Goal: Task Accomplishment & Management: Use online tool/utility

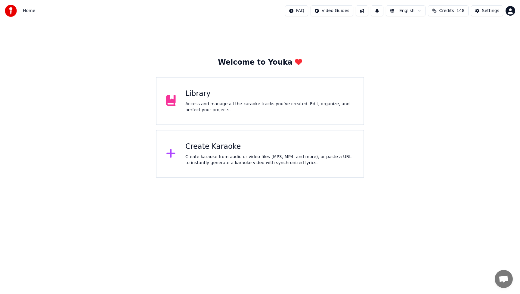
click at [259, 158] on div "Create karaoke from audio or video files (MP3, MP4, and more), or paste a URL t…" at bounding box center [269, 160] width 168 height 12
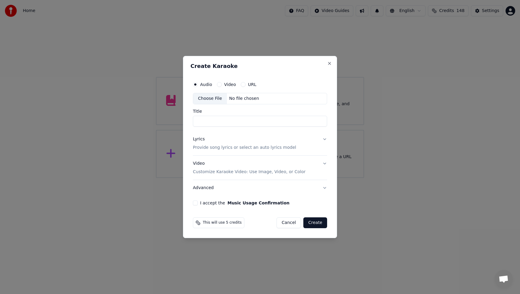
click at [210, 100] on div "Choose File" at bounding box center [210, 98] width 34 height 11
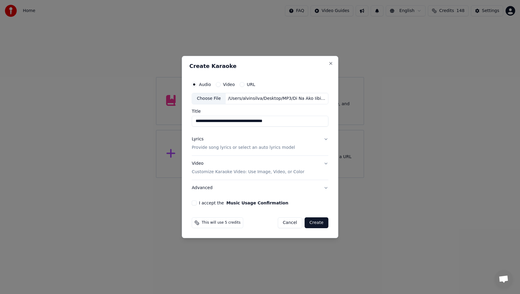
click at [256, 124] on input "**********" at bounding box center [260, 121] width 137 height 11
drag, startPoint x: 247, startPoint y: 122, endPoint x: 313, endPoint y: 123, distance: 66.5
click at [313, 123] on input "**********" at bounding box center [260, 121] width 137 height 11
type input "**********"
click at [325, 140] on button "Lyrics Provide song lyrics or select an auto lyrics model" at bounding box center [260, 143] width 137 height 24
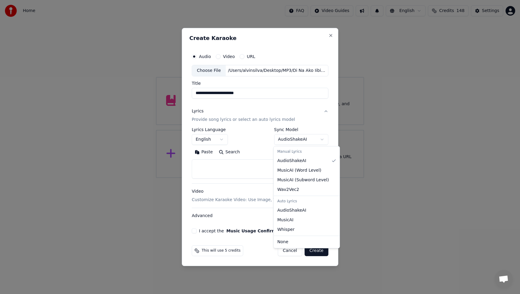
click at [312, 140] on body "**********" at bounding box center [260, 89] width 520 height 178
select select "**********"
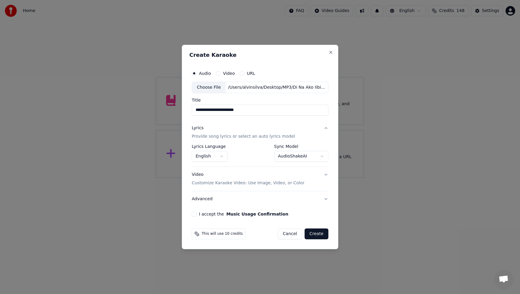
click at [198, 174] on div "Video Customize Karaoke Video: Use Image, Video, or Color" at bounding box center [248, 179] width 112 height 14
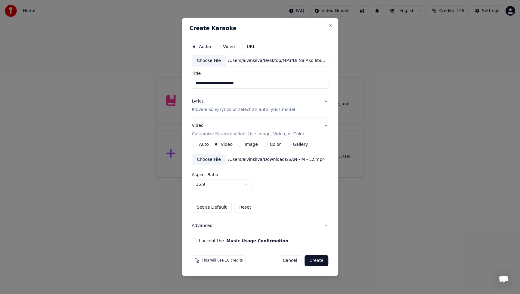
click at [215, 158] on div "Choose File" at bounding box center [209, 159] width 34 height 11
click at [308, 193] on div "Auto Video Image Color Gallery Choose File /Users/alvinsilva/Downloads/Di Na L2…" at bounding box center [260, 177] width 137 height 71
click at [195, 241] on button "I accept the Music Usage Confirmation" at bounding box center [194, 240] width 5 height 5
click at [318, 261] on button "Create" at bounding box center [316, 260] width 24 height 11
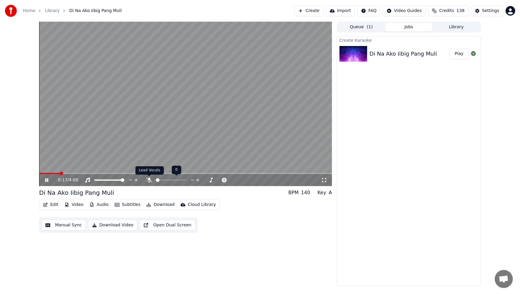
click at [149, 180] on icon at bounding box center [149, 180] width 6 height 5
click at [50, 204] on button "Edit" at bounding box center [51, 205] width 20 height 8
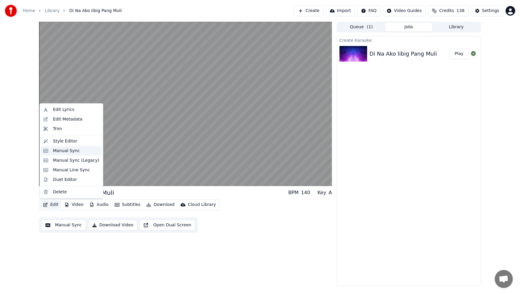
click at [59, 152] on div "Manual Sync" at bounding box center [66, 151] width 27 height 6
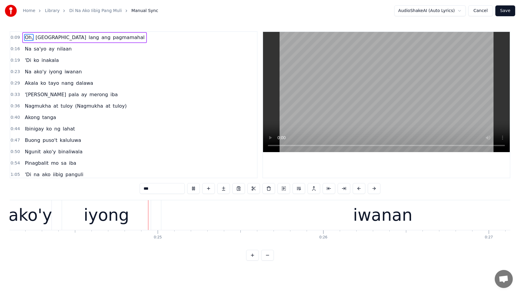
scroll to position [0, 3991]
click at [68, 73] on span "iwanan" at bounding box center [73, 71] width 18 height 7
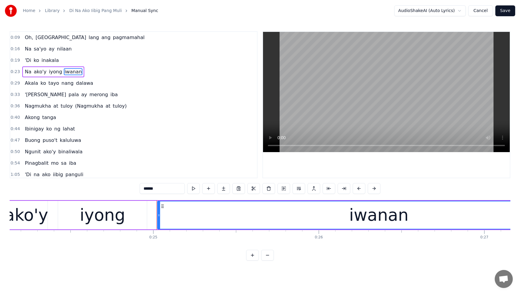
click at [144, 191] on input "******" at bounding box center [162, 188] width 45 height 11
click at [29, 61] on span "'Di" at bounding box center [28, 60] width 8 height 7
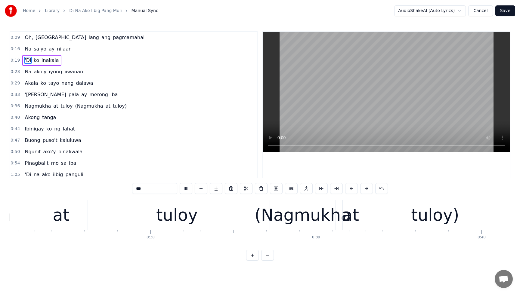
scroll to position [0, 6145]
click at [53, 105] on span "at" at bounding box center [56, 106] width 6 height 7
type input "**"
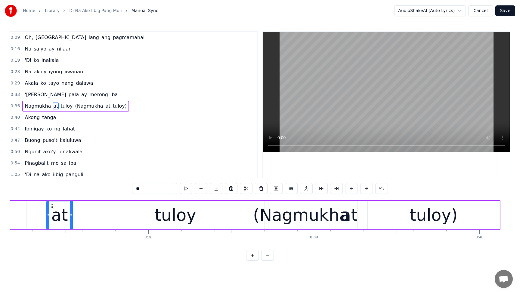
scroll to position [1, 0]
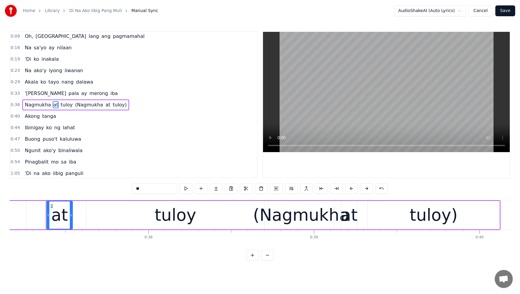
drag, startPoint x: 150, startPoint y: 189, endPoint x: 124, endPoint y: 189, distance: 26.8
click at [124, 189] on div "0:09 Oh, nasayang lang ang pagmamahal 0:16 Na sa'yo ay nilaan 0:19 'Di ko inaka…" at bounding box center [260, 145] width 500 height 229
click at [29, 94] on span "'[PERSON_NAME]" at bounding box center [45, 93] width 42 height 7
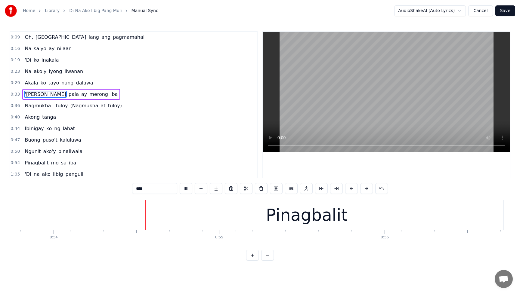
scroll to position [0, 8888]
click at [189, 189] on button at bounding box center [186, 188] width 13 height 11
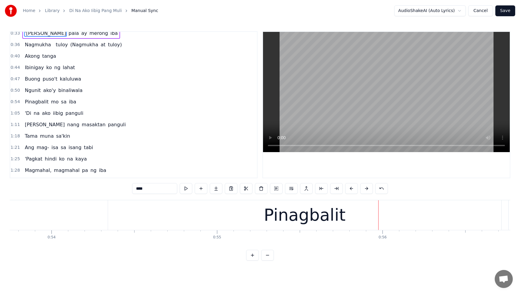
click at [59, 92] on span "binaliwala" at bounding box center [71, 90] width 26 height 7
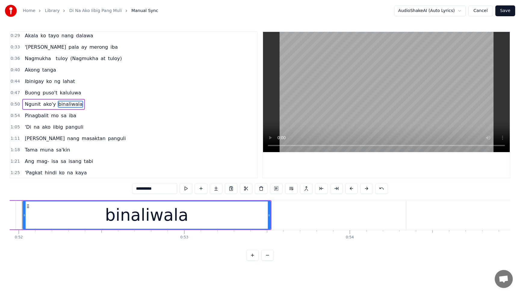
scroll to position [0, 8572]
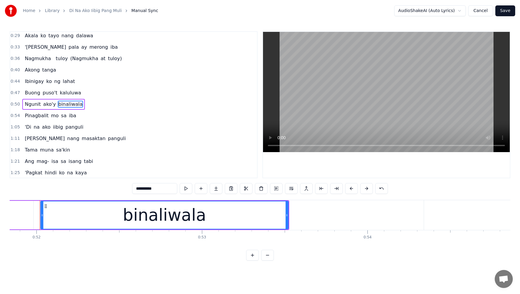
click at [145, 189] on input "**********" at bounding box center [154, 188] width 45 height 11
click at [157, 188] on input "**********" at bounding box center [154, 188] width 45 height 11
click at [31, 94] on span "Buong" at bounding box center [32, 92] width 17 height 7
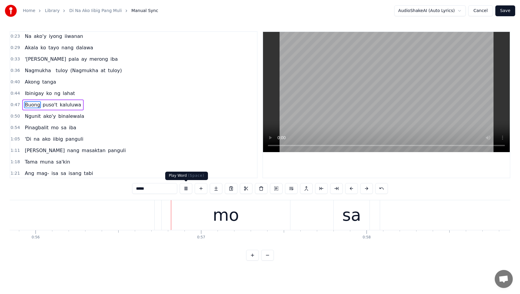
scroll to position [0, 9262]
click at [186, 190] on button at bounding box center [186, 188] width 13 height 11
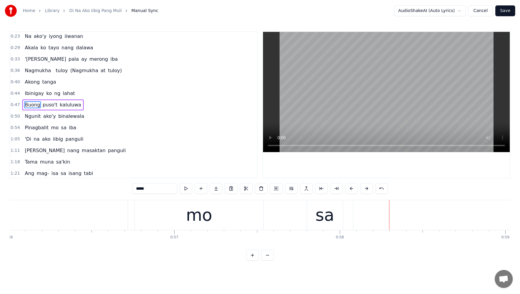
click at [35, 128] on span "Pinagbalit" at bounding box center [36, 127] width 25 height 7
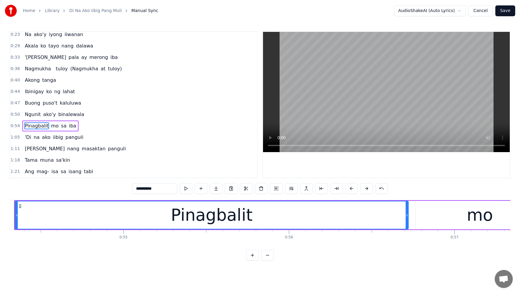
scroll to position [0, 8956]
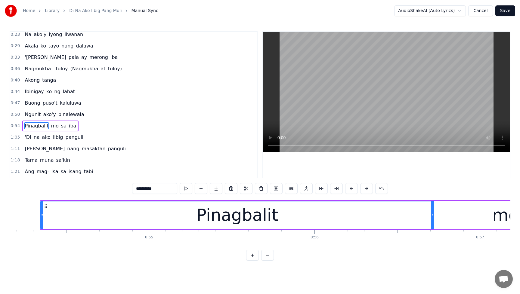
click at [246, 220] on div "Pinagbalit" at bounding box center [236, 215] width 81 height 25
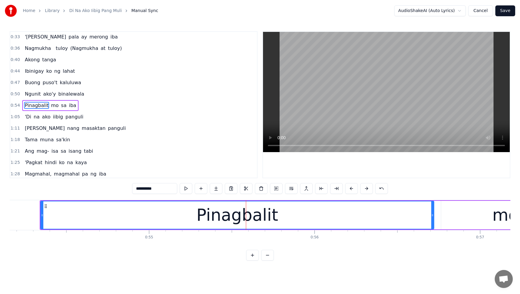
scroll to position [58, 0]
click at [149, 187] on input "**********" at bounding box center [154, 188] width 45 height 11
type input "**********"
click at [198, 142] on div "1:18 [PERSON_NAME] sa'kin" at bounding box center [133, 138] width 247 height 11
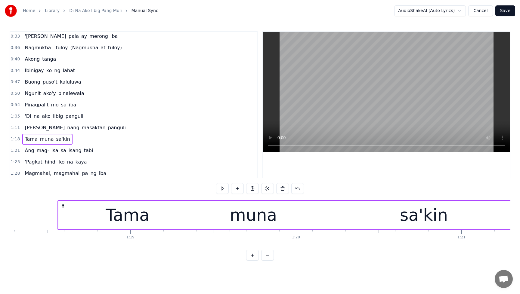
scroll to position [0, 12961]
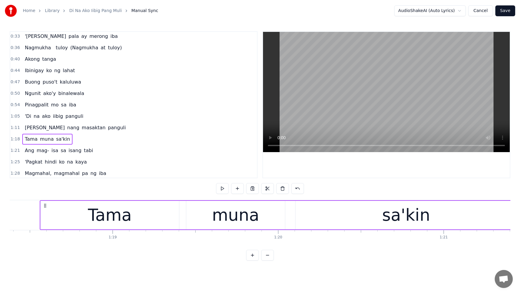
click at [28, 91] on span "Ngunit" at bounding box center [32, 93] width 17 height 7
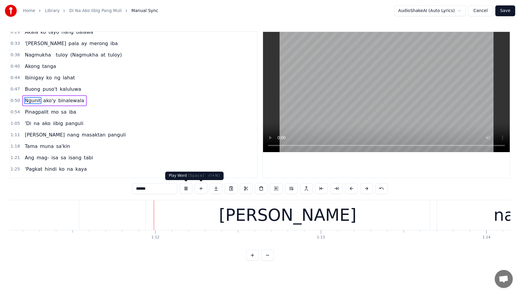
scroll to position [0, 11763]
click at [189, 190] on button at bounding box center [186, 188] width 13 height 11
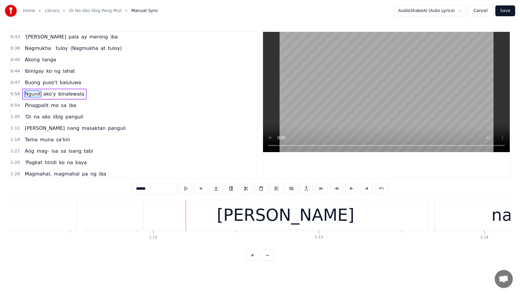
scroll to position [66, 0]
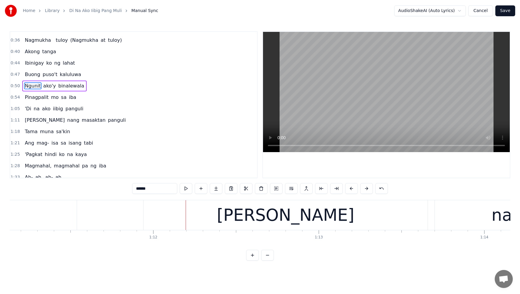
click at [69, 109] on span "panguli" at bounding box center [74, 108] width 19 height 7
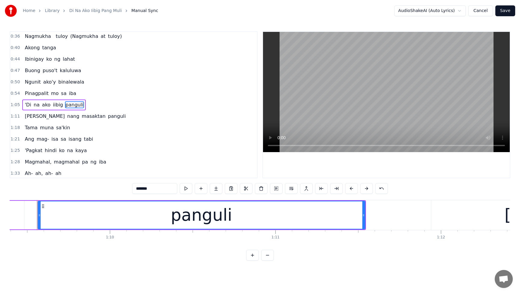
scroll to position [0, 11473]
click at [159, 190] on input "*******" at bounding box center [154, 188] width 45 height 11
drag, startPoint x: 367, startPoint y: 216, endPoint x: 343, endPoint y: 220, distance: 23.9
click at [343, 220] on div at bounding box center [344, 214] width 2 height 27
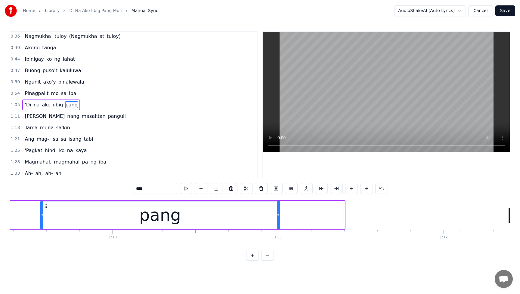
drag, startPoint x: 342, startPoint y: 216, endPoint x: 272, endPoint y: 222, distance: 69.7
click at [277, 222] on div at bounding box center [278, 214] width 2 height 27
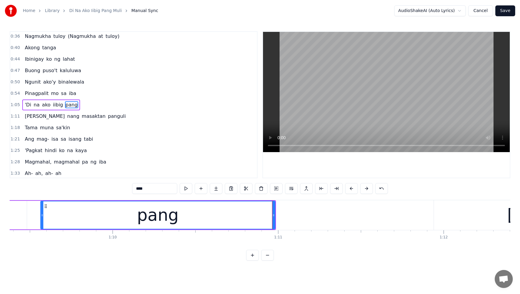
type input "****"
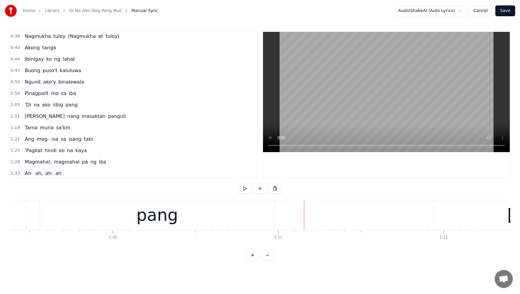
click at [257, 190] on button at bounding box center [259, 188] width 13 height 11
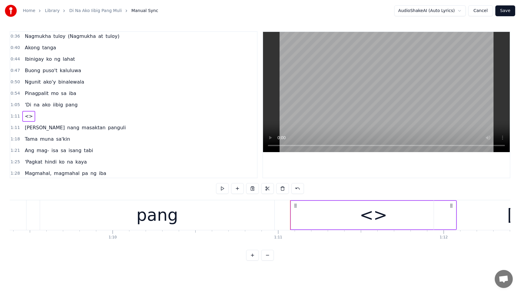
click at [352, 213] on div "<>" at bounding box center [373, 215] width 165 height 29
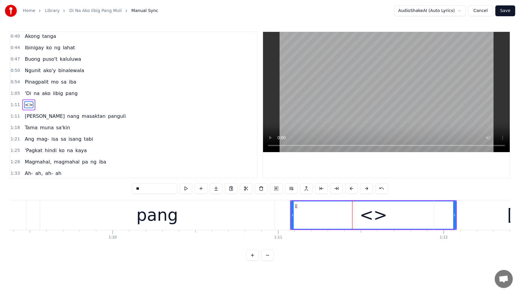
drag, startPoint x: 157, startPoint y: 188, endPoint x: 127, endPoint y: 191, distance: 30.3
click at [127, 191] on div "0:09 Oh, nasayang lang ang pagmamahal 0:16 Na sa'yo ay nilaan 0:19 'Di ko inaka…" at bounding box center [260, 145] width 500 height 229
type input "*"
click at [25, 93] on span "'Di" at bounding box center [28, 93] width 8 height 7
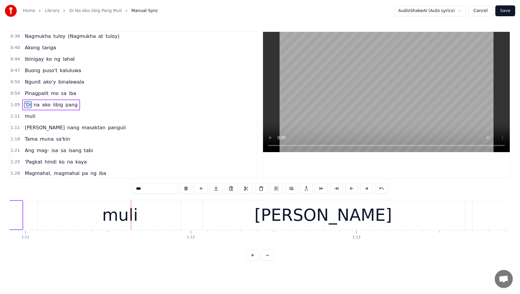
scroll to position [0, 11730]
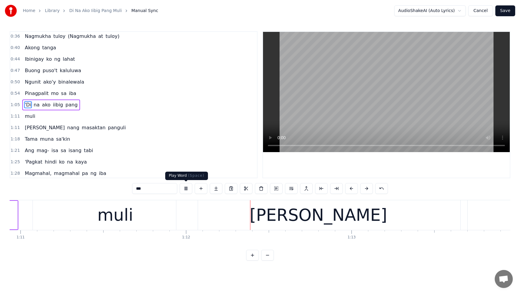
click at [186, 188] on button at bounding box center [186, 188] width 13 height 11
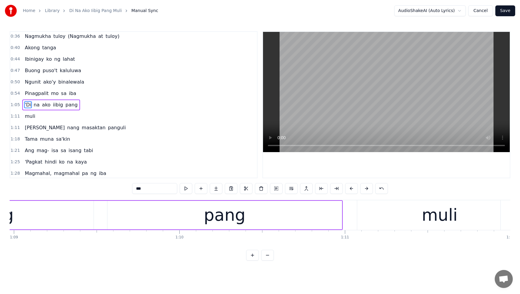
scroll to position [0, 11383]
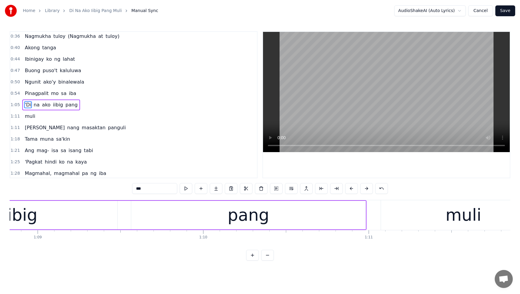
click at [190, 223] on div "pang" at bounding box center [248, 215] width 234 height 29
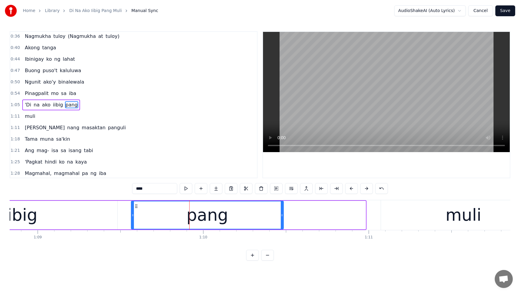
drag, startPoint x: 363, startPoint y: 216, endPoint x: 293, endPoint y: 220, distance: 70.1
click at [281, 221] on div at bounding box center [282, 214] width 2 height 27
click at [427, 212] on div "muli" at bounding box center [463, 215] width 165 height 30
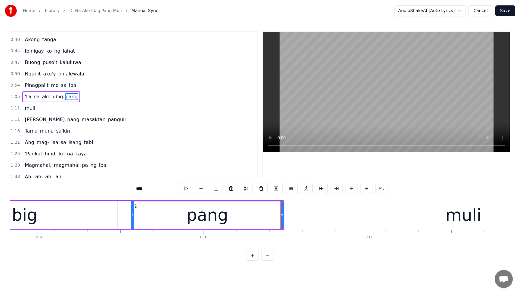
scroll to position [81, 0]
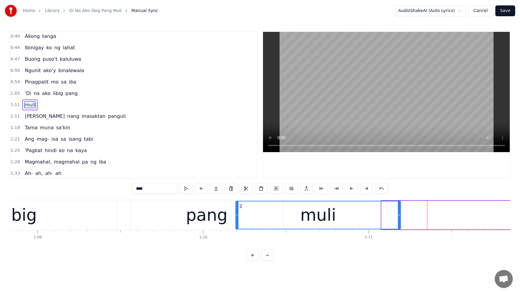
drag, startPoint x: 381, startPoint y: 206, endPoint x: 241, endPoint y: 212, distance: 140.3
click at [241, 212] on div "muli" at bounding box center [318, 214] width 164 height 27
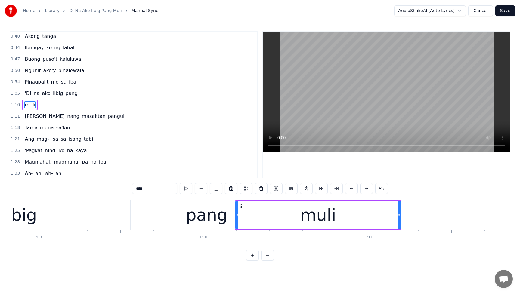
click at [24, 93] on span "'Di" at bounding box center [28, 93] width 8 height 7
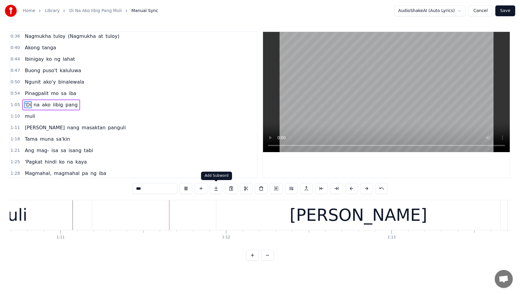
scroll to position [0, 11726]
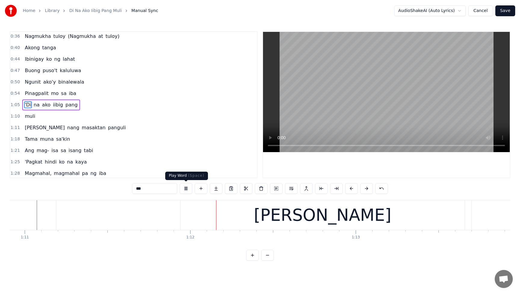
click at [184, 189] on button at bounding box center [186, 188] width 13 height 11
click at [69, 106] on span "pang" at bounding box center [71, 104] width 13 height 7
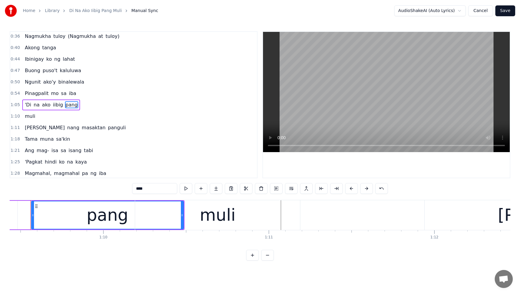
scroll to position [0, 11473]
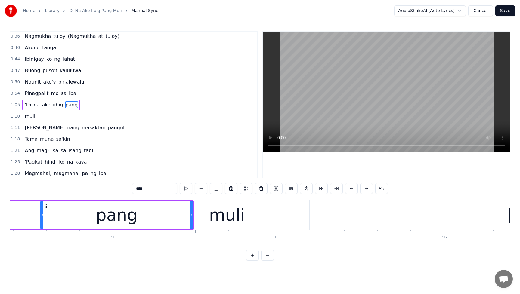
click at [168, 223] on div "muli" at bounding box center [226, 215] width 165 height 30
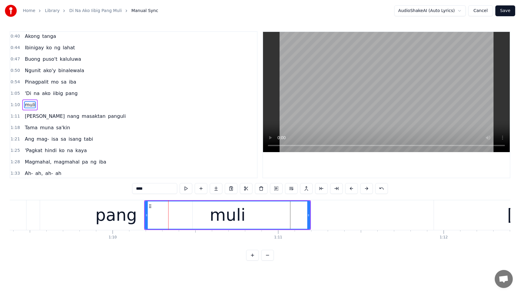
click at [121, 215] on div "pang" at bounding box center [115, 215] width 41 height 25
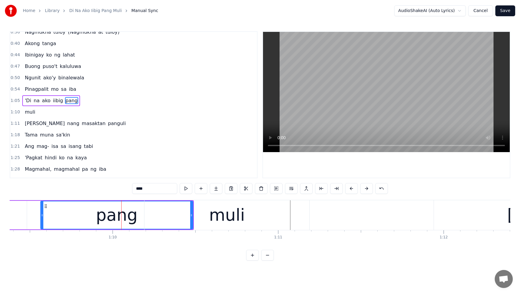
scroll to position [70, 0]
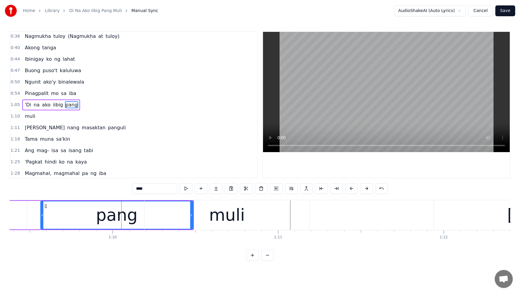
click at [192, 216] on div "muli" at bounding box center [226, 215] width 165 height 30
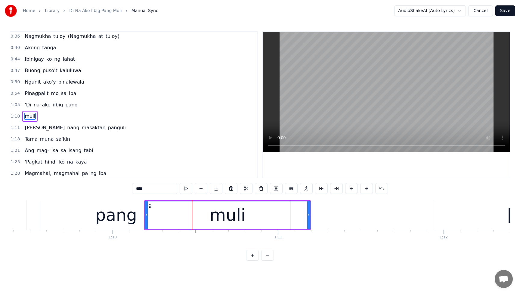
scroll to position [81, 0]
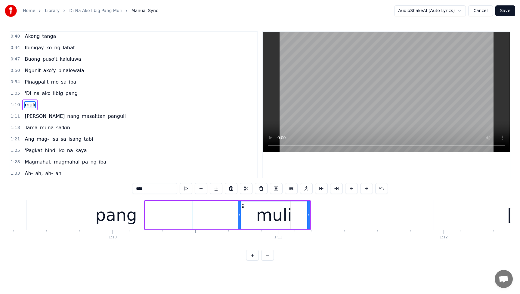
drag, startPoint x: 147, startPoint y: 215, endPoint x: 240, endPoint y: 215, distance: 92.9
click at [240, 215] on icon at bounding box center [239, 215] width 2 height 5
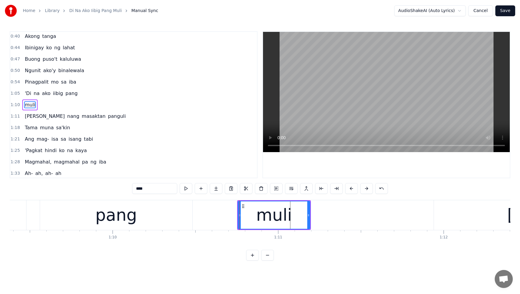
click at [140, 217] on div "pang" at bounding box center [116, 215] width 152 height 30
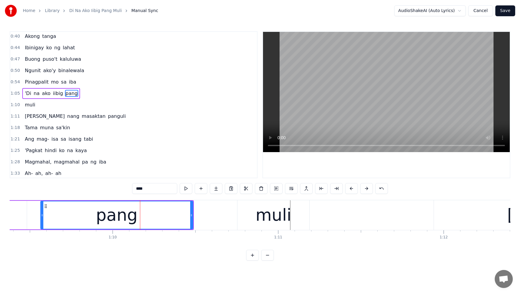
scroll to position [70, 0]
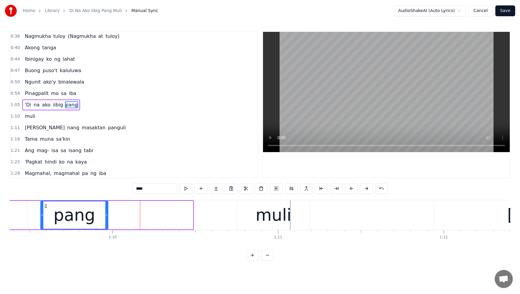
drag, startPoint x: 191, startPoint y: 216, endPoint x: 106, endPoint y: 219, distance: 84.8
click at [106, 219] on div at bounding box center [106, 214] width 2 height 27
click at [239, 216] on div "muli" at bounding box center [273, 215] width 72 height 30
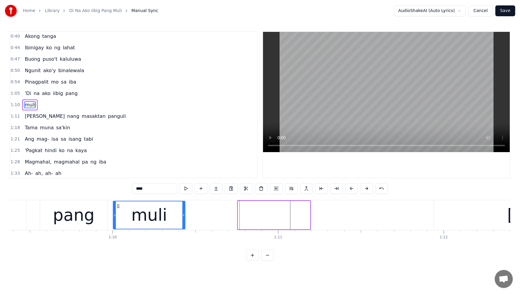
drag, startPoint x: 244, startPoint y: 207, endPoint x: 119, endPoint y: 216, distance: 125.1
click at [119, 216] on div "muli" at bounding box center [148, 214] width 71 height 27
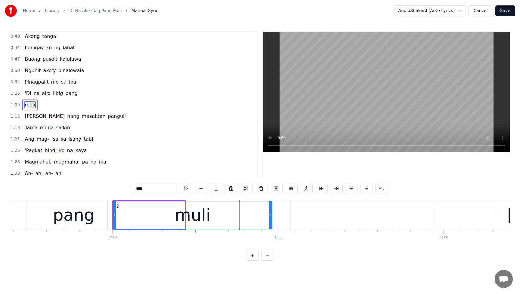
drag, startPoint x: 184, startPoint y: 215, endPoint x: 227, endPoint y: 215, distance: 43.0
click at [271, 219] on div at bounding box center [270, 214] width 2 height 27
click at [29, 95] on span "'Di" at bounding box center [28, 93] width 8 height 7
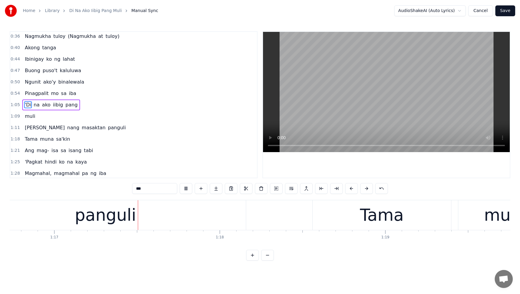
scroll to position [0, 12694]
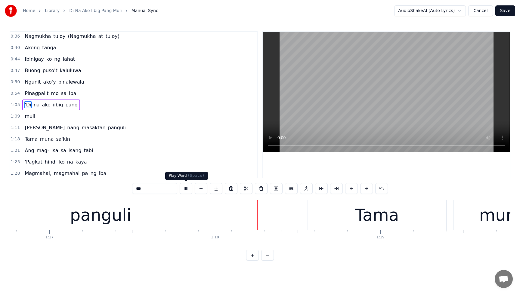
click at [185, 189] on button at bounding box center [186, 188] width 13 height 11
click at [24, 116] on span "muli" at bounding box center [30, 116] width 12 height 7
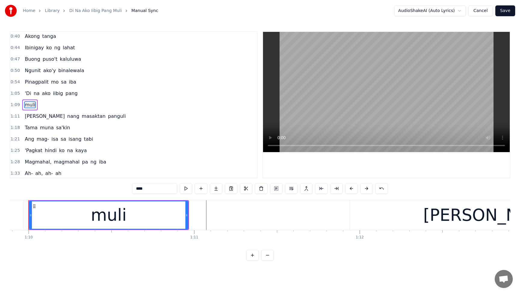
scroll to position [0, 11546]
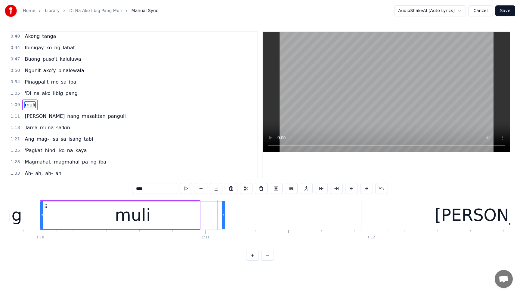
drag, startPoint x: 198, startPoint y: 215, endPoint x: 224, endPoint y: 215, distance: 26.2
click at [224, 215] on icon at bounding box center [223, 215] width 2 height 5
click at [81, 115] on span "masaktan" at bounding box center [93, 116] width 25 height 7
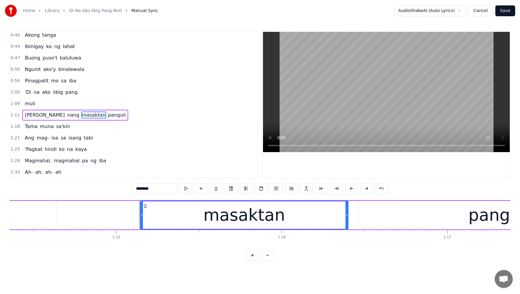
scroll to position [0, 12396]
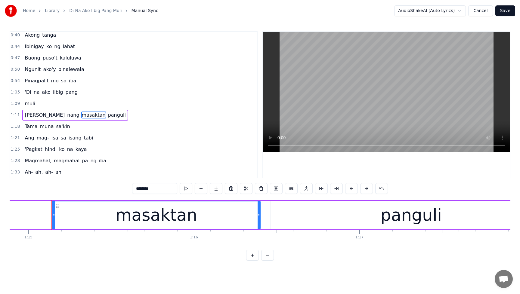
click at [107, 114] on span "panguli" at bounding box center [116, 115] width 19 height 7
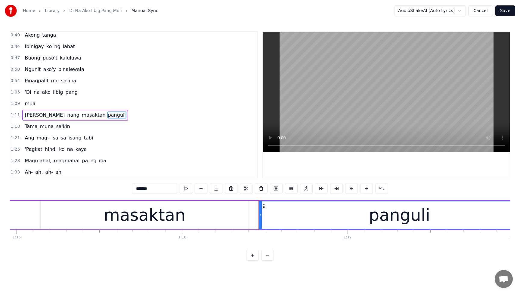
click at [381, 219] on div "panguli" at bounding box center [399, 215] width 61 height 25
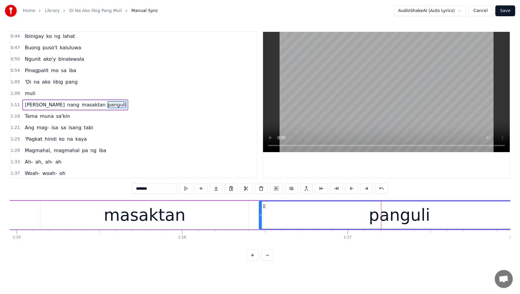
click at [417, 219] on div "panguli" at bounding box center [399, 215] width 61 height 25
click at [413, 218] on div "panguli" at bounding box center [399, 215] width 61 height 25
click at [144, 189] on input "*******" at bounding box center [154, 188] width 45 height 11
click at [147, 189] on input "*******" at bounding box center [154, 188] width 45 height 11
click at [31, 108] on span "[PERSON_NAME]" at bounding box center [44, 104] width 41 height 7
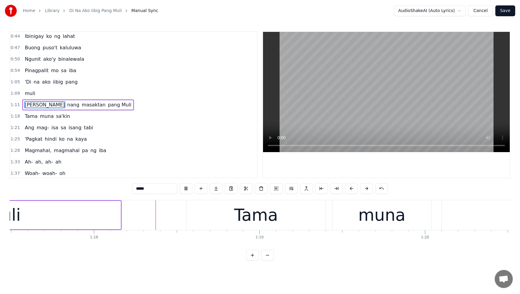
scroll to position [0, 12817]
click at [189, 188] on button at bounding box center [186, 188] width 13 height 11
click at [81, 106] on span "masaktan" at bounding box center [93, 104] width 25 height 7
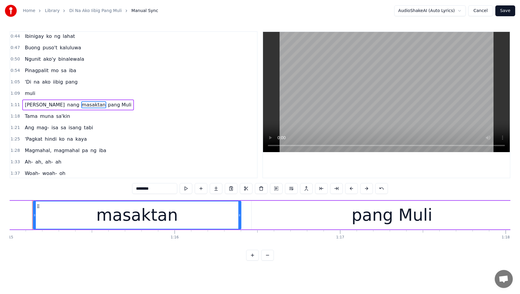
scroll to position [0, 12396]
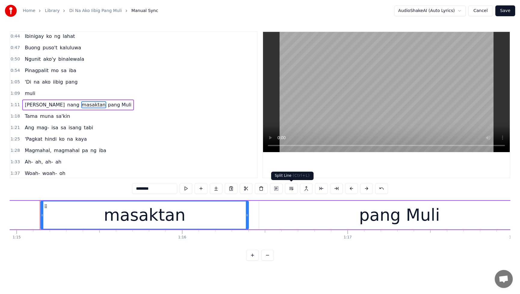
click at [292, 190] on button at bounding box center [291, 188] width 13 height 11
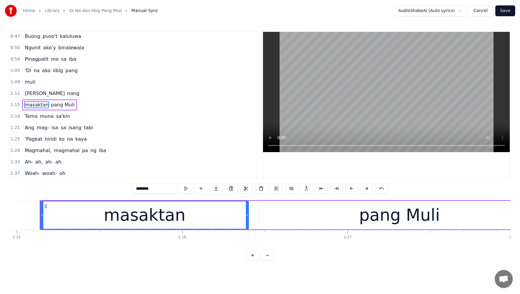
click at [28, 93] on span "[PERSON_NAME]" at bounding box center [44, 93] width 41 height 7
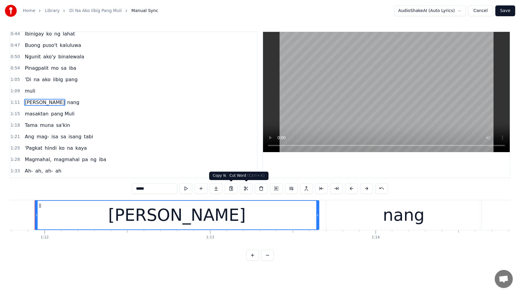
scroll to position [0, 11867]
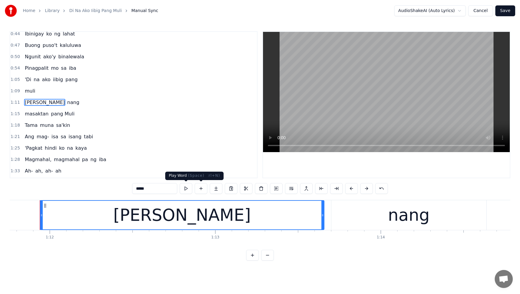
click at [184, 189] on button at bounding box center [186, 188] width 13 height 11
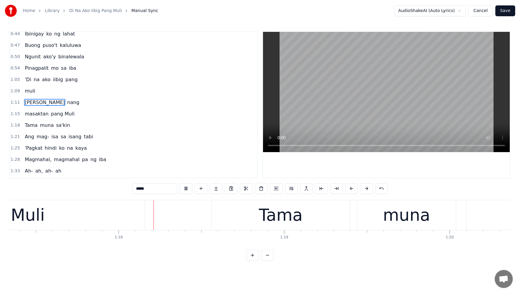
scroll to position [0, 12797]
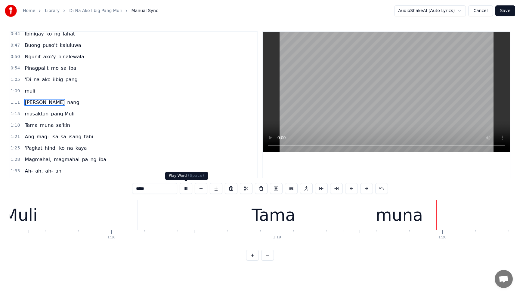
click at [186, 190] on button at bounding box center [186, 188] width 13 height 11
click at [53, 115] on span "pang Muli" at bounding box center [62, 113] width 25 height 7
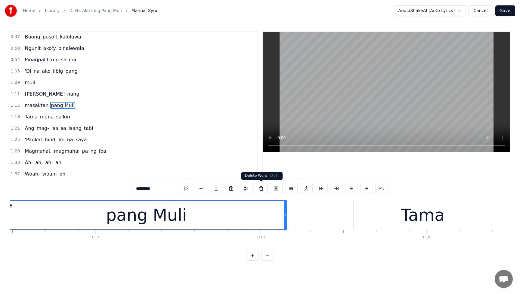
scroll to position [0, 12614]
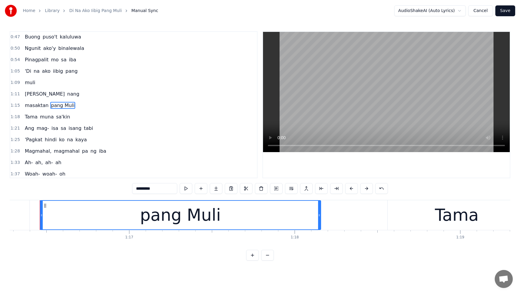
click at [147, 217] on div "pang Muli" at bounding box center [180, 215] width 81 height 25
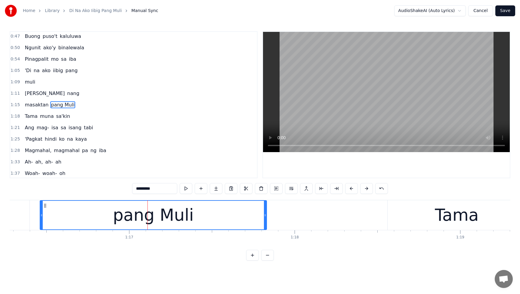
drag, startPoint x: 320, startPoint y: 216, endPoint x: 265, endPoint y: 222, distance: 54.4
click at [265, 222] on div at bounding box center [265, 215] width 2 height 29
click at [29, 104] on span "masaktan" at bounding box center [36, 104] width 25 height 7
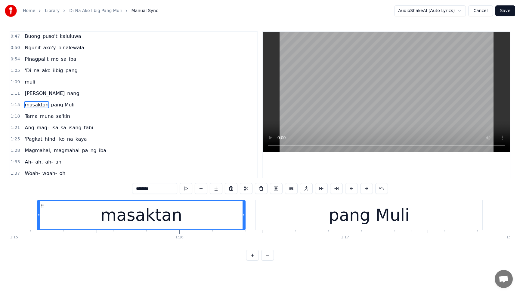
scroll to position [0, 12396]
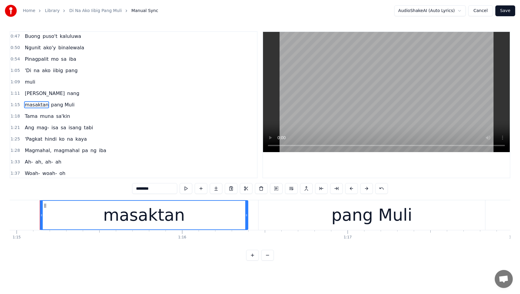
click at [27, 95] on span "[PERSON_NAME]" at bounding box center [44, 93] width 41 height 7
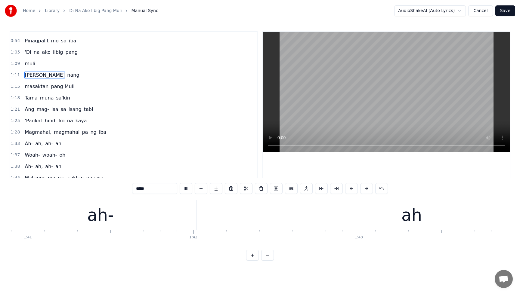
scroll to position [198, 0]
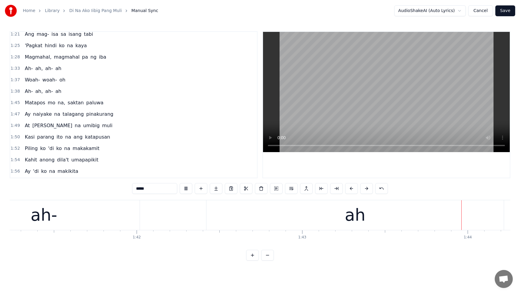
click at [27, 71] on span "Ah-" at bounding box center [28, 68] width 9 height 7
type input "***"
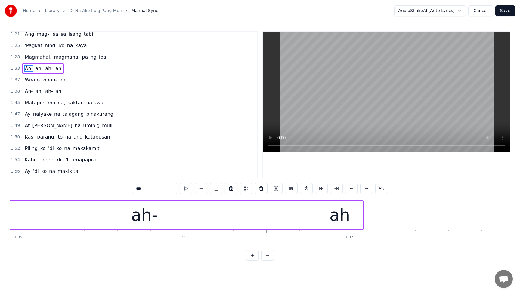
scroll to position [0, 15713]
click at [240, 218] on div "Ah- ah, ah- ah" at bounding box center [68, 215] width 567 height 30
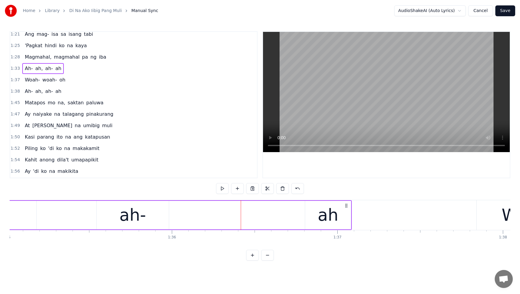
click at [322, 215] on div "ah" at bounding box center [328, 215] width 21 height 25
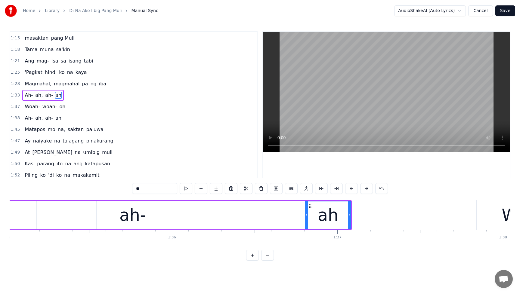
scroll to position [161, 0]
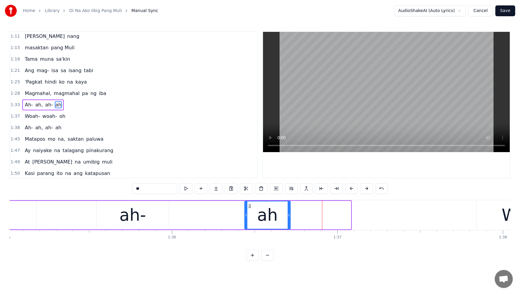
drag, startPoint x: 309, startPoint y: 207, endPoint x: 230, endPoint y: 214, distance: 79.7
click at [245, 214] on div "ah" at bounding box center [267, 214] width 45 height 27
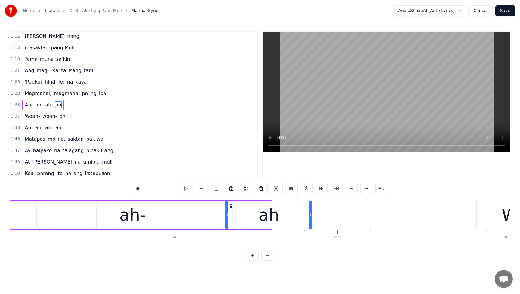
drag, startPoint x: 270, startPoint y: 215, endPoint x: 310, endPoint y: 215, distance: 40.6
click at [310, 215] on icon at bounding box center [310, 215] width 2 height 5
click at [25, 93] on span "Magmahal," at bounding box center [38, 93] width 28 height 7
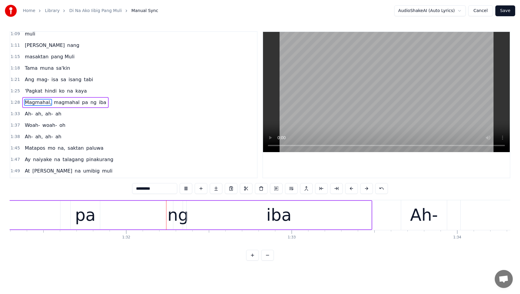
scroll to position [0, 15102]
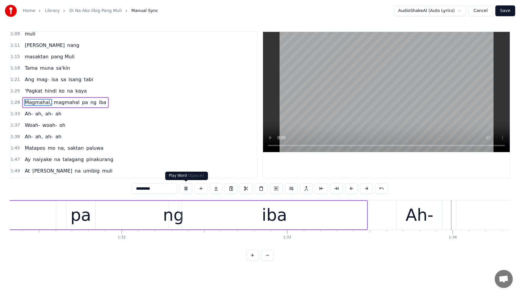
click at [187, 188] on button at bounding box center [186, 188] width 13 height 11
click at [56, 100] on span "magmahal" at bounding box center [66, 102] width 27 height 7
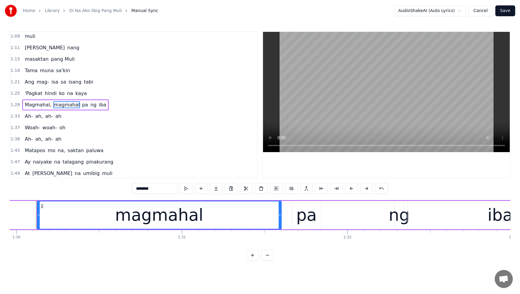
scroll to position [0, 14873]
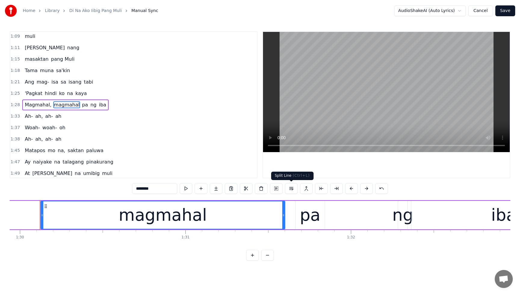
click at [291, 189] on button at bounding box center [291, 188] width 13 height 11
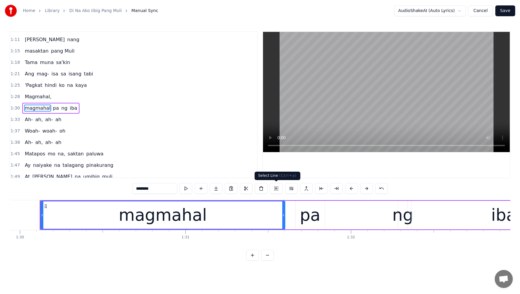
scroll to position [161, 0]
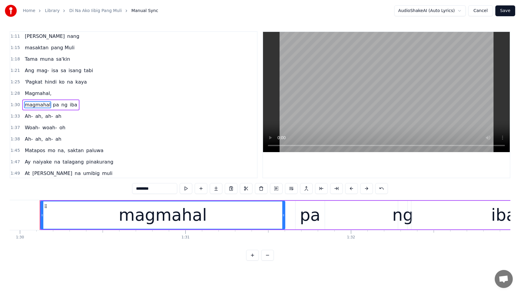
click at [40, 95] on span "Magmahal," at bounding box center [38, 93] width 28 height 7
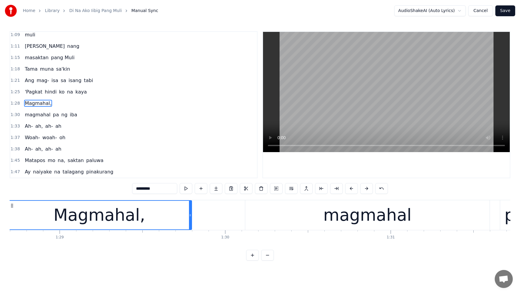
scroll to position [0, 14635]
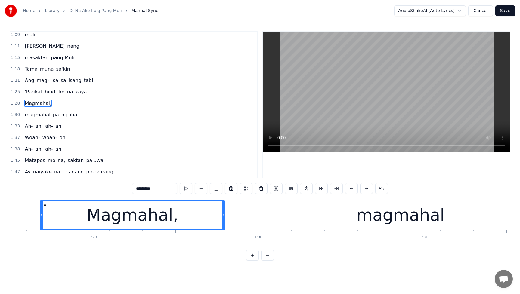
click at [168, 189] on input "*********" at bounding box center [154, 188] width 45 height 11
click at [29, 93] on span "'Pagkat" at bounding box center [33, 91] width 19 height 7
type input "*******"
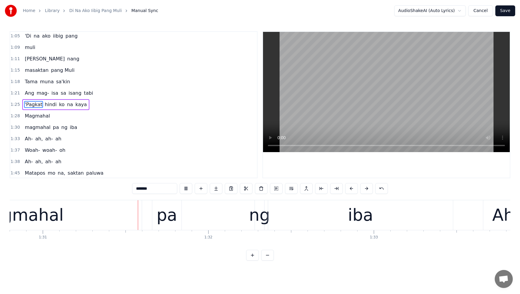
scroll to position [0, 15020]
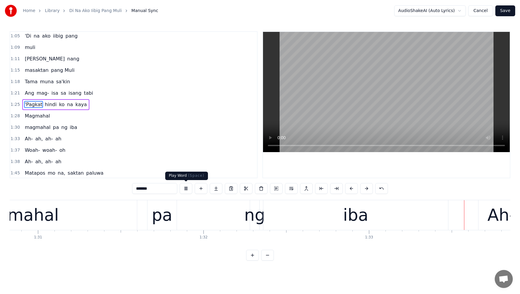
click at [187, 190] on button at bounding box center [186, 188] width 13 height 11
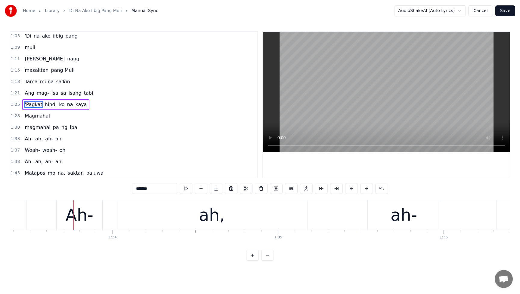
scroll to position [0, 15476]
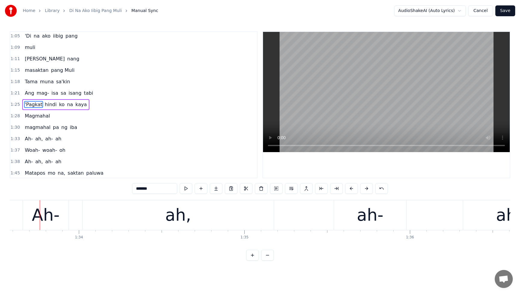
click at [33, 120] on div "Magmahal" at bounding box center [37, 116] width 30 height 11
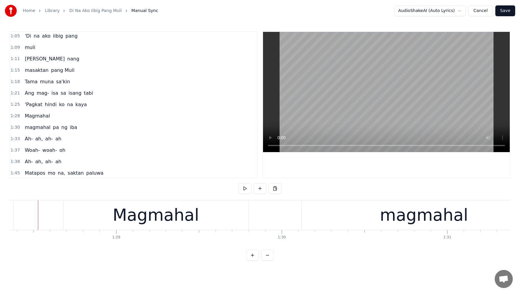
scroll to position [0, 14610]
click at [98, 219] on div "Magmahal" at bounding box center [157, 215] width 185 height 30
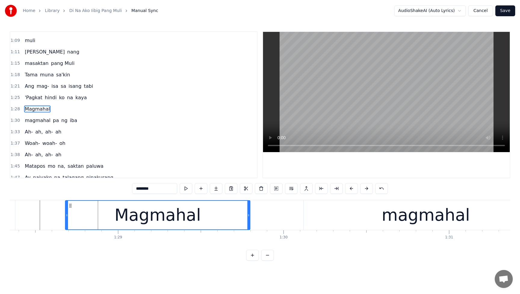
scroll to position [150, 0]
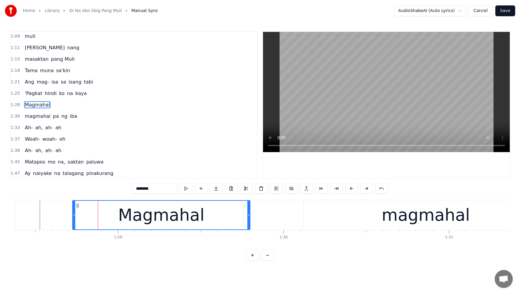
drag, startPoint x: 66, startPoint y: 217, endPoint x: 73, endPoint y: 218, distance: 7.2
click at [73, 218] on div at bounding box center [74, 215] width 2 height 29
drag, startPoint x: 73, startPoint y: 218, endPoint x: 82, endPoint y: 217, distance: 9.0
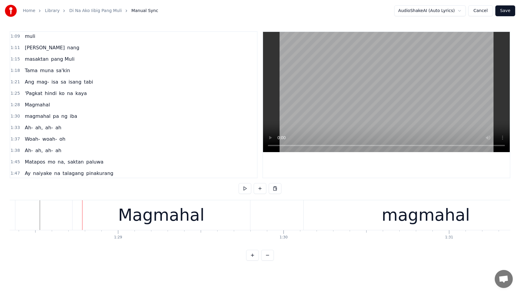
click at [149, 214] on div "Magmahal" at bounding box center [161, 215] width 86 height 25
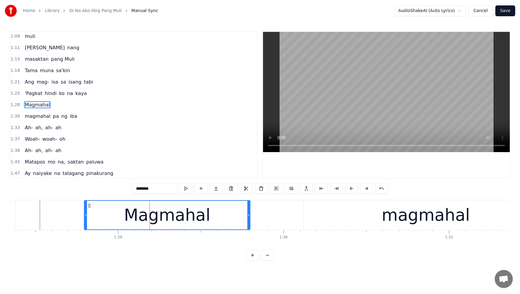
drag, startPoint x: 73, startPoint y: 216, endPoint x: 85, endPoint y: 216, distance: 11.7
click at [85, 216] on icon at bounding box center [85, 215] width 2 height 5
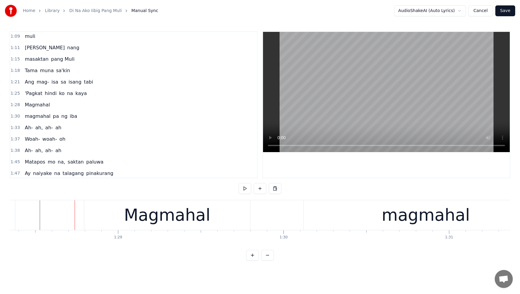
click at [102, 216] on div "Magmahal" at bounding box center [167, 215] width 166 height 30
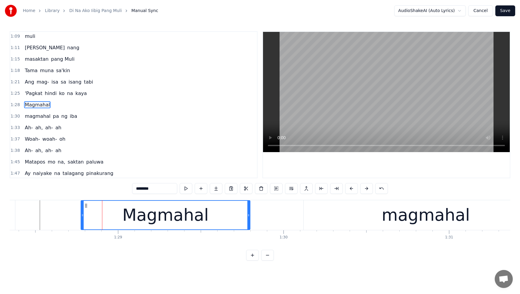
drag, startPoint x: 86, startPoint y: 216, endPoint x: 83, endPoint y: 216, distance: 3.3
click at [83, 216] on circle at bounding box center [83, 216] width 0 height 0
click at [83, 216] on div at bounding box center [83, 215] width 0 height 30
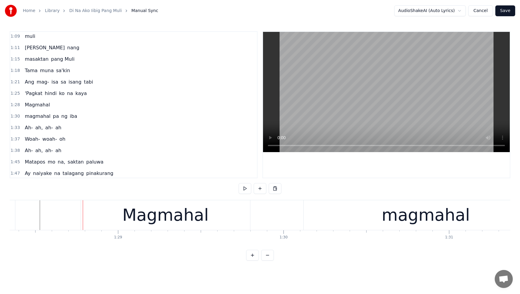
click at [231, 215] on div "Magmahal" at bounding box center [165, 215] width 169 height 30
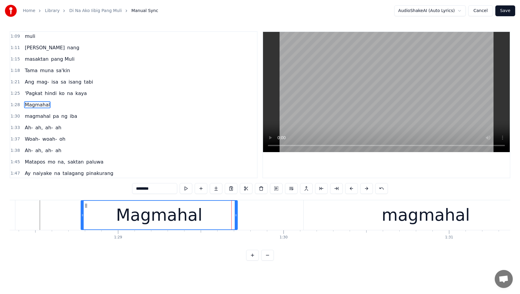
drag, startPoint x: 247, startPoint y: 215, endPoint x: 229, endPoint y: 217, distance: 18.2
click at [235, 217] on div at bounding box center [236, 215] width 2 height 29
drag, startPoint x: 229, startPoint y: 217, endPoint x: 245, endPoint y: 216, distance: 16.3
click at [245, 216] on icon at bounding box center [245, 215] width 2 height 5
click at [35, 94] on span "'Pagkat" at bounding box center [33, 93] width 19 height 7
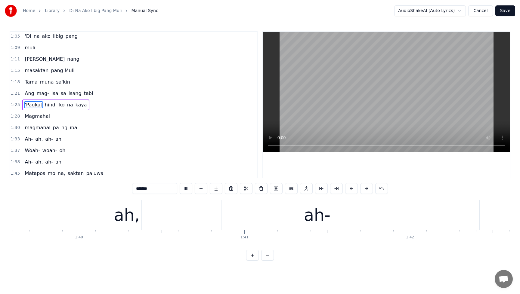
scroll to position [0, 16470]
click at [42, 151] on span "woah-" at bounding box center [50, 150] width 16 height 7
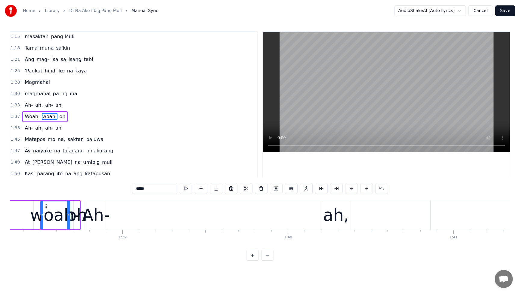
scroll to position [174, 0]
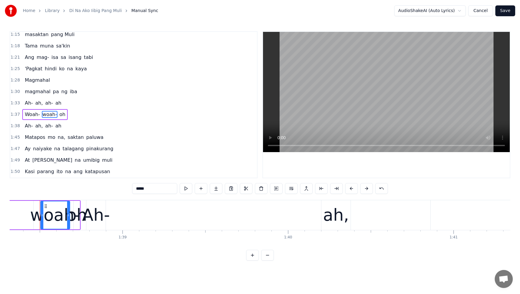
click at [59, 114] on span "oh" at bounding box center [62, 114] width 7 height 7
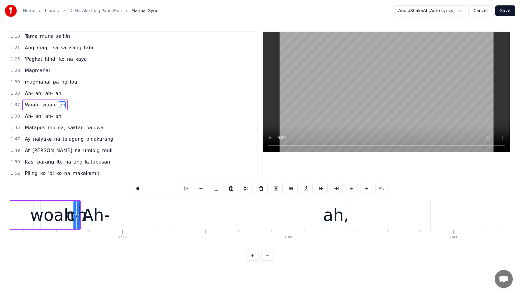
click at [47, 106] on span "woah-" at bounding box center [50, 104] width 16 height 7
click at [90, 214] on div "Ah-" at bounding box center [96, 215] width 28 height 25
type input "***"
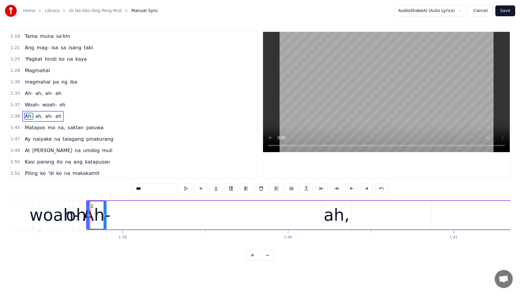
scroll to position [195, 0]
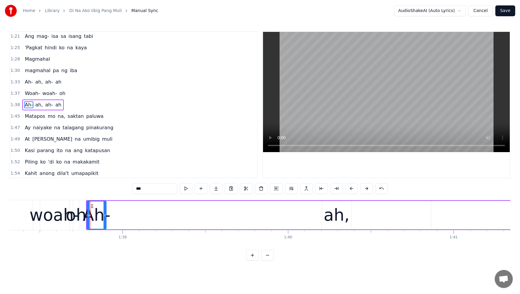
click at [344, 217] on div "ah," at bounding box center [336, 215] width 26 height 25
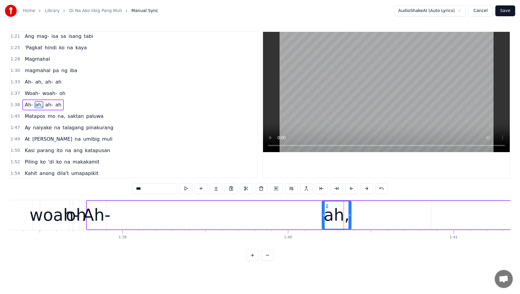
click at [62, 217] on div "woah-" at bounding box center [54, 215] width 50 height 25
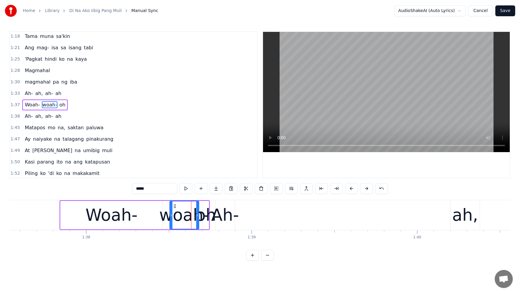
scroll to position [0, 16094]
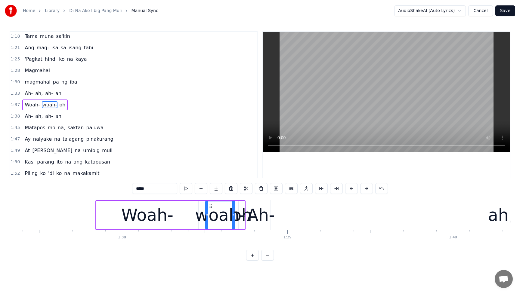
click at [208, 207] on icon at bounding box center [210, 206] width 5 height 5
drag, startPoint x: 207, startPoint y: 216, endPoint x: 178, endPoint y: 220, distance: 28.9
click at [178, 220] on div at bounding box center [178, 214] width 2 height 27
click at [255, 214] on div "Ah-" at bounding box center [261, 215] width 28 height 25
type input "***"
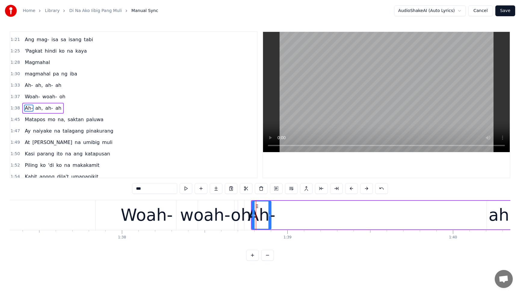
scroll to position [195, 0]
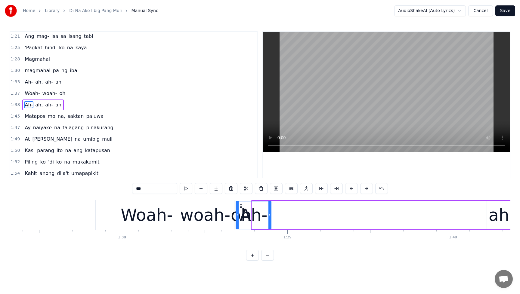
drag, startPoint x: 253, startPoint y: 216, endPoint x: 238, endPoint y: 224, distance: 17.9
click at [238, 224] on div at bounding box center [237, 214] width 2 height 27
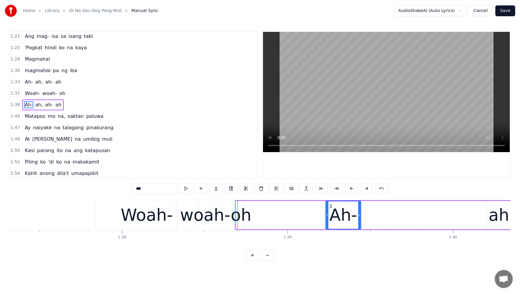
drag, startPoint x: 241, startPoint y: 207, endPoint x: 330, endPoint y: 209, distance: 88.4
click at [330, 209] on div "Ah-" at bounding box center [343, 214] width 35 height 27
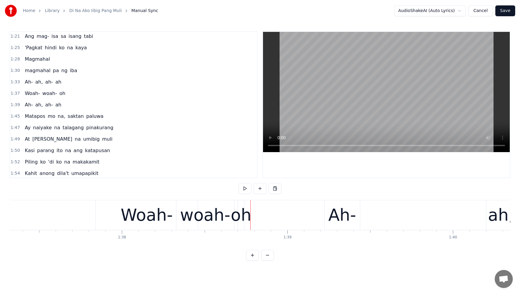
click at [243, 215] on div "oh" at bounding box center [241, 215] width 21 height 25
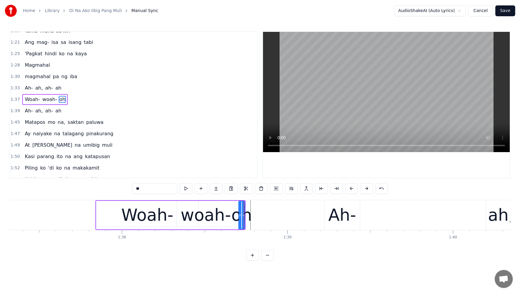
scroll to position [184, 0]
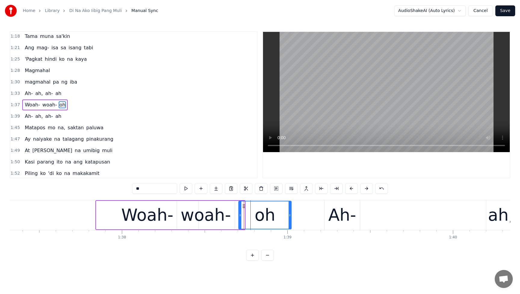
drag, startPoint x: 243, startPoint y: 216, endPoint x: 284, endPoint y: 217, distance: 41.8
click at [290, 216] on icon at bounding box center [289, 215] width 2 height 5
click at [213, 217] on div "woah-" at bounding box center [205, 215] width 50 height 25
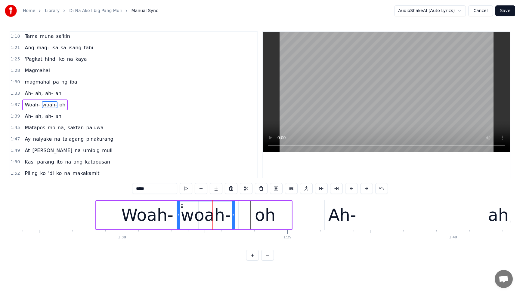
drag, startPoint x: 201, startPoint y: 217, endPoint x: 208, endPoint y: 217, distance: 6.9
click at [216, 218] on div "woah-" at bounding box center [205, 215] width 50 height 25
click at [25, 94] on span "Ah-" at bounding box center [28, 93] width 9 height 7
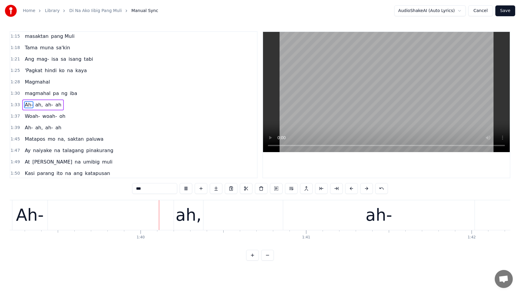
scroll to position [0, 16408]
click at [186, 189] on button at bounding box center [186, 188] width 13 height 11
click at [59, 117] on span "oh" at bounding box center [62, 116] width 7 height 7
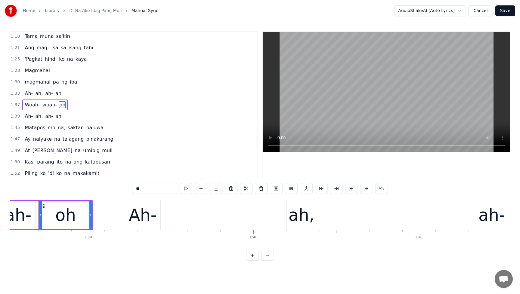
scroll to position [0, 16292]
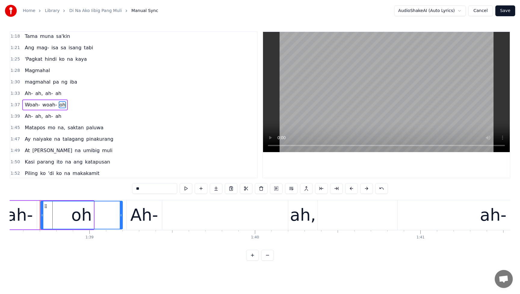
drag, startPoint x: 92, startPoint y: 216, endPoint x: 121, endPoint y: 216, distance: 28.9
click at [121, 216] on icon at bounding box center [121, 215] width 2 height 5
click at [141, 217] on div "Ah-" at bounding box center [144, 215] width 28 height 25
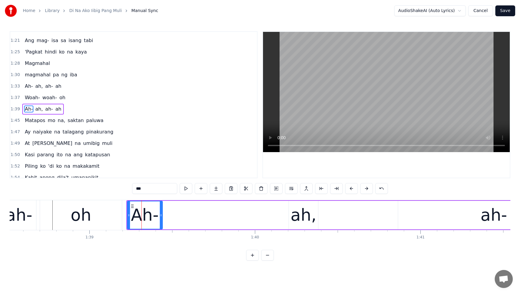
scroll to position [195, 0]
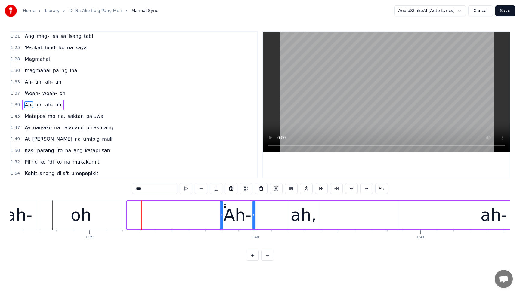
drag, startPoint x: 132, startPoint y: 207, endPoint x: 225, endPoint y: 213, distance: 93.1
click at [225, 213] on div "Ah-" at bounding box center [237, 214] width 35 height 27
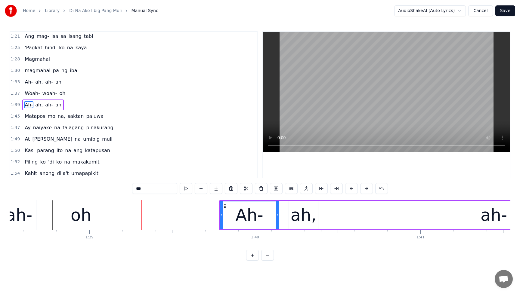
drag, startPoint x: 254, startPoint y: 216, endPoint x: 278, endPoint y: 216, distance: 23.8
click at [278, 215] on icon at bounding box center [277, 215] width 2 height 5
click at [28, 93] on span "Woah-" at bounding box center [32, 93] width 16 height 7
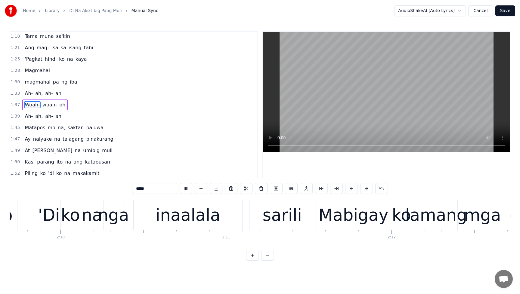
scroll to position [0, 21449]
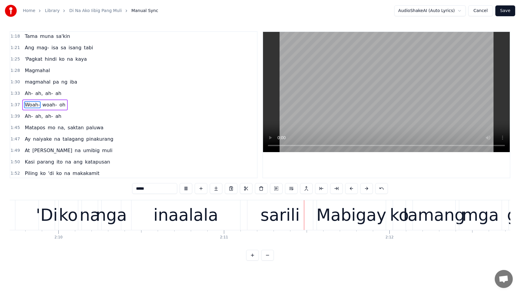
click at [28, 91] on span "Ah-" at bounding box center [28, 93] width 9 height 7
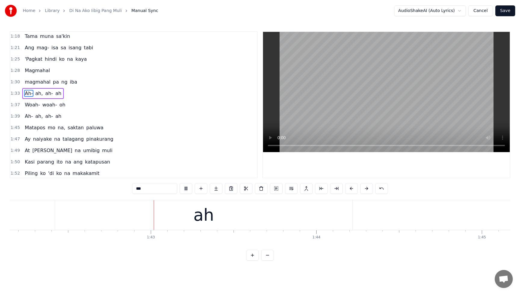
scroll to position [0, 16894]
click at [28, 115] on span "Ah-" at bounding box center [28, 116] width 9 height 7
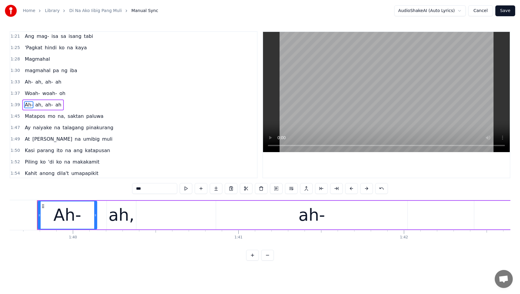
scroll to position [0, 16471]
click at [122, 219] on div "ah," at bounding box center [124, 215] width 26 height 25
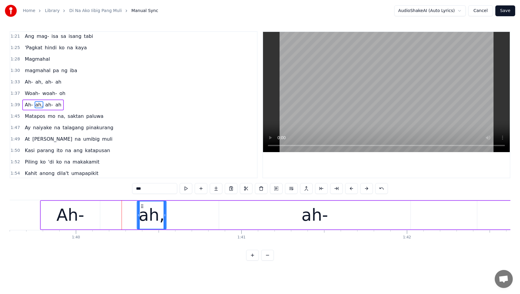
drag, startPoint x: 115, startPoint y: 205, endPoint x: 142, endPoint y: 209, distance: 27.6
click at [142, 209] on div "ah," at bounding box center [151, 214] width 29 height 27
click at [71, 217] on div "Ah-" at bounding box center [71, 215] width 28 height 25
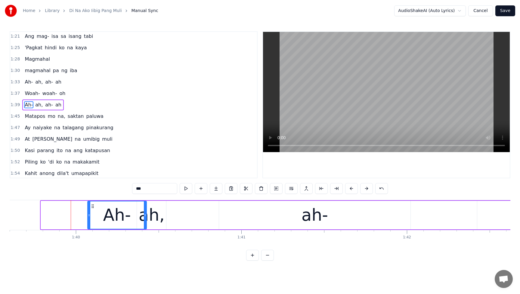
drag, startPoint x: 46, startPoint y: 206, endPoint x: 93, endPoint y: 209, distance: 46.7
click at [93, 209] on div "Ah-" at bounding box center [117, 214] width 58 height 27
click at [152, 220] on div "ah," at bounding box center [152, 215] width 26 height 25
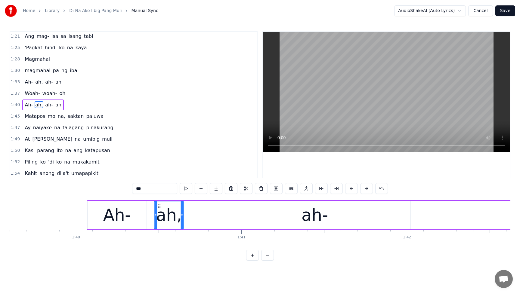
drag, startPoint x: 142, startPoint y: 207, endPoint x: 159, endPoint y: 209, distance: 17.3
click at [159, 209] on div "ah," at bounding box center [169, 214] width 29 height 27
click at [92, 207] on div "Ah-" at bounding box center [116, 215] width 59 height 29
type input "***"
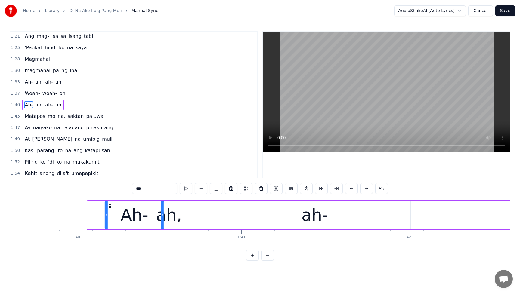
drag, startPoint x: 92, startPoint y: 206, endPoint x: 111, endPoint y: 207, distance: 18.4
click at [110, 207] on icon at bounding box center [110, 206] width 5 height 5
click at [27, 89] on div "Woah- woah- oh" at bounding box center [44, 93] width 45 height 11
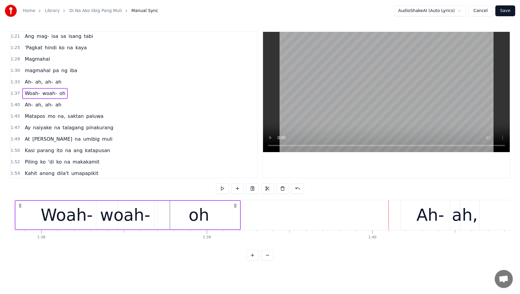
click at [29, 92] on span "Woah-" at bounding box center [32, 93] width 16 height 7
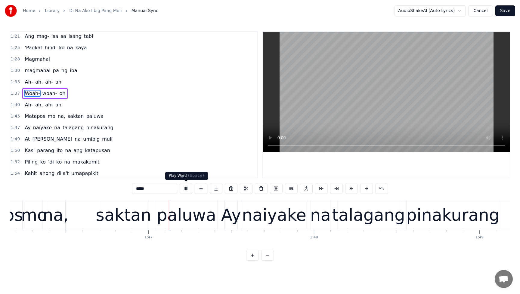
scroll to position [0, 17583]
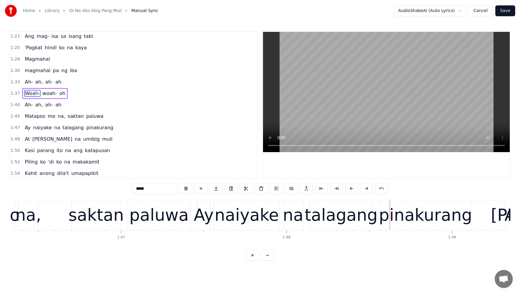
click at [27, 81] on span "Ah-" at bounding box center [28, 81] width 9 height 7
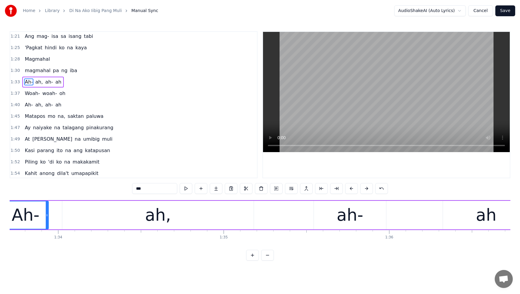
scroll to position [0, 15459]
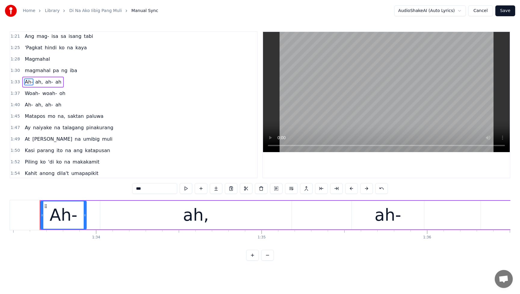
click at [26, 107] on span "Ah-" at bounding box center [28, 104] width 9 height 7
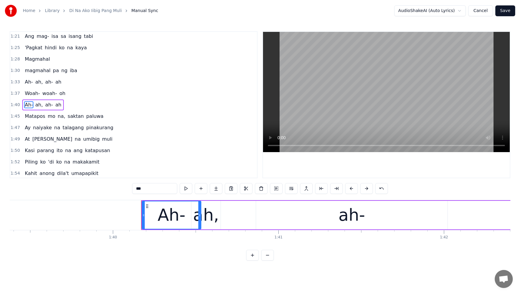
scroll to position [0, 16535]
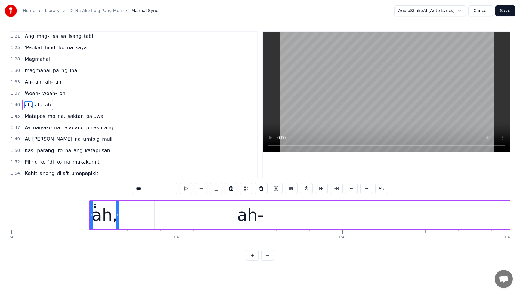
click at [26, 95] on span "Woah-" at bounding box center [32, 93] width 16 height 7
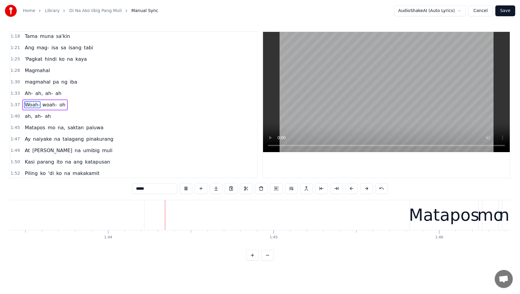
scroll to position [0, 17102]
drag, startPoint x: 186, startPoint y: 189, endPoint x: 185, endPoint y: 184, distance: 4.9
click at [186, 189] on button at bounding box center [186, 188] width 13 height 11
click at [26, 117] on span "ah," at bounding box center [28, 116] width 9 height 7
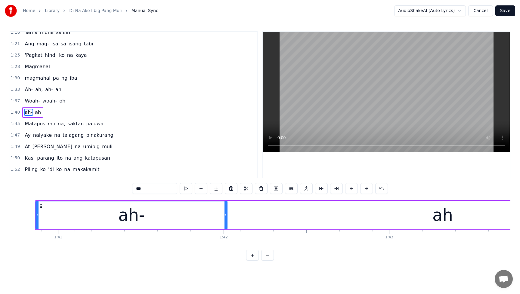
scroll to position [0, 16649]
click at [30, 100] on span "Woah-" at bounding box center [32, 100] width 16 height 7
type input "*****"
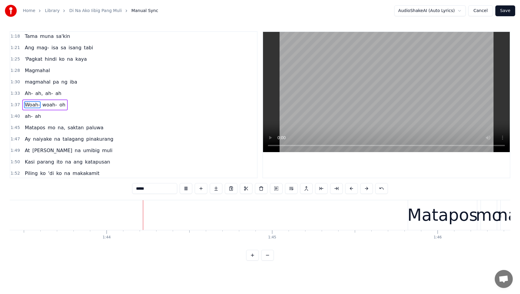
scroll to position [0, 17104]
click at [56, 105] on div "Woah- woah- oh" at bounding box center [44, 105] width 45 height 11
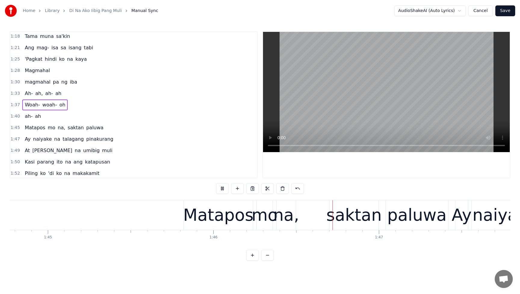
click at [59, 104] on span "oh" at bounding box center [62, 104] width 7 height 7
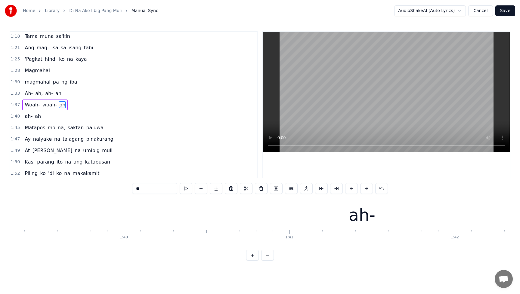
scroll to position [0, 16292]
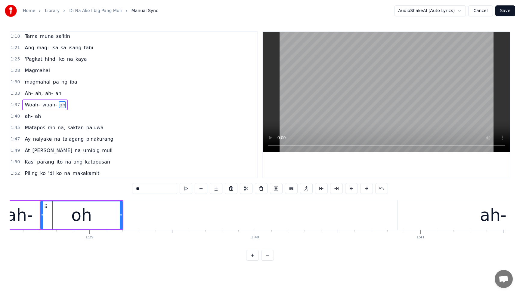
click at [109, 219] on div "oh" at bounding box center [81, 214] width 81 height 27
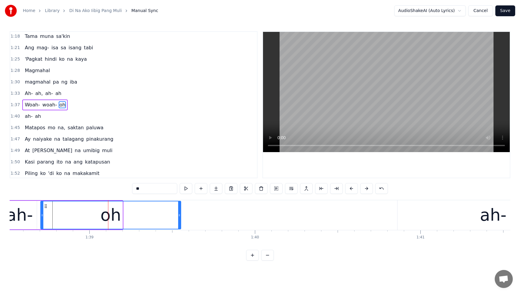
drag, startPoint x: 121, startPoint y: 216, endPoint x: 179, endPoint y: 218, distance: 58.4
click at [179, 218] on div at bounding box center [179, 214] width 2 height 27
click at [25, 102] on span "Woah-" at bounding box center [32, 104] width 16 height 7
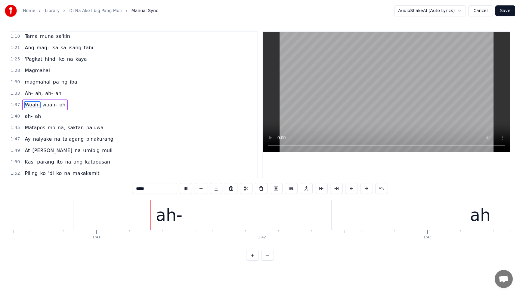
scroll to position [0, 16618]
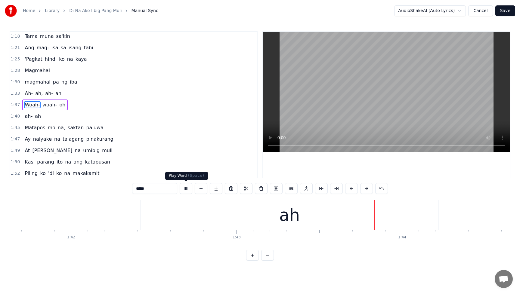
click at [186, 187] on button at bounding box center [186, 188] width 13 height 11
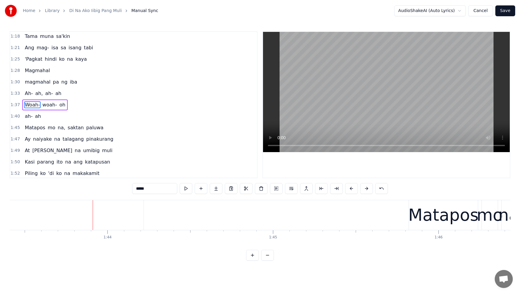
click at [44, 104] on span "woah-" at bounding box center [50, 104] width 16 height 7
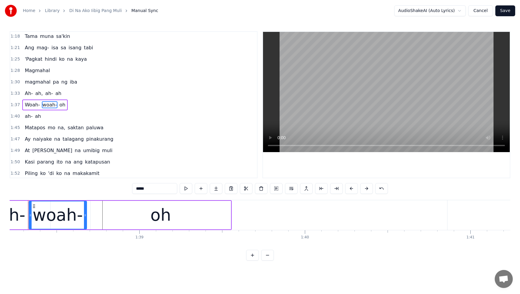
scroll to position [0, 16230]
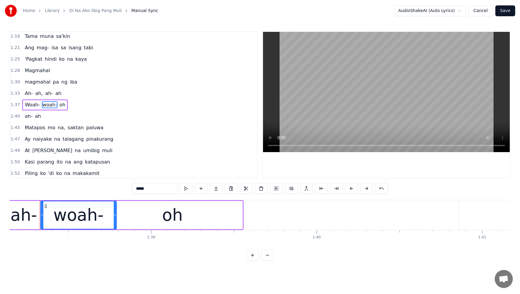
drag, startPoint x: 97, startPoint y: 216, endPoint x: 115, endPoint y: 217, distance: 18.1
click at [115, 217] on icon at bounding box center [115, 215] width 2 height 5
click at [182, 222] on div "oh" at bounding box center [172, 215] width 140 height 29
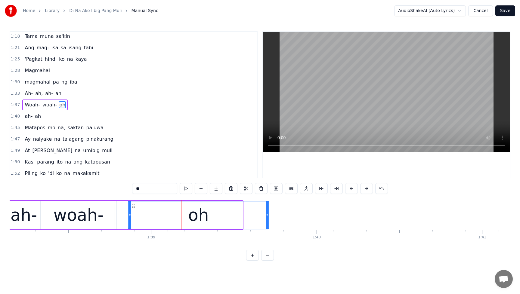
drag, startPoint x: 107, startPoint y: 206, endPoint x: 133, endPoint y: 207, distance: 26.2
click at [133, 207] on icon at bounding box center [133, 206] width 5 height 5
click at [94, 214] on div "woah-" at bounding box center [78, 215] width 50 height 25
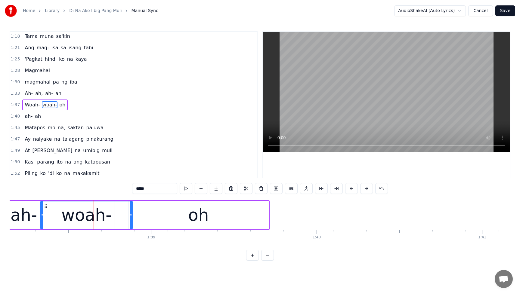
drag, startPoint x: 115, startPoint y: 215, endPoint x: 133, endPoint y: 215, distance: 18.0
click at [132, 215] on icon at bounding box center [131, 215] width 2 height 5
click at [26, 104] on span "Woah-" at bounding box center [32, 104] width 16 height 7
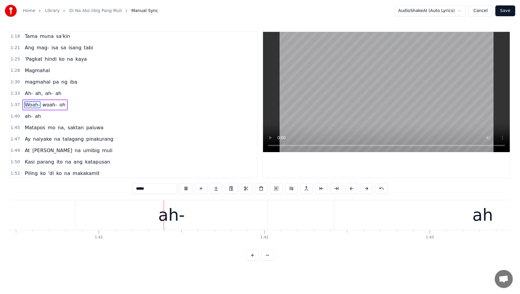
scroll to position [0, 16618]
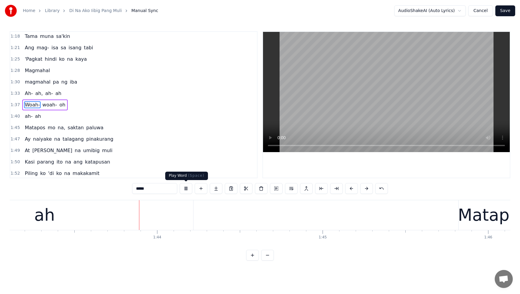
click at [188, 187] on button at bounding box center [186, 188] width 13 height 11
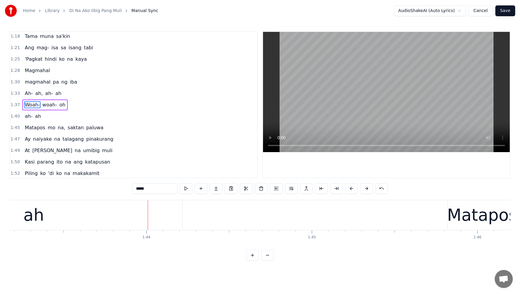
click at [59, 107] on span "oh" at bounding box center [62, 104] width 7 height 7
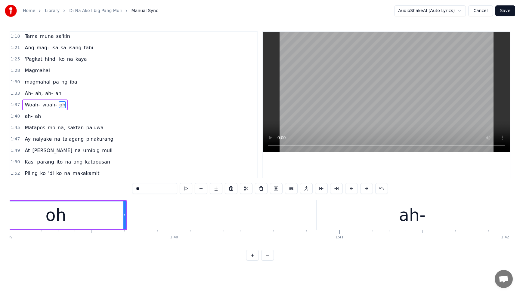
scroll to position [0, 16318]
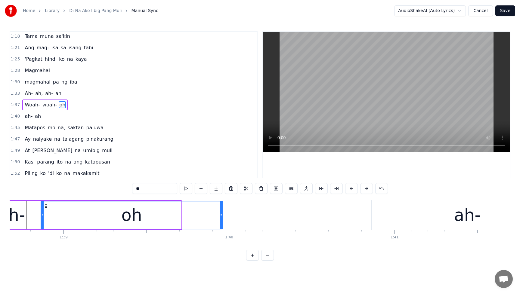
drag, startPoint x: 179, startPoint y: 216, endPoint x: 221, endPoint y: 218, distance: 41.8
click at [221, 218] on div at bounding box center [221, 214] width 2 height 27
click at [26, 103] on span "Woah-" at bounding box center [32, 104] width 16 height 7
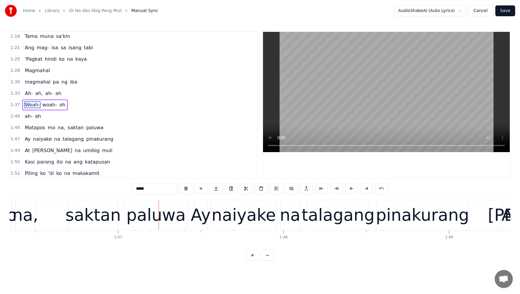
scroll to position [0, 17588]
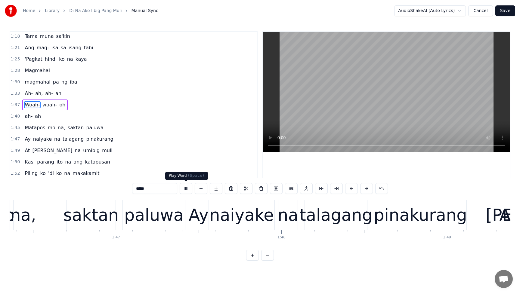
click at [186, 189] on button at bounding box center [186, 188] width 13 height 11
click at [89, 129] on span "paluwa" at bounding box center [94, 127] width 18 height 7
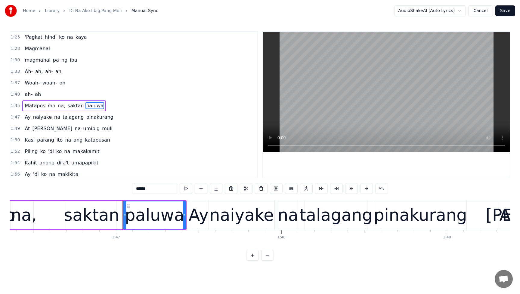
scroll to position [207, 0]
click at [159, 218] on div "paluwa" at bounding box center [154, 215] width 59 height 25
click at [154, 191] on input "******" at bounding box center [154, 188] width 45 height 11
click at [26, 106] on span "Matapos" at bounding box center [35, 104] width 22 height 7
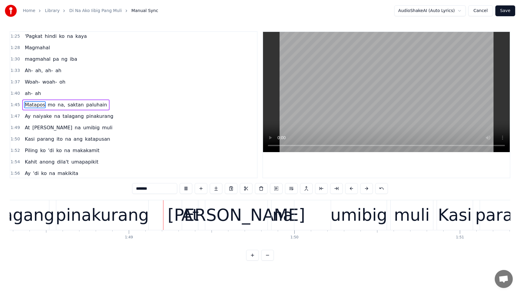
scroll to position [0, 17937]
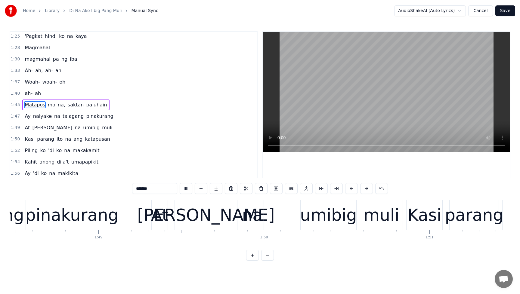
click at [85, 105] on span "paluhain" at bounding box center [96, 104] width 22 height 7
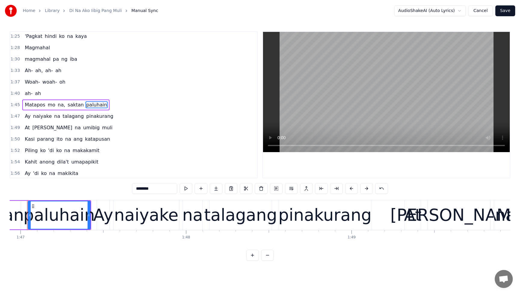
scroll to position [0, 17671]
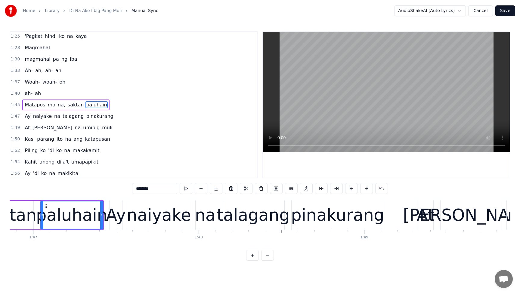
click at [85, 219] on div "paluhain" at bounding box center [71, 215] width 71 height 25
click at [80, 215] on div "paluhain" at bounding box center [71, 215] width 71 height 25
click at [29, 103] on span "Matapos" at bounding box center [35, 104] width 22 height 7
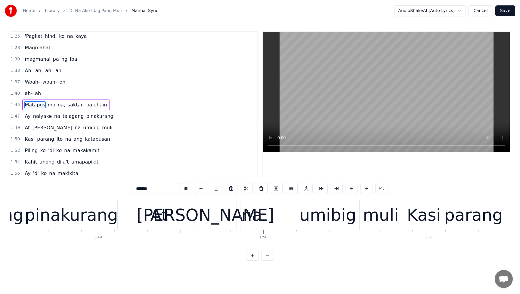
scroll to position [0, 17940]
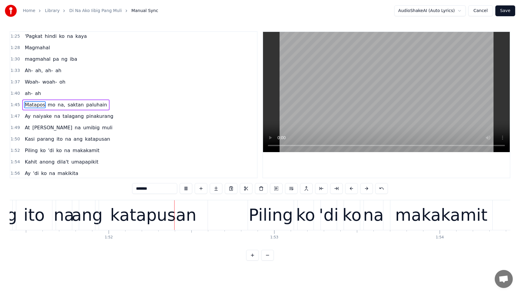
click at [32, 107] on span "Matapos" at bounding box center [35, 104] width 22 height 7
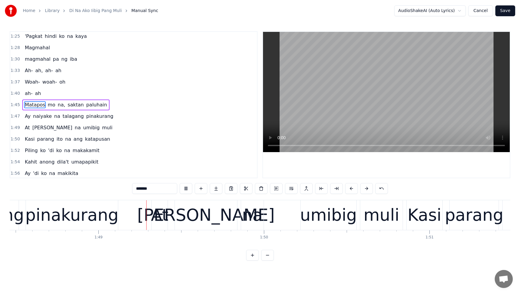
scroll to position [0, 17940]
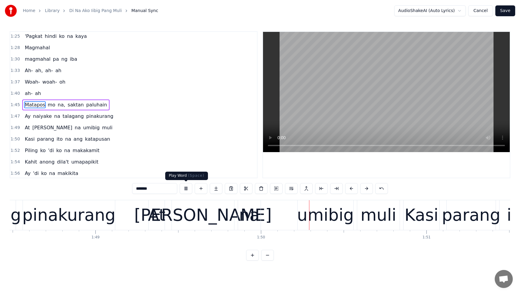
click at [187, 190] on button at bounding box center [186, 188] width 13 height 11
click at [32, 105] on span "Matapos" at bounding box center [35, 104] width 22 height 7
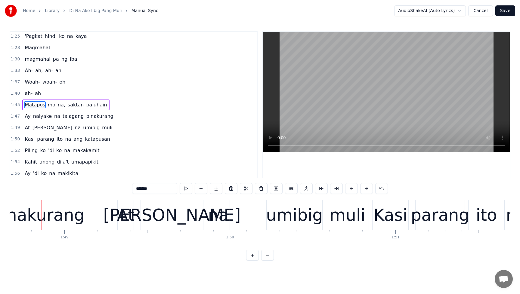
scroll to position [0, 17972]
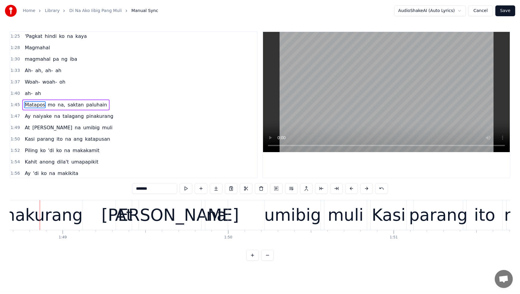
click at [34, 119] on span "naiyake" at bounding box center [42, 116] width 20 height 7
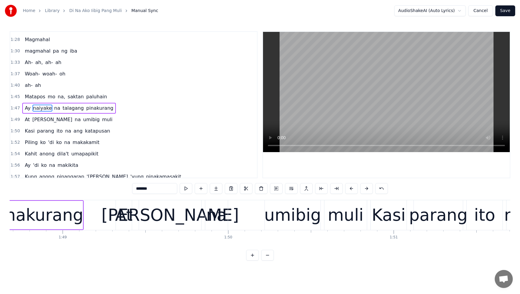
scroll to position [218, 0]
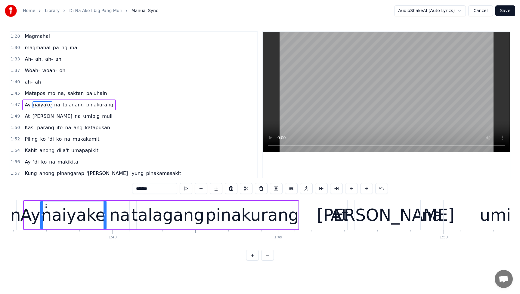
click at [24, 106] on span "Ay" at bounding box center [27, 104] width 7 height 7
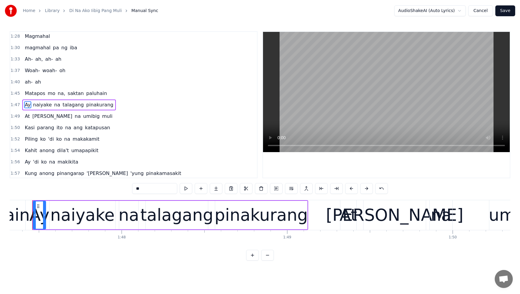
scroll to position [0, 17741]
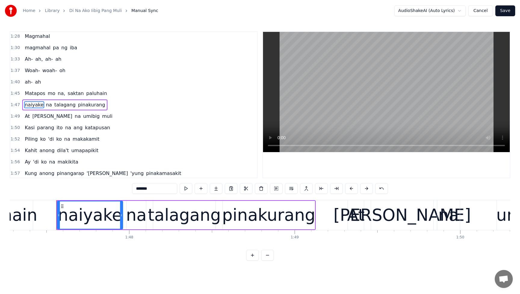
drag, startPoint x: 158, startPoint y: 189, endPoint x: 125, endPoint y: 190, distance: 33.1
click at [125, 190] on div "0:09 Oh, nasayang lang ang pagmamahal 0:16 Na sa'yo ay nilaan 0:19 'Di ko inaka…" at bounding box center [260, 145] width 500 height 229
click at [26, 95] on span "Matapos" at bounding box center [35, 93] width 22 height 7
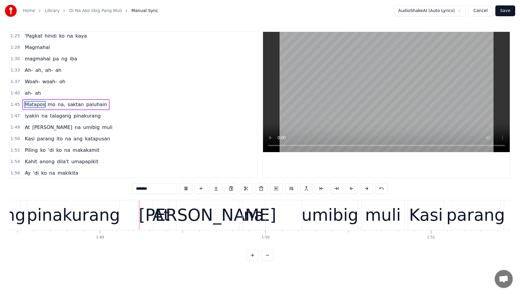
scroll to position [0, 17937]
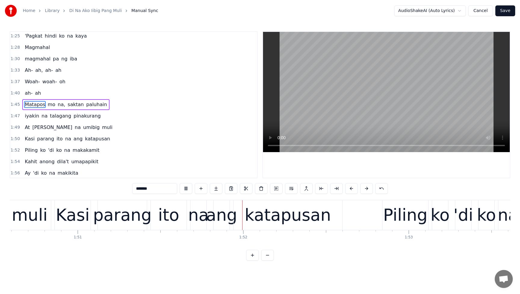
click at [47, 107] on span "mo" at bounding box center [51, 104] width 9 height 7
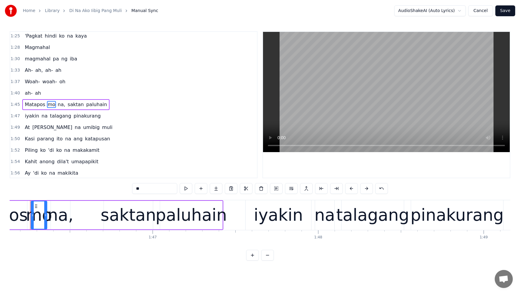
click at [38, 106] on span "Matapos" at bounding box center [35, 104] width 22 height 7
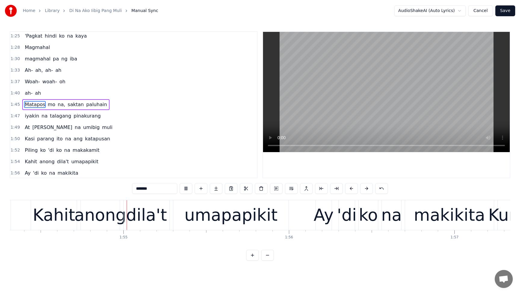
scroll to position [0, 18906]
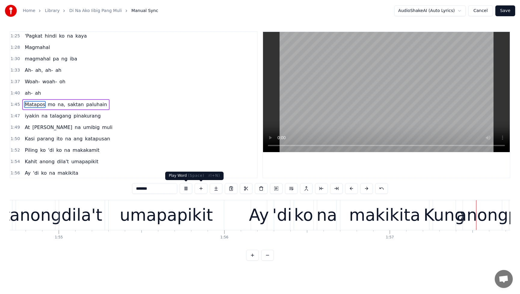
click at [188, 188] on button at bounding box center [186, 188] width 13 height 11
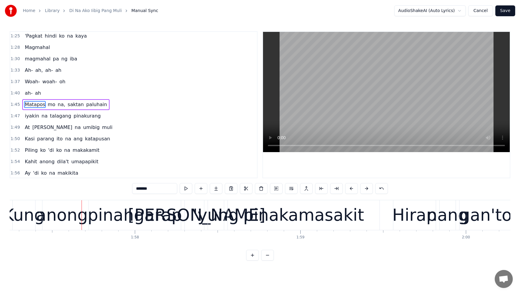
scroll to position [0, 19389]
click at [72, 162] on span "umapapikit" at bounding box center [85, 161] width 28 height 7
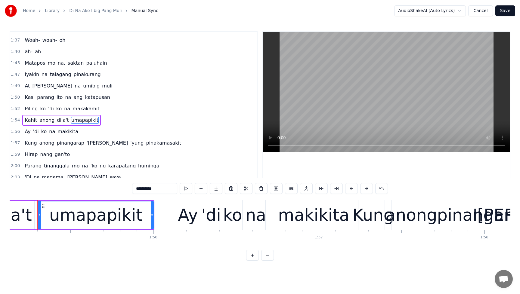
scroll to position [0, 19037]
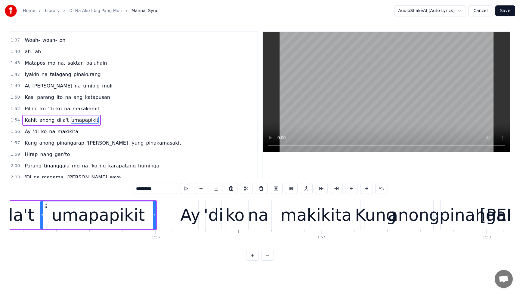
click at [137, 190] on input "**********" at bounding box center [154, 188] width 45 height 11
click at [27, 121] on span "Kahit" at bounding box center [31, 120] width 14 height 7
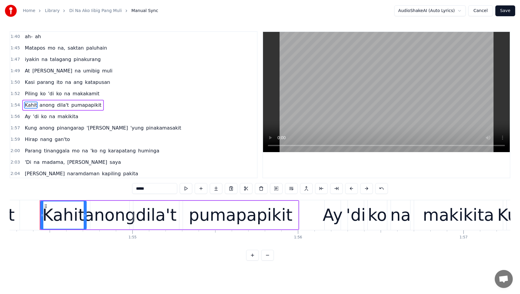
scroll to position [0, 18895]
click at [184, 189] on button at bounding box center [186, 188] width 13 height 11
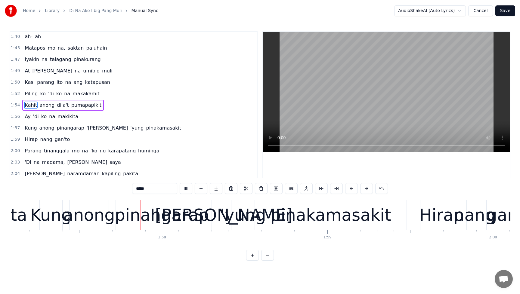
scroll to position [0, 19366]
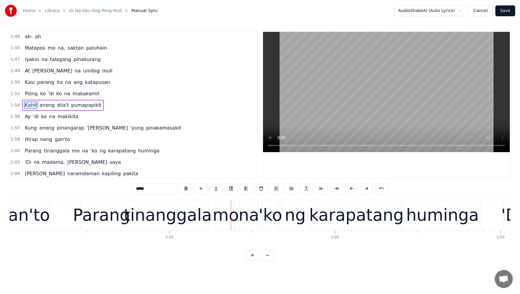
click at [29, 105] on span "Kahit" at bounding box center [31, 105] width 14 height 7
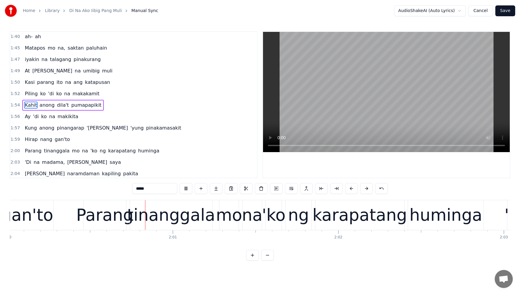
scroll to position [0, 19849]
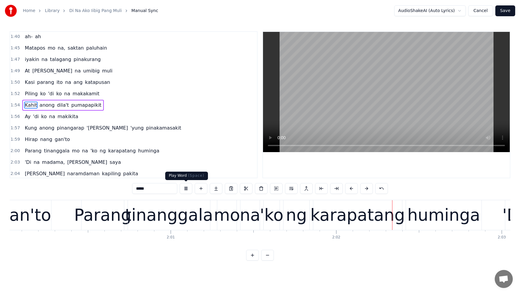
click at [189, 190] on button at bounding box center [186, 188] width 13 height 11
click at [52, 152] on span "tinanggala" at bounding box center [56, 150] width 27 height 7
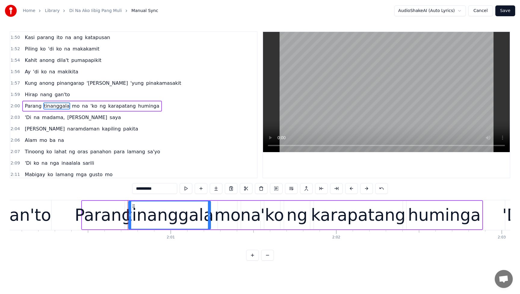
scroll to position [310, 0]
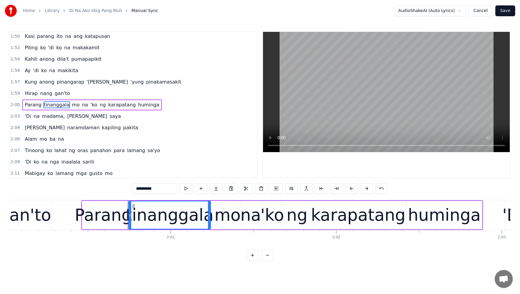
click at [167, 191] on input "**********" at bounding box center [154, 188] width 45 height 11
click at [32, 107] on span "Parang" at bounding box center [33, 104] width 18 height 7
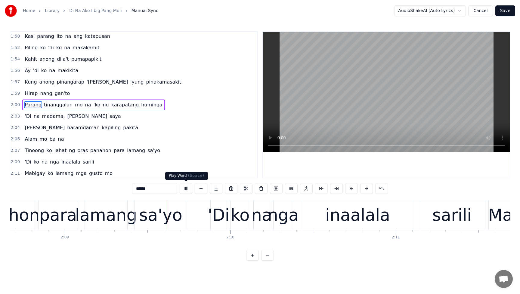
scroll to position [0, 21280]
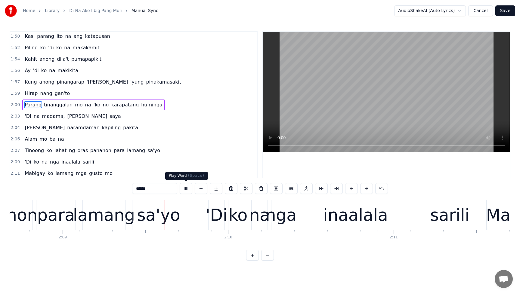
click at [188, 191] on button at bounding box center [186, 188] width 13 height 11
click at [122, 127] on span "pakita" at bounding box center [130, 127] width 16 height 7
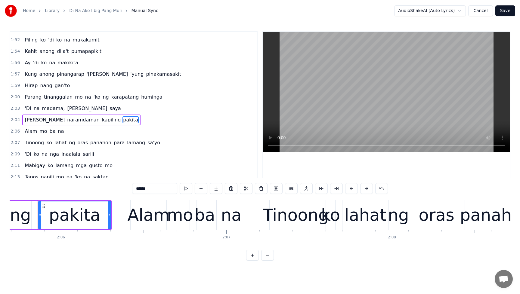
scroll to position [0, 20783]
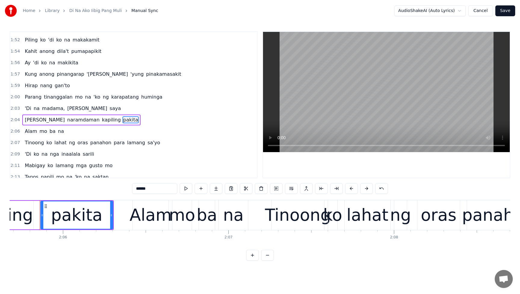
click at [141, 189] on input "******" at bounding box center [154, 188] width 45 height 11
click at [34, 121] on span "[PERSON_NAME]" at bounding box center [44, 119] width 41 height 7
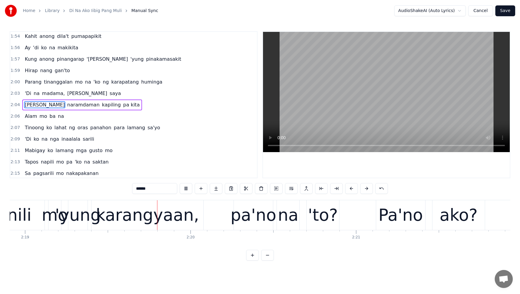
scroll to position [0, 22974]
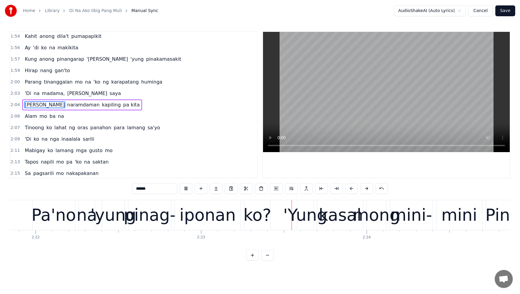
click at [80, 172] on span "nakapakanan" at bounding box center [83, 173] width 34 height 7
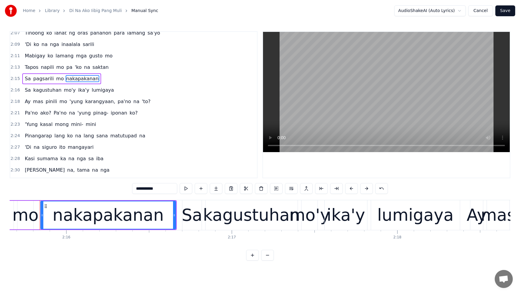
scroll to position [431, 0]
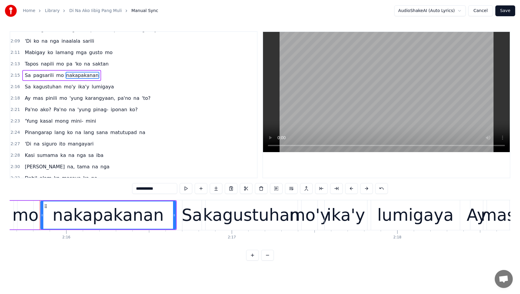
click at [24, 98] on span "Ay" at bounding box center [27, 98] width 7 height 7
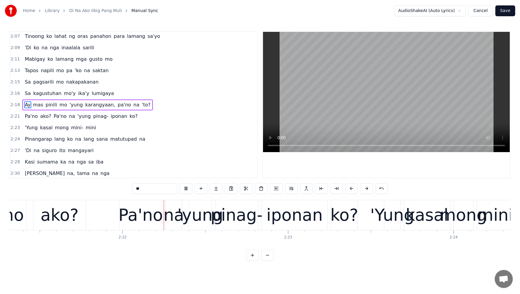
scroll to position [0, 23375]
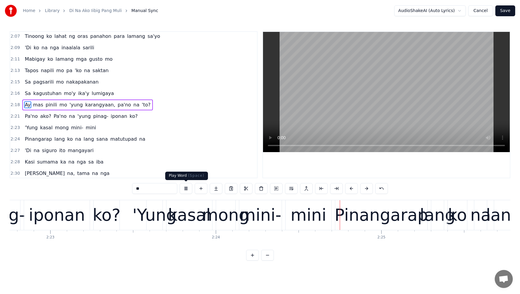
click at [187, 188] on button at bounding box center [186, 188] width 13 height 11
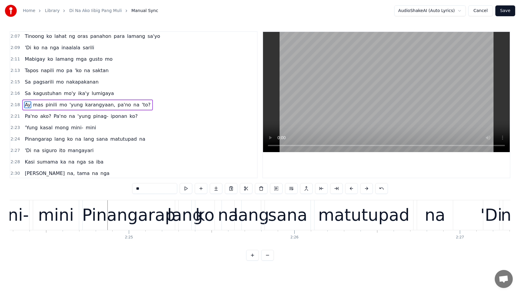
scroll to position [0, 23860]
click at [110, 117] on span "iponan" at bounding box center [118, 116] width 17 height 7
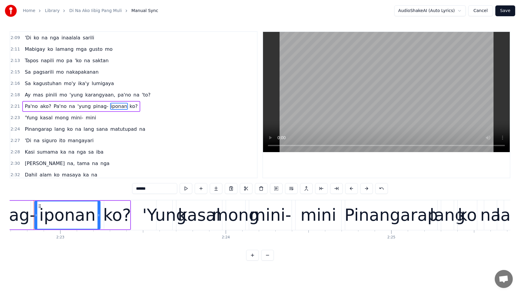
scroll to position [0, 23591]
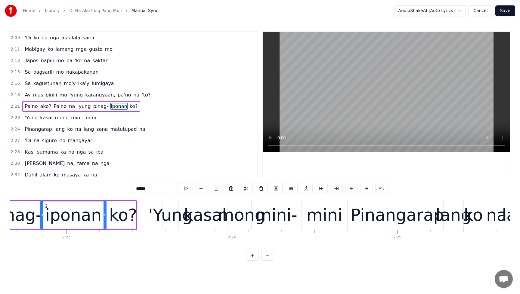
click at [142, 189] on input "******" at bounding box center [154, 188] width 45 height 11
click at [27, 106] on span "Pa'no" at bounding box center [31, 106] width 14 height 7
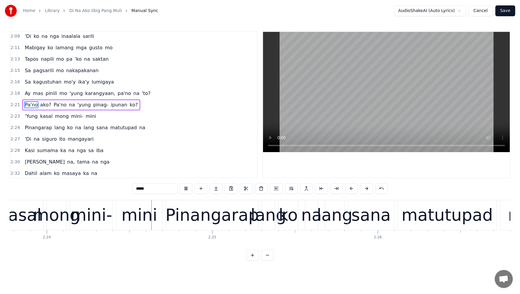
scroll to position [0, 23779]
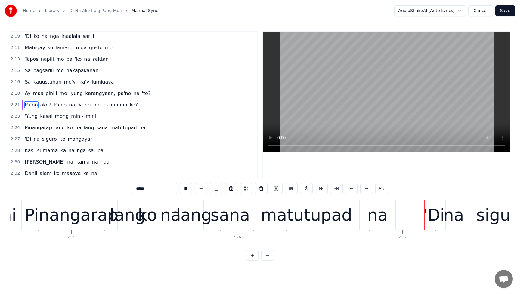
click at [28, 108] on span "Pa'no" at bounding box center [31, 104] width 14 height 7
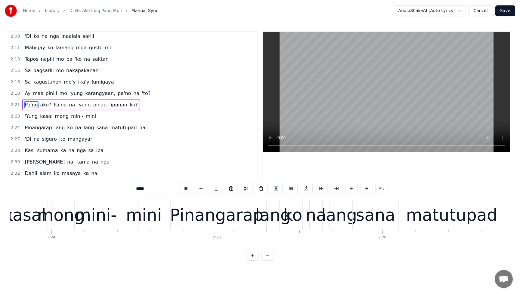
scroll to position [0, 23777]
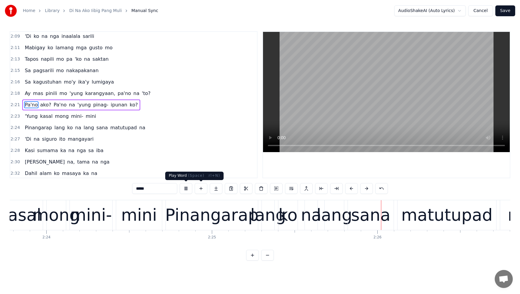
click at [187, 189] on button at bounding box center [186, 188] width 13 height 11
click at [75, 118] on span "mini-" at bounding box center [76, 116] width 13 height 7
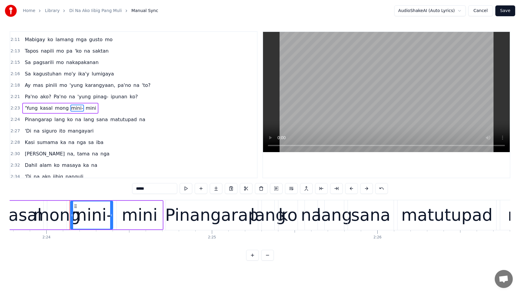
scroll to position [447, 0]
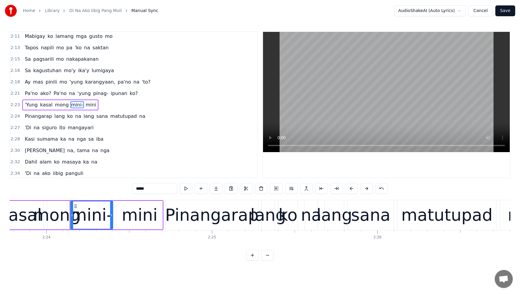
click at [133, 216] on div "mini" at bounding box center [140, 215] width 36 height 25
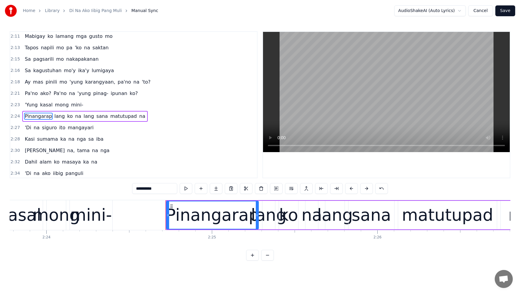
scroll to position [458, 0]
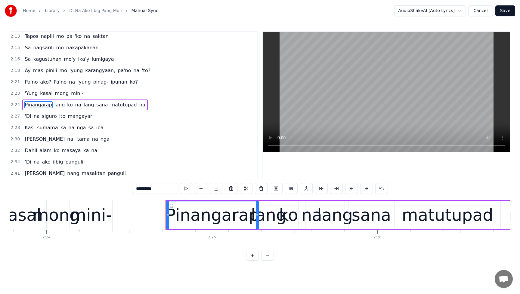
click at [95, 214] on div "mini-" at bounding box center [91, 215] width 42 height 25
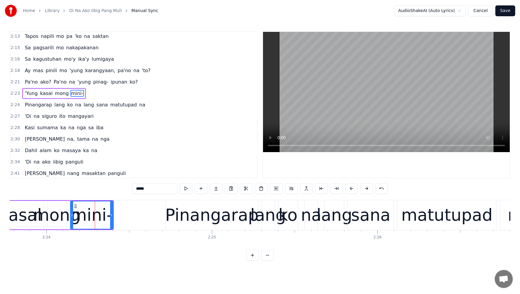
scroll to position [447, 0]
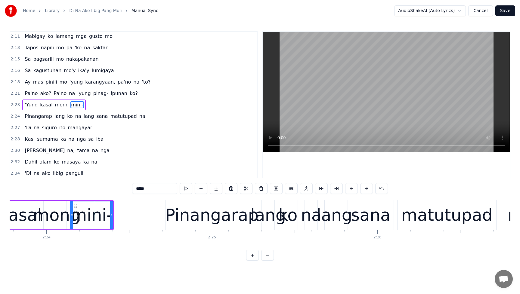
click at [158, 191] on input "*****" at bounding box center [154, 188] width 45 height 11
click at [31, 104] on span "'Yung" at bounding box center [31, 104] width 14 height 7
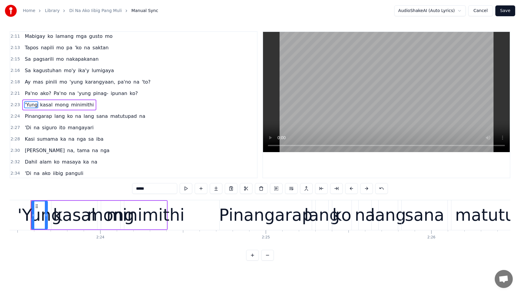
scroll to position [0, 23714]
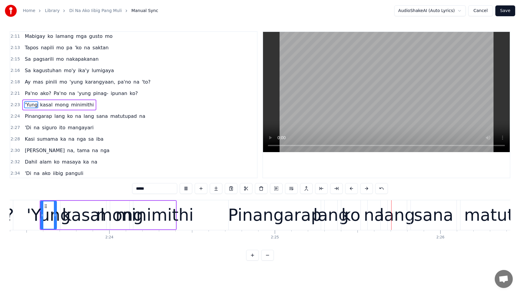
click at [78, 106] on span "minimithi" at bounding box center [82, 104] width 24 height 7
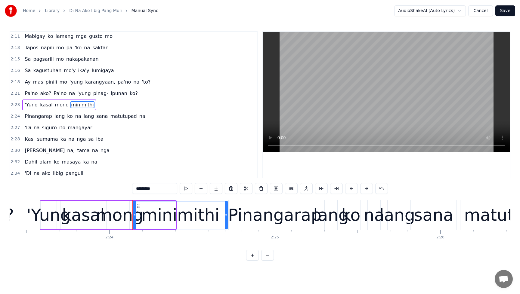
drag, startPoint x: 174, startPoint y: 216, endPoint x: 226, endPoint y: 219, distance: 52.1
click at [226, 219] on div at bounding box center [226, 214] width 2 height 27
click at [30, 106] on span "'Yung" at bounding box center [31, 104] width 14 height 7
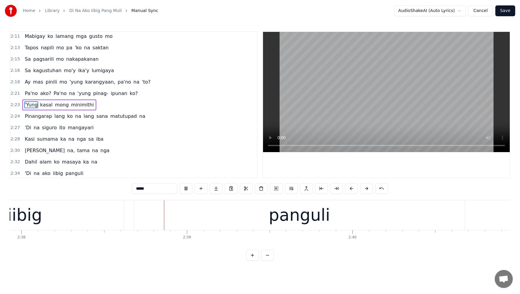
scroll to position [0, 26119]
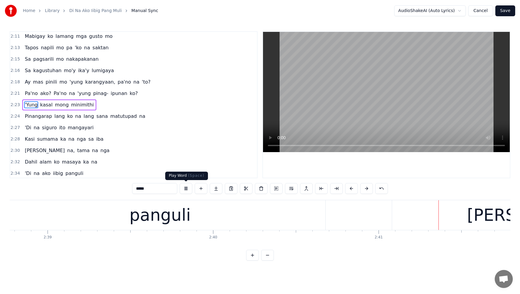
click at [185, 188] on button at bounding box center [186, 188] width 13 height 11
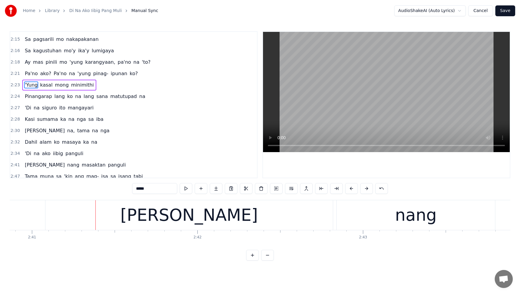
scroll to position [520, 0]
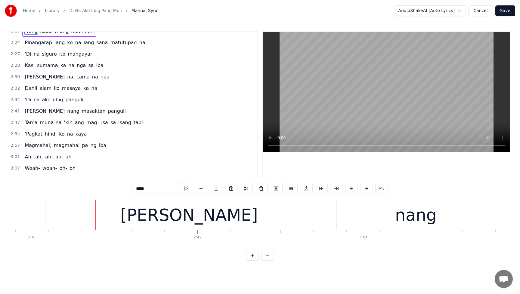
click at [68, 100] on span "panguli" at bounding box center [74, 99] width 19 height 7
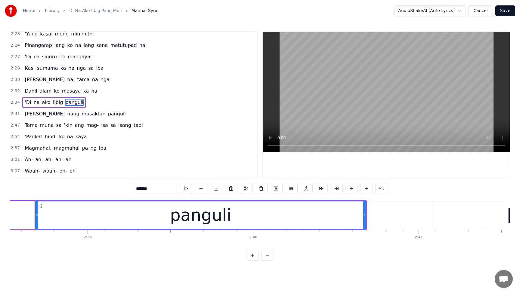
scroll to position [0, 26211]
click at [227, 217] on div "panguli" at bounding box center [205, 215] width 61 height 25
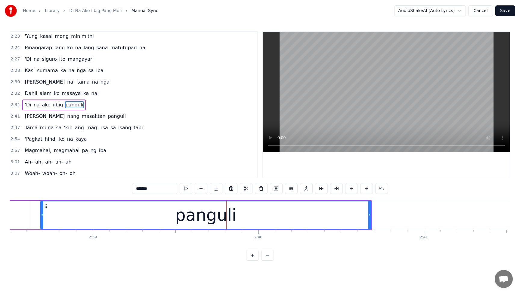
click at [217, 219] on div "panguli" at bounding box center [205, 215] width 61 height 25
click at [146, 189] on input "*******" at bounding box center [154, 188] width 45 height 11
click at [25, 94] on span "Dahil" at bounding box center [31, 93] width 14 height 7
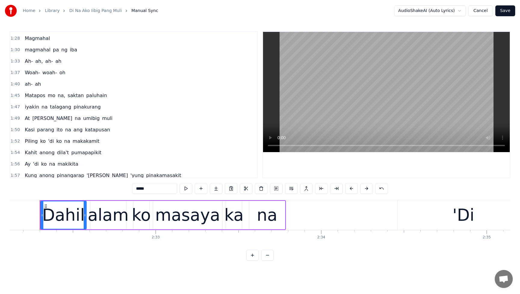
scroll to position [215, 0]
click at [28, 86] on span "ah-" at bounding box center [28, 85] width 9 height 7
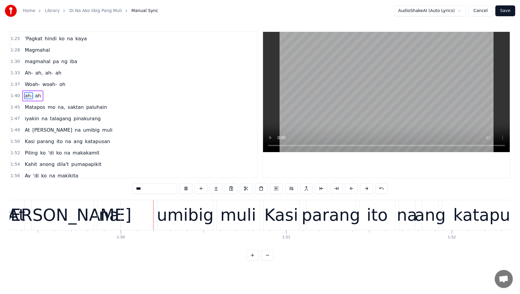
scroll to position [0, 18085]
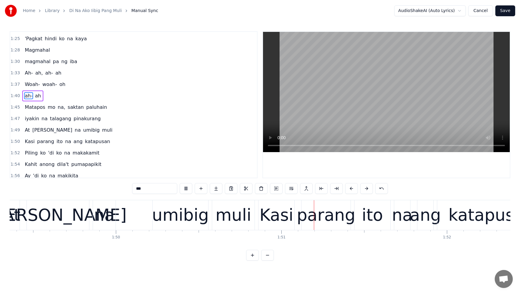
click at [29, 98] on span "ah-" at bounding box center [28, 95] width 9 height 7
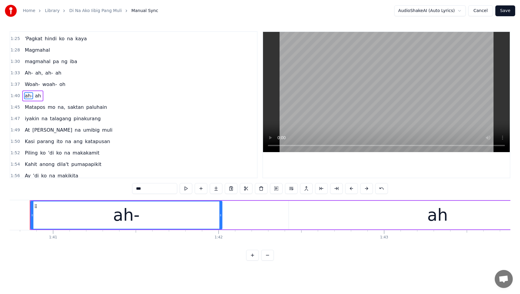
scroll to position [0, 16649]
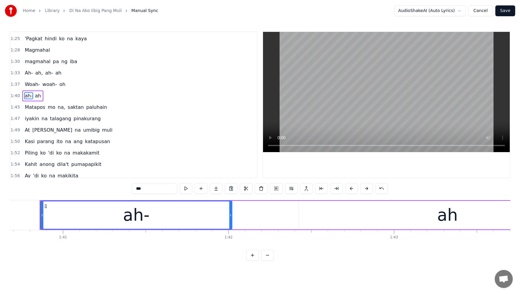
click at [88, 109] on span "paluhain" at bounding box center [96, 107] width 22 height 7
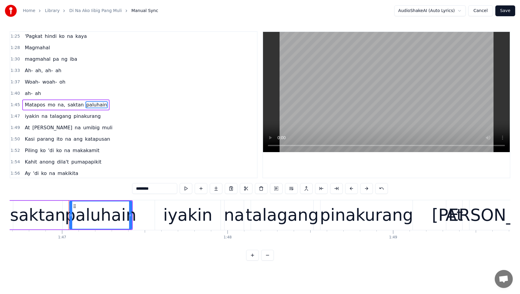
scroll to position [0, 17671]
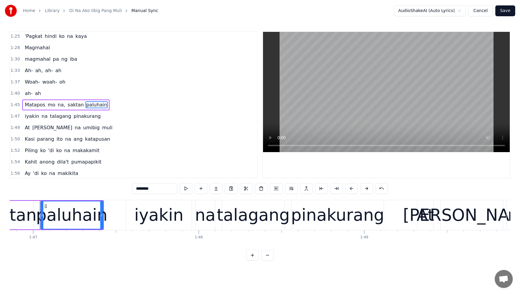
click at [148, 187] on input "********" at bounding box center [154, 188] width 45 height 11
click at [57, 104] on span "na," at bounding box center [61, 104] width 9 height 7
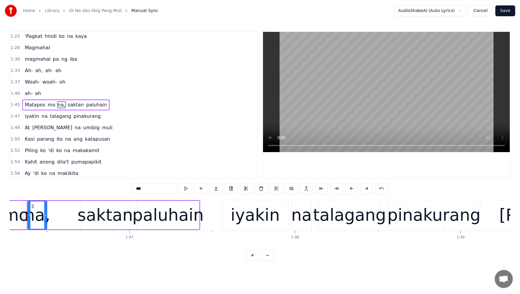
scroll to position [0, 17562]
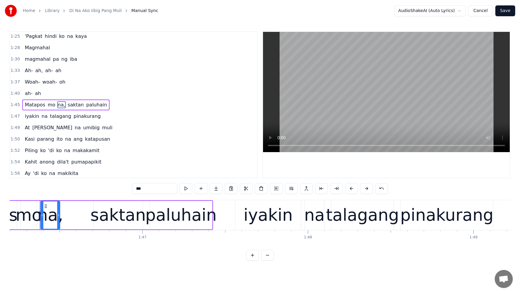
click at [149, 189] on input "***" at bounding box center [154, 188] width 45 height 11
click at [29, 106] on span "Matapos" at bounding box center [35, 104] width 22 height 7
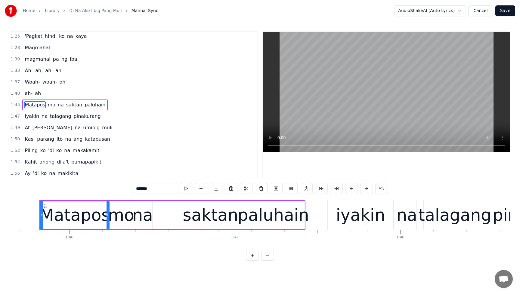
scroll to position [0, 17469]
click at [66, 105] on span "saktan" at bounding box center [74, 104] width 17 height 7
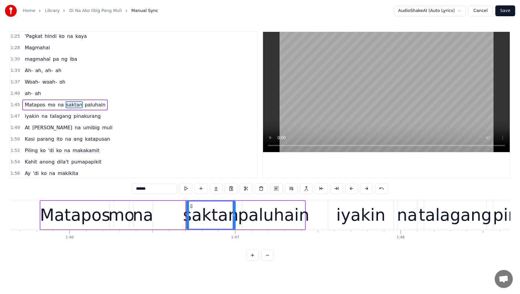
click at [58, 105] on span "na" at bounding box center [60, 104] width 7 height 7
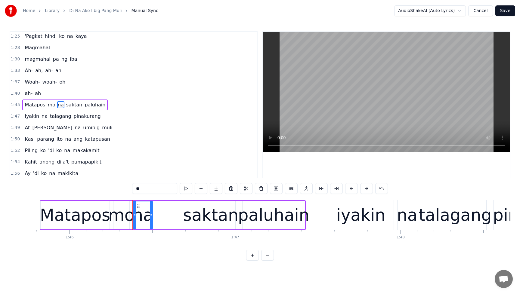
click at [145, 190] on input "**" at bounding box center [154, 188] width 45 height 11
click at [30, 104] on span "Matapos" at bounding box center [35, 104] width 22 height 7
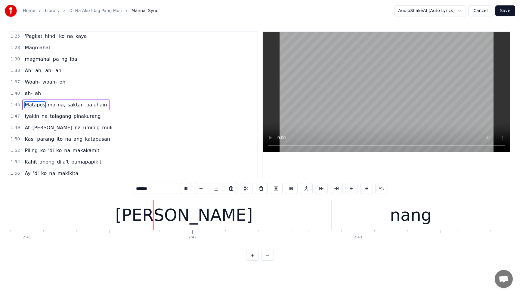
scroll to position [0, 26635]
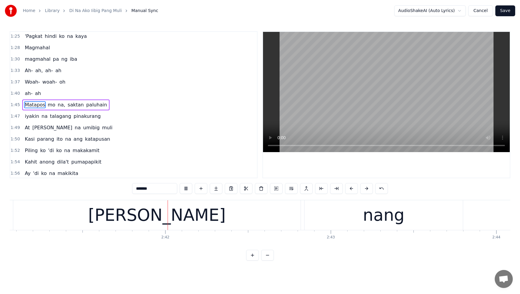
click at [185, 188] on button at bounding box center [186, 188] width 13 height 11
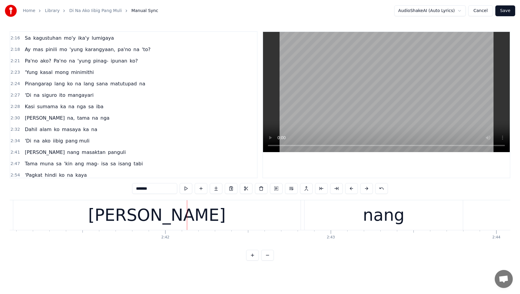
scroll to position [480, 0]
click at [75, 143] on span "pang muli" at bounding box center [77, 140] width 25 height 7
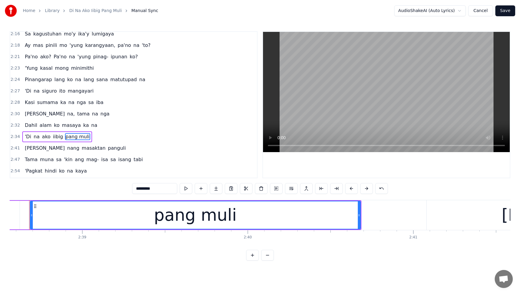
scroll to position [0, 26211]
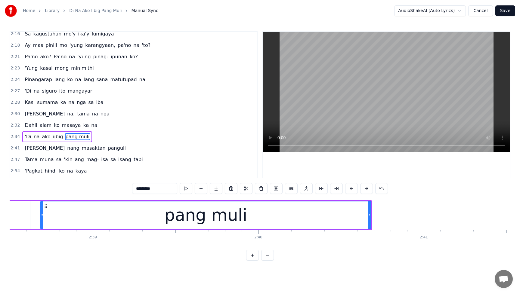
click at [369, 216] on icon at bounding box center [369, 215] width 2 height 5
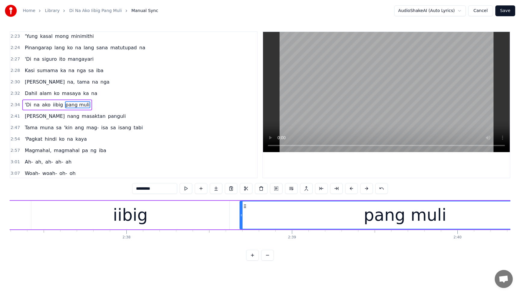
scroll to position [0, 25988]
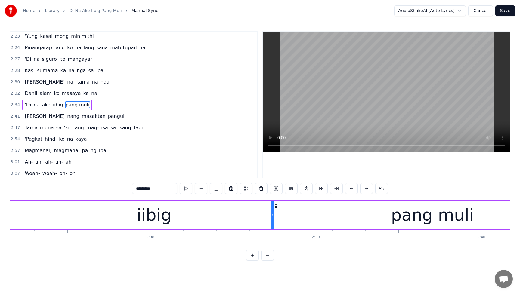
drag, startPoint x: 264, startPoint y: 216, endPoint x: 272, endPoint y: 218, distance: 7.6
click at [272, 218] on div at bounding box center [272, 214] width 2 height 27
drag, startPoint x: 148, startPoint y: 189, endPoint x: 174, endPoint y: 191, distance: 26.2
click at [174, 191] on input "*********" at bounding box center [154, 188] width 45 height 11
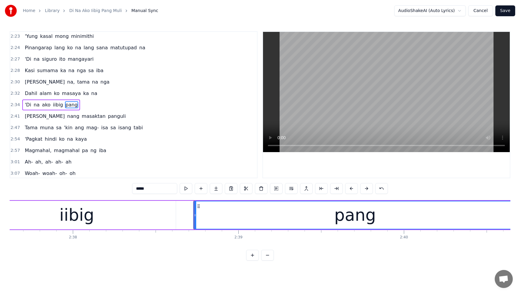
scroll to position [0, 26209]
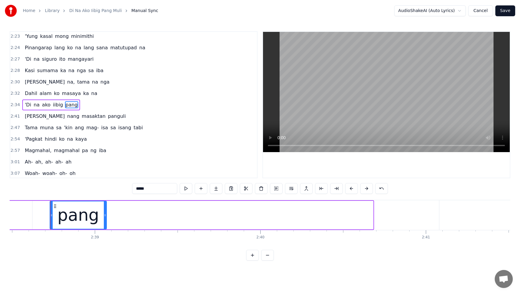
drag, startPoint x: 364, startPoint y: 218, endPoint x: 105, endPoint y: 231, distance: 259.8
click at [105, 231] on div "Oh, nasayang lang ang pagmamahal Na sa'yo ay nilaan 'Di ko inakala Na ako'y iyo…" at bounding box center [260, 222] width 500 height 45
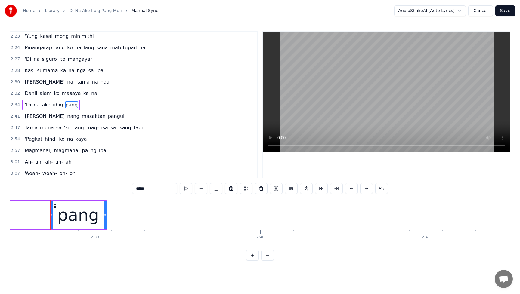
type input "****"
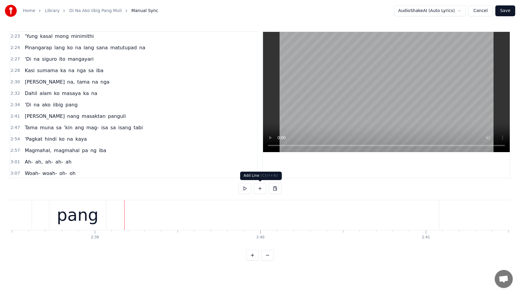
click at [256, 191] on button at bounding box center [259, 188] width 13 height 11
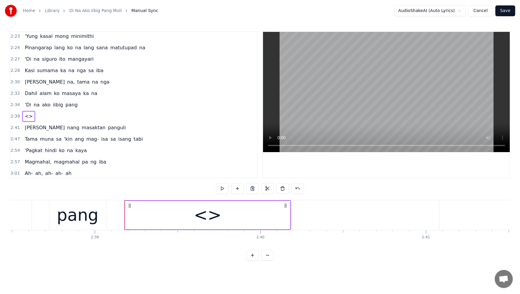
click at [215, 213] on div "<>" at bounding box center [208, 215] width 28 height 25
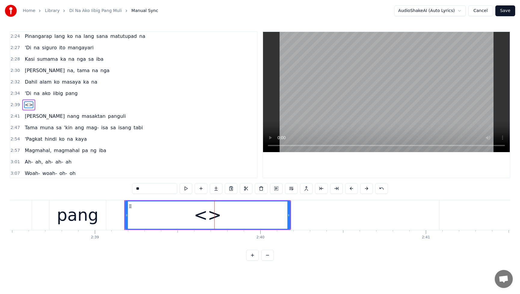
drag, startPoint x: 153, startPoint y: 190, endPoint x: 120, endPoint y: 192, distance: 33.1
click at [120, 192] on div "0:09 Oh, nasayang lang ang pagmamahal 0:16 Na sa'yo ay nilaan 0:19 'Di ko inaka…" at bounding box center [260, 145] width 500 height 229
type input "*"
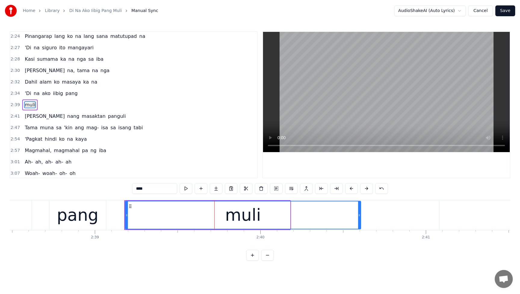
drag, startPoint x: 289, startPoint y: 214, endPoint x: 293, endPoint y: 219, distance: 5.6
click at [360, 219] on div at bounding box center [359, 214] width 2 height 27
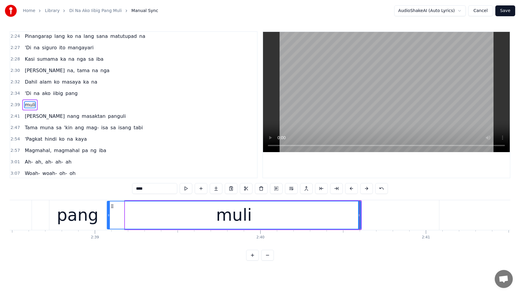
drag, startPoint x: 127, startPoint y: 213, endPoint x: 109, endPoint y: 214, distance: 18.1
click at [109, 214] on icon at bounding box center [108, 215] width 2 height 5
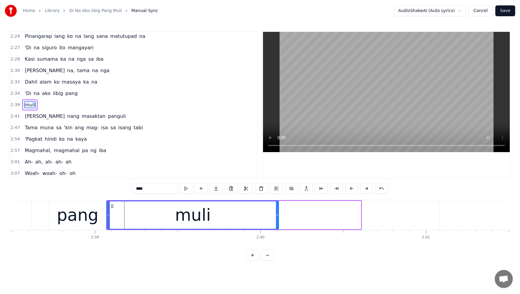
drag, startPoint x: 360, startPoint y: 216, endPoint x: 277, endPoint y: 218, distance: 83.0
click at [277, 218] on div at bounding box center [277, 214] width 2 height 27
click at [26, 92] on span "'Di" at bounding box center [28, 93] width 8 height 7
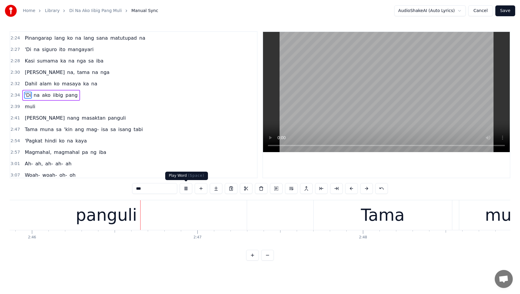
scroll to position [0, 27431]
click at [185, 186] on button at bounding box center [186, 188] width 13 height 11
click at [107, 120] on span "panguli" at bounding box center [116, 118] width 19 height 7
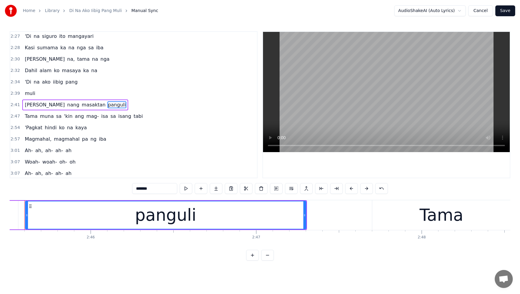
scroll to position [0, 27355]
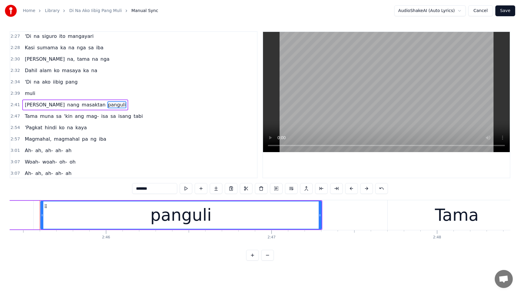
click at [211, 220] on div "panguli" at bounding box center [181, 214] width 280 height 27
click at [164, 191] on input "*******" at bounding box center [154, 188] width 45 height 11
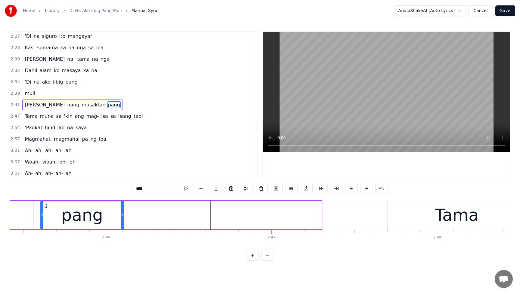
drag, startPoint x: 320, startPoint y: 216, endPoint x: 122, endPoint y: 226, distance: 197.8
click at [122, 226] on div at bounding box center [122, 214] width 2 height 27
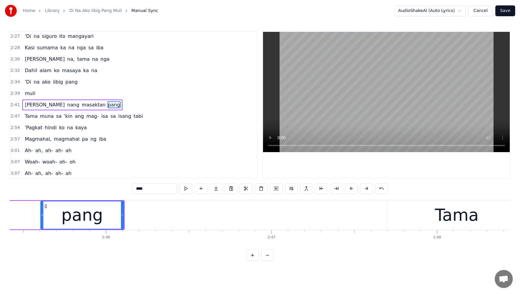
type input "****"
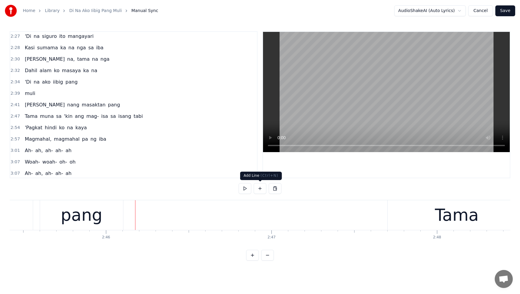
click at [258, 190] on button at bounding box center [259, 188] width 13 height 11
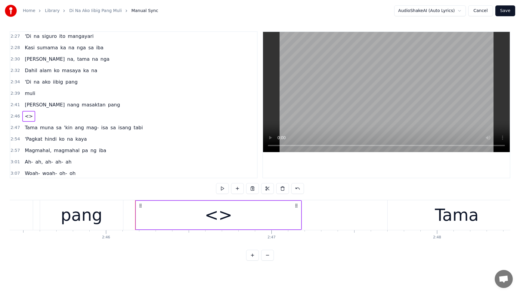
click at [220, 215] on div "<>" at bounding box center [218, 215] width 28 height 25
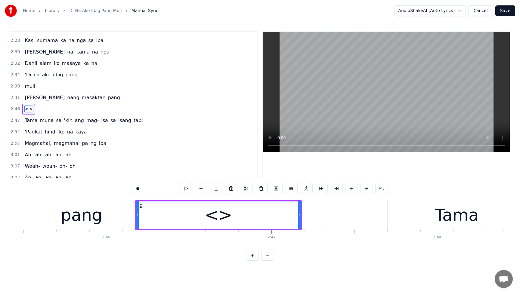
scroll to position [550, 0]
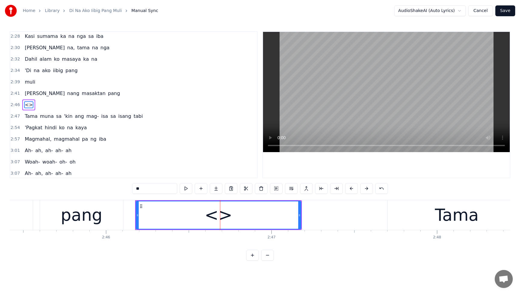
drag, startPoint x: 144, startPoint y: 190, endPoint x: 132, endPoint y: 190, distance: 11.7
click at [132, 190] on input "**" at bounding box center [154, 188] width 45 height 11
click at [29, 94] on span "[PERSON_NAME]" at bounding box center [44, 93] width 41 height 7
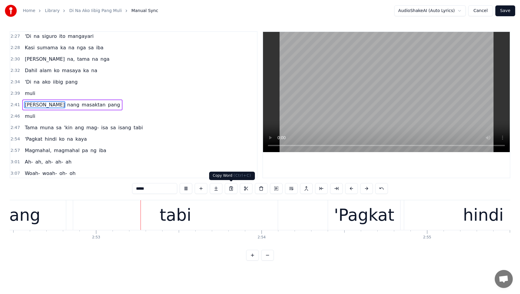
scroll to position [0, 28525]
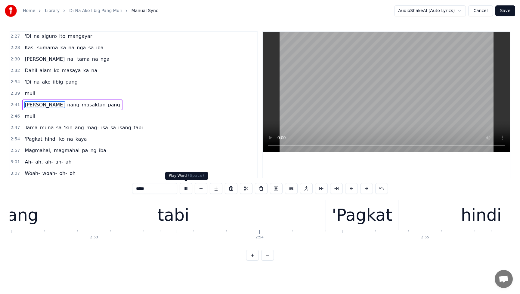
click at [185, 189] on button at bounding box center [186, 188] width 13 height 11
click at [74, 129] on span "ang" at bounding box center [79, 127] width 10 height 7
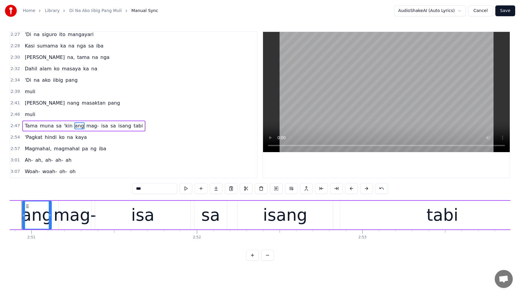
scroll to position [0, 28238]
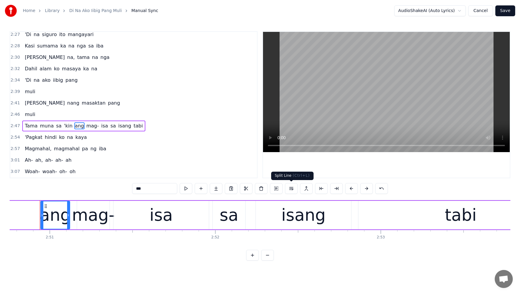
click at [291, 189] on button at bounding box center [291, 188] width 13 height 11
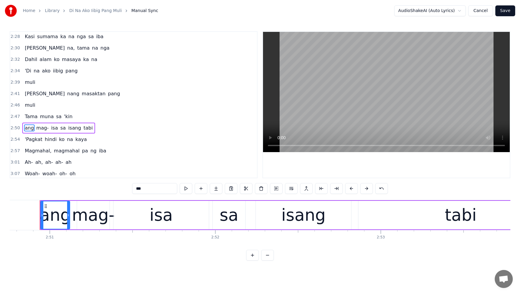
scroll to position [572, 0]
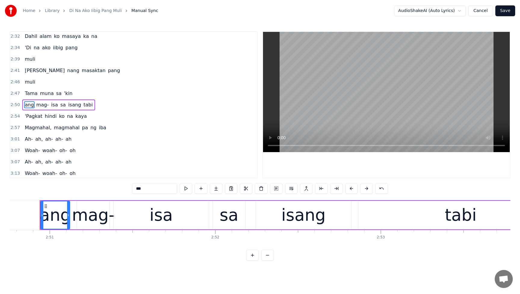
click at [26, 92] on span "Tama" at bounding box center [31, 93] width 14 height 7
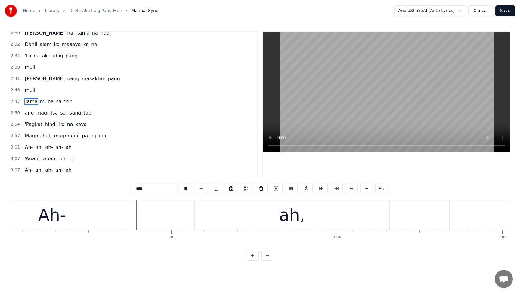
scroll to position [0, 30105]
click at [187, 189] on button at bounding box center [186, 188] width 13 height 11
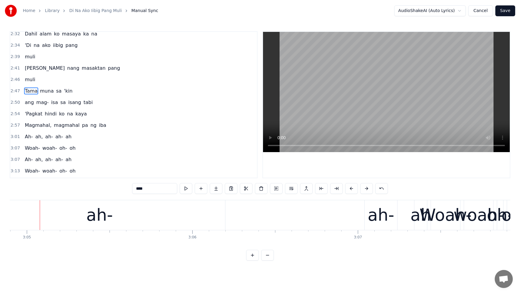
scroll to position [583, 0]
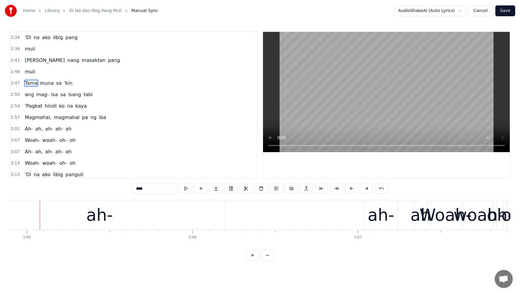
click at [26, 130] on span "Ah-" at bounding box center [28, 128] width 9 height 7
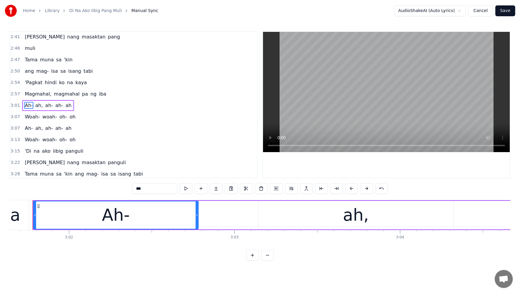
scroll to position [0, 30031]
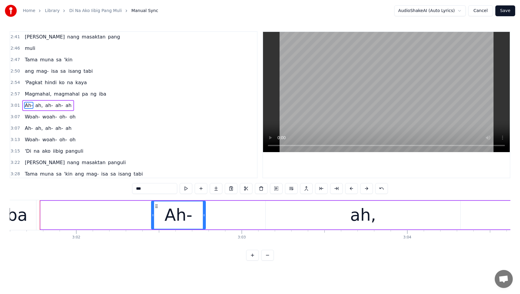
drag, startPoint x: 42, startPoint y: 217, endPoint x: 153, endPoint y: 221, distance: 110.7
click at [153, 221] on div at bounding box center [153, 214] width 2 height 27
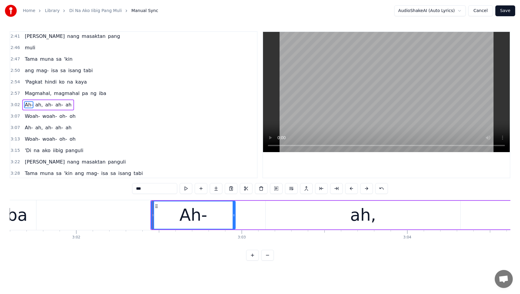
drag, startPoint x: 204, startPoint y: 217, endPoint x: 233, endPoint y: 219, distance: 29.2
click at [234, 218] on div at bounding box center [233, 214] width 2 height 27
click at [30, 95] on span "Magmahal," at bounding box center [38, 93] width 28 height 7
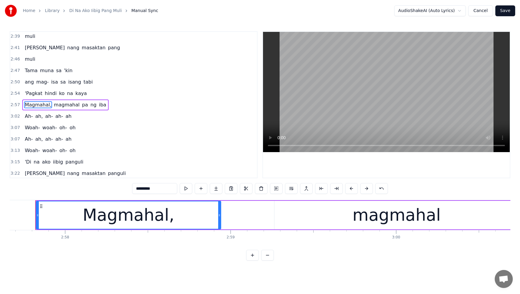
scroll to position [0, 29376]
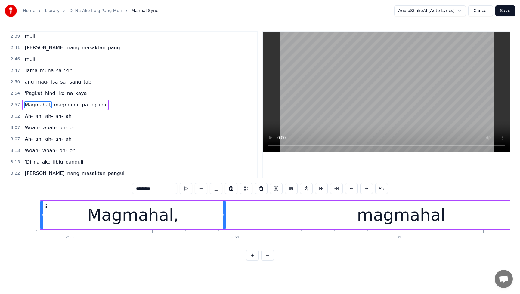
click at [53, 106] on span "magmahal" at bounding box center [66, 104] width 27 height 7
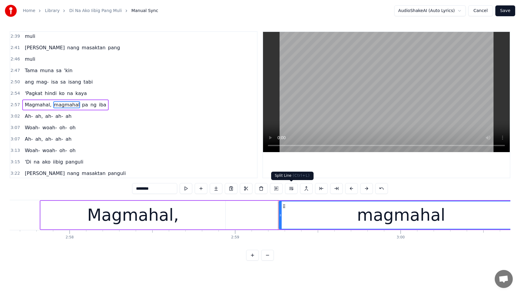
click at [292, 190] on button at bounding box center [291, 188] width 13 height 11
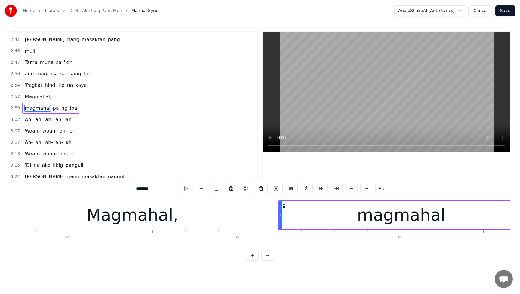
scroll to position [607, 0]
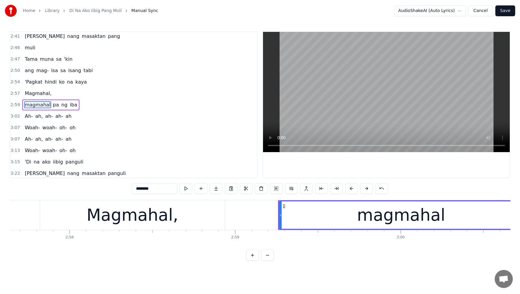
click at [31, 94] on span "Magmahal," at bounding box center [38, 93] width 28 height 7
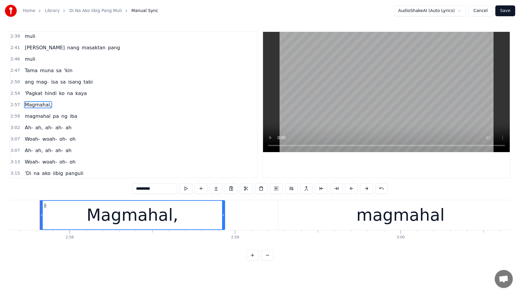
click at [165, 189] on input "*********" at bounding box center [154, 188] width 45 height 11
click at [31, 106] on span "Magmahal" at bounding box center [37, 104] width 26 height 7
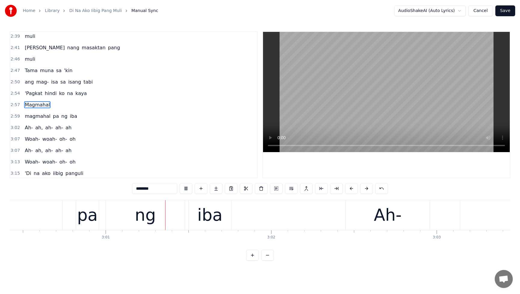
scroll to position [0, 29842]
click at [28, 94] on span "'Pagkat" at bounding box center [33, 93] width 19 height 7
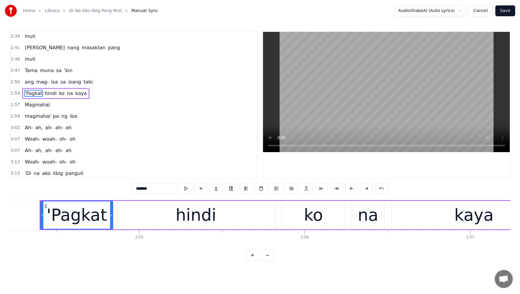
click at [29, 103] on span "Magmahal" at bounding box center [37, 104] width 26 height 7
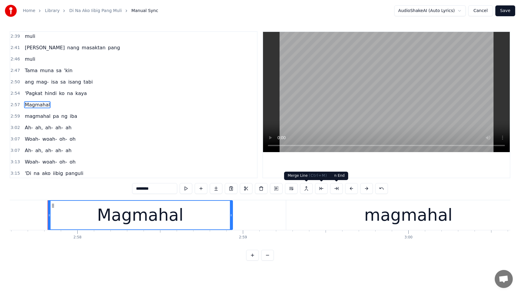
scroll to position [0, 29376]
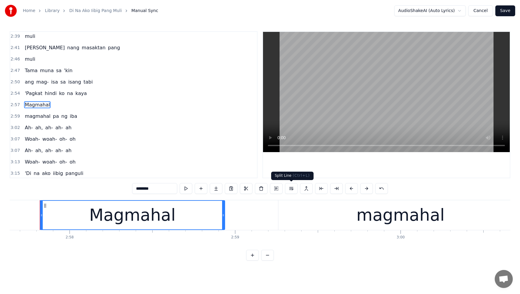
click at [292, 189] on button at bounding box center [291, 188] width 13 height 11
click at [28, 94] on span "'Pagkat" at bounding box center [33, 93] width 19 height 7
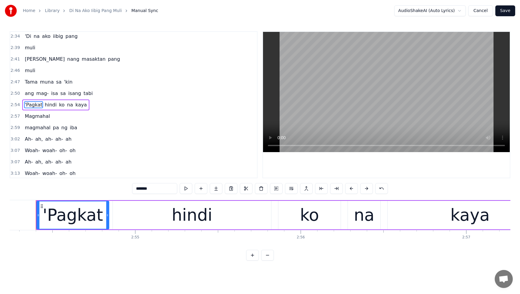
scroll to position [0, 28810]
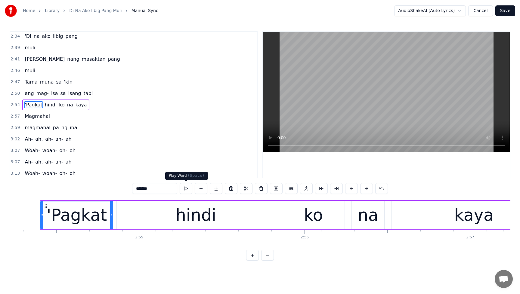
click at [185, 189] on button at bounding box center [186, 188] width 13 height 11
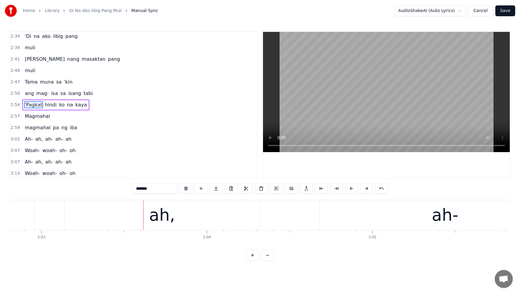
scroll to position [0, 30233]
click at [186, 189] on button at bounding box center [186, 188] width 13 height 11
click at [34, 118] on span "Magmahal" at bounding box center [37, 116] width 26 height 7
type input "********"
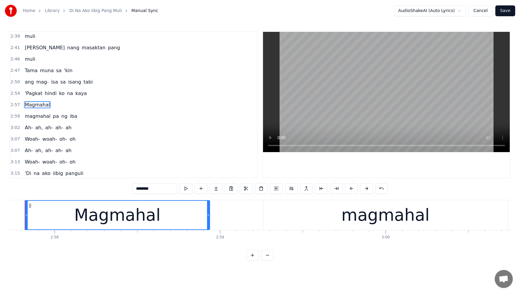
scroll to position [0, 29376]
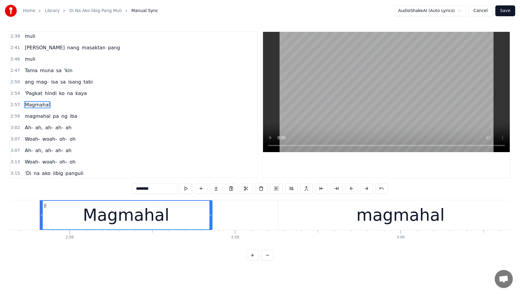
drag, startPoint x: 223, startPoint y: 216, endPoint x: 210, endPoint y: 216, distance: 12.6
click at [210, 216] on icon at bounding box center [210, 215] width 2 height 5
click at [211, 216] on icon at bounding box center [210, 215] width 2 height 5
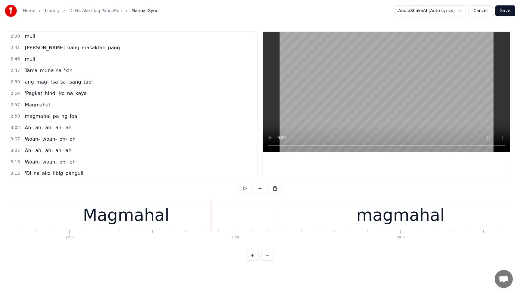
click at [205, 216] on div "Magmahal" at bounding box center [126, 215] width 172 height 30
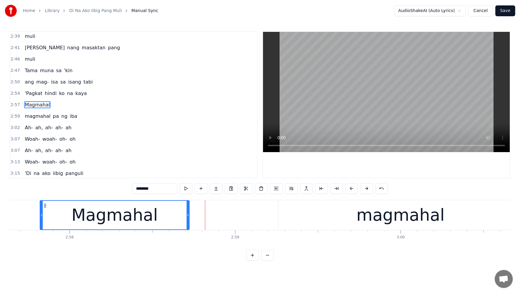
drag, startPoint x: 210, startPoint y: 216, endPoint x: 186, endPoint y: 218, distance: 24.7
click at [186, 218] on div at bounding box center [187, 215] width 2 height 29
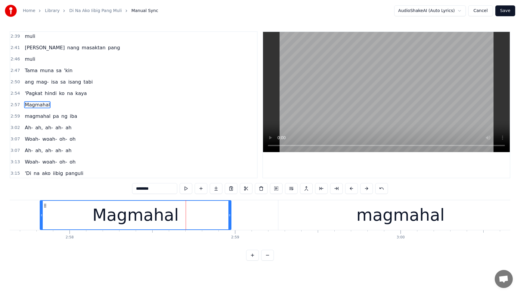
drag, startPoint x: 187, startPoint y: 217, endPoint x: 230, endPoint y: 217, distance: 43.6
click at [230, 217] on div at bounding box center [229, 215] width 2 height 29
drag, startPoint x: 351, startPoint y: 221, endPoint x: 347, endPoint y: 221, distance: 3.6
click at [351, 221] on div "magmahal" at bounding box center [400, 215] width 244 height 30
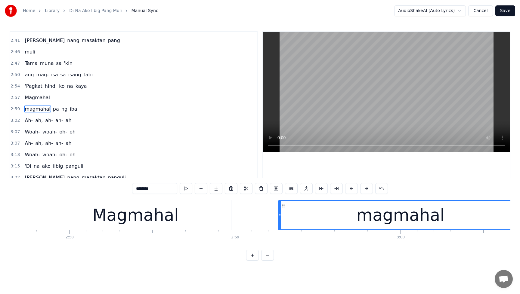
scroll to position [607, 0]
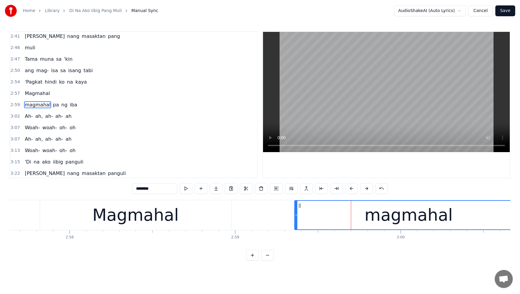
drag, startPoint x: 280, startPoint y: 216, endPoint x: 302, endPoint y: 217, distance: 22.0
click at [297, 217] on icon at bounding box center [296, 215] width 2 height 5
drag, startPoint x: 300, startPoint y: 216, endPoint x: 285, endPoint y: 218, distance: 15.1
click at [285, 218] on div at bounding box center [286, 215] width 2 height 29
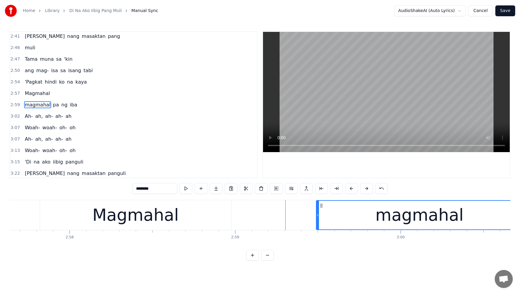
drag, startPoint x: 287, startPoint y: 216, endPoint x: 318, endPoint y: 216, distance: 31.0
click at [318, 216] on icon at bounding box center [317, 215] width 2 height 5
click at [30, 94] on span "Magmahal" at bounding box center [37, 93] width 26 height 7
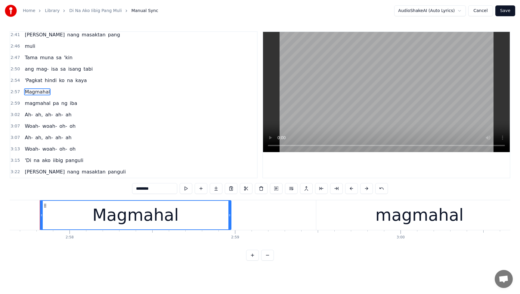
scroll to position [609, 0]
click at [35, 82] on span "'Pagkat" at bounding box center [33, 79] width 19 height 7
type input "*******"
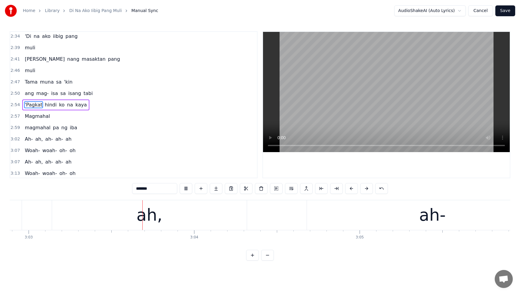
scroll to position [0, 30245]
click at [186, 188] on button at bounding box center [186, 188] width 13 height 11
click at [26, 105] on span "'Pagkat" at bounding box center [33, 104] width 19 height 7
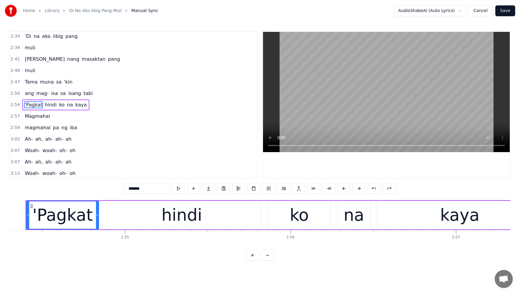
scroll to position [0, 28810]
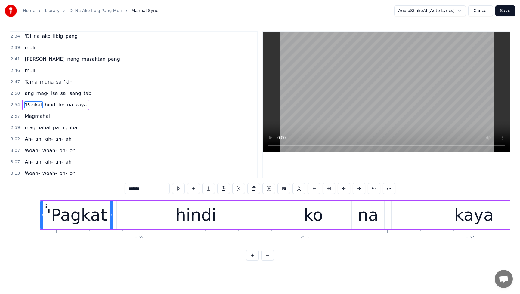
click at [38, 115] on span "Magmahal" at bounding box center [37, 116] width 26 height 7
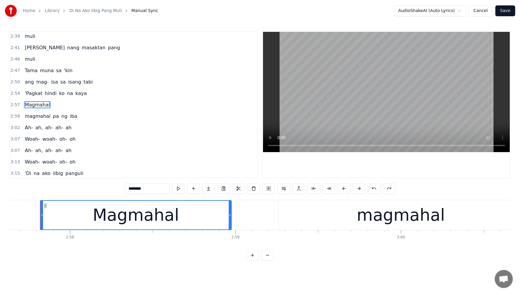
scroll to position [0, 29376]
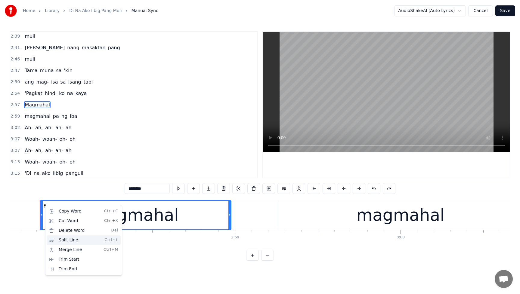
click at [65, 242] on div "Split Line Ctrl+L" at bounding box center [84, 240] width 74 height 10
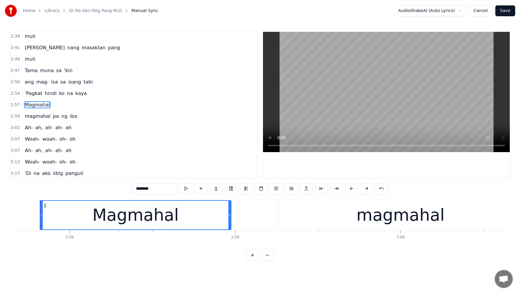
click at [30, 95] on span "'Pagkat" at bounding box center [33, 93] width 19 height 7
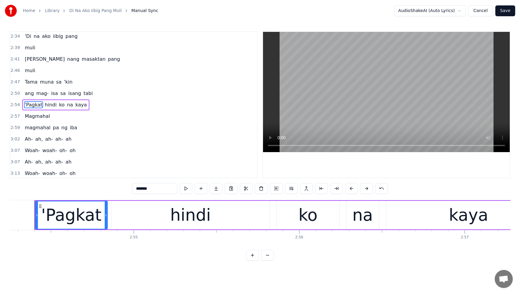
scroll to position [0, 28810]
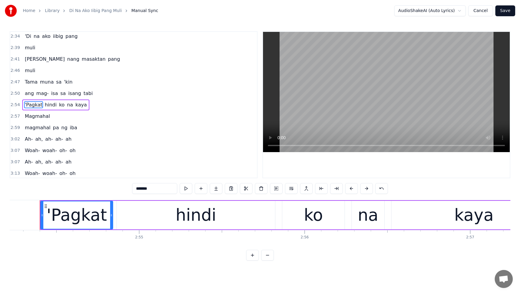
click at [29, 115] on span "Magmahal" at bounding box center [37, 116] width 26 height 7
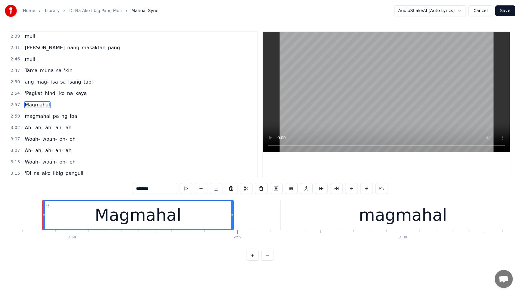
scroll to position [0, 29376]
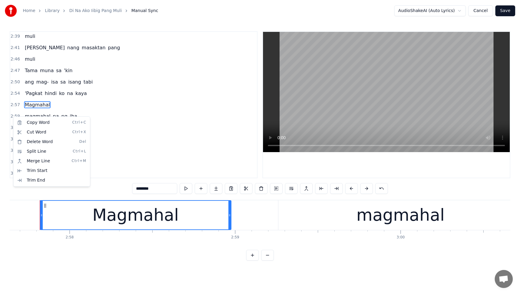
click at [209, 157] on html "Home Library Di Na Ako Iibig Pang Muli Manual Sync AudioShakeAI (Auto Lyrics) C…" at bounding box center [260, 135] width 520 height 270
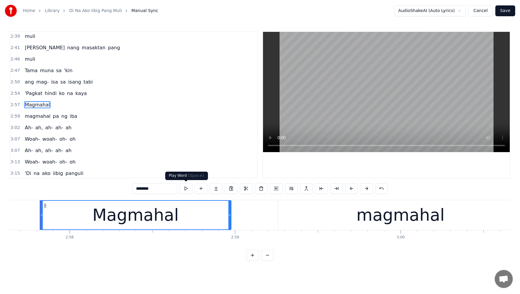
click at [187, 187] on button at bounding box center [186, 188] width 13 height 11
click at [129, 219] on div "Magmahal" at bounding box center [135, 215] width 86 height 25
click at [246, 188] on button at bounding box center [246, 188] width 13 height 11
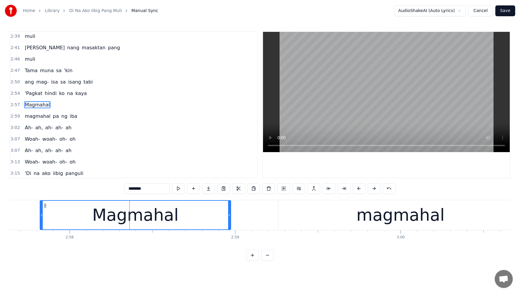
click at [230, 214] on icon at bounding box center [229, 215] width 2 height 5
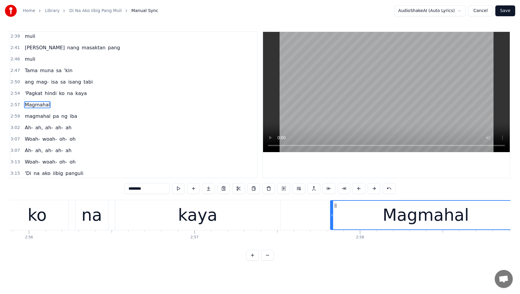
scroll to position [0, 29074]
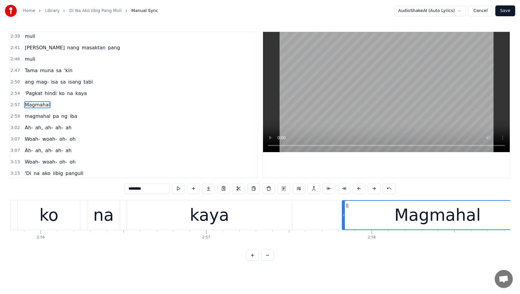
click at [241, 212] on div "kaya" at bounding box center [209, 215] width 165 height 30
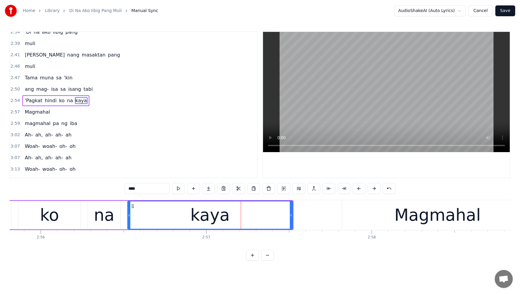
scroll to position [584, 0]
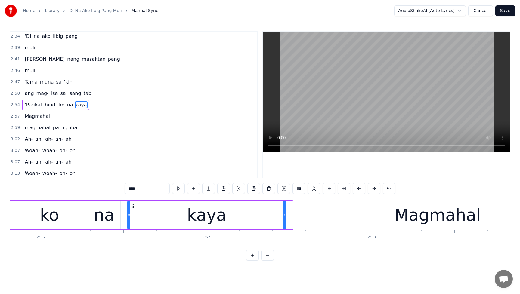
drag, startPoint x: 290, startPoint y: 216, endPoint x: 284, endPoint y: 217, distance: 7.0
click at [284, 217] on div at bounding box center [284, 214] width 2 height 27
click at [404, 213] on div "Magmahal" at bounding box center [437, 215] width 86 height 25
type input "********"
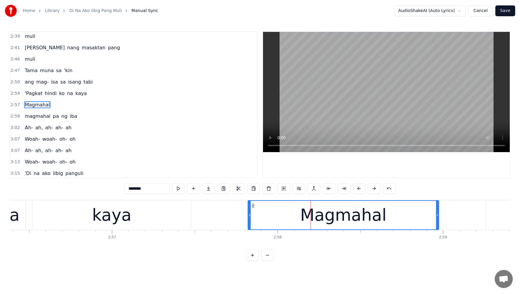
scroll to position [0, 29204]
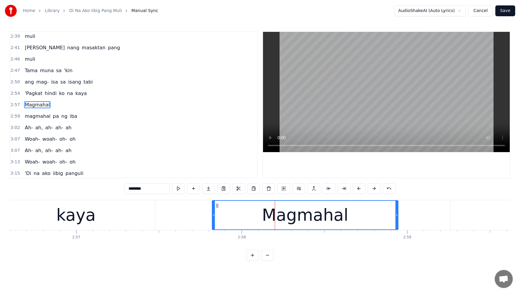
drag, startPoint x: 399, startPoint y: 218, endPoint x: 396, endPoint y: 219, distance: 3.0
click at [396, 219] on div at bounding box center [396, 215] width 2 height 29
drag, startPoint x: 396, startPoint y: 219, endPoint x: 386, endPoint y: 219, distance: 10.6
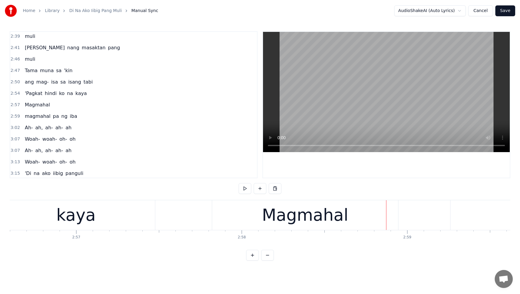
click at [395, 215] on div "Magmahal" at bounding box center [305, 215] width 186 height 30
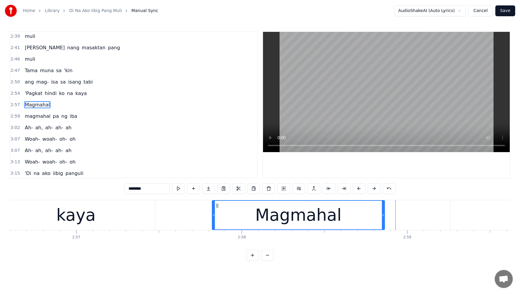
drag, startPoint x: 396, startPoint y: 215, endPoint x: 383, endPoint y: 217, distance: 13.1
click at [383, 217] on icon at bounding box center [383, 215] width 2 height 5
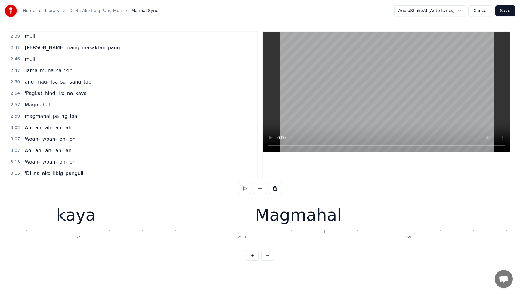
click at [32, 95] on span "'Pagkat" at bounding box center [33, 93] width 19 height 7
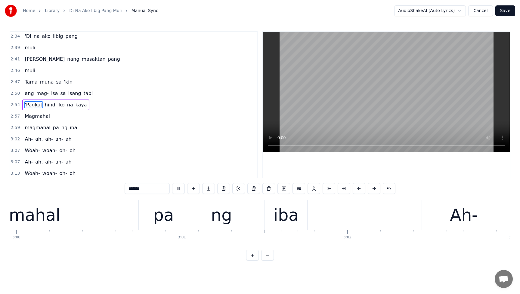
scroll to position [0, 29762]
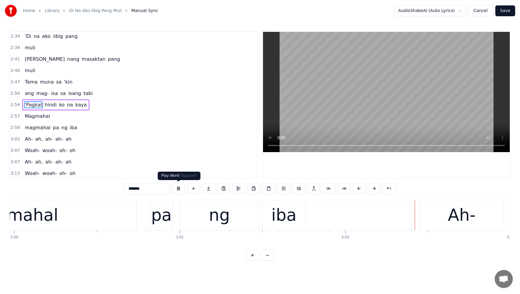
click at [179, 186] on button at bounding box center [178, 188] width 13 height 11
click at [33, 118] on span "Magmahal" at bounding box center [37, 116] width 26 height 7
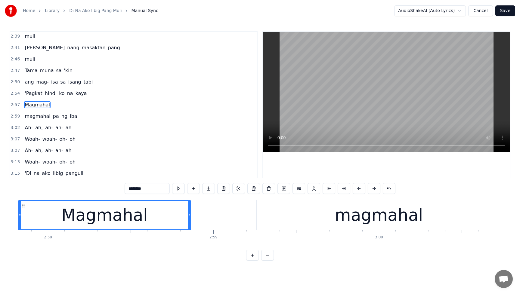
scroll to position [0, 29376]
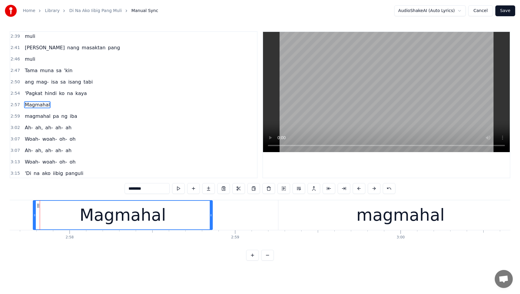
drag, startPoint x: 40, startPoint y: 217, endPoint x: 33, endPoint y: 217, distance: 6.9
click at [33, 217] on icon at bounding box center [34, 215] width 2 height 5
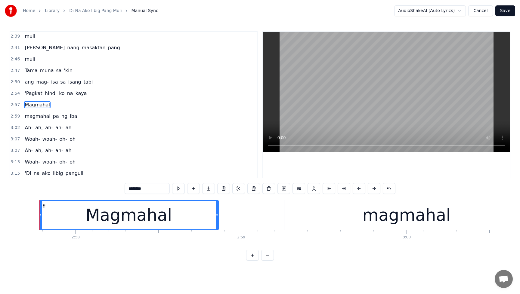
scroll to position [0, 29370]
click at [42, 216] on icon at bounding box center [42, 215] width 2 height 5
drag, startPoint x: 43, startPoint y: 215, endPoint x: 53, endPoint y: 216, distance: 10.0
click at [53, 216] on icon at bounding box center [52, 215] width 2 height 5
click at [52, 216] on icon at bounding box center [52, 215] width 2 height 5
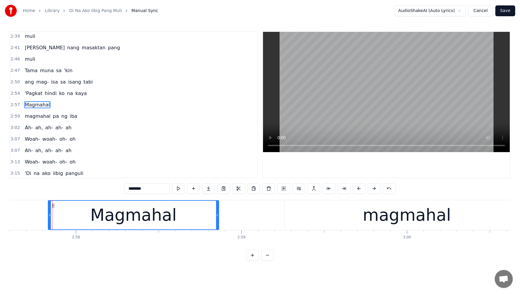
click at [49, 216] on icon at bounding box center [49, 215] width 2 height 5
click at [31, 94] on span "'Pagkat" at bounding box center [33, 93] width 19 height 7
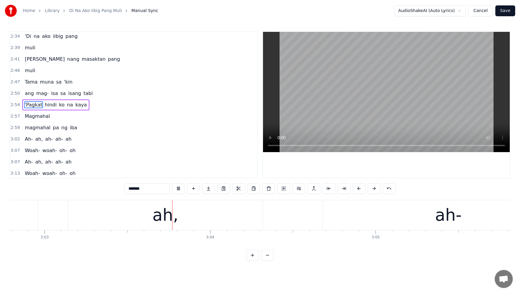
scroll to position [0, 30244]
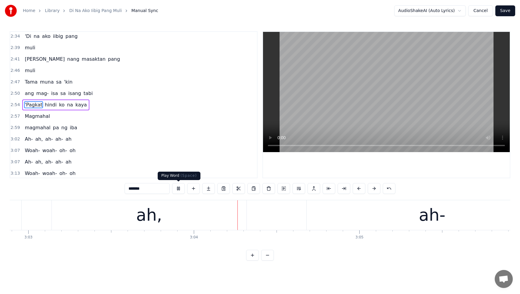
click at [179, 189] on button at bounding box center [178, 188] width 13 height 11
click at [25, 141] on span "Ah-" at bounding box center [28, 139] width 9 height 7
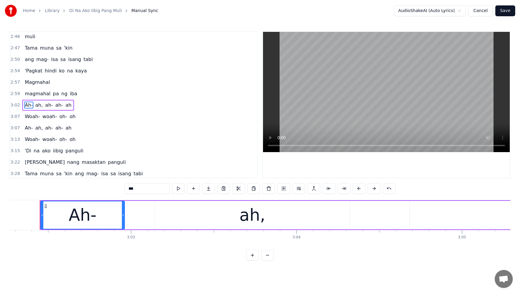
scroll to position [0, 30142]
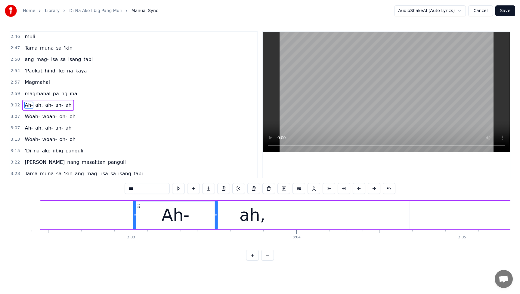
drag, startPoint x: 45, startPoint y: 204, endPoint x: 139, endPoint y: 207, distance: 93.3
click at [138, 208] on icon at bounding box center [138, 206] width 5 height 5
click at [27, 95] on span "magmahal" at bounding box center [37, 93] width 27 height 7
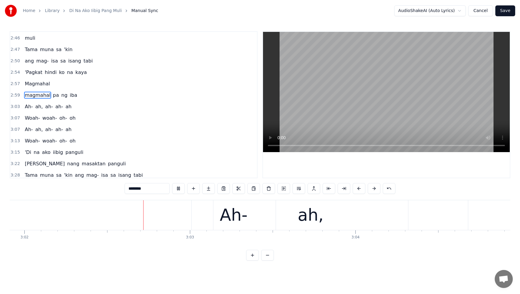
scroll to position [0, 30085]
click at [178, 188] on button at bounding box center [178, 188] width 13 height 11
click at [69, 98] on span "iba" at bounding box center [73, 95] width 8 height 7
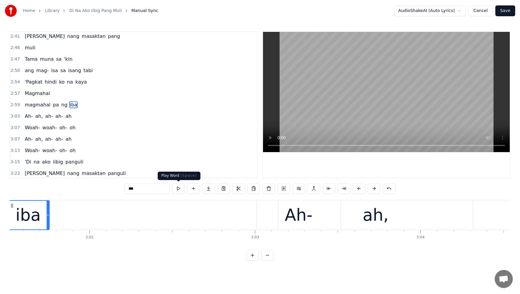
scroll to position [0, 29985]
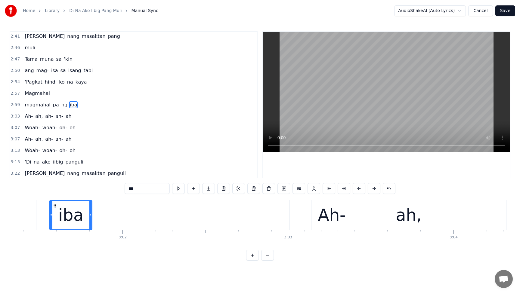
drag, startPoint x: 46, startPoint y: 206, endPoint x: 55, endPoint y: 207, distance: 9.7
click at [55, 207] on icon at bounding box center [54, 205] width 5 height 5
drag, startPoint x: 91, startPoint y: 215, endPoint x: 103, endPoint y: 199, distance: 20.0
click at [130, 216] on icon at bounding box center [129, 215] width 2 height 5
click at [31, 104] on span "magmahal" at bounding box center [37, 104] width 27 height 7
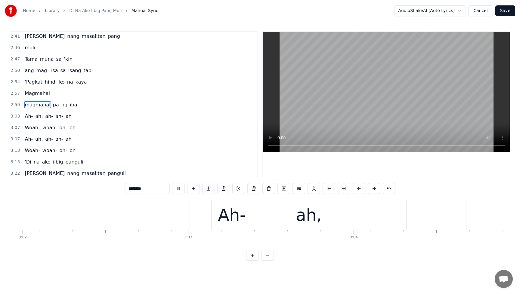
scroll to position [0, 30087]
click at [178, 188] on button at bounding box center [178, 188] width 13 height 11
click at [71, 107] on span "iba" at bounding box center [73, 104] width 8 height 7
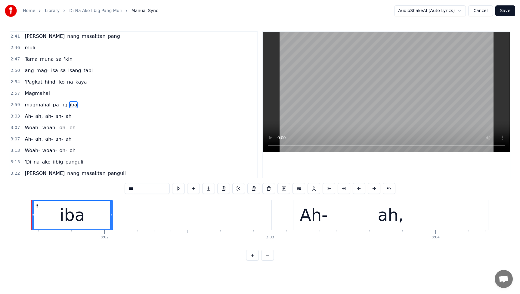
scroll to position [0, 29994]
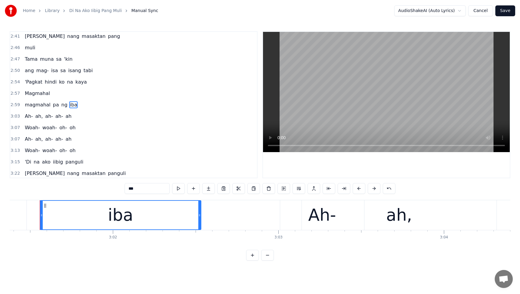
drag, startPoint x: 119, startPoint y: 216, endPoint x: 202, endPoint y: 218, distance: 83.3
click at [201, 218] on div at bounding box center [199, 215] width 2 height 29
click at [34, 106] on span "magmahal" at bounding box center [37, 104] width 27 height 7
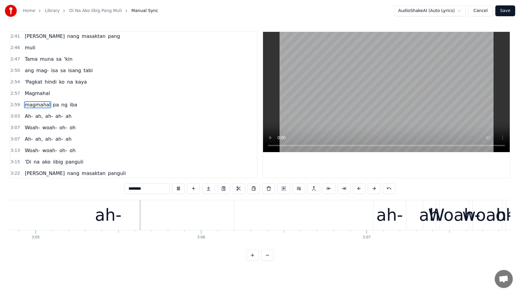
scroll to position [0, 30571]
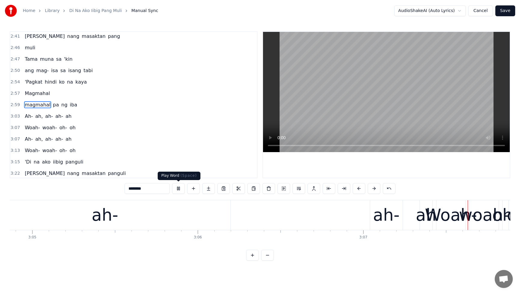
click at [178, 189] on button at bounding box center [178, 188] width 13 height 11
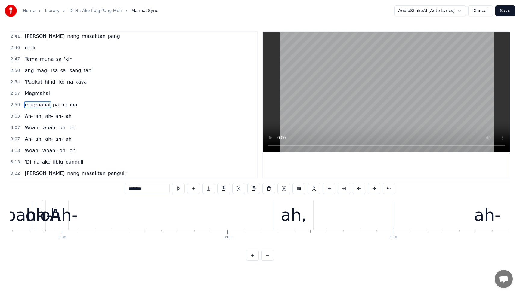
scroll to position [0, 31039]
click at [30, 116] on span "Ah-" at bounding box center [28, 116] width 9 height 7
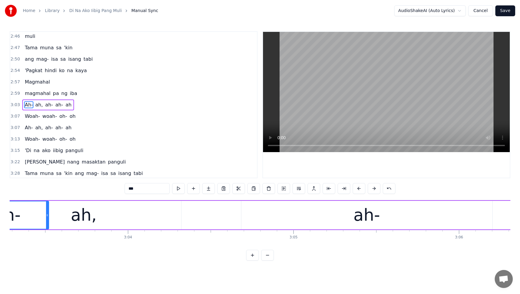
scroll to position [0, 30234]
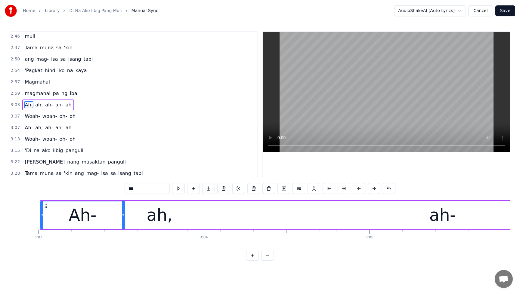
click at [153, 210] on div "ah," at bounding box center [159, 215] width 26 height 25
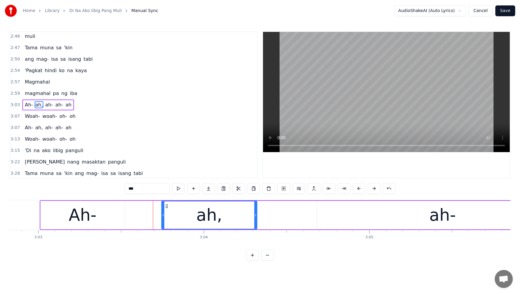
drag, startPoint x: 64, startPoint y: 215, endPoint x: 163, endPoint y: 219, distance: 99.3
click at [163, 219] on div at bounding box center [163, 214] width 2 height 27
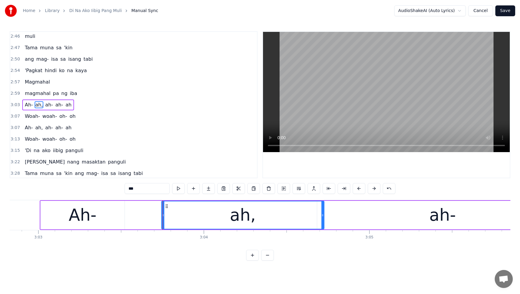
drag, startPoint x: 256, startPoint y: 217, endPoint x: 323, endPoint y: 219, distance: 66.5
click at [323, 219] on div at bounding box center [322, 214] width 2 height 27
click at [383, 215] on div "ah-" at bounding box center [442, 215] width 251 height 29
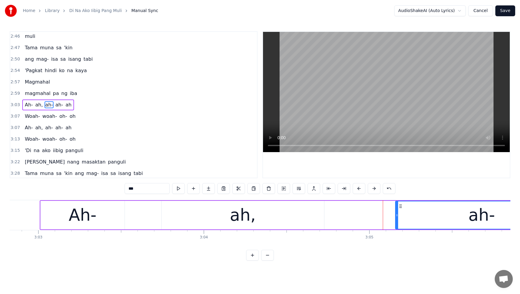
drag, startPoint x: 319, startPoint y: 216, endPoint x: 396, endPoint y: 217, distance: 77.6
click at [397, 217] on icon at bounding box center [396, 215] width 2 height 5
click at [101, 220] on div "Ah-" at bounding box center [83, 215] width 84 height 29
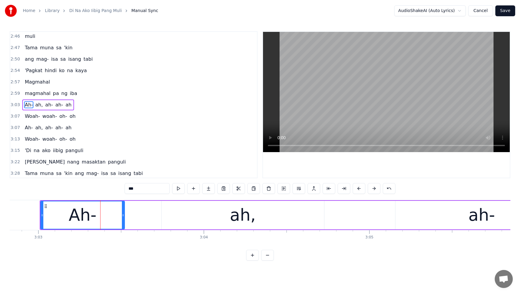
click at [238, 219] on div "ah," at bounding box center [243, 215] width 26 height 25
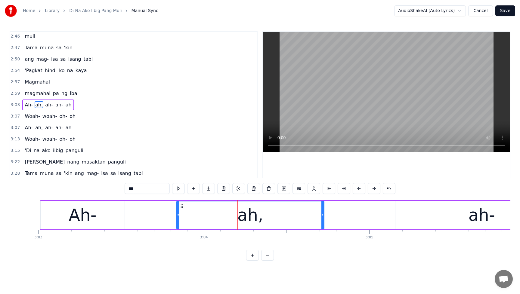
drag, startPoint x: 163, startPoint y: 216, endPoint x: 178, endPoint y: 218, distance: 15.1
click at [178, 218] on div at bounding box center [178, 214] width 2 height 27
click at [25, 106] on span "Ah-" at bounding box center [28, 104] width 9 height 7
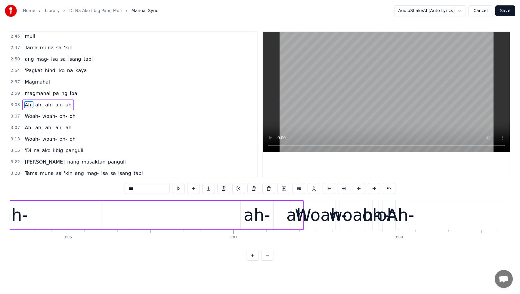
scroll to position [0, 30702]
click at [40, 104] on span "ah," at bounding box center [39, 104] width 9 height 7
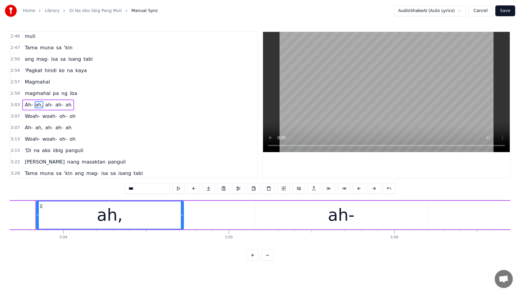
scroll to position [0, 30370]
click at [94, 211] on div "ah," at bounding box center [114, 214] width 147 height 27
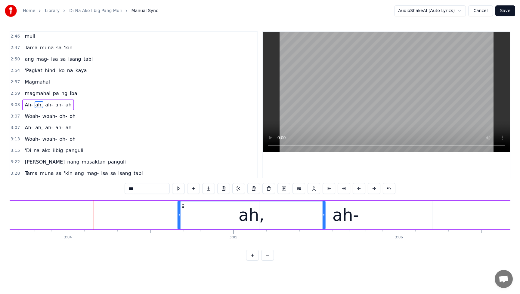
drag, startPoint x: 46, startPoint y: 208, endPoint x: 183, endPoint y: 206, distance: 136.5
click at [183, 206] on icon at bounding box center [182, 206] width 5 height 5
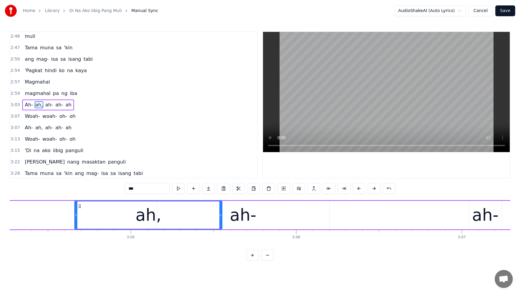
scroll to position [0, 30628]
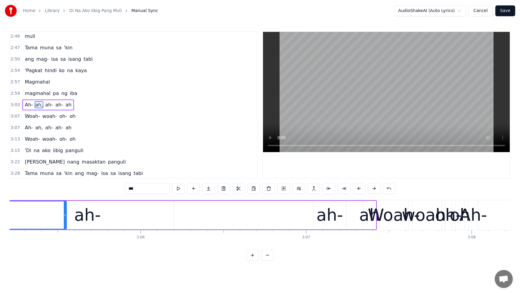
click at [86, 219] on div "ah-" at bounding box center [87, 215] width 26 height 25
type input "***"
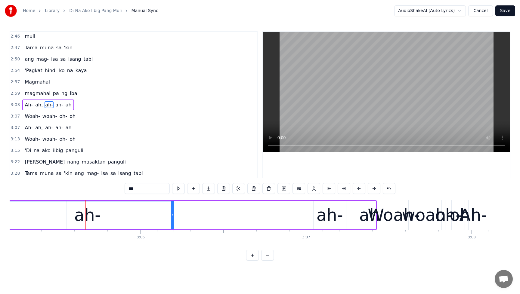
click at [124, 214] on div "ah-" at bounding box center [88, 214] width 172 height 27
drag, startPoint x: 128, startPoint y: 220, endPoint x: 158, endPoint y: 217, distance: 30.8
click at [185, 222] on div "Ah- ah, ah- ah- ah" at bounding box center [11, 215] width 731 height 30
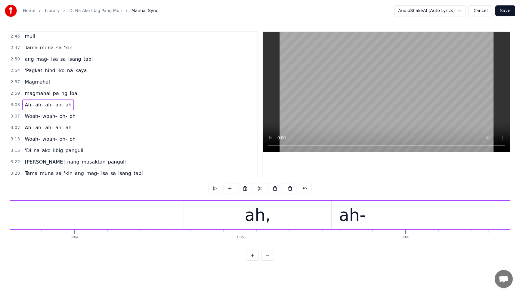
scroll to position [0, 30352]
click at [363, 217] on div "ah-" at bounding box center [364, 215] width 26 height 25
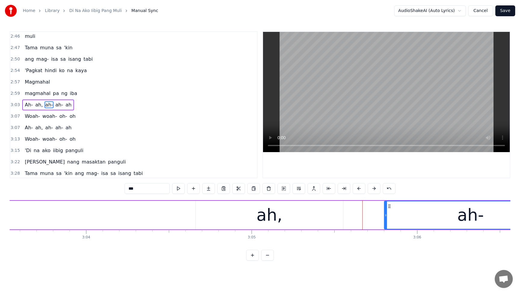
drag, startPoint x: 282, startPoint y: 207, endPoint x: 387, endPoint y: 209, distance: 105.0
click at [387, 209] on div "ah-" at bounding box center [470, 214] width 172 height 27
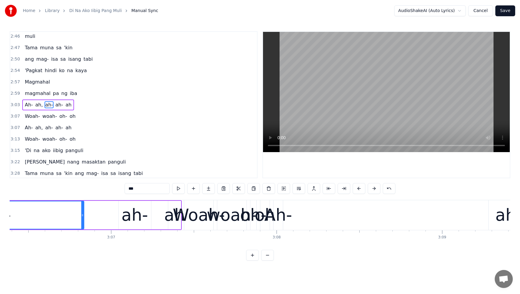
scroll to position [0, 30847]
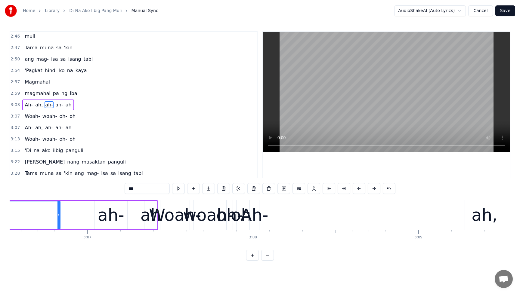
click at [259, 218] on div "Ah-" at bounding box center [254, 215] width 28 height 25
type input "***"
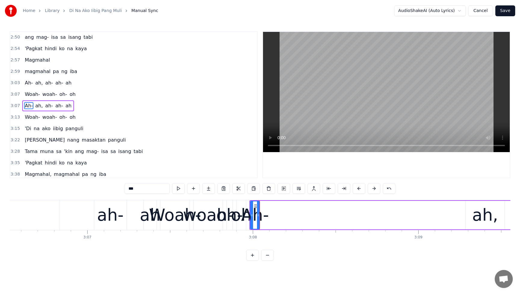
scroll to position [641, 0]
click at [22, 84] on div "Ah- ah, ah- ah- ah" at bounding box center [47, 82] width 51 height 11
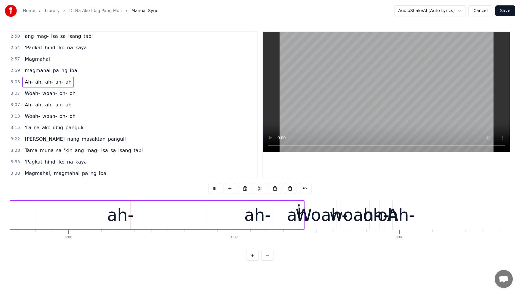
scroll to position [0, 30702]
click at [49, 82] on span "ah-" at bounding box center [48, 81] width 9 height 7
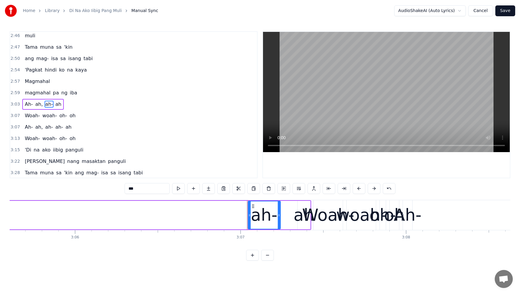
scroll to position [618, 0]
click at [48, 106] on span "ah-" at bounding box center [48, 104] width 9 height 7
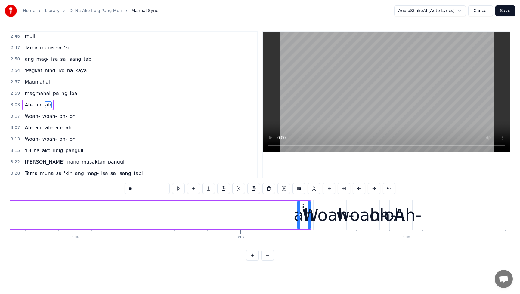
click at [48, 106] on span "ah" at bounding box center [47, 104] width 7 height 7
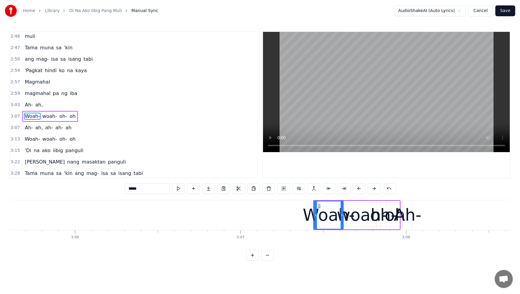
scroll to position [630, 0]
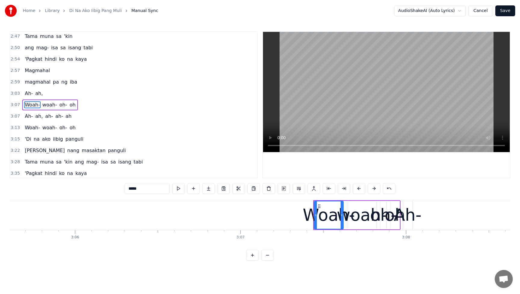
click at [26, 95] on span "Ah-" at bounding box center [28, 93] width 9 height 7
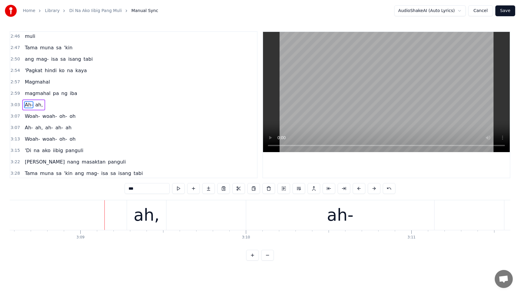
scroll to position [0, 31186]
click at [40, 105] on span "ah," at bounding box center [39, 104] width 9 height 7
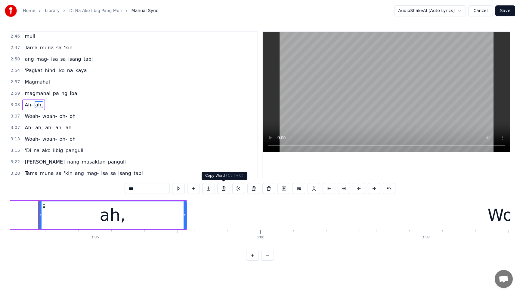
scroll to position [0, 30507]
click at [133, 219] on div "ah," at bounding box center [114, 214] width 147 height 27
click at [144, 187] on input "***" at bounding box center [146, 188] width 45 height 11
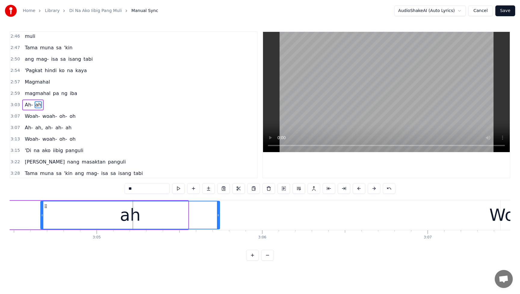
drag, startPoint x: 186, startPoint y: 215, endPoint x: 218, endPoint y: 218, distance: 31.7
click at [218, 218] on div at bounding box center [218, 214] width 2 height 27
click at [29, 94] on span "magmahal" at bounding box center [37, 93] width 27 height 7
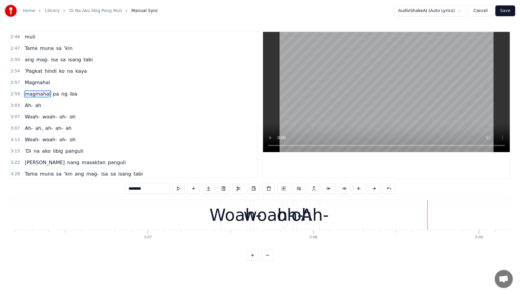
scroll to position [0, 30810]
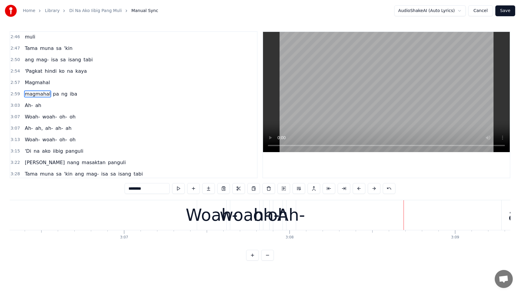
click at [200, 216] on div "Woah-" at bounding box center [212, 215] width 52 height 25
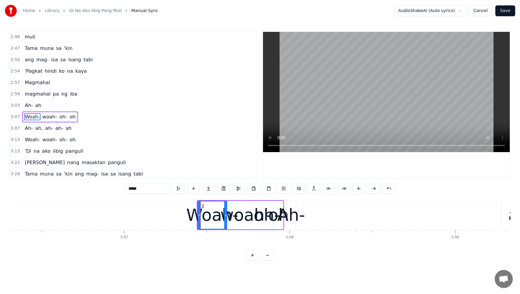
scroll to position [630, 0]
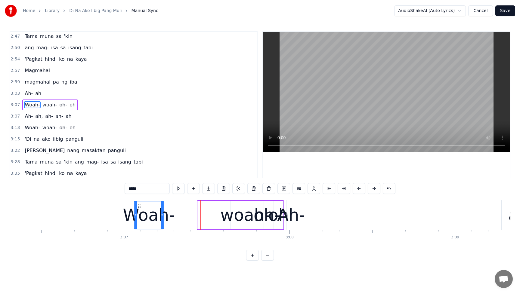
drag, startPoint x: 191, startPoint y: 208, endPoint x: 138, endPoint y: 210, distance: 53.0
click at [138, 210] on div "Woah-" at bounding box center [148, 214] width 29 height 27
click at [239, 218] on div "woah-" at bounding box center [245, 215] width 50 height 25
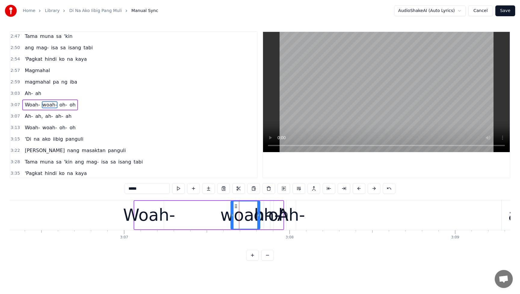
type input "***"
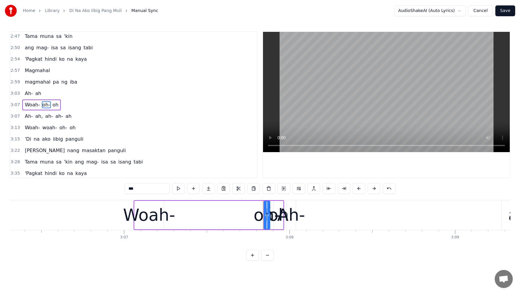
drag, startPoint x: 263, startPoint y: 216, endPoint x: 259, endPoint y: 216, distance: 4.0
click at [246, 217] on div "Woah- oh- oh" at bounding box center [208, 215] width 150 height 30
click at [266, 214] on div "oh-" at bounding box center [266, 215] width 26 height 25
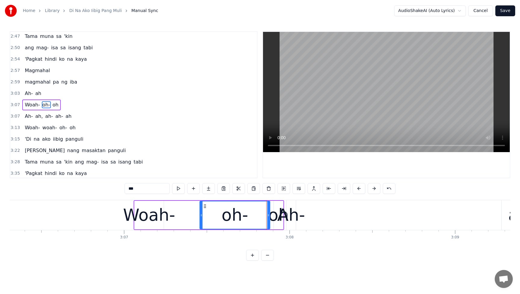
drag, startPoint x: 264, startPoint y: 215, endPoint x: 200, endPoint y: 222, distance: 64.4
click at [200, 222] on div at bounding box center [201, 214] width 2 height 27
click at [281, 218] on div "Ah-" at bounding box center [291, 215] width 28 height 25
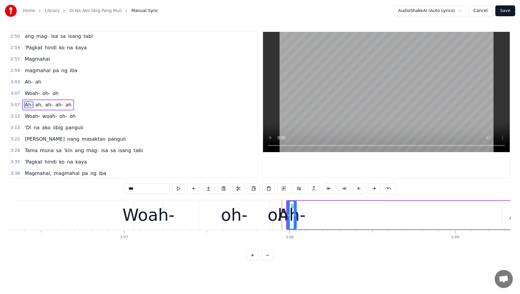
click at [276, 212] on div "oh" at bounding box center [277, 215] width 21 height 25
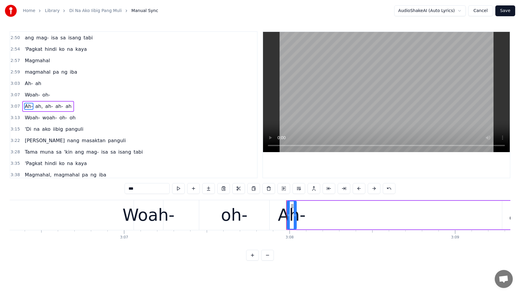
scroll to position [641, 0]
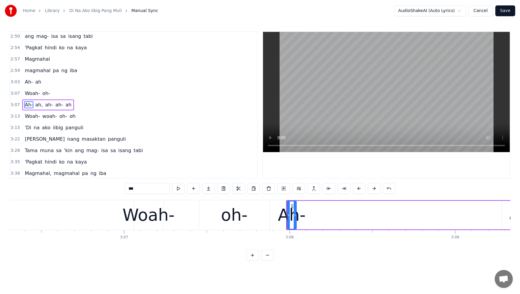
click at [292, 206] on icon at bounding box center [292, 206] width 5 height 5
click at [243, 218] on div "oh-" at bounding box center [234, 215] width 26 height 25
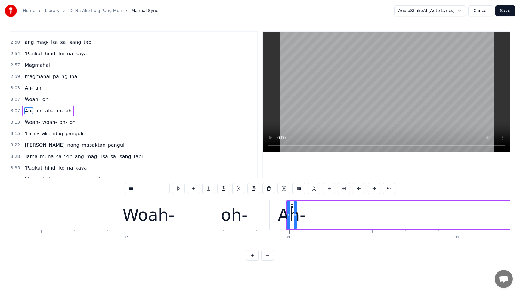
scroll to position [630, 0]
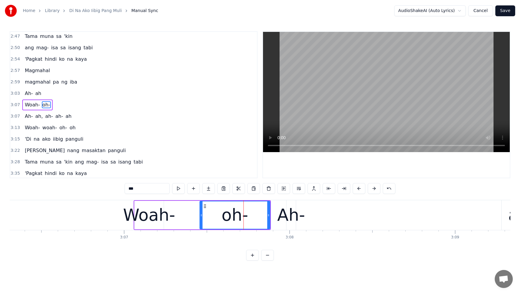
click at [143, 187] on input "***" at bounding box center [146, 188] width 45 height 11
click at [150, 191] on input "***" at bounding box center [146, 188] width 45 height 11
click at [152, 219] on div "Woah-" at bounding box center [149, 215] width 52 height 25
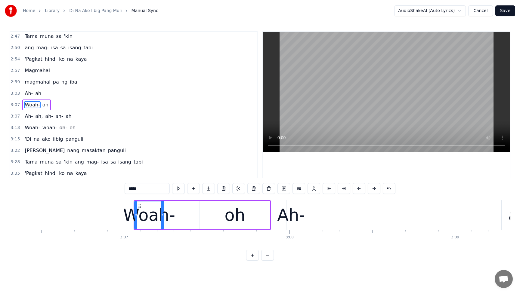
click at [224, 219] on div "oh" at bounding box center [235, 215] width 70 height 29
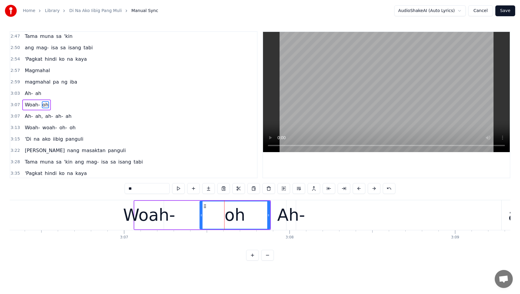
click at [25, 104] on span "Woah-" at bounding box center [32, 104] width 16 height 7
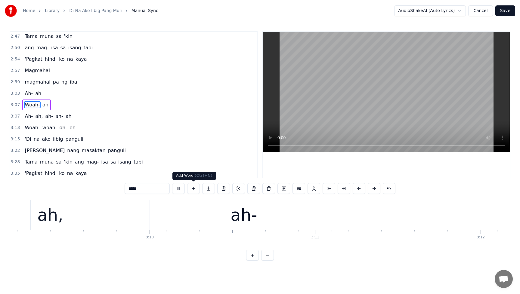
scroll to position [0, 31283]
drag, startPoint x: 181, startPoint y: 189, endPoint x: 185, endPoint y: 193, distance: 5.1
click at [181, 189] on button at bounding box center [178, 188] width 13 height 11
click at [47, 116] on span "ah-" at bounding box center [48, 116] width 9 height 7
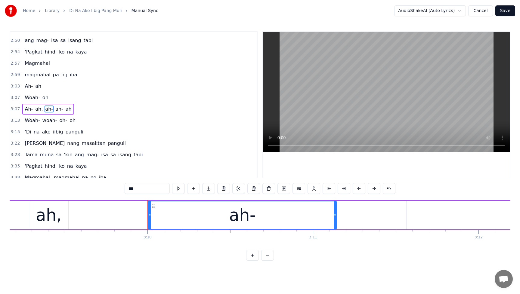
scroll to position [641, 0]
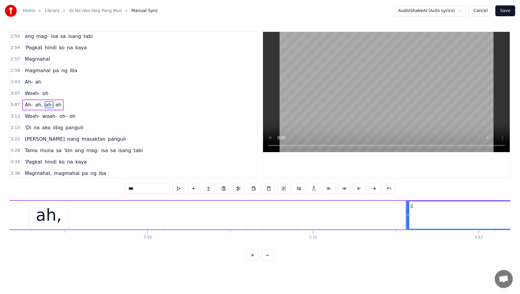
click at [47, 106] on span "ah-" at bounding box center [48, 104] width 9 height 7
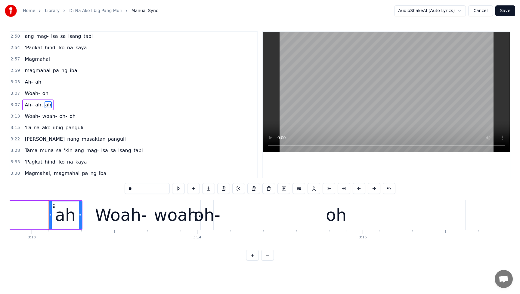
scroll to position [0, 31903]
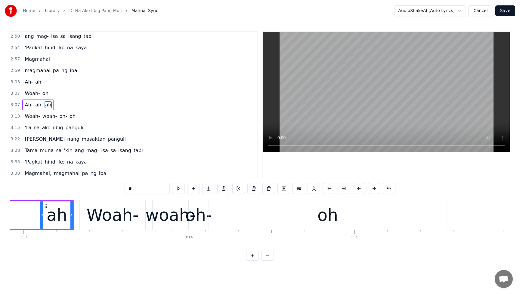
click at [48, 106] on span "ah" at bounding box center [47, 104] width 7 height 7
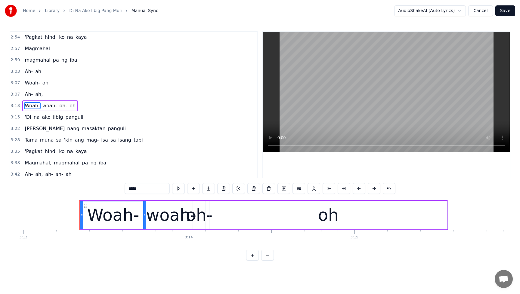
scroll to position [652, 0]
click at [49, 106] on span "woah-" at bounding box center [50, 104] width 16 height 7
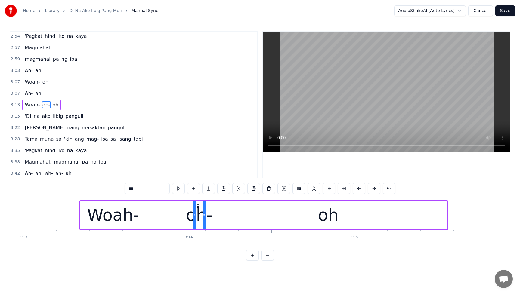
click at [46, 106] on span "oh-" at bounding box center [46, 104] width 9 height 7
click at [53, 105] on span "oh" at bounding box center [55, 104] width 7 height 7
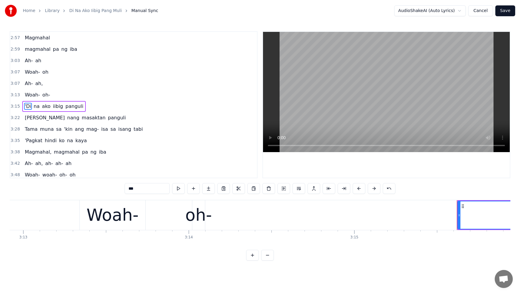
scroll to position [664, 0]
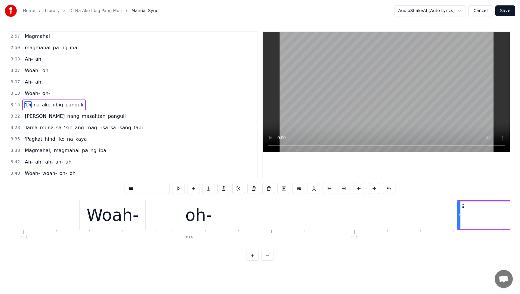
click at [45, 95] on span "oh-" at bounding box center [46, 93] width 9 height 7
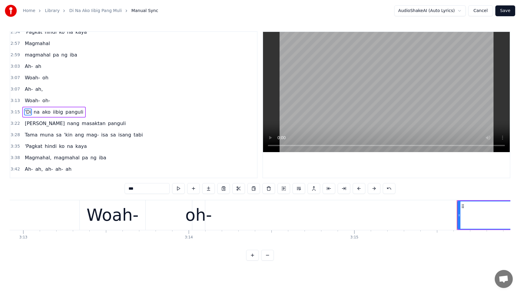
scroll to position [652, 0]
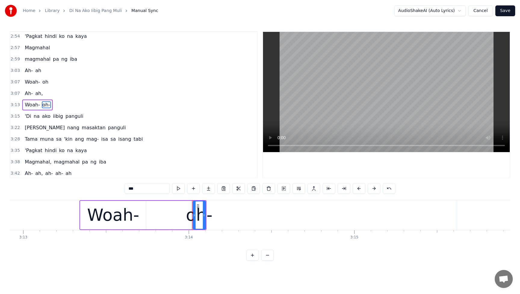
click at [149, 188] on input "***" at bounding box center [146, 188] width 45 height 11
click at [116, 213] on div "Woah-" at bounding box center [113, 215] width 52 height 25
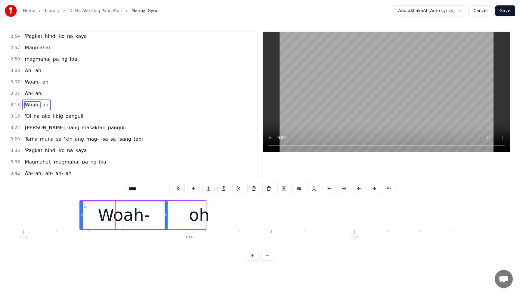
drag, startPoint x: 144, startPoint y: 215, endPoint x: 165, endPoint y: 216, distance: 21.4
click at [165, 216] on icon at bounding box center [165, 215] width 2 height 5
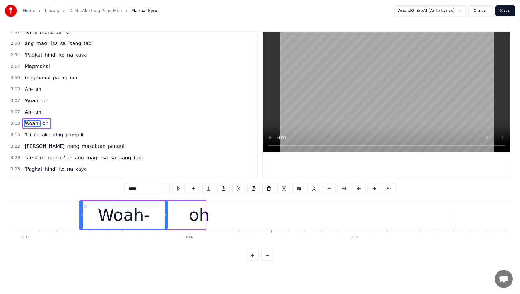
click at [26, 90] on span "Ah-" at bounding box center [28, 89] width 9 height 7
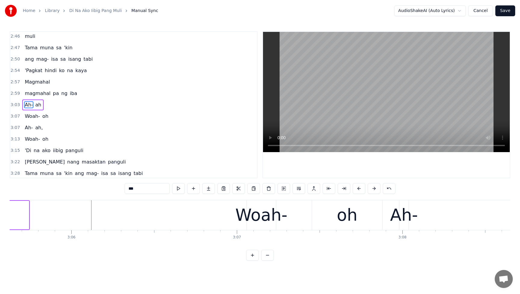
scroll to position [0, 30700]
click at [29, 106] on span "Ah-" at bounding box center [28, 104] width 9 height 7
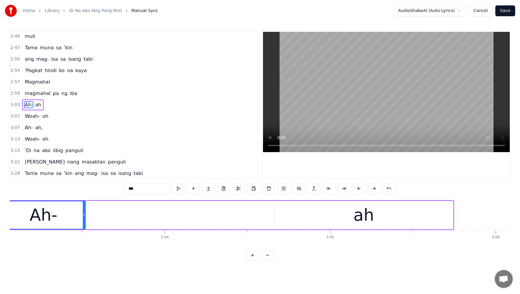
scroll to position [0, 30234]
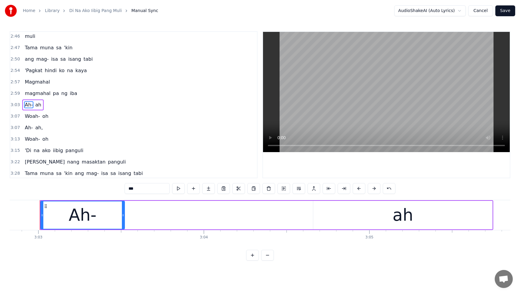
click at [106, 219] on div "Ah-" at bounding box center [82, 214] width 83 height 27
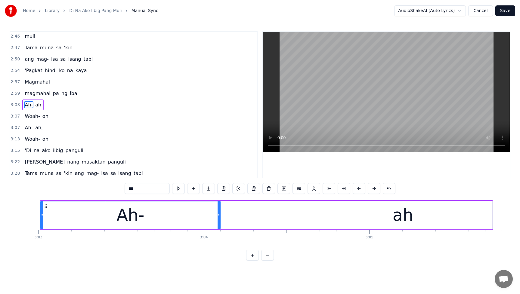
drag, startPoint x: 124, startPoint y: 216, endPoint x: 220, endPoint y: 224, distance: 96.5
click at [220, 224] on div at bounding box center [218, 214] width 2 height 27
click at [29, 108] on span "Ah-" at bounding box center [28, 104] width 9 height 7
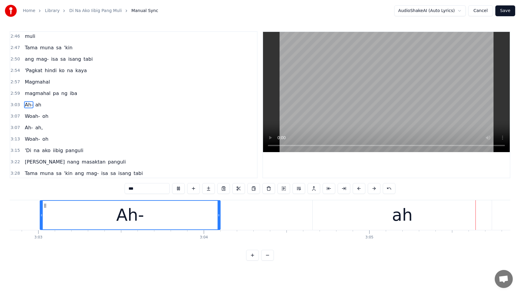
click at [28, 95] on span "magmahal" at bounding box center [37, 93] width 27 height 7
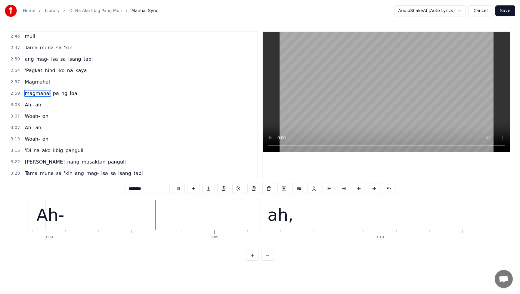
scroll to position [0, 31053]
click at [177, 190] on button at bounding box center [178, 188] width 13 height 11
click at [29, 116] on span "Woah-" at bounding box center [32, 116] width 16 height 7
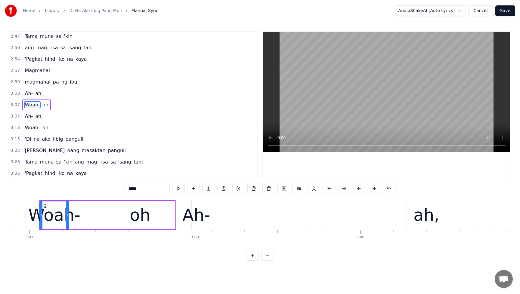
scroll to position [0, 30904]
click at [192, 219] on div "Ah-" at bounding box center [197, 215] width 28 height 25
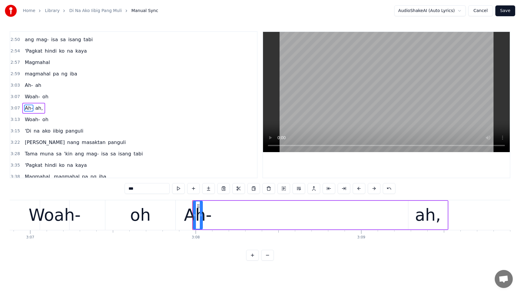
scroll to position [641, 0]
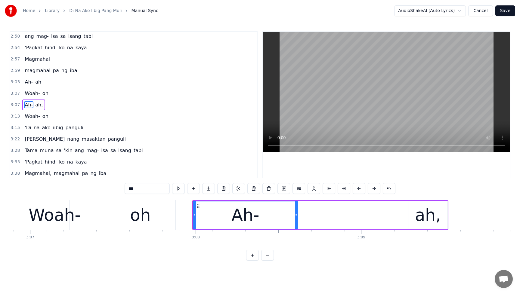
drag, startPoint x: 201, startPoint y: 216, endPoint x: 289, endPoint y: 215, distance: 87.2
click at [297, 219] on div at bounding box center [296, 214] width 2 height 27
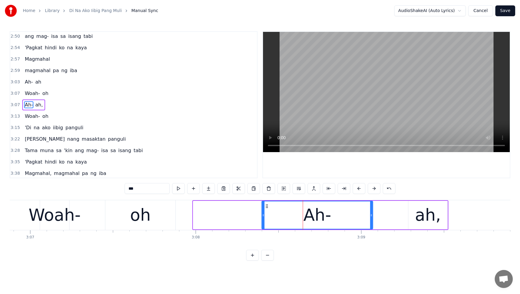
drag, startPoint x: 200, startPoint y: 207, endPoint x: 278, endPoint y: 210, distance: 77.3
click at [278, 210] on div "Ah-" at bounding box center [317, 214] width 110 height 27
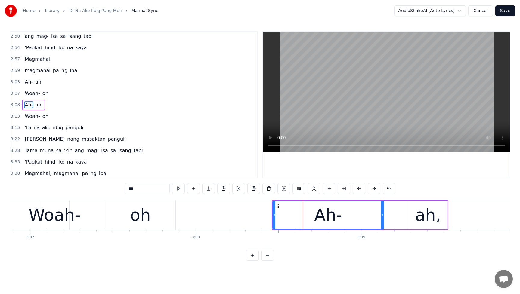
click at [63, 218] on div "Woah-" at bounding box center [55, 215] width 52 height 25
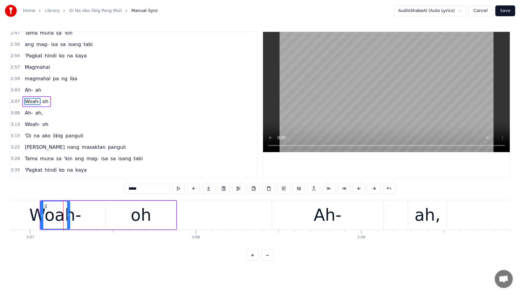
scroll to position [630, 0]
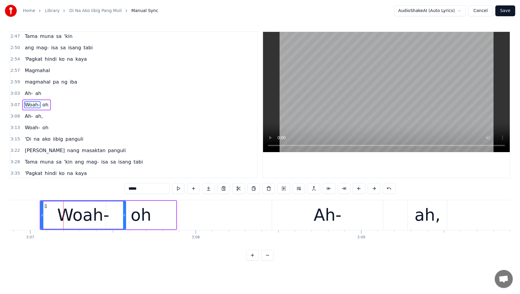
drag, startPoint x: 69, startPoint y: 216, endPoint x: 128, endPoint y: 218, distance: 59.3
click at [124, 219] on div at bounding box center [124, 214] width 2 height 27
click at [146, 216] on div "oh" at bounding box center [140, 215] width 21 height 25
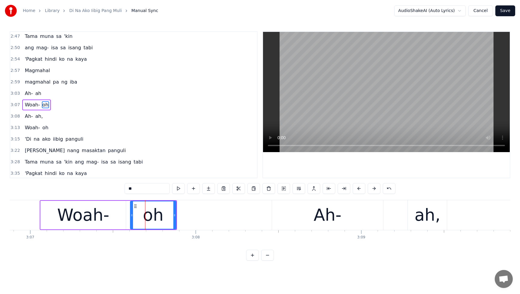
drag, startPoint x: 107, startPoint y: 215, endPoint x: 144, endPoint y: 214, distance: 37.3
click at [131, 216] on icon at bounding box center [131, 215] width 2 height 5
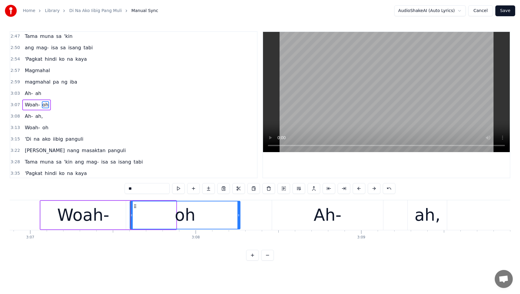
drag, startPoint x: 174, startPoint y: 216, endPoint x: 236, endPoint y: 217, distance: 61.6
click at [240, 219] on div at bounding box center [238, 214] width 2 height 27
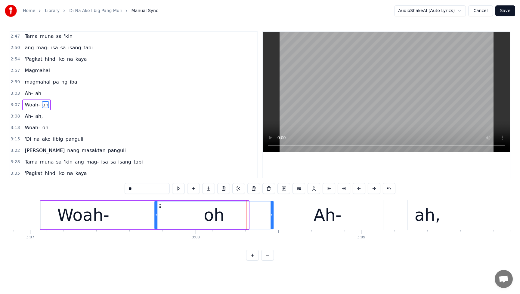
drag, startPoint x: 135, startPoint y: 207, endPoint x: 162, endPoint y: 209, distance: 26.9
click at [162, 209] on div "oh" at bounding box center [214, 214] width 118 height 27
click at [26, 106] on span "Woah-" at bounding box center [32, 104] width 16 height 7
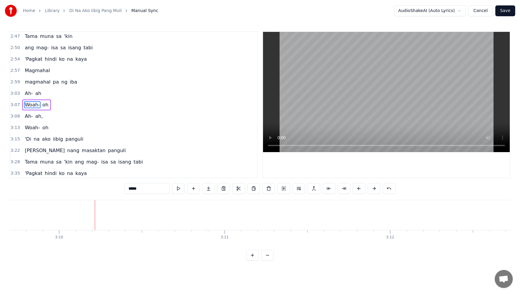
scroll to position [0, 31372]
click at [29, 104] on span "Woah-" at bounding box center [32, 104] width 16 height 7
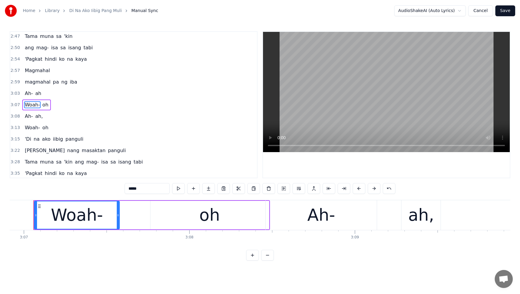
scroll to position [0, 30904]
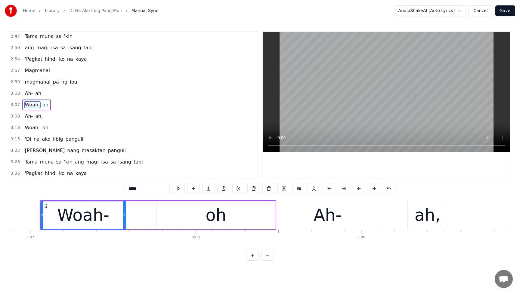
click at [65, 215] on div "Woah-" at bounding box center [83, 215] width 52 height 25
click at [125, 216] on icon at bounding box center [124, 215] width 2 height 5
drag, startPoint x: 42, startPoint y: 216, endPoint x: 37, endPoint y: 217, distance: 4.9
click at [37, 217] on icon at bounding box center [37, 215] width 2 height 5
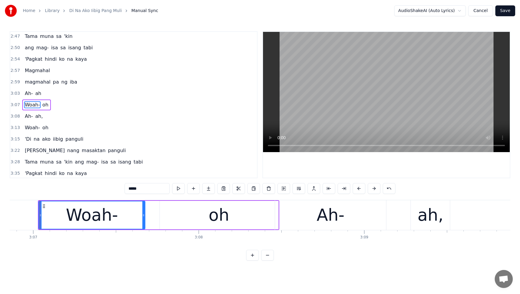
drag, startPoint x: 127, startPoint y: 215, endPoint x: 135, endPoint y: 208, distance: 10.2
click at [144, 216] on icon at bounding box center [143, 215] width 2 height 5
click at [24, 95] on span "Ah-" at bounding box center [28, 93] width 9 height 7
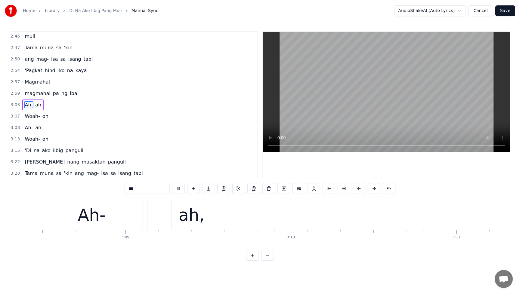
scroll to position [0, 31144]
click at [177, 187] on button at bounding box center [178, 188] width 13 height 11
click at [31, 118] on span "Woah-" at bounding box center [32, 116] width 16 height 7
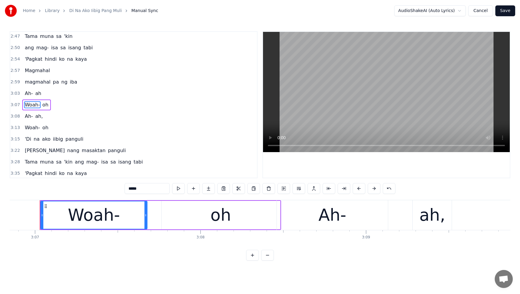
scroll to position [0, 30899]
click at [44, 216] on icon at bounding box center [43, 215] width 2 height 5
drag, startPoint x: 145, startPoint y: 215, endPoint x: 152, endPoint y: 217, distance: 7.1
click at [152, 217] on icon at bounding box center [152, 215] width 2 height 5
click at [314, 225] on div "Ah-" at bounding box center [332, 215] width 111 height 30
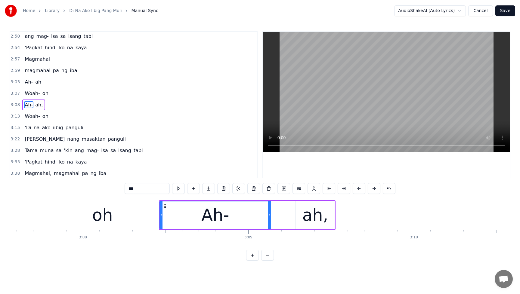
scroll to position [0, 31088]
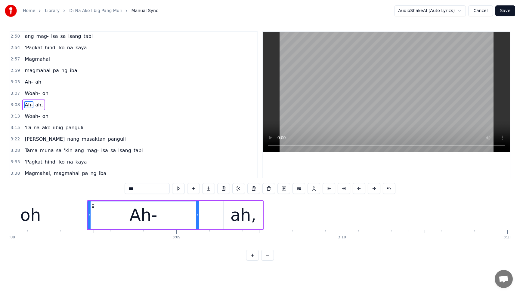
click at [245, 222] on div "ah," at bounding box center [243, 215] width 26 height 25
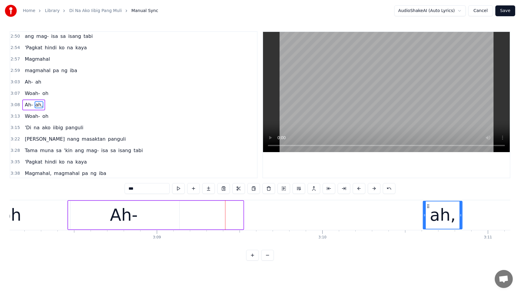
drag, startPoint x: 228, startPoint y: 207, endPoint x: 408, endPoint y: 210, distance: 179.5
click at [442, 210] on div "ah," at bounding box center [442, 214] width 38 height 27
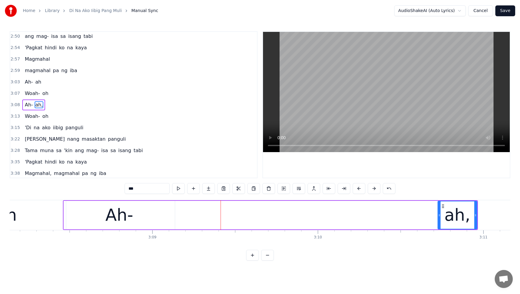
click at [72, 209] on div "Ah-" at bounding box center [119, 215] width 111 height 29
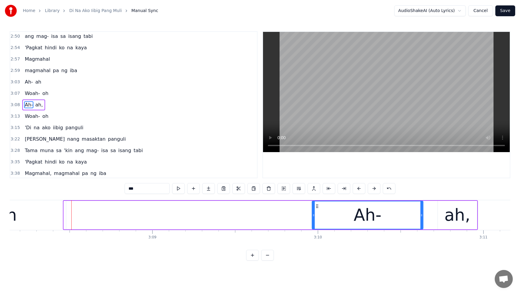
drag, startPoint x: 69, startPoint y: 206, endPoint x: 314, endPoint y: 209, distance: 245.4
click at [315, 208] on icon at bounding box center [317, 206] width 5 height 5
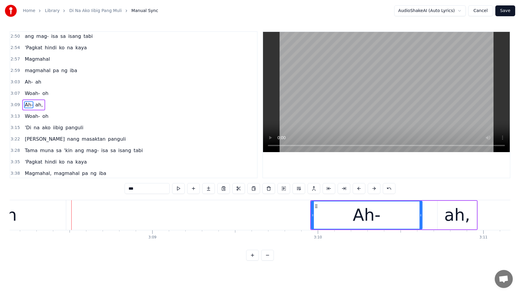
click at [44, 214] on div "oh" at bounding box center [6, 215] width 118 height 30
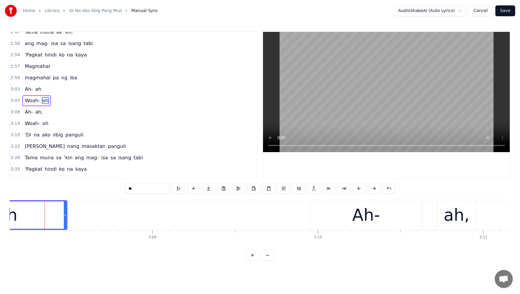
scroll to position [630, 0]
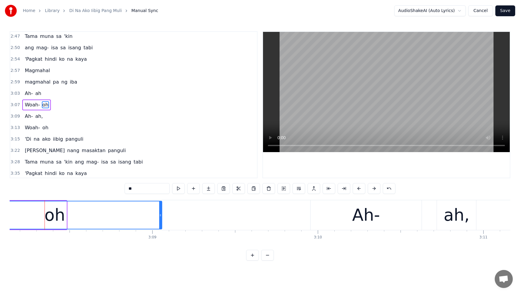
drag, startPoint x: 65, startPoint y: 216, endPoint x: 160, endPoint y: 217, distance: 95.3
click at [160, 217] on icon at bounding box center [160, 215] width 2 height 5
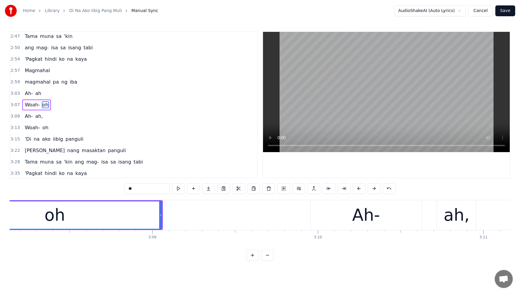
click at [27, 94] on span "Ah-" at bounding box center [28, 93] width 9 height 7
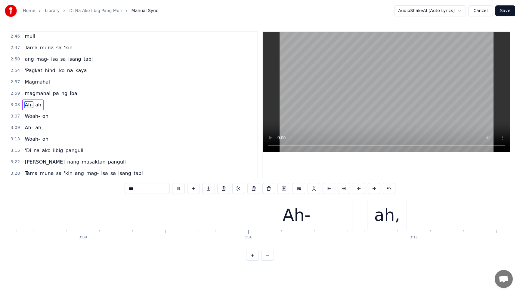
scroll to position [0, 31184]
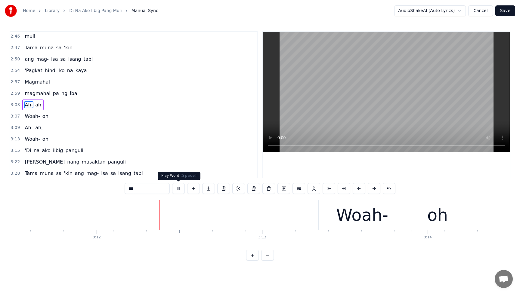
click at [181, 187] on button at bounding box center [178, 188] width 13 height 11
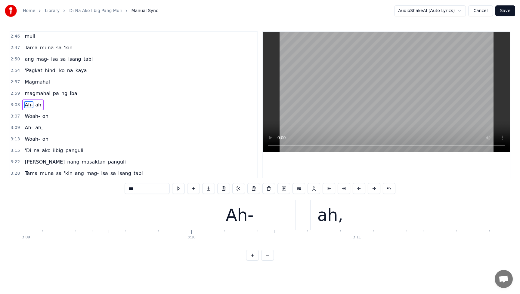
scroll to position [0, 31263]
click at [213, 216] on div "Ah-" at bounding box center [215, 215] width 28 height 25
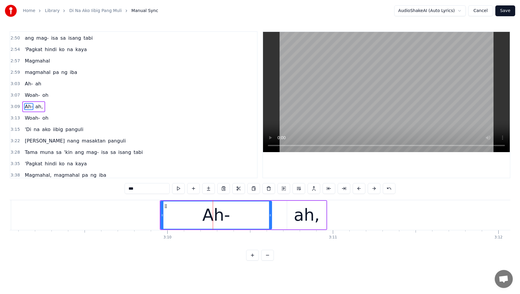
scroll to position [641, 0]
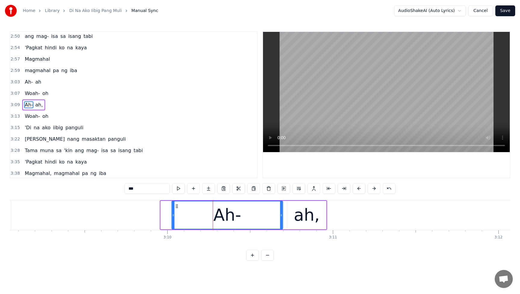
drag, startPoint x: 164, startPoint y: 206, endPoint x: 175, endPoint y: 207, distance: 10.9
click at [175, 207] on icon at bounding box center [176, 206] width 5 height 5
click at [296, 215] on div "ah," at bounding box center [307, 215] width 26 height 25
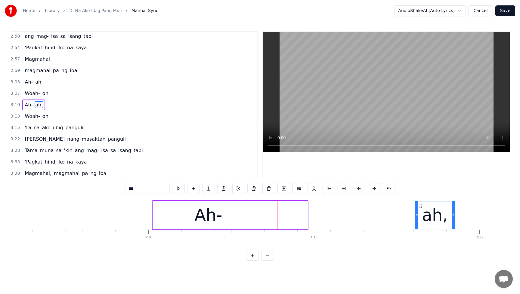
drag, startPoint x: 291, startPoint y: 206, endPoint x: 421, endPoint y: 209, distance: 129.9
click at [422, 208] on icon at bounding box center [420, 206] width 5 height 5
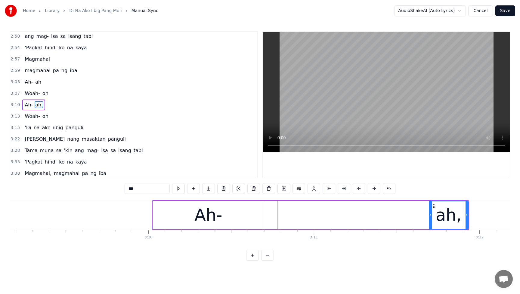
scroll to position [0, 31285]
click at [219, 212] on div "Ah-" at bounding box center [205, 215] width 111 height 29
type input "***"
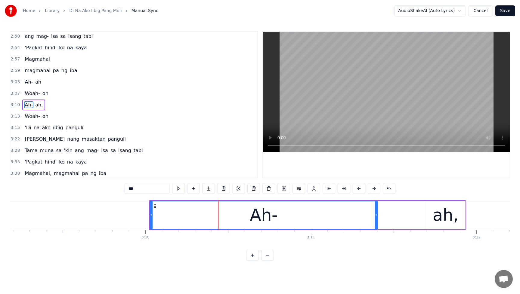
drag, startPoint x: 258, startPoint y: 216, endPoint x: 375, endPoint y: 220, distance: 116.7
click at [375, 220] on div at bounding box center [376, 214] width 2 height 27
click at [423, 219] on div "Ah- ah," at bounding box center [307, 215] width 317 height 30
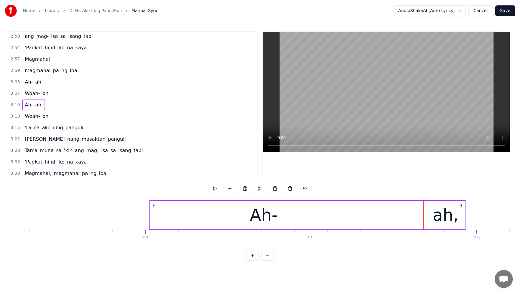
click at [452, 213] on div "ah," at bounding box center [445, 215] width 26 height 25
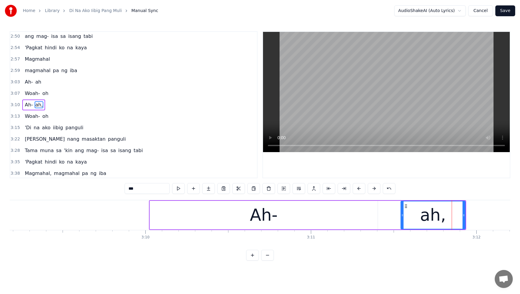
drag, startPoint x: 427, startPoint y: 216, endPoint x: 402, endPoint y: 218, distance: 25.3
click at [402, 218] on div at bounding box center [402, 214] width 2 height 27
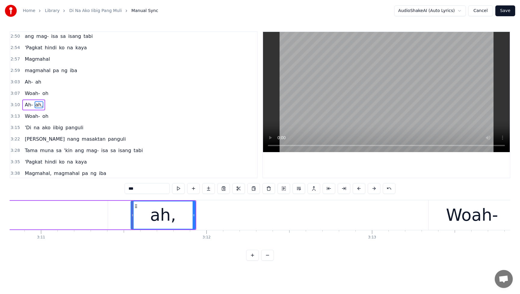
scroll to position [0, 31507]
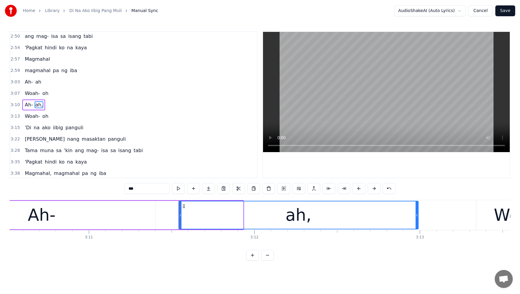
drag, startPoint x: 241, startPoint y: 215, endPoint x: 416, endPoint y: 218, distance: 175.0
click at [416, 218] on div at bounding box center [416, 214] width 2 height 27
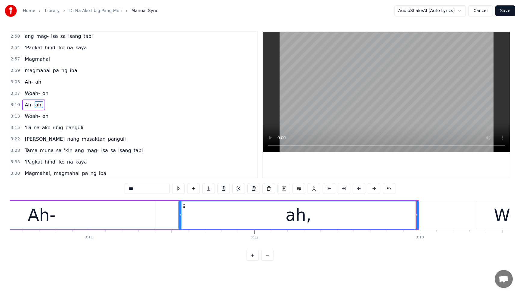
click at [151, 186] on input "***" at bounding box center [146, 188] width 45 height 11
click at [138, 191] on input "***" at bounding box center [146, 188] width 45 height 11
click at [25, 95] on span "Woah-" at bounding box center [32, 93] width 16 height 7
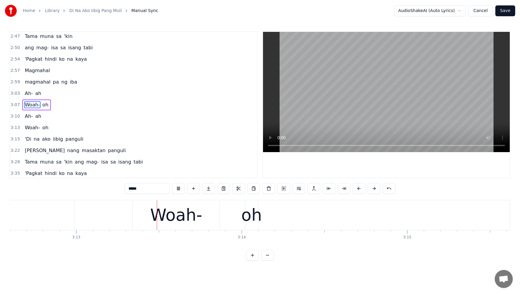
scroll to position [0, 31852]
click at [178, 188] on button at bounding box center [178, 188] width 13 height 11
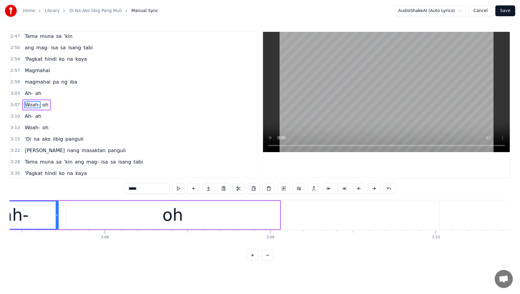
scroll to position [0, 31425]
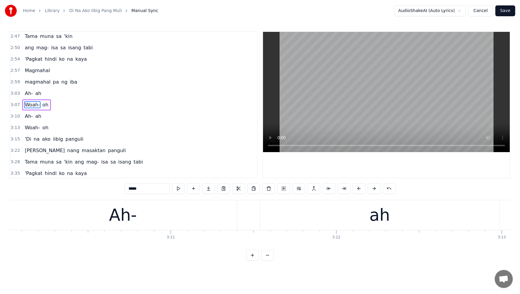
click at [132, 215] on div "Ah-" at bounding box center [123, 215] width 28 height 25
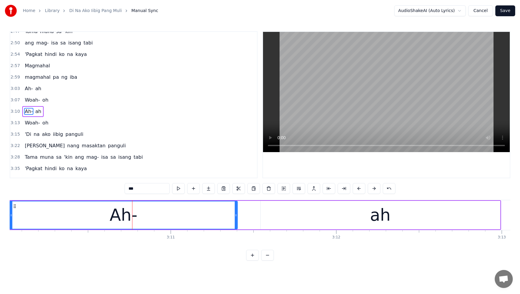
scroll to position [641, 0]
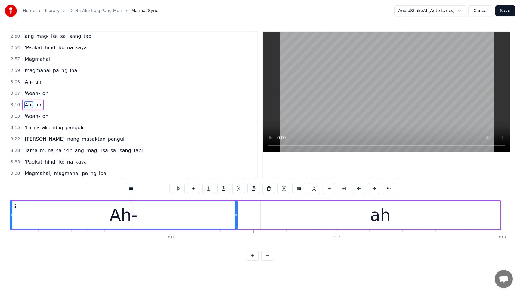
click at [24, 106] on span "Ah-" at bounding box center [28, 104] width 9 height 7
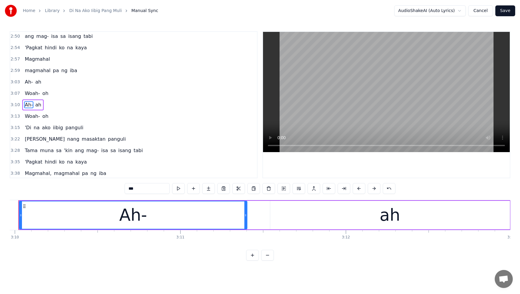
scroll to position [0, 31394]
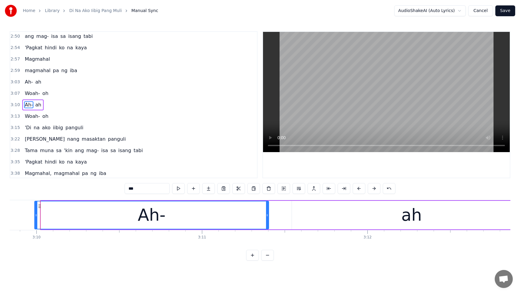
drag, startPoint x: 42, startPoint y: 213, endPoint x: 36, endPoint y: 213, distance: 6.3
click at [36, 213] on icon at bounding box center [36, 215] width 2 height 5
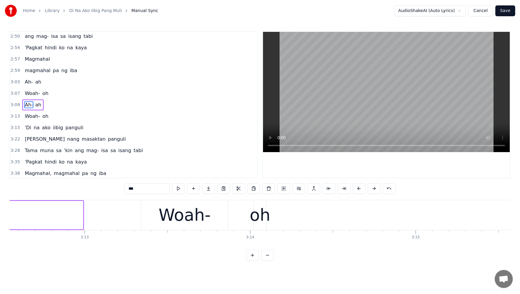
scroll to position [0, 31770]
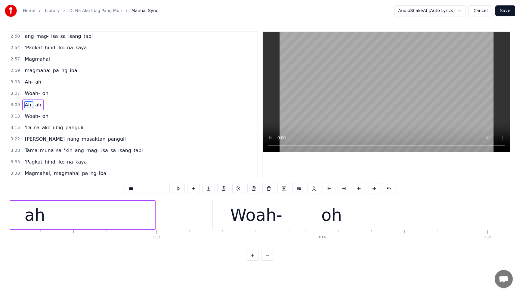
click at [256, 214] on div "Woah-" at bounding box center [256, 215] width 52 height 25
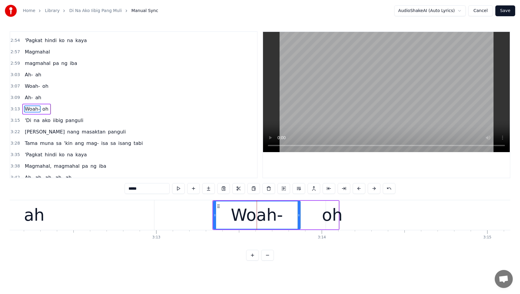
scroll to position [652, 0]
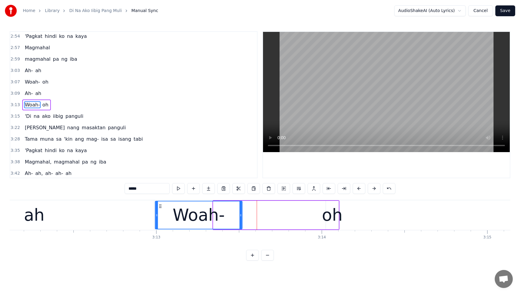
drag, startPoint x: 217, startPoint y: 208, endPoint x: 159, endPoint y: 214, distance: 58.3
click at [159, 214] on div "Woah-" at bounding box center [198, 214] width 86 height 27
click at [29, 93] on span "Ah-" at bounding box center [28, 93] width 9 height 7
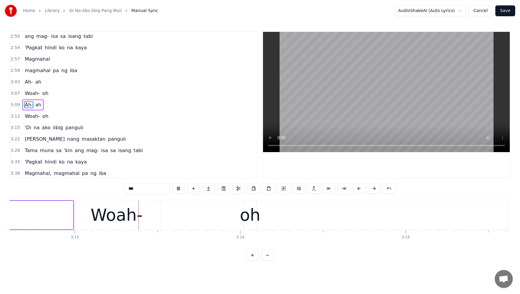
scroll to position [0, 31855]
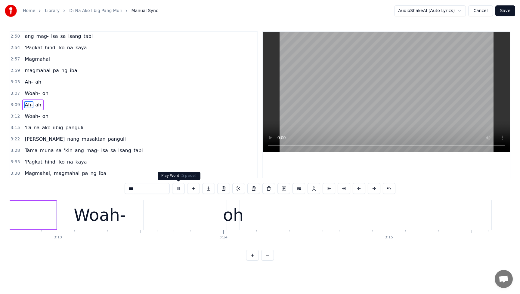
click at [178, 190] on button at bounding box center [178, 188] width 13 height 11
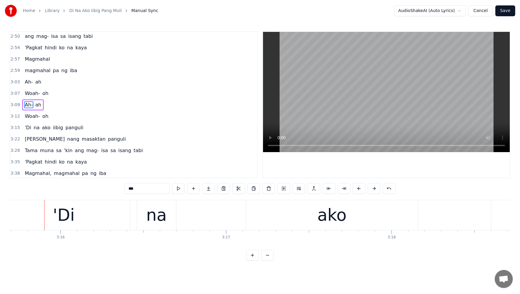
scroll to position [0, 32366]
click at [28, 114] on span "Woah-" at bounding box center [32, 116] width 16 height 7
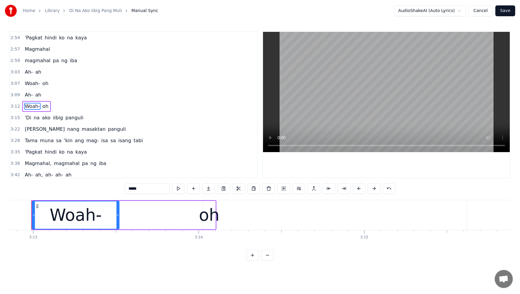
scroll to position [0, 31885]
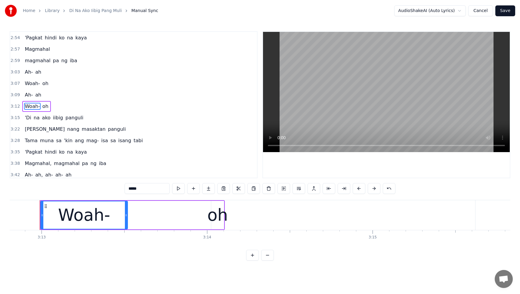
click at [40, 95] on span "ah" at bounding box center [38, 94] width 7 height 7
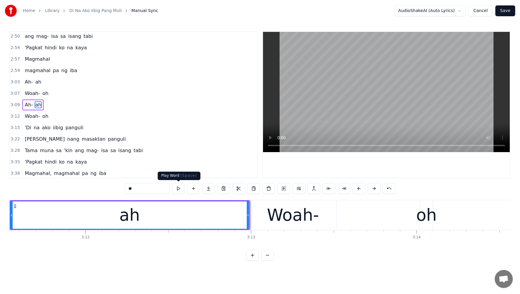
scroll to position [0, 31644]
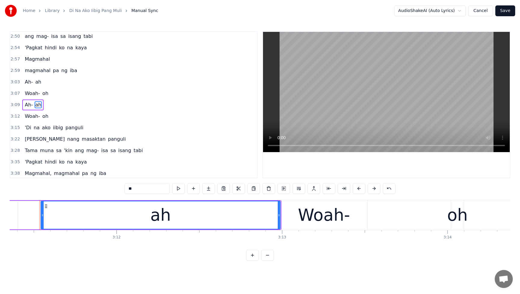
click at [274, 217] on div "ah" at bounding box center [160, 214] width 239 height 27
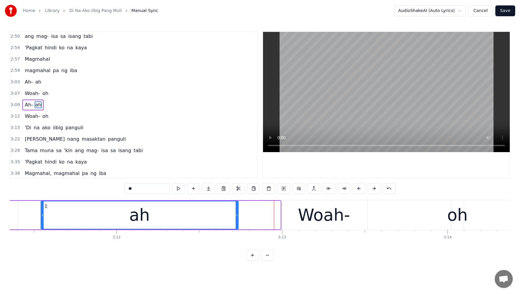
drag, startPoint x: 279, startPoint y: 216, endPoint x: 237, endPoint y: 219, distance: 42.2
click at [237, 219] on div at bounding box center [236, 214] width 2 height 27
click at [318, 219] on div "Woah-" at bounding box center [324, 215] width 52 height 25
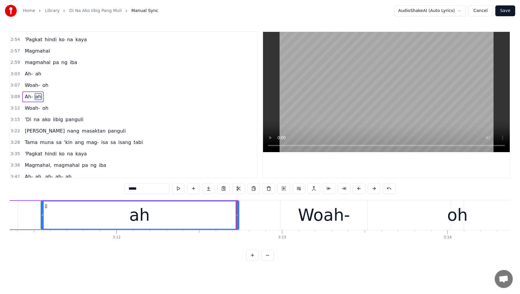
scroll to position [652, 0]
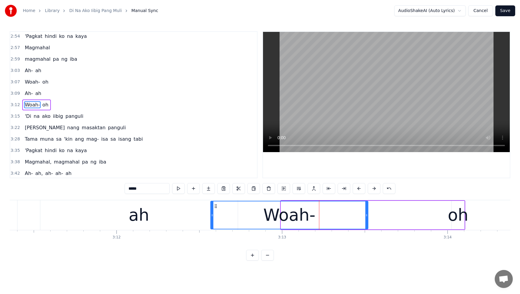
drag, startPoint x: 282, startPoint y: 217, endPoint x: 211, endPoint y: 220, distance: 70.4
click at [211, 220] on div at bounding box center [212, 214] width 2 height 27
click at [450, 218] on div "oh" at bounding box center [457, 215] width 21 height 25
type input "**"
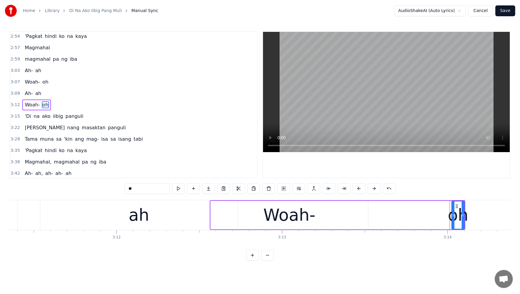
drag, startPoint x: 451, startPoint y: 216, endPoint x: 401, endPoint y: 221, distance: 49.6
click at [395, 222] on div "Woah- oh" at bounding box center [337, 215] width 255 height 30
click at [454, 216] on div "oh" at bounding box center [457, 215] width 21 height 25
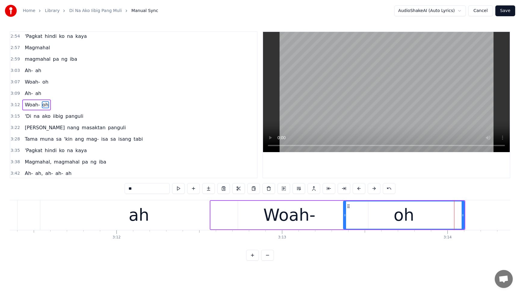
drag, startPoint x: 452, startPoint y: 216, endPoint x: 398, endPoint y: 214, distance: 53.6
click at [343, 223] on div at bounding box center [344, 214] width 2 height 27
click at [27, 81] on span "Woah-" at bounding box center [32, 81] width 16 height 7
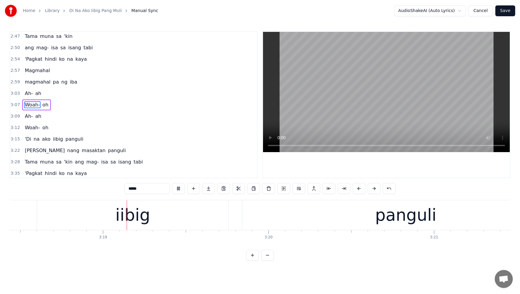
scroll to position [0, 32818]
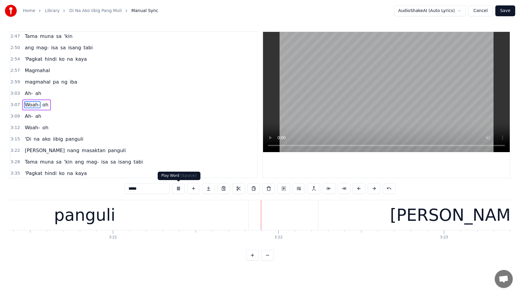
click at [180, 189] on button at bounding box center [178, 188] width 13 height 11
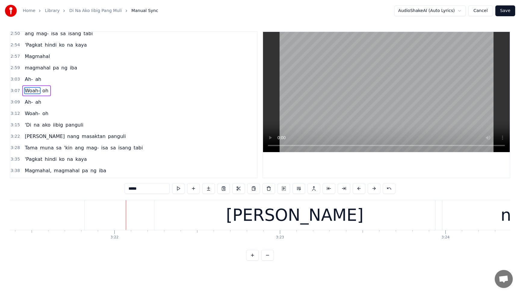
scroll to position [644, 0]
click at [67, 127] on span "panguli" at bounding box center [74, 124] width 19 height 7
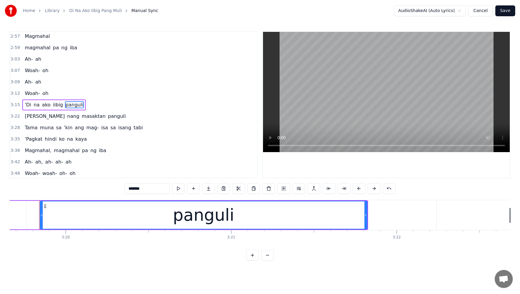
scroll to position [0, 33018]
click at [155, 185] on input "*******" at bounding box center [146, 188] width 45 height 11
click at [152, 189] on input "*******" at bounding box center [146, 188] width 45 height 11
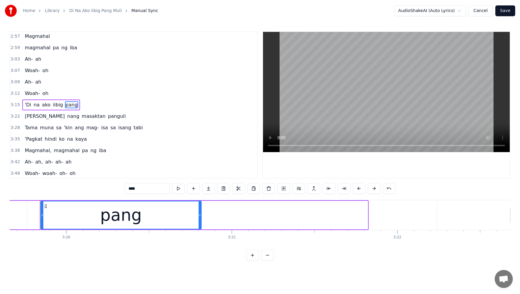
drag, startPoint x: 366, startPoint y: 216, endPoint x: 197, endPoint y: 223, distance: 168.8
click at [198, 223] on div at bounding box center [199, 214] width 2 height 27
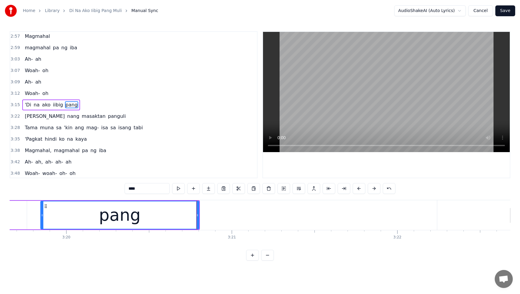
type input "****"
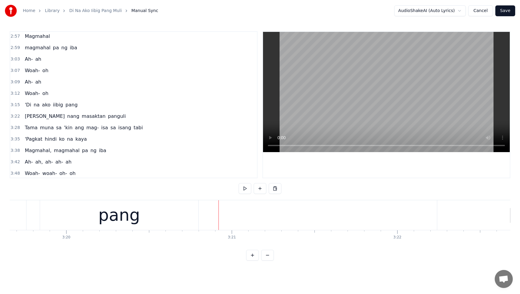
click at [259, 191] on button at bounding box center [259, 188] width 13 height 11
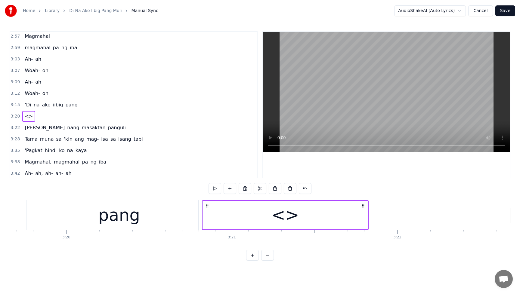
drag, startPoint x: 271, startPoint y: 216, endPoint x: 268, endPoint y: 213, distance: 4.7
click at [271, 216] on div "<>" at bounding box center [285, 215] width 165 height 29
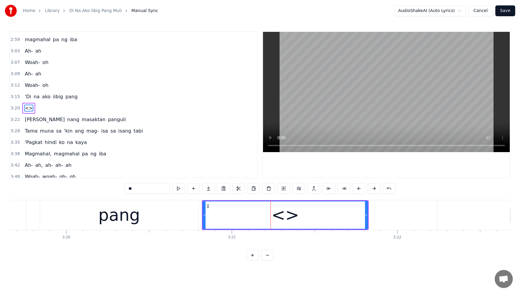
scroll to position [675, 0]
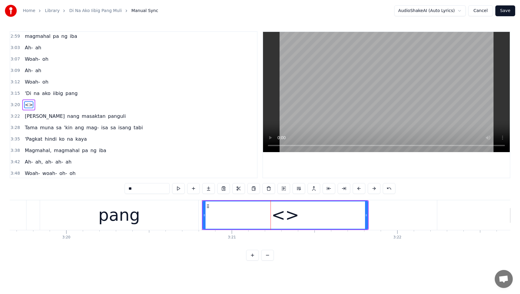
drag, startPoint x: 152, startPoint y: 188, endPoint x: 121, endPoint y: 188, distance: 31.3
click at [121, 188] on div "0:09 Oh, nasayang lang ang pagmamahal 0:16 Na sa'yo ay nilaan 0:19 'Di ko inaka…" at bounding box center [260, 145] width 500 height 229
drag, startPoint x: 365, startPoint y: 216, endPoint x: 354, endPoint y: 218, distance: 11.6
click at [354, 218] on div at bounding box center [354, 214] width 2 height 27
click at [26, 96] on span "'Di" at bounding box center [28, 93] width 8 height 7
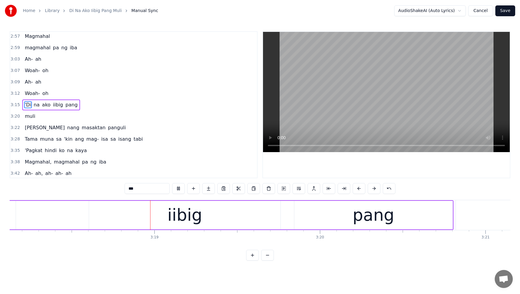
scroll to position [0, 32787]
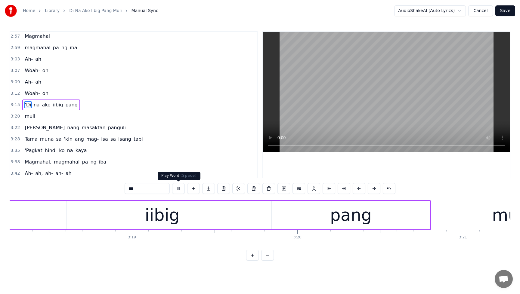
drag, startPoint x: 177, startPoint y: 189, endPoint x: 199, endPoint y: 176, distance: 25.0
click at [177, 189] on button at bounding box center [178, 188] width 13 height 11
click at [53, 107] on span "iibig" at bounding box center [57, 104] width 11 height 7
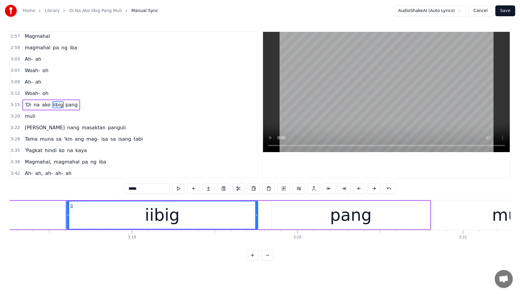
click at [296, 188] on button at bounding box center [298, 188] width 13 height 11
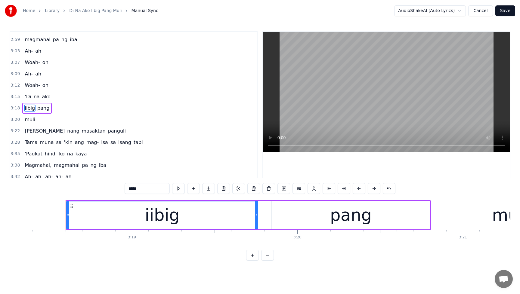
scroll to position [675, 0]
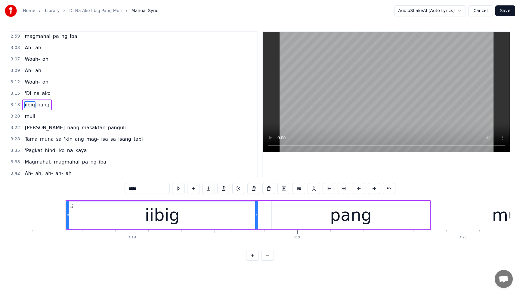
click at [26, 96] on span "'Di" at bounding box center [28, 93] width 8 height 7
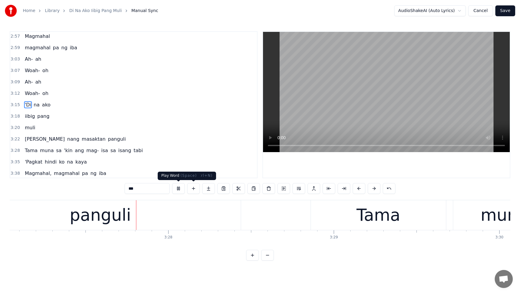
scroll to position [0, 34241]
click at [177, 188] on button at bounding box center [178, 188] width 13 height 11
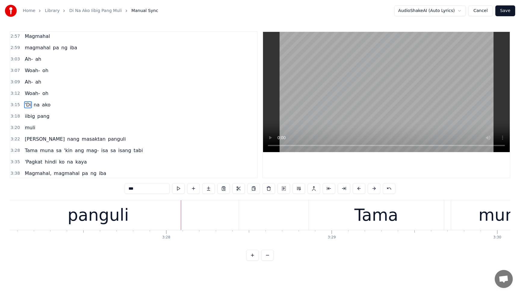
click at [81, 140] on span "masaktan" at bounding box center [93, 139] width 25 height 7
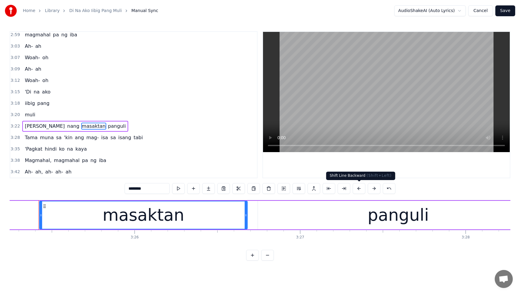
scroll to position [0, 33940]
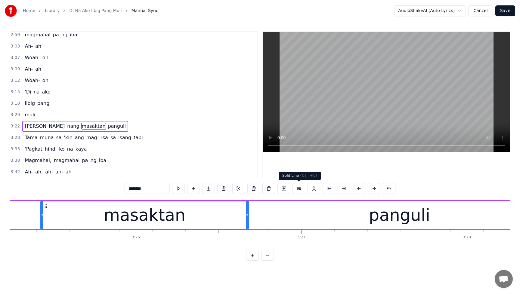
click at [297, 189] on button at bounding box center [298, 188] width 13 height 11
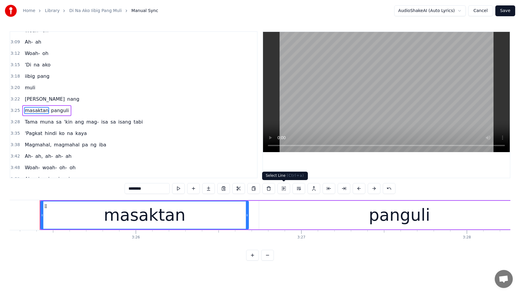
scroll to position [710, 0]
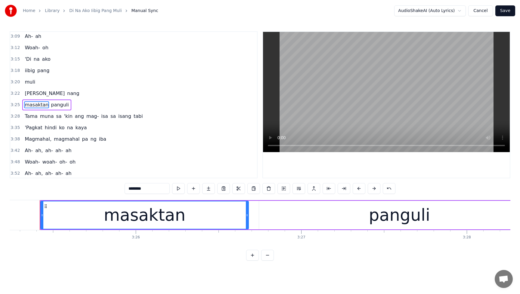
click at [55, 106] on span "panguli" at bounding box center [59, 104] width 19 height 7
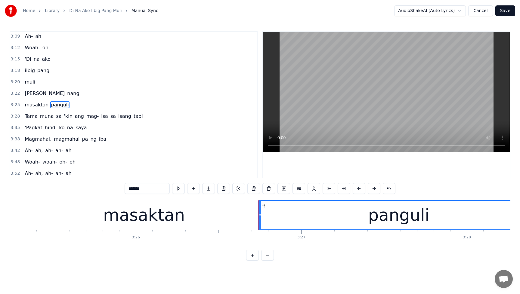
click at [346, 221] on div "panguli" at bounding box center [399, 215] width 280 height 29
click at [150, 190] on input "*******" at bounding box center [146, 188] width 45 height 11
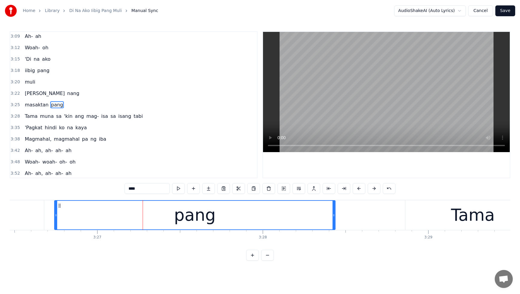
scroll to position [0, 34120]
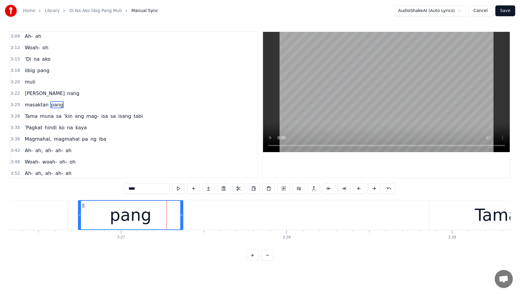
drag, startPoint x: 357, startPoint y: 216, endPoint x: 181, endPoint y: 217, distance: 175.9
click at [181, 217] on div at bounding box center [181, 215] width 2 height 29
type input "****"
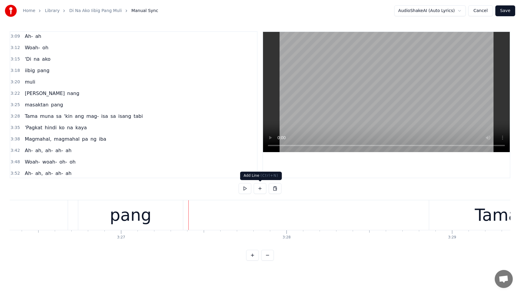
click at [259, 189] on button at bounding box center [259, 188] width 13 height 11
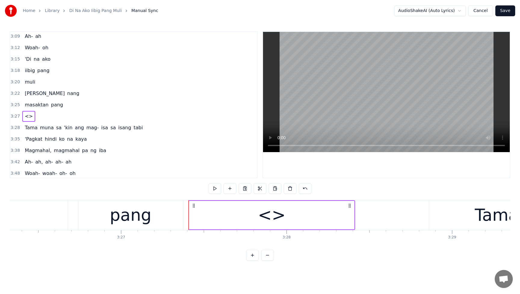
click at [275, 211] on div "<>" at bounding box center [272, 215] width 28 height 25
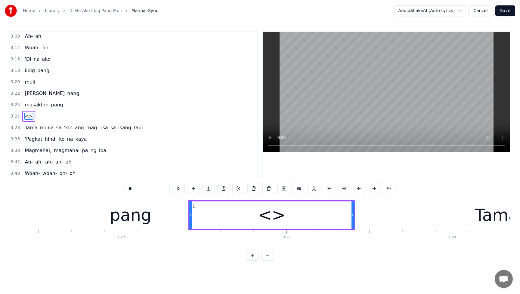
scroll to position [721, 0]
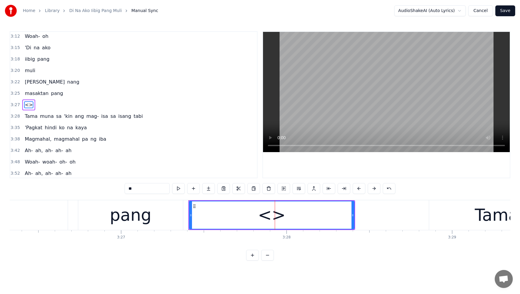
drag, startPoint x: 151, startPoint y: 190, endPoint x: 115, endPoint y: 192, distance: 36.4
click at [116, 191] on div "0:09 Oh, nasayang lang ang pagmamahal 0:16 Na sa'yo ay nilaan 0:19 'Di ko inaka…" at bounding box center [260, 145] width 500 height 229
type input "*"
click at [29, 78] on span "[PERSON_NAME]" at bounding box center [44, 81] width 41 height 7
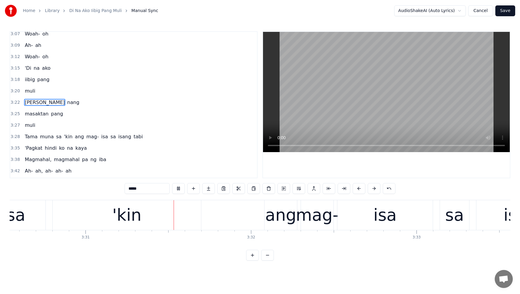
scroll to position [0, 34849]
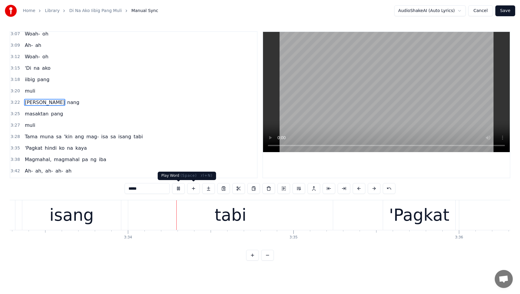
click at [176, 188] on button at bounding box center [178, 188] width 13 height 11
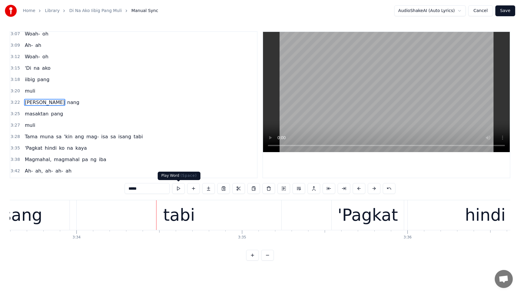
scroll to position [0, 35333]
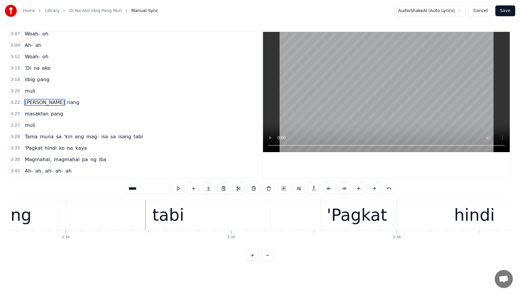
click at [78, 139] on span "ang" at bounding box center [79, 136] width 10 height 7
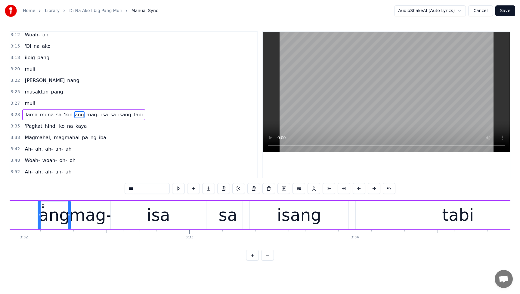
scroll to position [0, 35042]
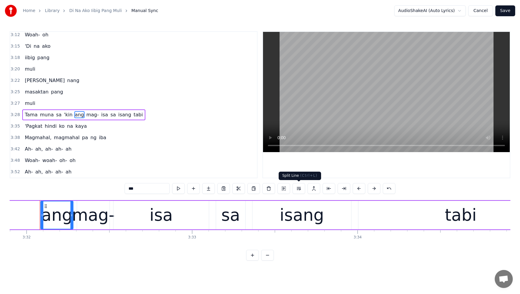
click at [299, 189] on button at bounding box center [298, 188] width 13 height 11
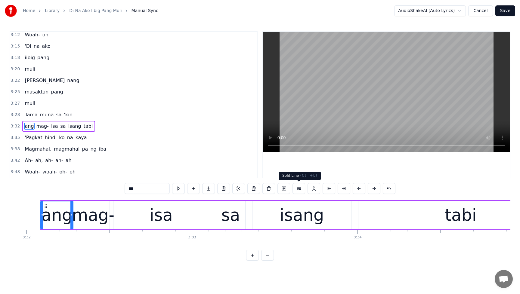
scroll to position [734, 0]
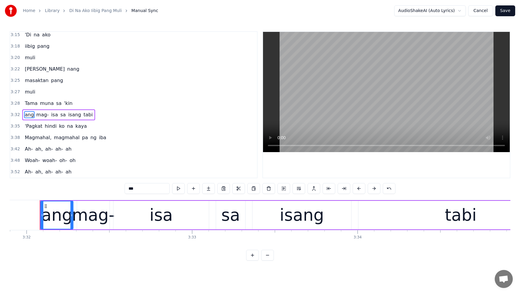
drag, startPoint x: 29, startPoint y: 105, endPoint x: 32, endPoint y: 105, distance: 3.0
click at [29, 105] on span "Tama" at bounding box center [31, 103] width 14 height 7
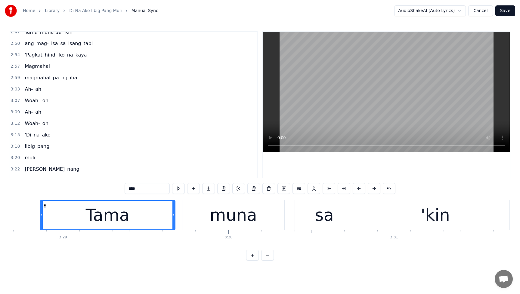
scroll to position [589, 0]
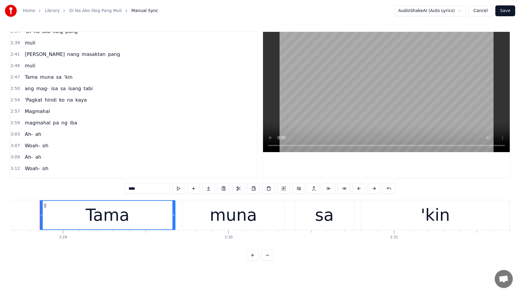
click at [27, 112] on span "Magmahal" at bounding box center [37, 111] width 26 height 7
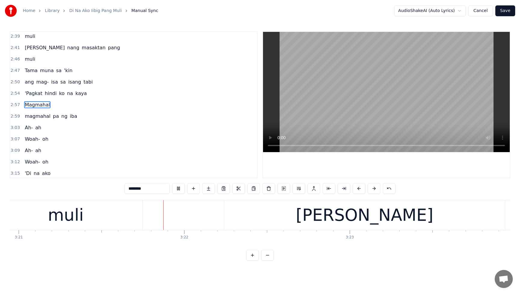
scroll to position [0, 33234]
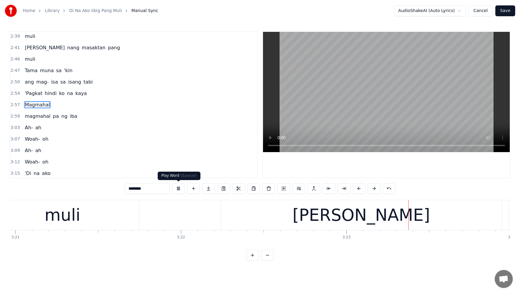
click at [177, 187] on button at bounding box center [178, 188] width 13 height 11
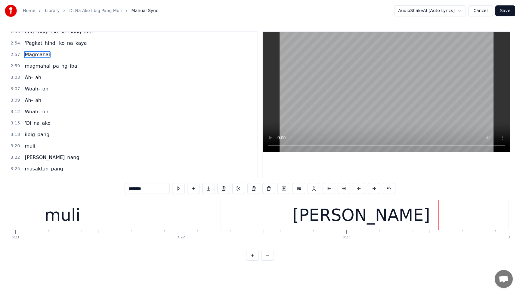
scroll to position [655, 0]
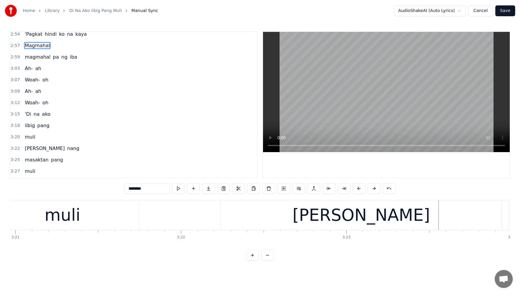
click at [43, 127] on span "pang" at bounding box center [43, 125] width 13 height 7
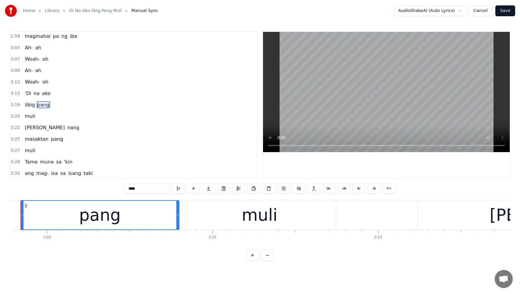
scroll to position [0, 33018]
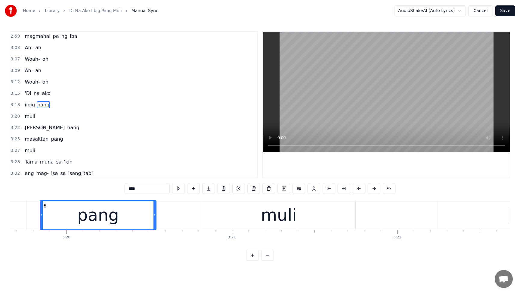
drag, startPoint x: 196, startPoint y: 216, endPoint x: 154, endPoint y: 219, distance: 42.2
click at [154, 219] on div at bounding box center [154, 215] width 2 height 29
drag, startPoint x: 41, startPoint y: 214, endPoint x: 44, endPoint y: 214, distance: 3.4
click at [22, 216] on icon at bounding box center [23, 215] width 2 height 5
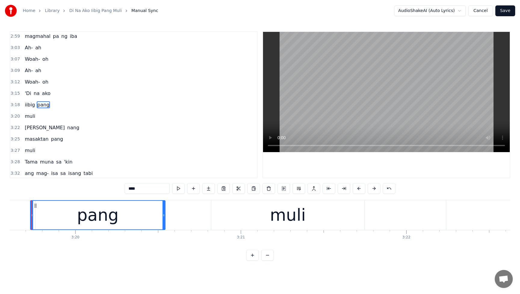
scroll to position [0, 33000]
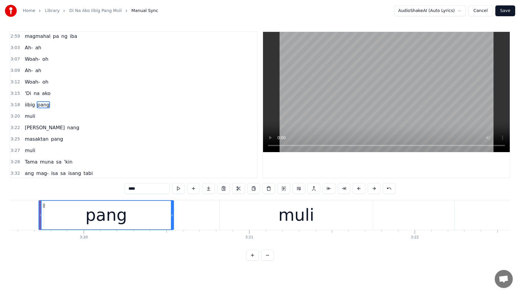
click at [29, 94] on span "'Di" at bounding box center [28, 93] width 8 height 7
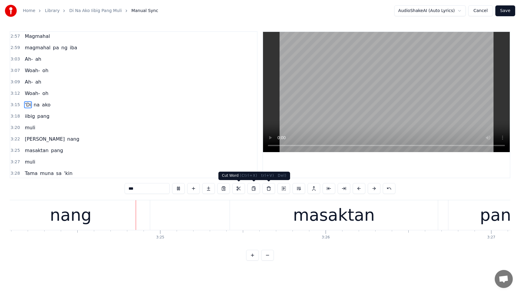
scroll to position [0, 33754]
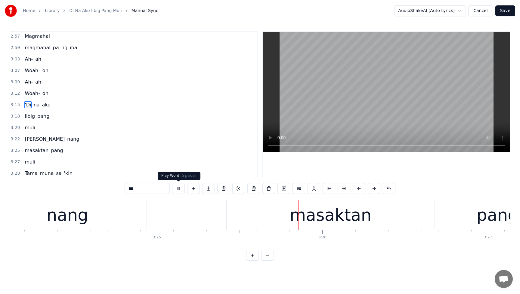
drag, startPoint x: 179, startPoint y: 189, endPoint x: 183, endPoint y: 177, distance: 12.5
click at [179, 189] on button at bounding box center [178, 188] width 13 height 11
click at [29, 116] on span "iibig" at bounding box center [29, 116] width 11 height 7
type input "*****"
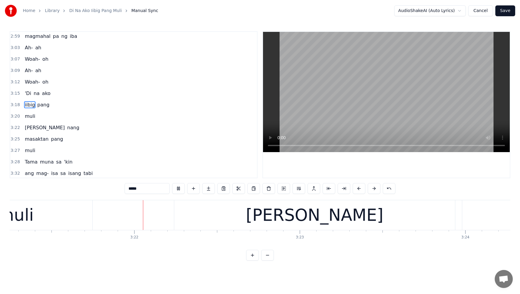
scroll to position [0, 33282]
click at [30, 120] on div "muli" at bounding box center [29, 116] width 15 height 11
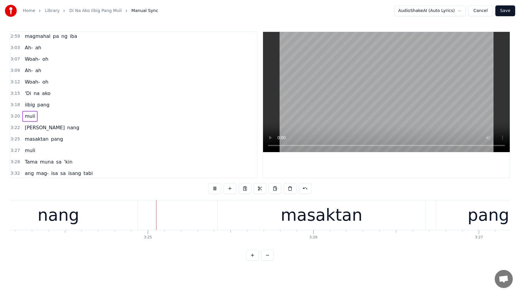
scroll to position [0, 33766]
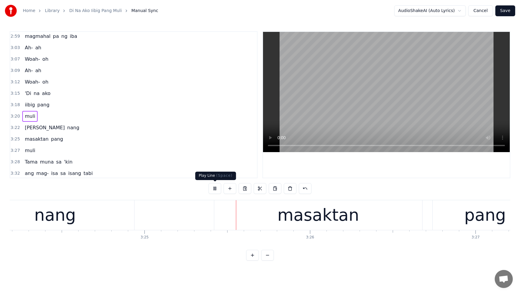
click at [212, 189] on button at bounding box center [214, 188] width 13 height 11
click at [40, 104] on span "pang" at bounding box center [43, 104] width 13 height 7
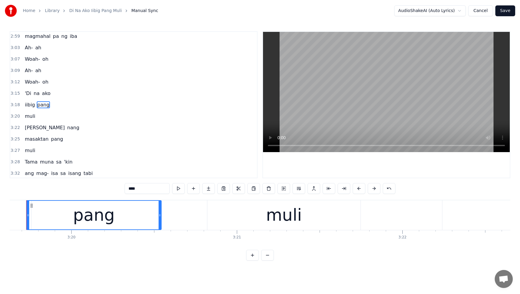
scroll to position [0, 32999]
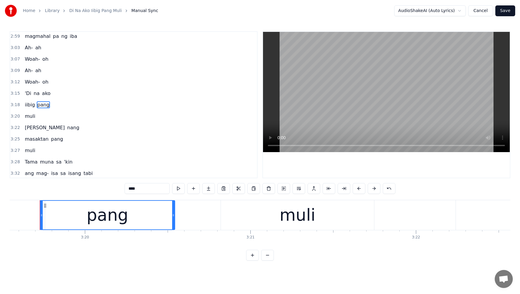
click at [248, 210] on div "muli" at bounding box center [297, 215] width 153 height 30
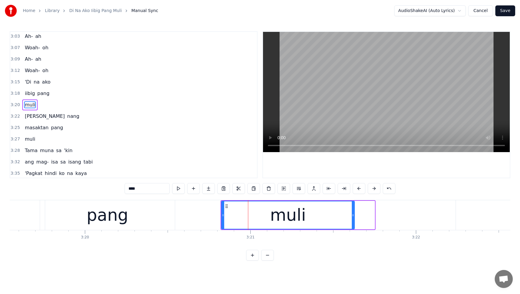
drag, startPoint x: 374, startPoint y: 215, endPoint x: 354, endPoint y: 217, distance: 20.3
click at [354, 217] on div at bounding box center [352, 214] width 2 height 27
drag, startPoint x: 222, startPoint y: 213, endPoint x: 177, endPoint y: 215, distance: 45.4
click at [206, 216] on icon at bounding box center [206, 215] width 2 height 5
click at [136, 217] on div "pang" at bounding box center [107, 215] width 135 height 30
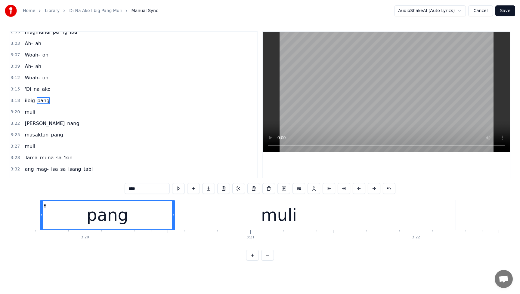
scroll to position [675, 0]
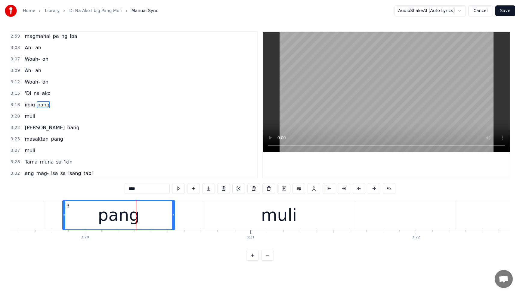
drag, startPoint x: 41, startPoint y: 215, endPoint x: 63, endPoint y: 217, distance: 22.6
click at [63, 217] on icon at bounding box center [64, 215] width 2 height 5
click at [26, 96] on span "'Di" at bounding box center [28, 93] width 8 height 7
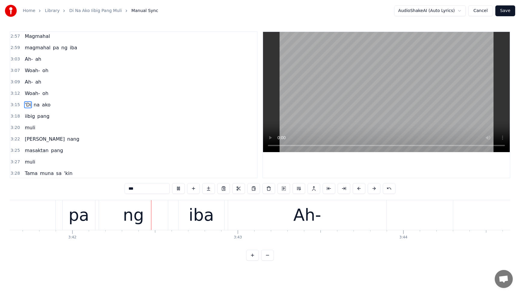
scroll to position [0, 36653]
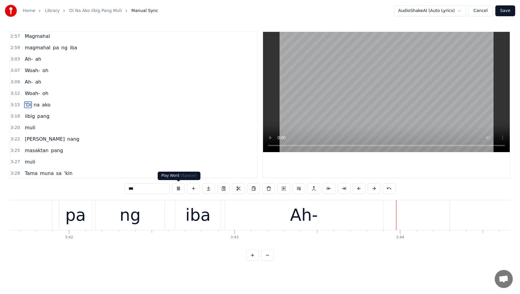
click at [179, 190] on button at bounding box center [178, 188] width 13 height 11
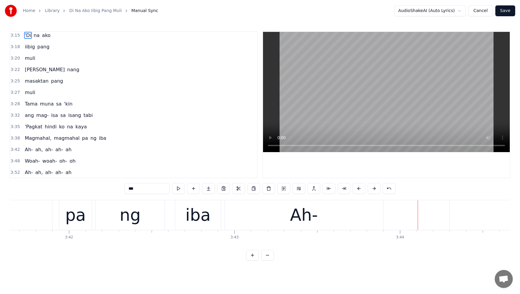
scroll to position [734, 0]
click at [59, 138] on span "magmahal" at bounding box center [66, 137] width 27 height 7
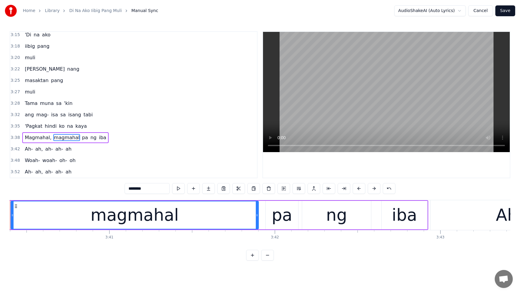
scroll to position [0, 36418]
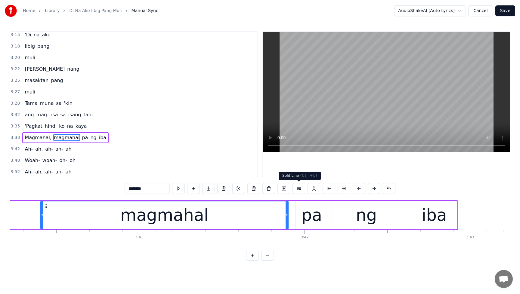
drag, startPoint x: 296, startPoint y: 188, endPoint x: 286, endPoint y: 186, distance: 9.8
click at [296, 188] on button at bounding box center [298, 188] width 13 height 11
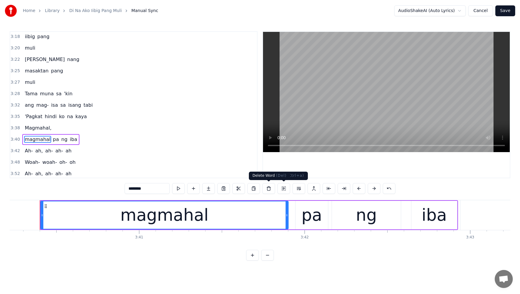
scroll to position [745, 0]
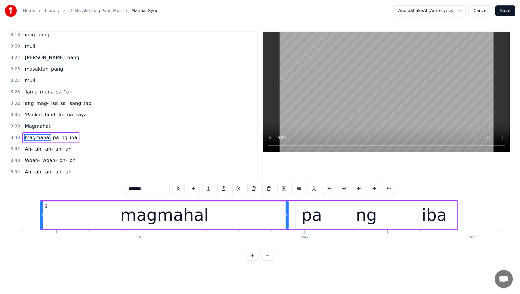
click at [41, 128] on span "Magmahal," at bounding box center [38, 126] width 28 height 7
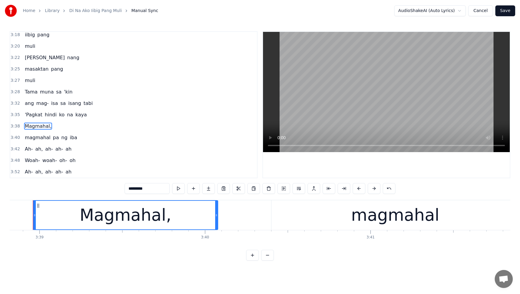
scroll to position [0, 36179]
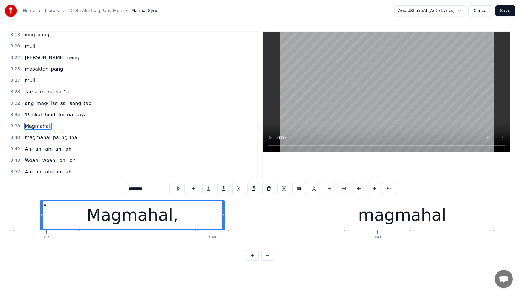
click at [158, 191] on input "*********" at bounding box center [146, 188] width 45 height 11
click at [78, 115] on span "kaya" at bounding box center [81, 114] width 13 height 7
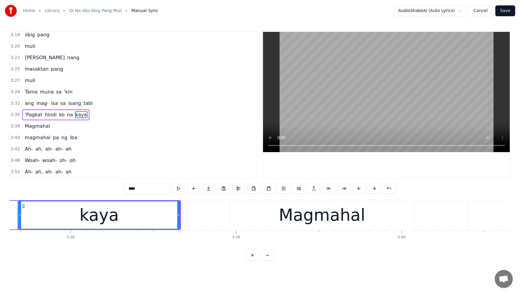
scroll to position [0, 35968]
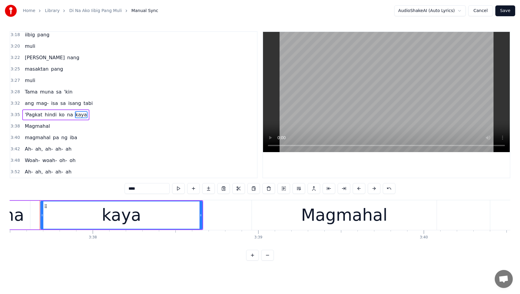
click at [155, 216] on div "kaya" at bounding box center [121, 214] width 161 height 27
drag, startPoint x: 201, startPoint y: 215, endPoint x: 189, endPoint y: 216, distance: 12.8
click at [189, 216] on icon at bounding box center [188, 215] width 2 height 5
drag, startPoint x: 188, startPoint y: 215, endPoint x: 191, endPoint y: 216, distance: 3.7
click at [191, 216] on icon at bounding box center [192, 215] width 2 height 5
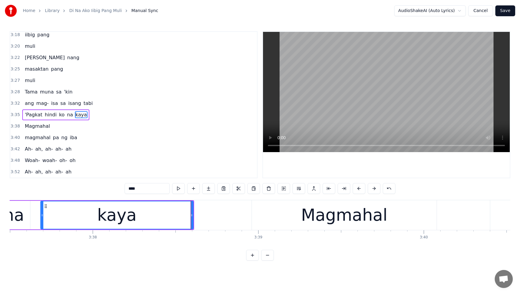
click at [300, 221] on div "Magmahal" at bounding box center [344, 215] width 185 height 30
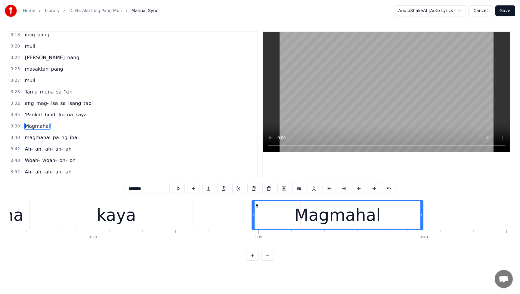
drag, startPoint x: 434, startPoint y: 215, endPoint x: 421, endPoint y: 217, distance: 13.7
click at [421, 217] on icon at bounding box center [421, 215] width 2 height 5
click at [28, 115] on span "'Pagkat" at bounding box center [33, 114] width 19 height 7
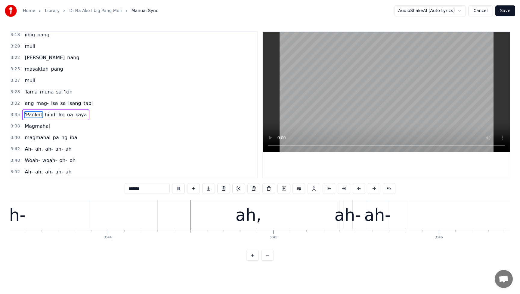
scroll to position [0, 37007]
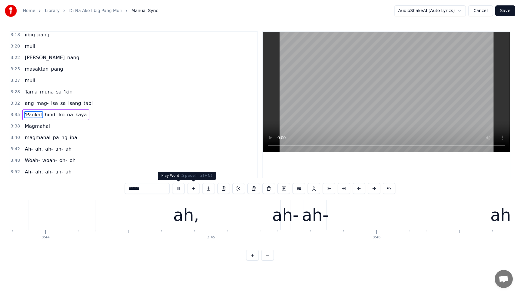
click at [178, 189] on button at bounding box center [178, 188] width 13 height 11
click at [29, 149] on span "Ah-" at bounding box center [28, 149] width 9 height 7
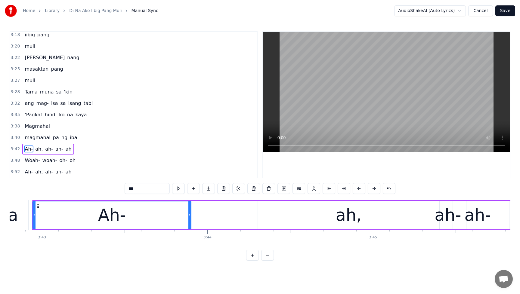
scroll to position [0, 36838]
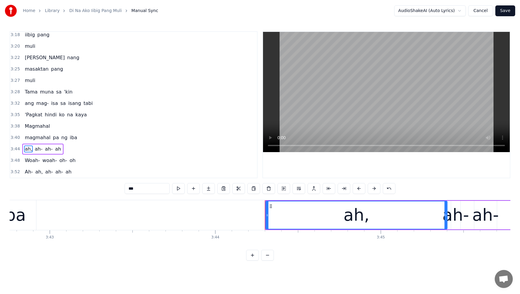
click at [26, 151] on span "ah," at bounding box center [28, 149] width 9 height 7
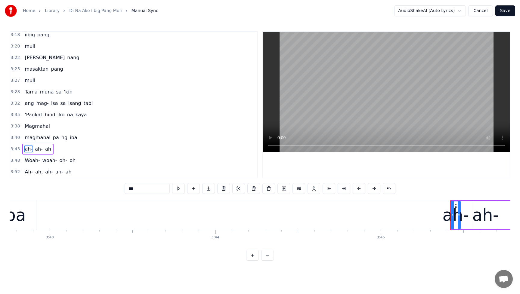
click at [29, 151] on span "ah-" at bounding box center [28, 149] width 9 height 7
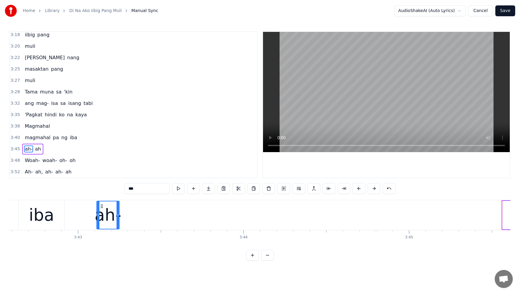
scroll to position [0, 36805]
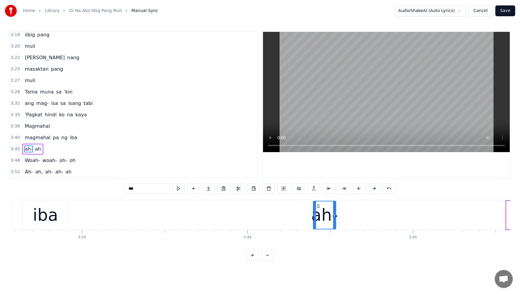
drag, startPoint x: 479, startPoint y: 206, endPoint x: 315, endPoint y: 222, distance: 164.3
click at [315, 222] on div "ah-" at bounding box center [324, 214] width 22 height 27
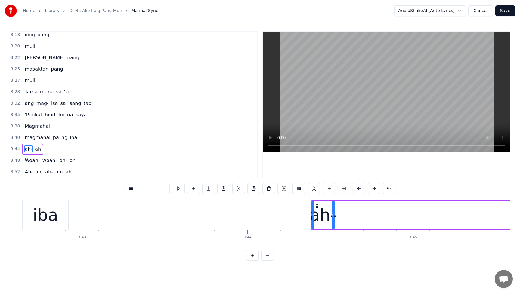
click at [53, 213] on div "iba" at bounding box center [45, 215] width 25 height 25
type input "***"
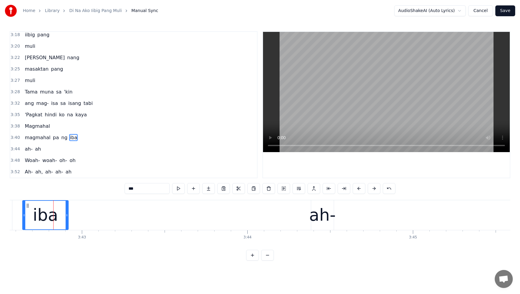
drag, startPoint x: 66, startPoint y: 217, endPoint x: 70, endPoint y: 217, distance: 3.6
click at [66, 217] on div at bounding box center [67, 215] width 2 height 29
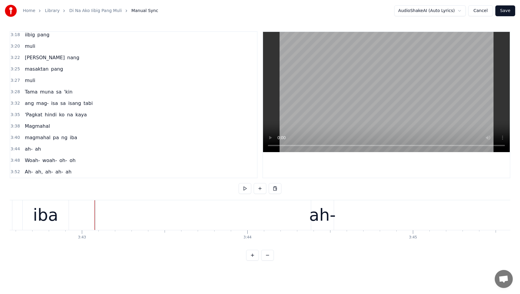
click at [52, 216] on div "iba" at bounding box center [45, 215] width 25 height 25
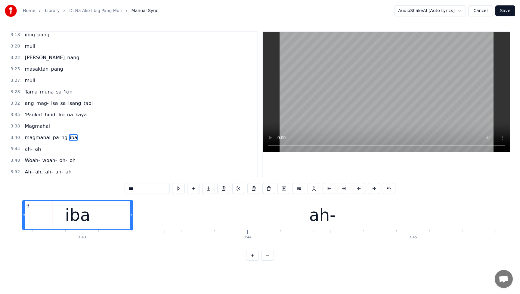
drag, startPoint x: 67, startPoint y: 216, endPoint x: 131, endPoint y: 218, distance: 64.1
click at [131, 218] on div at bounding box center [131, 215] width 2 height 29
click at [318, 219] on div "ah-" at bounding box center [322, 215] width 26 height 25
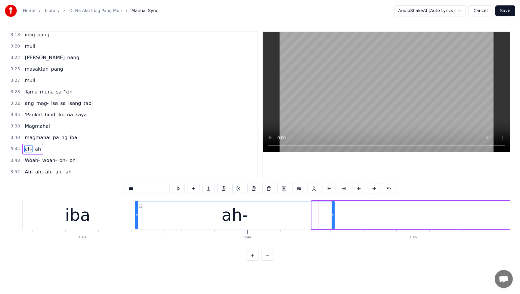
drag, startPoint x: 313, startPoint y: 215, endPoint x: 147, endPoint y: 220, distance: 165.7
click at [137, 221] on div at bounding box center [137, 214] width 2 height 27
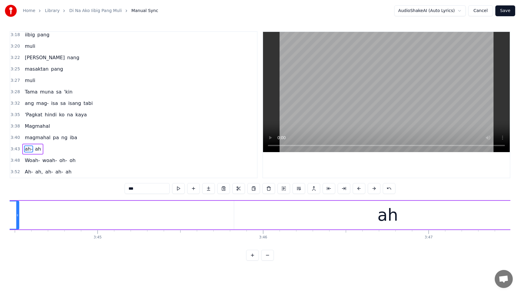
scroll to position [0, 37073]
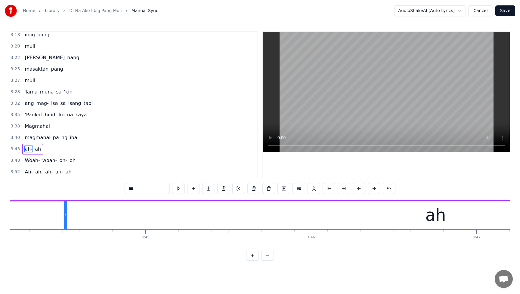
click at [448, 225] on div "ah" at bounding box center [435, 215] width 307 height 29
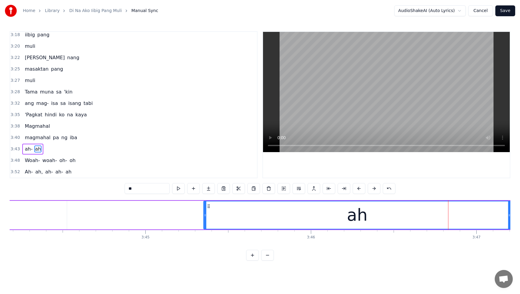
drag, startPoint x: 287, startPoint y: 207, endPoint x: 208, endPoint y: 214, distance: 78.8
click at [208, 214] on div "ah" at bounding box center [357, 214] width 306 height 27
click at [33, 137] on span "magmahal" at bounding box center [37, 137] width 27 height 7
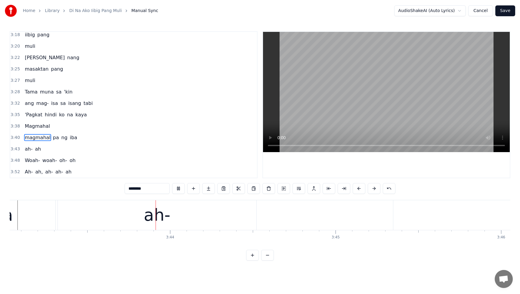
scroll to position [0, 36885]
click at [178, 190] on button at bounding box center [178, 188] width 13 height 11
click at [25, 152] on span "ah-" at bounding box center [28, 149] width 9 height 7
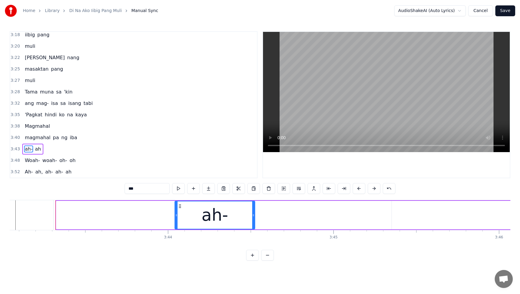
drag, startPoint x: 57, startPoint y: 216, endPoint x: 175, endPoint y: 218, distance: 118.5
click at [175, 218] on div at bounding box center [176, 214] width 2 height 27
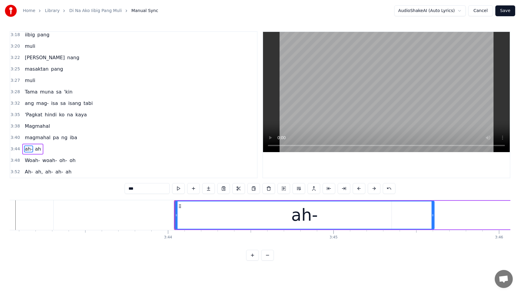
drag, startPoint x: 253, startPoint y: 216, endPoint x: 433, endPoint y: 220, distance: 179.6
click at [432, 221] on div at bounding box center [432, 214] width 2 height 27
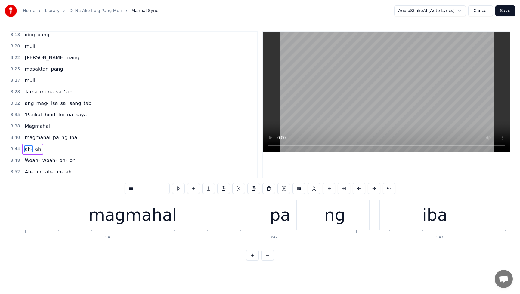
scroll to position [0, 36447]
click at [38, 148] on span "ah" at bounding box center [37, 149] width 7 height 7
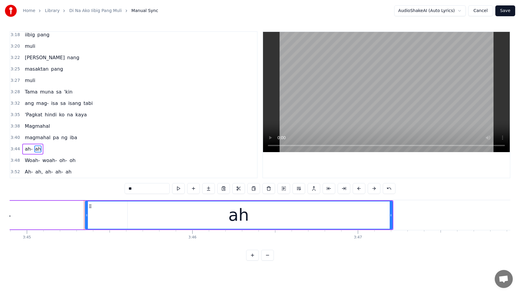
scroll to position [0, 37235]
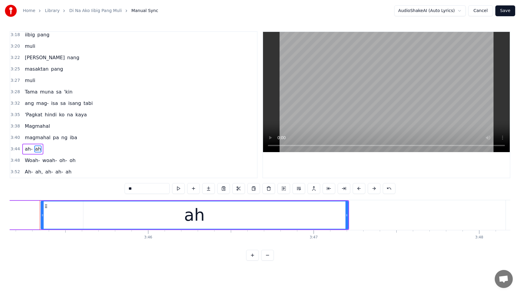
click at [116, 216] on div "ah" at bounding box center [194, 214] width 306 height 27
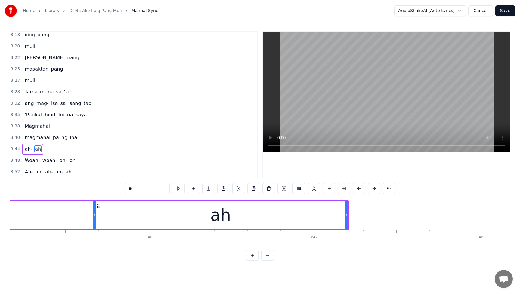
drag, startPoint x: 41, startPoint y: 215, endPoint x: 94, endPoint y: 216, distance: 52.3
click at [94, 216] on icon at bounding box center [95, 215] width 2 height 5
click at [28, 139] on span "magmahal" at bounding box center [37, 137] width 27 height 7
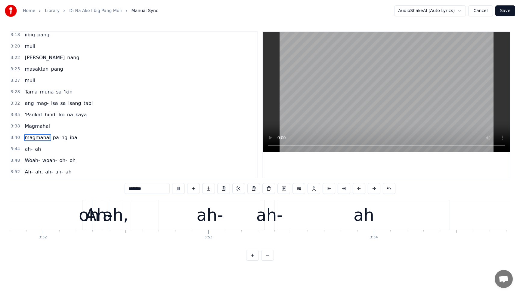
scroll to position [0, 38335]
click at [179, 187] on button at bounding box center [178, 188] width 13 height 11
click at [29, 162] on span "Woah-" at bounding box center [32, 160] width 16 height 7
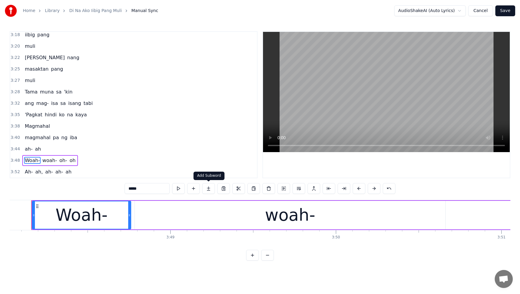
scroll to position [0, 37701]
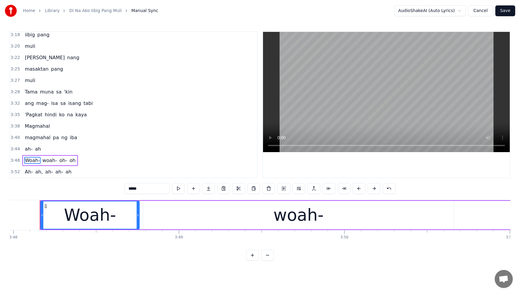
click at [252, 216] on div "woah-" at bounding box center [298, 215] width 310 height 29
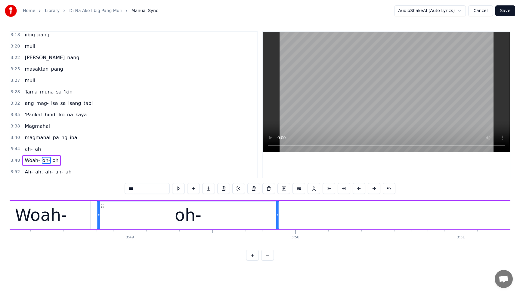
scroll to position [0, 37746]
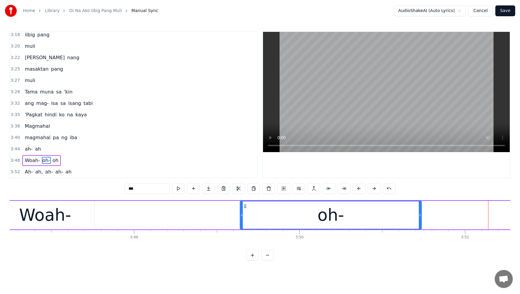
drag, startPoint x: 403, startPoint y: 207, endPoint x: 239, endPoint y: 219, distance: 163.9
click at [242, 219] on div "oh-" at bounding box center [330, 214] width 181 height 27
click at [39, 219] on div "Woah-" at bounding box center [45, 215] width 52 height 25
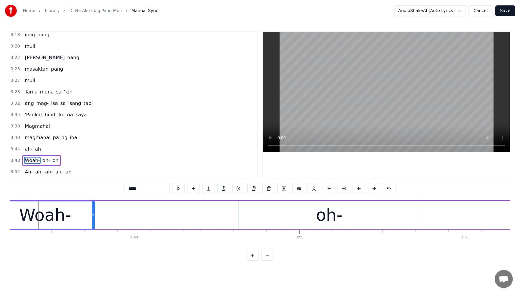
scroll to position [0, 37744]
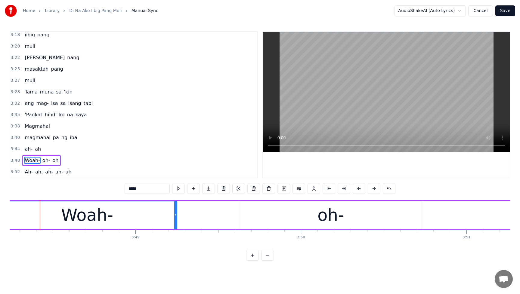
drag, startPoint x: 95, startPoint y: 216, endPoint x: 175, endPoint y: 218, distance: 80.3
click at [175, 218] on div at bounding box center [175, 214] width 2 height 27
click at [27, 150] on span "ah-" at bounding box center [28, 149] width 9 height 7
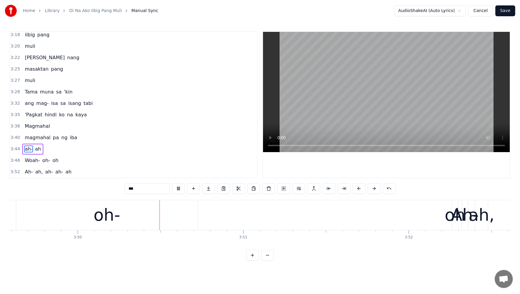
scroll to position [0, 37971]
drag, startPoint x: 177, startPoint y: 187, endPoint x: 173, endPoint y: 186, distance: 4.3
click at [177, 187] on button at bounding box center [178, 188] width 13 height 11
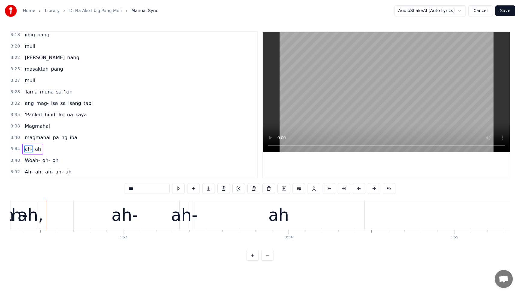
scroll to position [0, 38424]
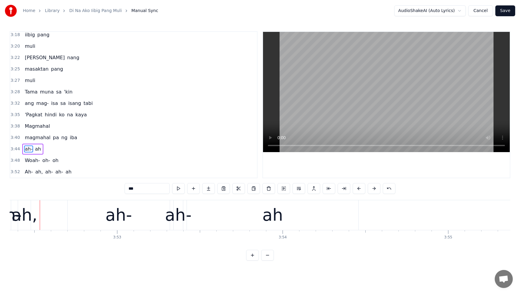
click at [54, 162] on span "oh" at bounding box center [55, 160] width 7 height 7
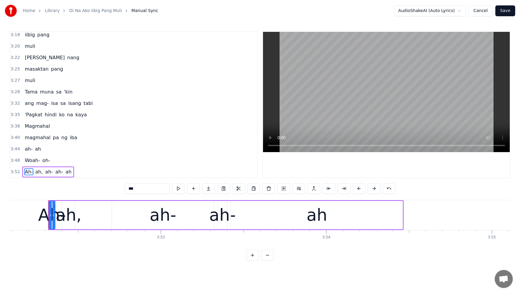
scroll to position [0, 38379]
click at [47, 161] on span "oh-" at bounding box center [46, 160] width 9 height 7
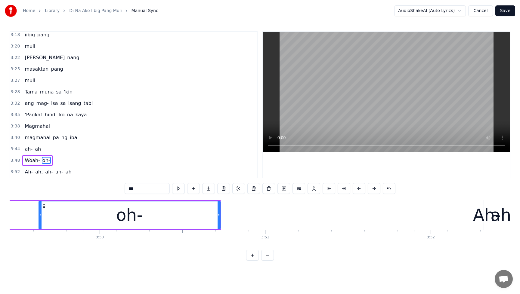
scroll to position [0, 37943]
click at [151, 189] on input "***" at bounding box center [146, 188] width 45 height 11
click at [31, 173] on span "Ah-" at bounding box center [28, 171] width 9 height 7
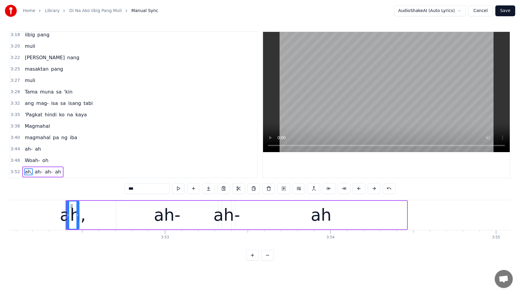
scroll to position [0, 38389]
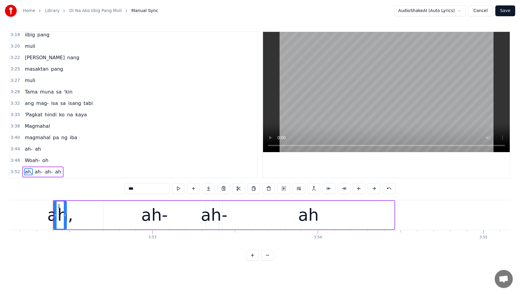
click at [28, 173] on span "ah," at bounding box center [28, 171] width 9 height 7
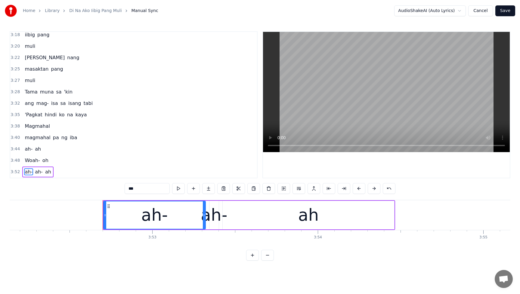
click at [27, 173] on span "ah-" at bounding box center [28, 171] width 9 height 7
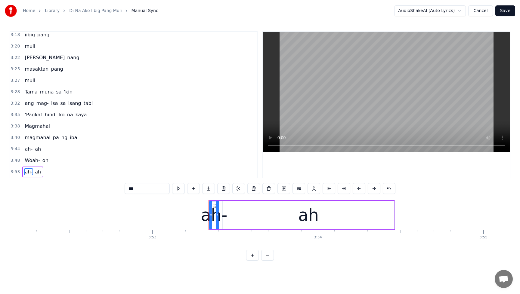
click at [29, 162] on span "Woah-" at bounding box center [32, 160] width 16 height 7
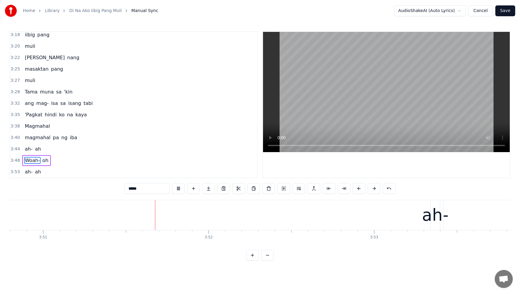
scroll to position [0, 38169]
drag, startPoint x: 179, startPoint y: 189, endPoint x: 206, endPoint y: 190, distance: 26.8
click at [179, 189] on button at bounding box center [178, 188] width 13 height 11
click at [437, 217] on div "ah-" at bounding box center [433, 215] width 26 height 25
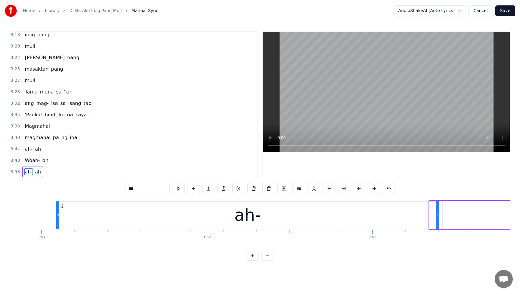
drag, startPoint x: 430, startPoint y: 217, endPoint x: 59, endPoint y: 219, distance: 371.0
click at [58, 219] on div at bounding box center [58, 214] width 2 height 27
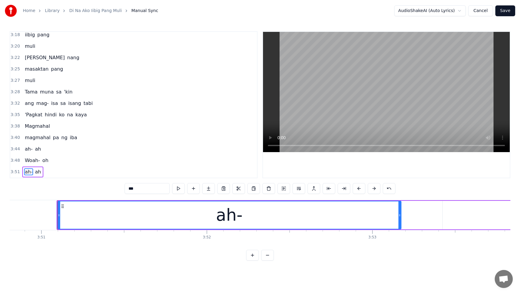
drag, startPoint x: 437, startPoint y: 214, endPoint x: 399, endPoint y: 219, distance: 37.9
click at [399, 219] on div at bounding box center [399, 214] width 2 height 27
click at [31, 159] on span "Woah-" at bounding box center [32, 160] width 16 height 7
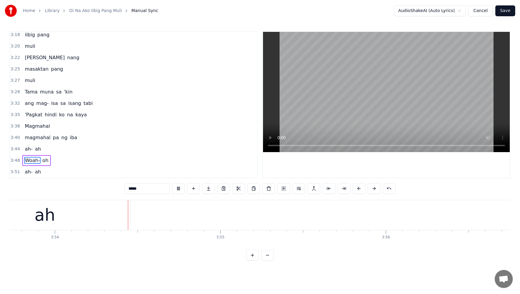
scroll to position [0, 38654]
click at [27, 174] on span "ah-" at bounding box center [28, 171] width 9 height 7
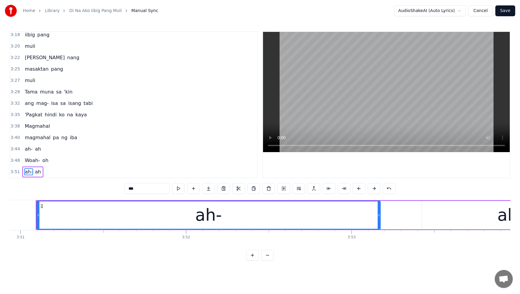
scroll to position [0, 38186]
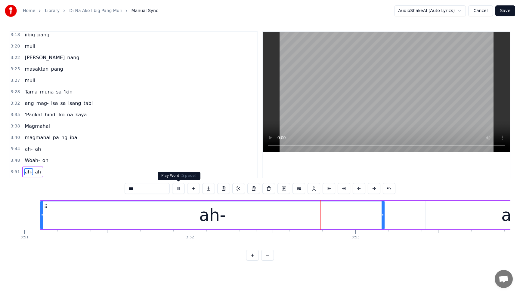
click at [180, 188] on button at bounding box center [178, 188] width 13 height 11
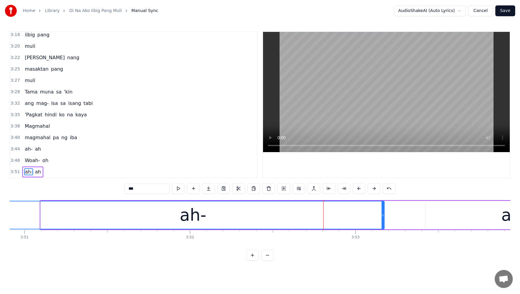
drag, startPoint x: 40, startPoint y: 217, endPoint x: 3, endPoint y: 218, distance: 36.7
click at [3, 218] on div "Home Library Di Na Ako Iibig Pang Muli Manual Sync AudioShakeAI (Auto Lyrics) C…" at bounding box center [260, 130] width 520 height 261
click at [31, 159] on span "Woah-" at bounding box center [32, 160] width 16 height 7
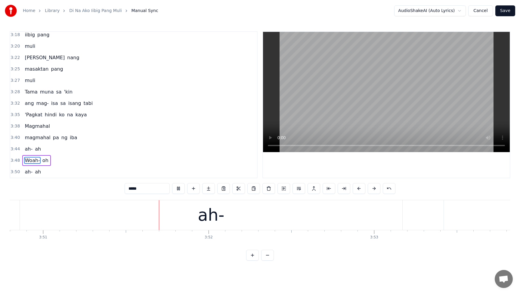
scroll to position [0, 38170]
click at [178, 188] on button at bounding box center [178, 188] width 13 height 11
click at [26, 174] on span "ah-" at bounding box center [28, 171] width 9 height 7
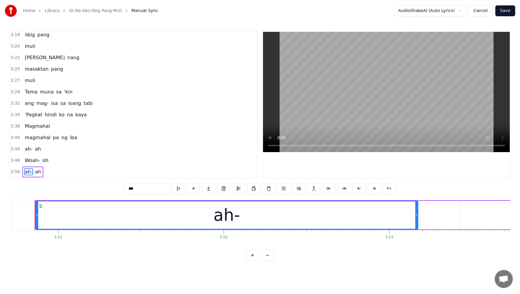
scroll to position [0, 38147]
drag, startPoint x: 421, startPoint y: 214, endPoint x: 405, endPoint y: 216, distance: 15.7
click at [405, 216] on icon at bounding box center [406, 215] width 2 height 5
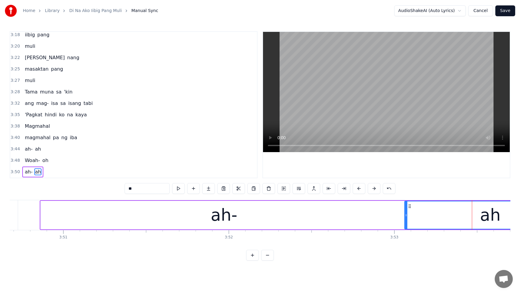
drag, startPoint x: 468, startPoint y: 207, endPoint x: 409, endPoint y: 214, distance: 59.7
click at [409, 214] on div "ah" at bounding box center [489, 214] width 171 height 27
click at [29, 159] on span "Woah-" at bounding box center [32, 160] width 16 height 7
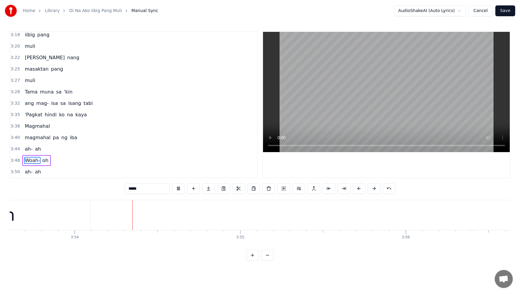
scroll to position [0, 38635]
drag, startPoint x: 176, startPoint y: 187, endPoint x: 170, endPoint y: 188, distance: 5.7
click at [176, 188] on button at bounding box center [178, 188] width 13 height 11
click at [28, 173] on span "ah-" at bounding box center [28, 171] width 9 height 7
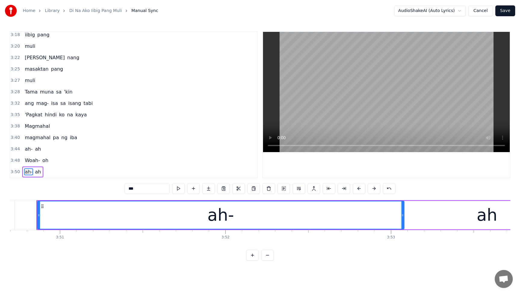
scroll to position [0, 38147]
drag, startPoint x: 141, startPoint y: 210, endPoint x: 137, endPoint y: 210, distance: 4.5
click at [134, 210] on div "ah-" at bounding box center [224, 214] width 366 height 27
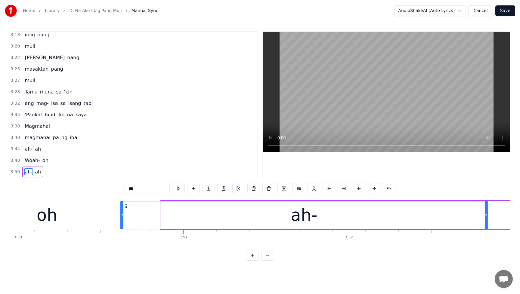
scroll to position [0, 38026]
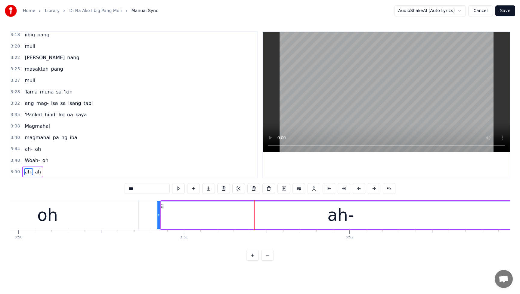
drag, startPoint x: 46, startPoint y: 205, endPoint x: 162, endPoint y: 205, distance: 116.4
click at [162, 205] on icon at bounding box center [162, 206] width 5 height 5
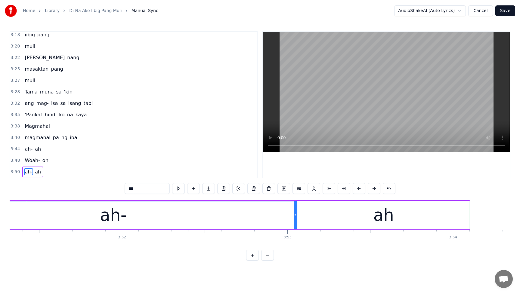
scroll to position [0, 38242]
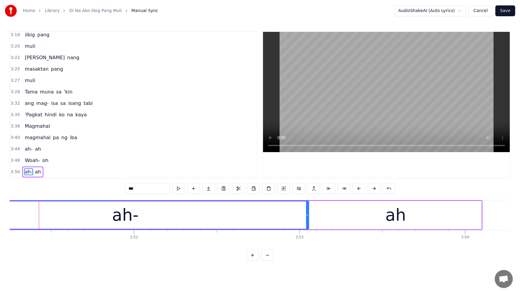
click at [466, 219] on div "ah" at bounding box center [395, 215] width 171 height 29
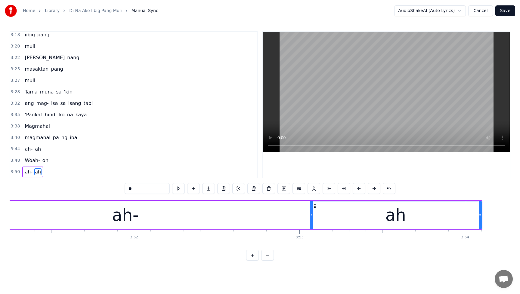
click at [294, 217] on div "ah-" at bounding box center [125, 215] width 367 height 29
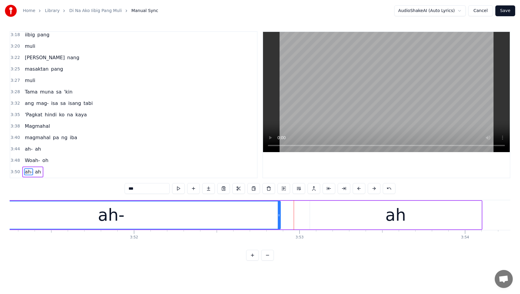
drag, startPoint x: 305, startPoint y: 216, endPoint x: 322, endPoint y: 218, distance: 17.8
click at [279, 219] on div at bounding box center [279, 214] width 2 height 27
click at [325, 217] on div "ah" at bounding box center [395, 215] width 171 height 29
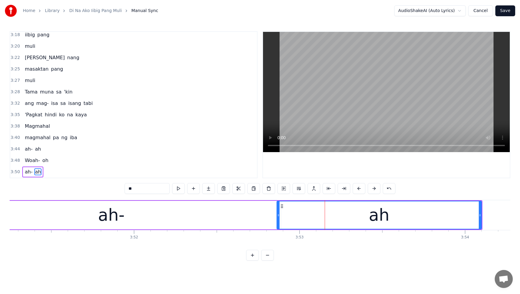
drag, startPoint x: 311, startPoint y: 215, endPoint x: 278, endPoint y: 218, distance: 33.2
click at [278, 218] on div at bounding box center [278, 214] width 2 height 27
click at [26, 163] on span "Woah-" at bounding box center [32, 160] width 16 height 7
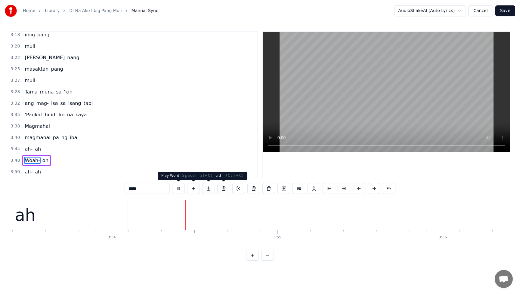
scroll to position [0, 38651]
click at [177, 190] on button at bounding box center [178, 188] width 13 height 11
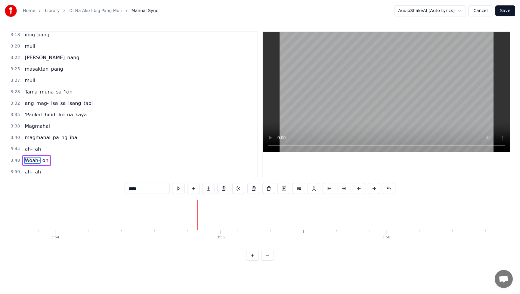
drag, startPoint x: 28, startPoint y: 173, endPoint x: 49, endPoint y: 185, distance: 24.4
click at [28, 173] on span "ah-" at bounding box center [28, 171] width 9 height 7
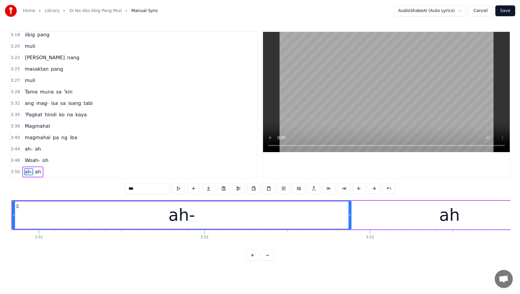
scroll to position [0, 38143]
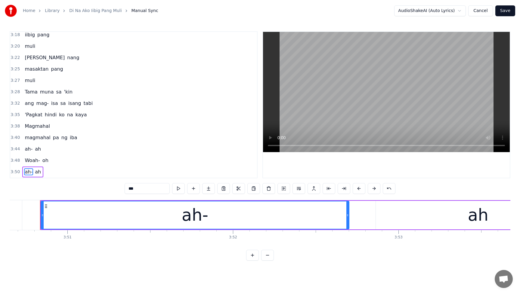
drag, startPoint x: 377, startPoint y: 214, endPoint x: 399, endPoint y: 215, distance: 22.0
click at [348, 216] on icon at bounding box center [347, 215] width 2 height 5
click at [406, 215] on div "ah" at bounding box center [478, 215] width 204 height 29
type input "**"
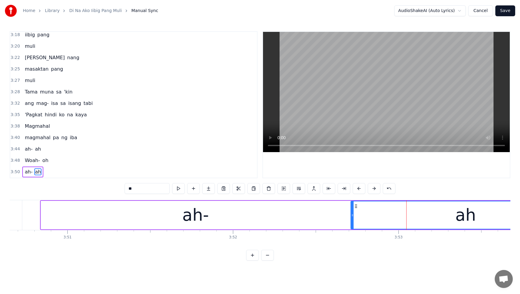
drag, startPoint x: 376, startPoint y: 215, endPoint x: 351, endPoint y: 218, distance: 25.1
click at [351, 218] on div at bounding box center [352, 214] width 2 height 27
click at [23, 161] on div "Woah- oh" at bounding box center [36, 160] width 28 height 11
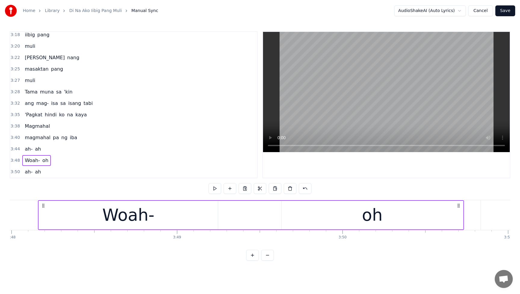
scroll to position [0, 37701]
click at [262, 139] on div at bounding box center [386, 104] width 248 height 147
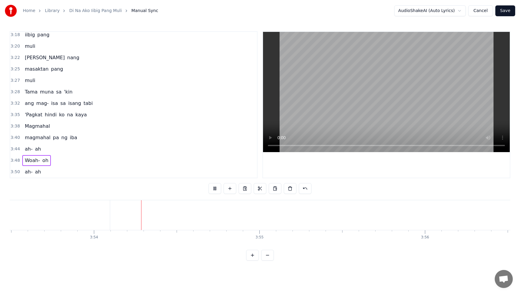
scroll to position [0, 38613]
click at [44, 162] on span "oh" at bounding box center [45, 160] width 7 height 7
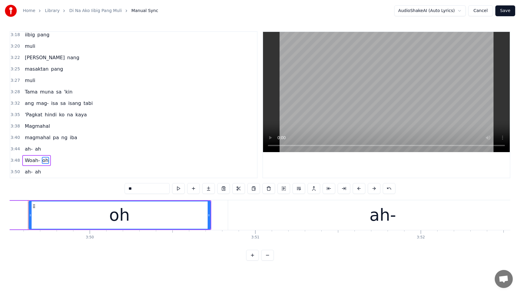
scroll to position [0, 37943]
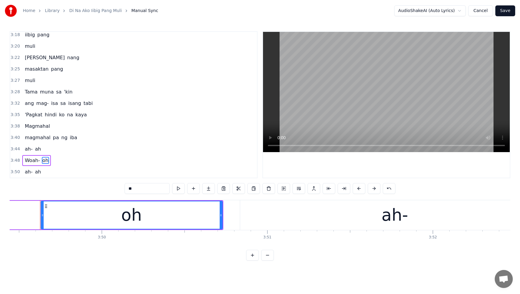
click at [120, 209] on div "oh" at bounding box center [131, 214] width 181 height 27
drag, startPoint x: 42, startPoint y: 216, endPoint x: 37, endPoint y: 216, distance: 5.5
click at [37, 216] on icon at bounding box center [37, 215] width 2 height 5
click at [29, 163] on span "Woah-" at bounding box center [32, 160] width 16 height 7
type input "*****"
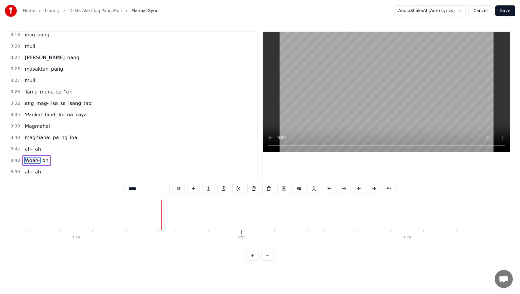
scroll to position [0, 38654]
click at [506, 11] on button "Save" at bounding box center [505, 10] width 20 height 11
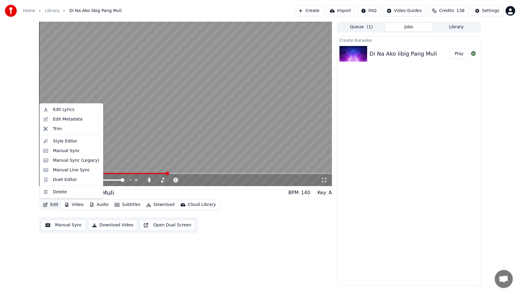
click at [54, 204] on button "Edit" at bounding box center [51, 205] width 20 height 8
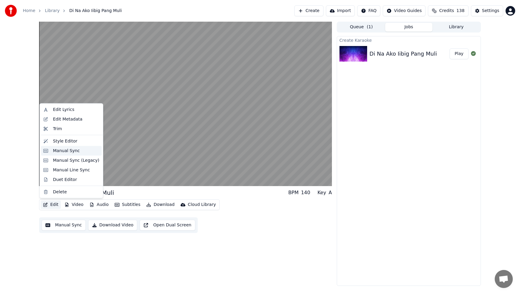
click at [68, 155] on div "Manual Sync" at bounding box center [71, 151] width 61 height 10
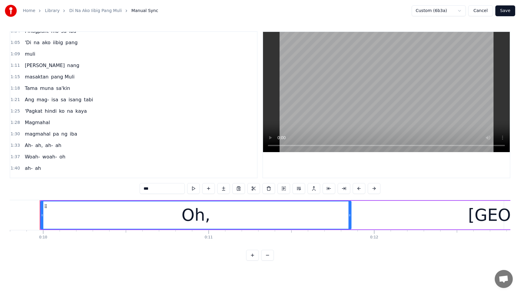
scroll to position [133, 0]
click at [35, 124] on span "Magmahal" at bounding box center [37, 121] width 26 height 7
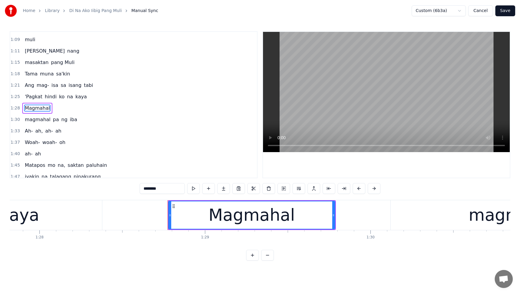
scroll to position [0, 14651]
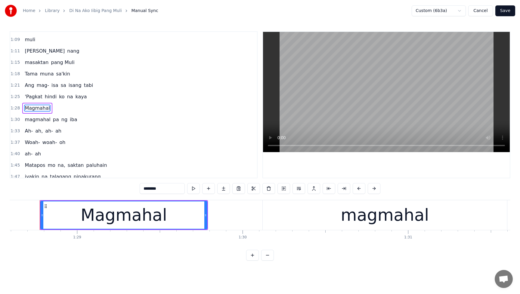
click at [79, 98] on span "kaya" at bounding box center [81, 96] width 13 height 7
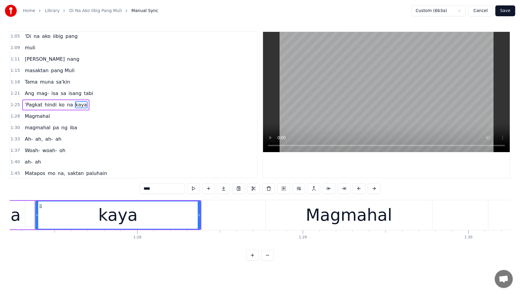
scroll to position [0, 14420]
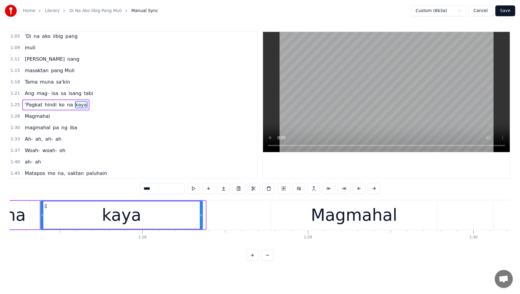
click at [201, 217] on icon at bounding box center [201, 215] width 2 height 5
click at [75, 105] on span "kaya" at bounding box center [81, 104] width 13 height 7
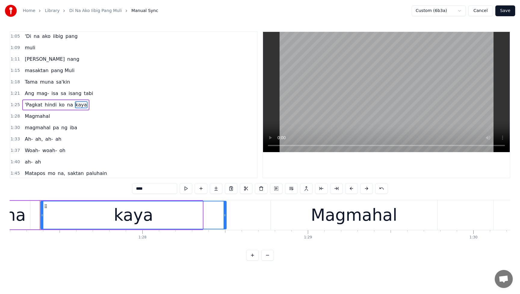
drag, startPoint x: 201, startPoint y: 216, endPoint x: 226, endPoint y: 215, distance: 24.7
click at [226, 215] on icon at bounding box center [224, 215] width 2 height 5
drag, startPoint x: 222, startPoint y: 216, endPoint x: 211, endPoint y: 217, distance: 10.9
click at [213, 217] on icon at bounding box center [214, 215] width 2 height 5
click at [347, 221] on div "Magmahal" at bounding box center [354, 215] width 86 height 25
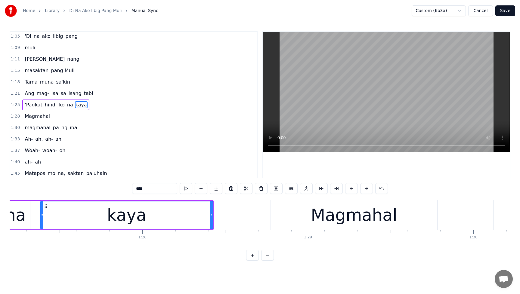
type input "********"
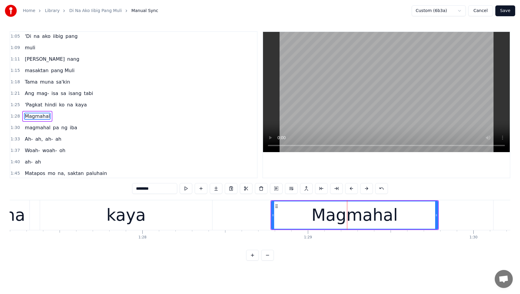
scroll to position [150, 0]
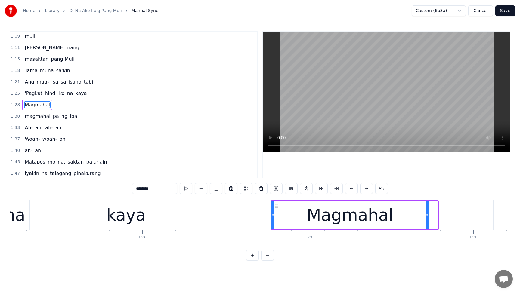
drag, startPoint x: 437, startPoint y: 216, endPoint x: 428, endPoint y: 218, distance: 9.5
click at [428, 218] on div at bounding box center [426, 214] width 2 height 27
drag, startPoint x: 428, startPoint y: 217, endPoint x: 418, endPoint y: 219, distance: 9.8
click at [418, 219] on div at bounding box center [417, 214] width 2 height 27
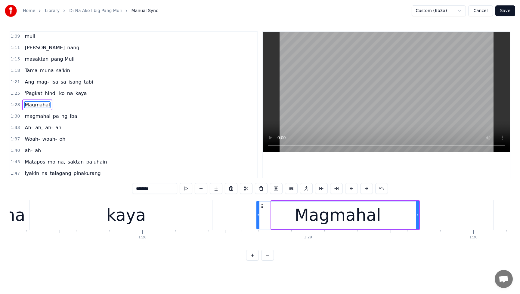
drag, startPoint x: 272, startPoint y: 216, endPoint x: 259, endPoint y: 219, distance: 13.7
click at [259, 219] on div at bounding box center [258, 214] width 2 height 27
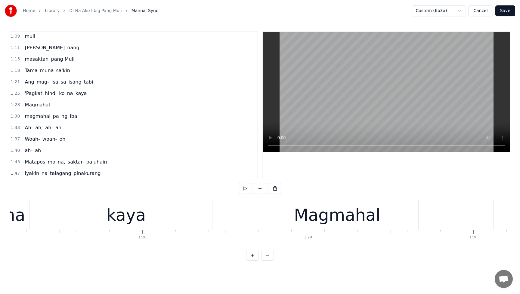
click at [283, 212] on div "Magmahal" at bounding box center [337, 215] width 162 height 30
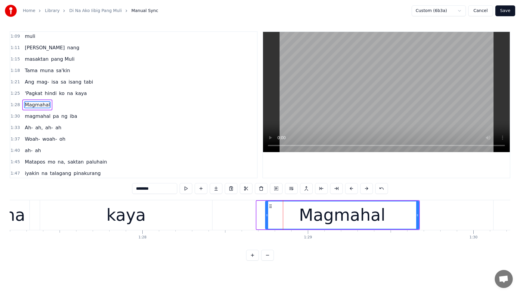
drag, startPoint x: 257, startPoint y: 216, endPoint x: 265, endPoint y: 216, distance: 8.4
click at [265, 216] on icon at bounding box center [266, 215] width 2 height 5
drag, startPoint x: 266, startPoint y: 216, endPoint x: 272, endPoint y: 216, distance: 6.0
click at [273, 216] on icon at bounding box center [273, 215] width 2 height 5
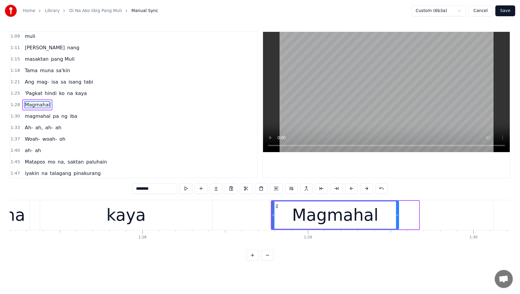
drag, startPoint x: 416, startPoint y: 216, endPoint x: 396, endPoint y: 219, distance: 20.3
click at [396, 219] on div at bounding box center [397, 214] width 2 height 27
click at [27, 85] on div "Ang mag- isa sa isang tabi" at bounding box center [58, 82] width 73 height 11
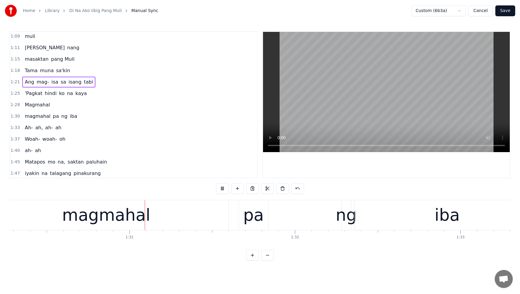
scroll to position [0, 14931]
click at [33, 104] on span "Magmahal" at bounding box center [37, 104] width 26 height 7
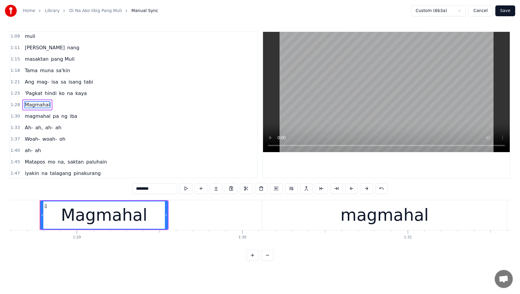
scroll to position [0, 14651]
click at [106, 219] on div "Magmahal" at bounding box center [104, 215] width 86 height 25
drag, startPoint x: 41, startPoint y: 216, endPoint x: 38, endPoint y: 216, distance: 3.7
click at [38, 216] on icon at bounding box center [38, 215] width 2 height 5
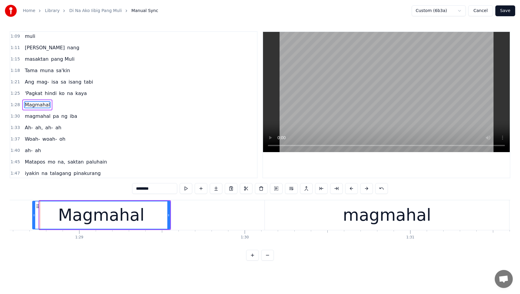
drag, startPoint x: 41, startPoint y: 215, endPoint x: 34, endPoint y: 216, distance: 7.0
click at [34, 216] on icon at bounding box center [34, 215] width 2 height 5
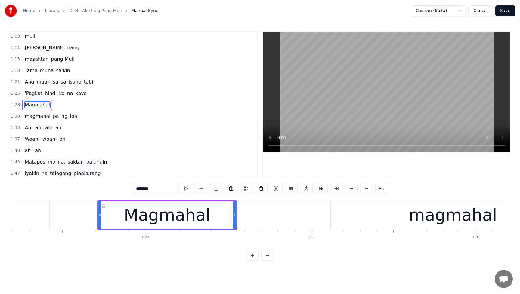
scroll to position [0, 14451]
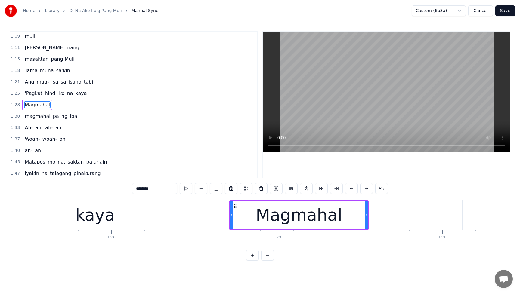
click at [118, 220] on div "kaya" at bounding box center [95, 215] width 172 height 30
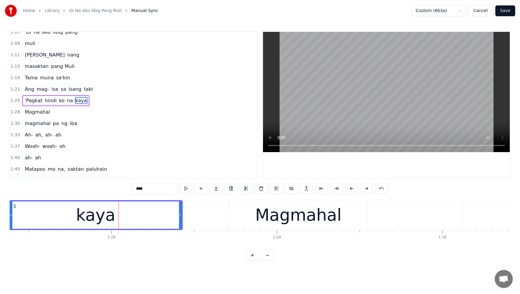
scroll to position [138, 0]
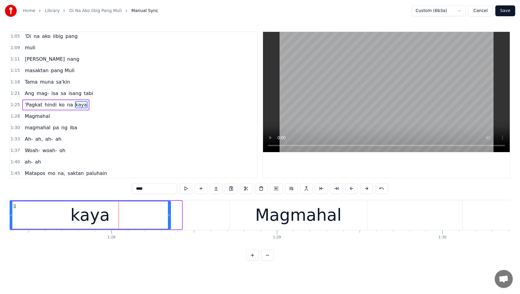
drag, startPoint x: 180, startPoint y: 216, endPoint x: 169, endPoint y: 216, distance: 11.1
click at [169, 216] on icon at bounding box center [169, 215] width 2 height 5
click at [32, 106] on span "'Pagkat" at bounding box center [33, 104] width 19 height 7
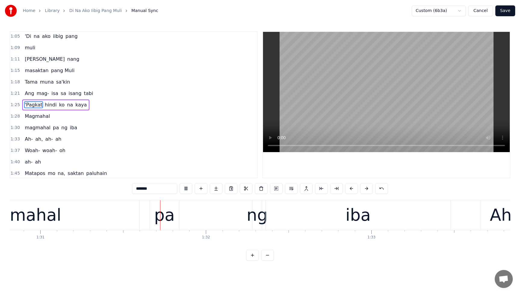
scroll to position [0, 15020]
click at [33, 115] on span "Magmahal" at bounding box center [37, 116] width 26 height 7
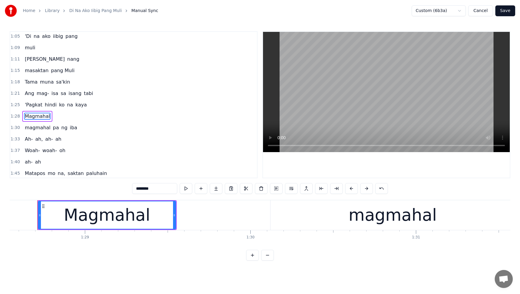
scroll to position [0, 14640]
drag, startPoint x: 43, startPoint y: 216, endPoint x: 37, endPoint y: 217, distance: 5.4
click at [37, 217] on icon at bounding box center [36, 215] width 2 height 5
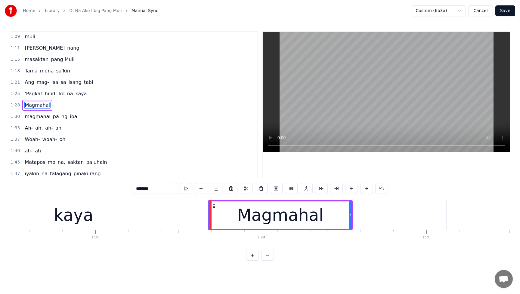
scroll to position [0, 14443]
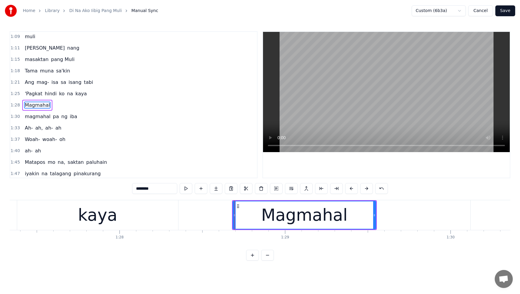
click at [120, 222] on div "kaya" at bounding box center [97, 215] width 161 height 30
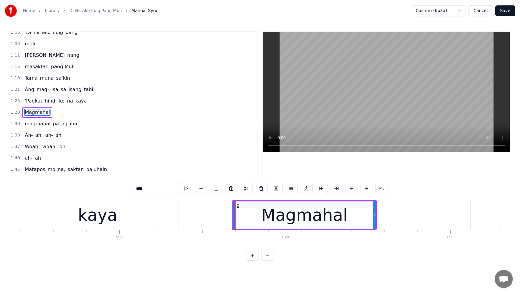
scroll to position [138, 0]
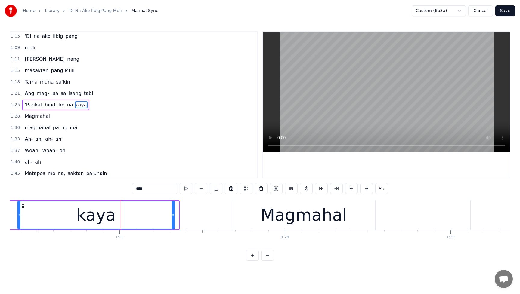
drag, startPoint x: 176, startPoint y: 216, endPoint x: 172, endPoint y: 217, distance: 4.3
click at [172, 217] on icon at bounding box center [173, 215] width 2 height 5
click at [75, 105] on span "kaya" at bounding box center [81, 104] width 13 height 7
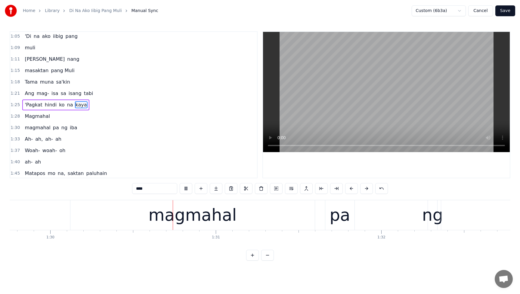
scroll to position [0, 14887]
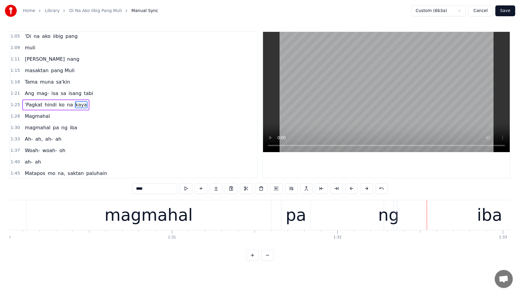
click at [155, 220] on div "magmahal" at bounding box center [148, 215] width 88 height 25
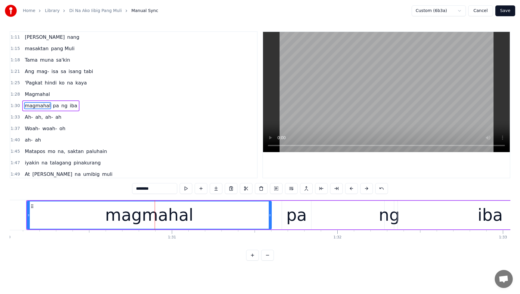
scroll to position [161, 0]
drag, startPoint x: 28, startPoint y: 218, endPoint x: 21, endPoint y: 219, distance: 7.5
click at [21, 219] on div at bounding box center [21, 214] width 2 height 27
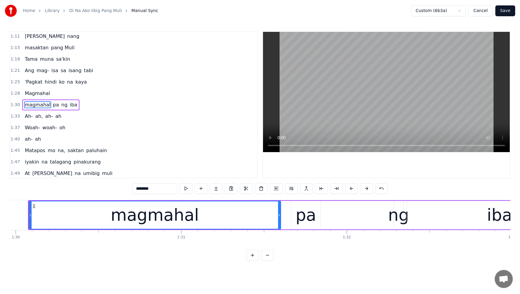
scroll to position [0, 14867]
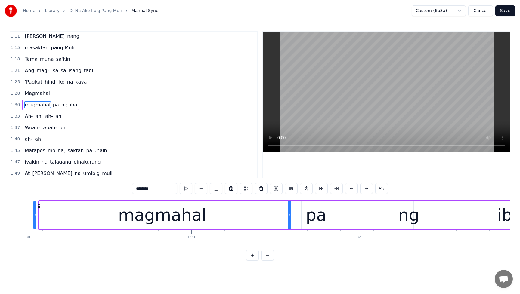
drag, startPoint x: 41, startPoint y: 216, endPoint x: 35, endPoint y: 216, distance: 5.4
click at [35, 216] on icon at bounding box center [35, 215] width 2 height 5
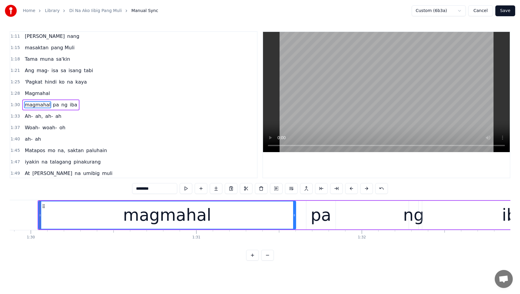
click at [28, 94] on span "Magmahal" at bounding box center [37, 93] width 26 height 7
type input "********"
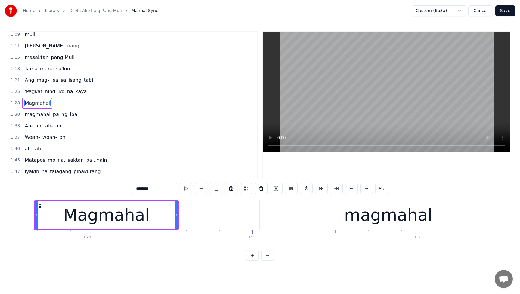
scroll to position [0, 14635]
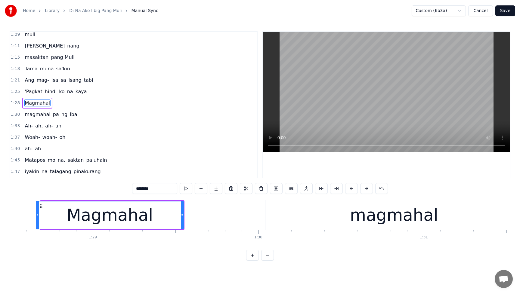
drag, startPoint x: 41, startPoint y: 216, endPoint x: 37, endPoint y: 216, distance: 4.5
click at [37, 216] on icon at bounding box center [37, 215] width 2 height 5
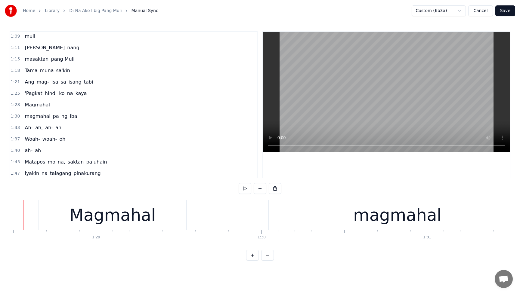
scroll to position [0, 14615]
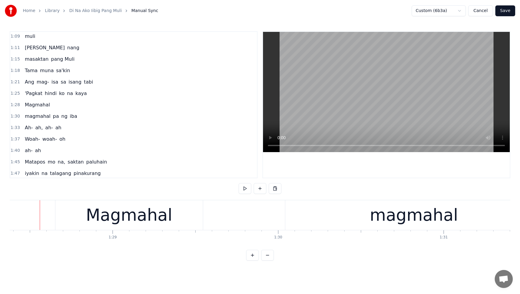
click at [75, 96] on span "kaya" at bounding box center [81, 93] width 13 height 7
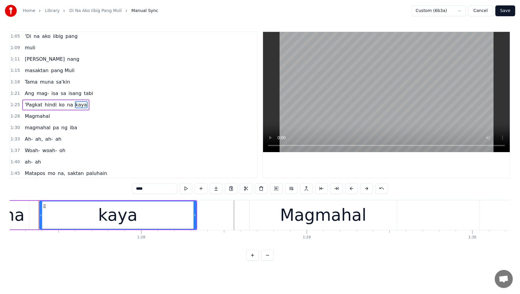
scroll to position [0, 14420]
click at [194, 218] on div at bounding box center [193, 214] width 2 height 27
click at [29, 105] on span "'Pagkat" at bounding box center [33, 104] width 19 height 7
type input "*******"
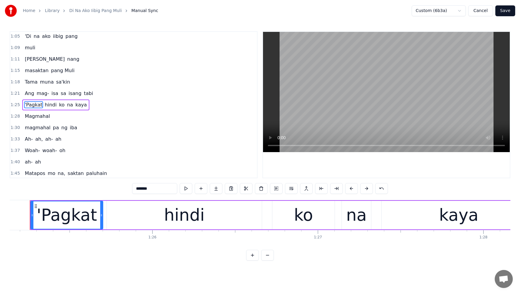
scroll to position [0, 14069]
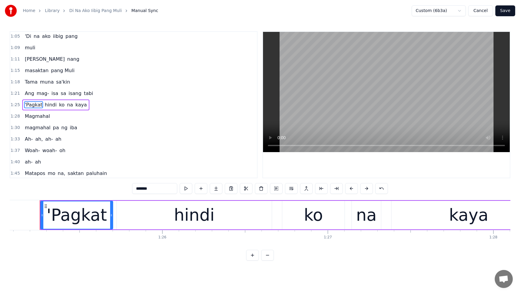
click at [69, 102] on div "'Pagkat hindi ko na kaya" at bounding box center [55, 105] width 67 height 11
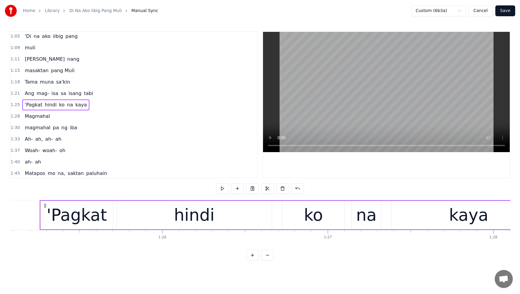
click at [82, 107] on div "'Pagkat hindi ko na kaya" at bounding box center [55, 105] width 67 height 11
click at [78, 106] on span "kaya" at bounding box center [81, 104] width 13 height 7
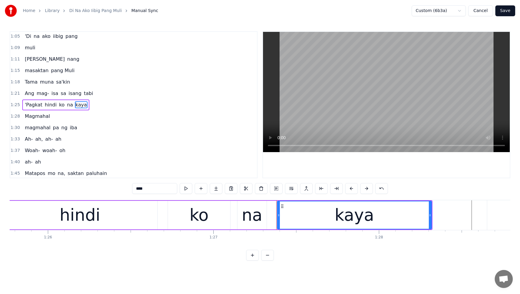
scroll to position [0, 14303]
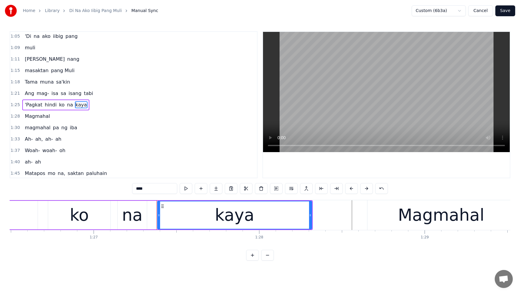
click at [407, 218] on div "Magmahal" at bounding box center [440, 215] width 86 height 25
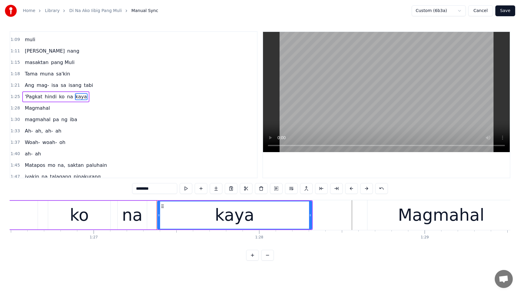
scroll to position [150, 0]
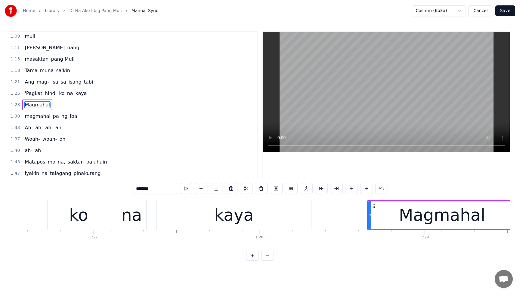
click at [370, 217] on icon at bounding box center [370, 215] width 2 height 5
click at [270, 221] on div "kaya" at bounding box center [234, 215] width 154 height 30
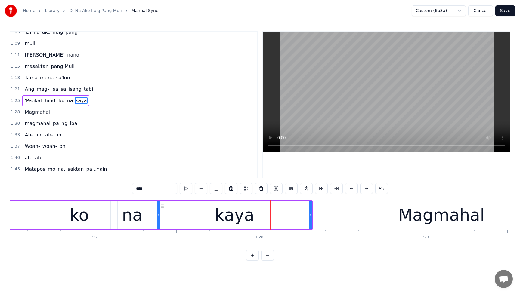
scroll to position [138, 0]
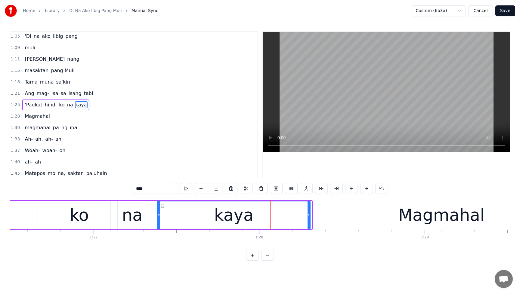
click at [308, 216] on icon at bounding box center [308, 215] width 2 height 5
click at [34, 104] on span "'Pagkat" at bounding box center [33, 104] width 19 height 7
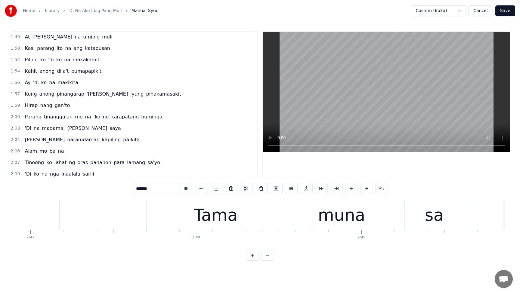
scroll to position [0, 0]
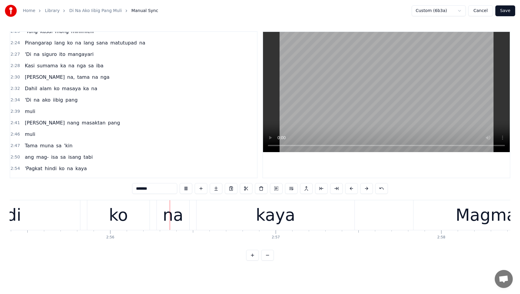
click at [30, 100] on span "'Di" at bounding box center [28, 100] width 8 height 7
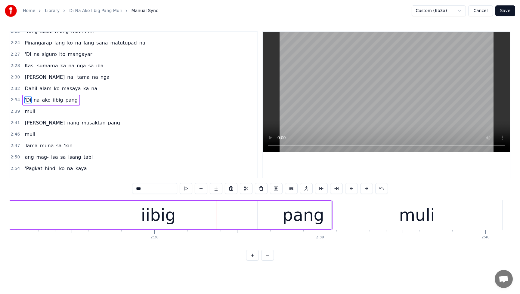
click at [56, 100] on span "iibig" at bounding box center [57, 100] width 11 height 7
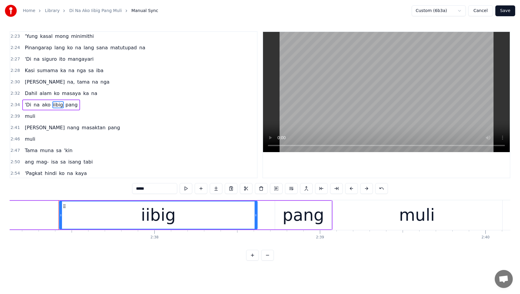
click at [290, 188] on button at bounding box center [291, 188] width 13 height 11
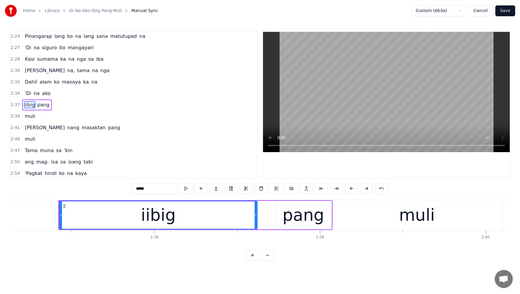
click at [27, 93] on span "'Di" at bounding box center [28, 93] width 8 height 7
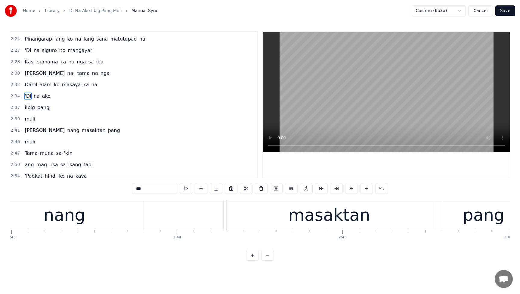
click at [81, 131] on span "masaktan" at bounding box center [93, 130] width 25 height 7
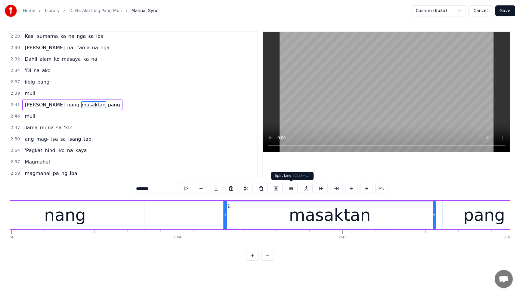
click at [292, 188] on button at bounding box center [291, 188] width 13 height 11
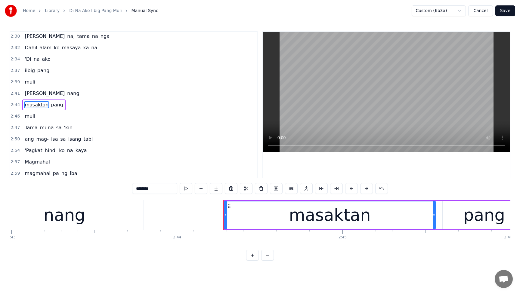
click at [26, 95] on span "[PERSON_NAME]" at bounding box center [44, 93] width 41 height 7
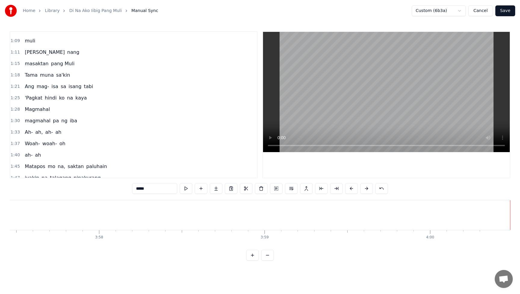
scroll to position [186, 0]
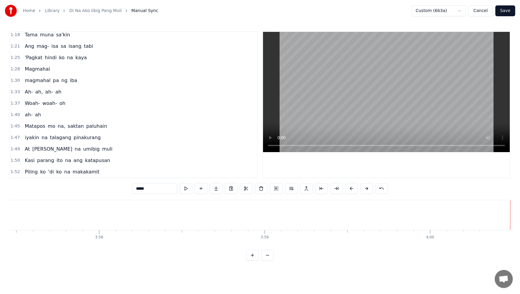
click at [25, 94] on span "Ah-" at bounding box center [28, 91] width 9 height 7
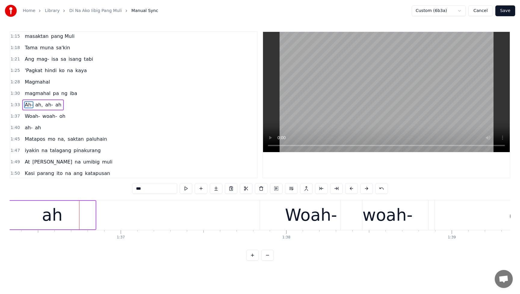
scroll to position [0, 15931]
click at [36, 106] on span "ah," at bounding box center [39, 104] width 9 height 7
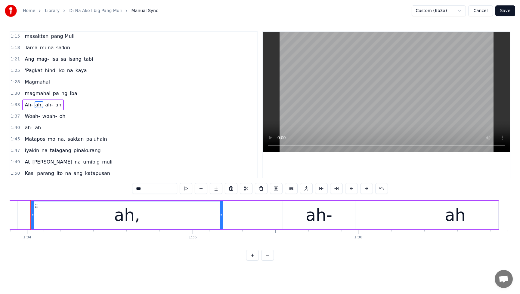
scroll to position [0, 15518]
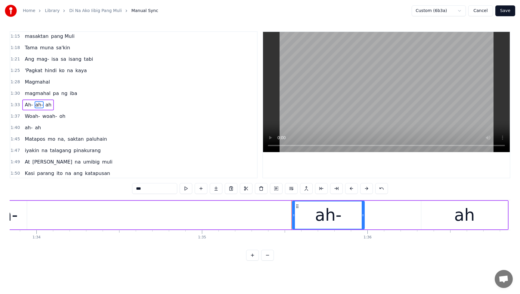
click at [35, 105] on span "ah-" at bounding box center [39, 104] width 9 height 7
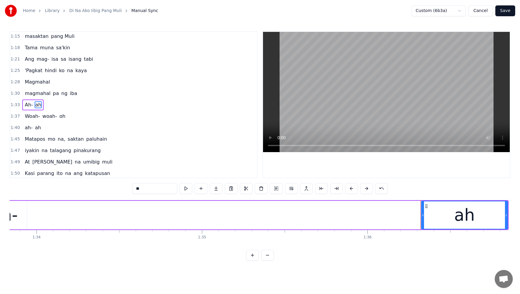
click at [25, 105] on span "Ah-" at bounding box center [28, 104] width 9 height 7
type input "***"
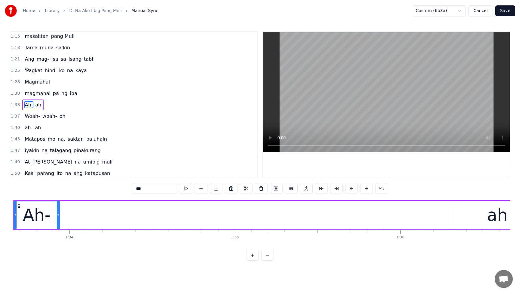
scroll to position [0, 15459]
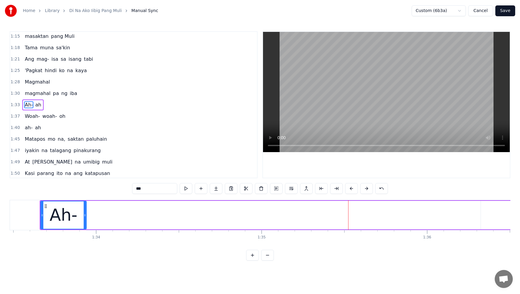
click at [69, 207] on div "Ah-" at bounding box center [64, 215] width 28 height 25
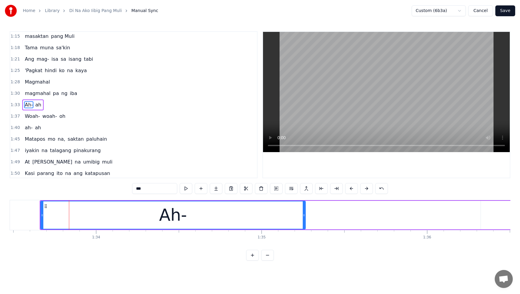
drag, startPoint x: 86, startPoint y: 216, endPoint x: 305, endPoint y: 229, distance: 219.3
click at [305, 229] on div "Ah- ah" at bounding box center [304, 215] width 528 height 30
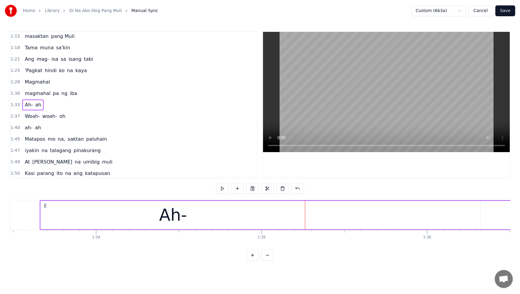
click at [26, 105] on span "Ah-" at bounding box center [28, 104] width 9 height 7
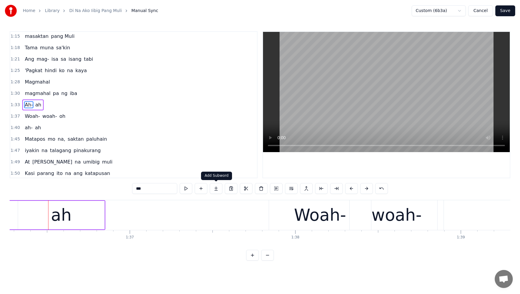
scroll to position [0, 15929]
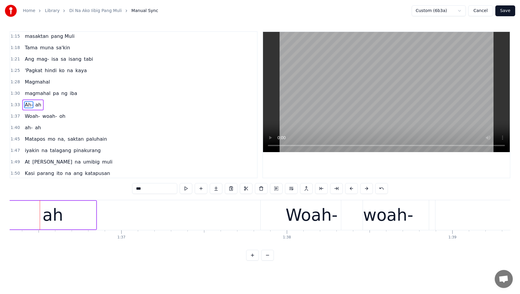
click at [69, 93] on span "iba" at bounding box center [73, 93] width 8 height 7
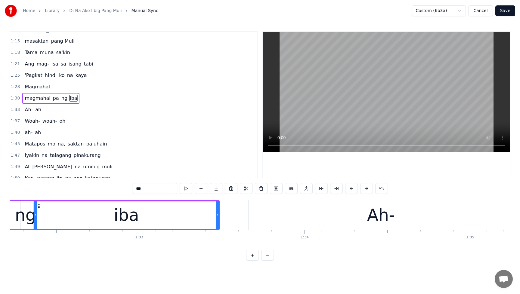
scroll to position [0, 15244]
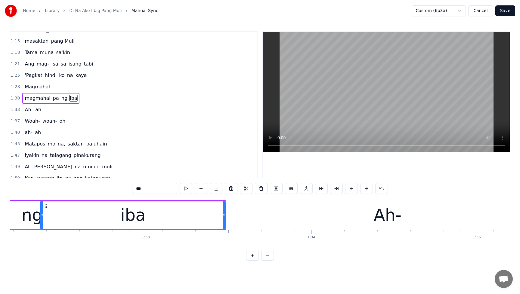
click at [327, 214] on div "Ah-" at bounding box center [387, 215] width 265 height 30
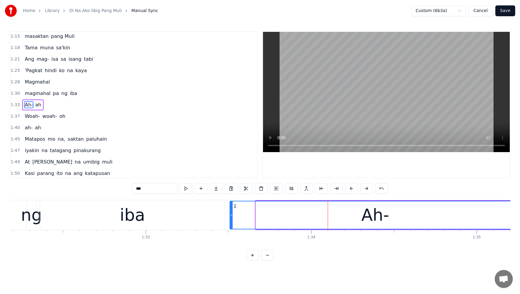
drag, startPoint x: 257, startPoint y: 216, endPoint x: 231, endPoint y: 217, distance: 25.9
click at [231, 217] on icon at bounding box center [231, 215] width 2 height 5
click at [29, 103] on span "Ah-" at bounding box center [28, 104] width 9 height 7
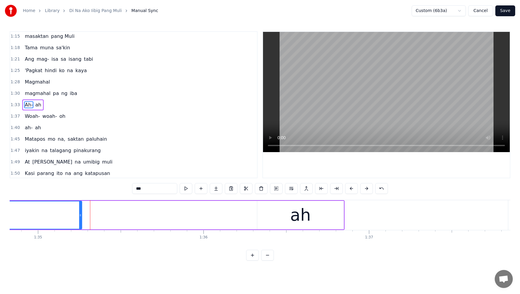
scroll to position [0, 15684]
click at [34, 96] on span "magmahal" at bounding box center [37, 93] width 27 height 7
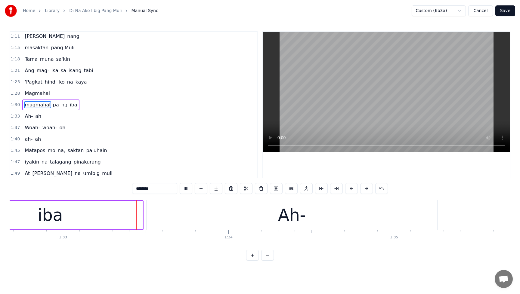
scroll to position [0, 15331]
click at [185, 219] on div "Ah-" at bounding box center [287, 215] width 290 height 30
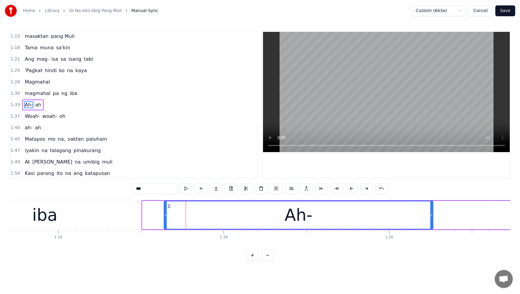
drag, startPoint x: 143, startPoint y: 216, endPoint x: 164, endPoint y: 216, distance: 21.7
click at [164, 216] on icon at bounding box center [165, 215] width 2 height 5
click at [69, 94] on span "iba" at bounding box center [73, 93] width 8 height 7
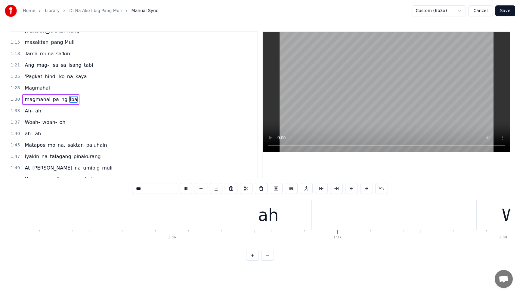
scroll to position [0, 15716]
click at [249, 220] on div "ah" at bounding box center [266, 215] width 86 height 30
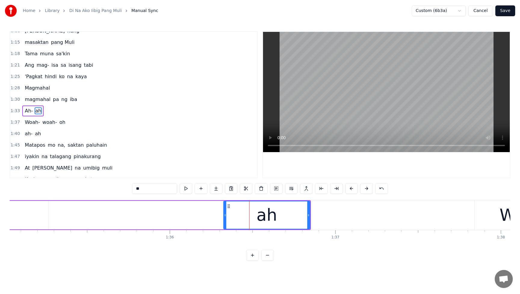
scroll to position [173, 0]
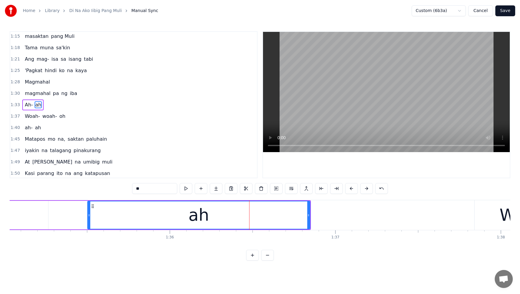
drag, startPoint x: 222, startPoint y: 216, endPoint x: 90, endPoint y: 218, distance: 132.3
click at [90, 218] on div at bounding box center [89, 214] width 2 height 27
drag, startPoint x: 307, startPoint y: 215, endPoint x: 324, endPoint y: 216, distance: 16.3
click at [324, 216] on icon at bounding box center [324, 215] width 2 height 5
click at [71, 93] on span "iba" at bounding box center [73, 93] width 8 height 7
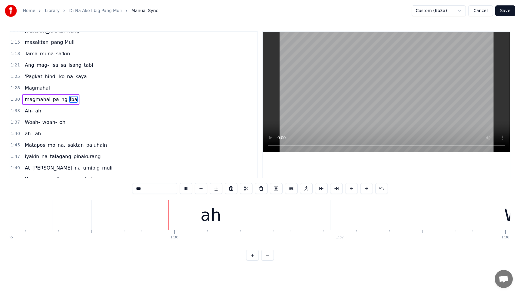
scroll to position [0, 15713]
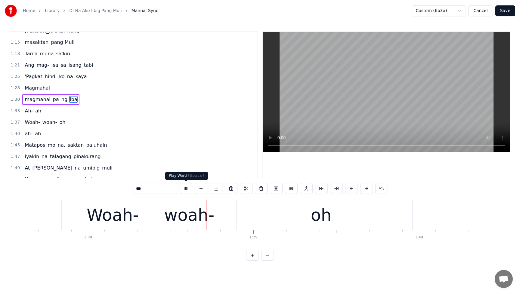
click at [184, 190] on button at bounding box center [186, 188] width 13 height 11
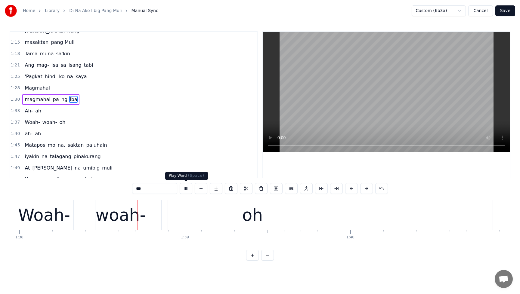
scroll to position [0, 16197]
click at [40, 112] on span "ah" at bounding box center [38, 110] width 7 height 7
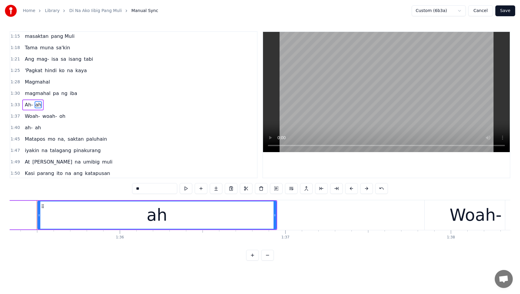
scroll to position [0, 15762]
drag, startPoint x: 41, startPoint y: 215, endPoint x: 26, endPoint y: 215, distance: 14.1
click at [26, 215] on icon at bounding box center [27, 215] width 2 height 5
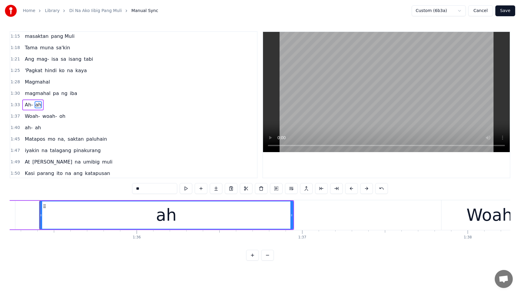
click at [25, 104] on span "Ah-" at bounding box center [28, 104] width 9 height 7
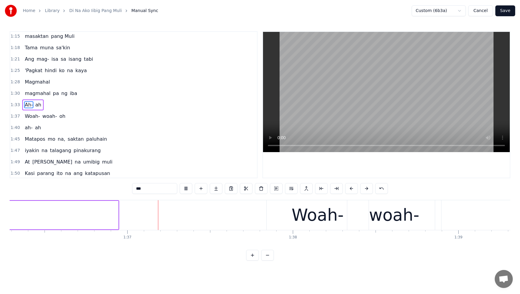
scroll to position [0, 15925]
click at [188, 189] on button at bounding box center [186, 188] width 13 height 11
click at [28, 117] on span "Woah-" at bounding box center [32, 116] width 16 height 7
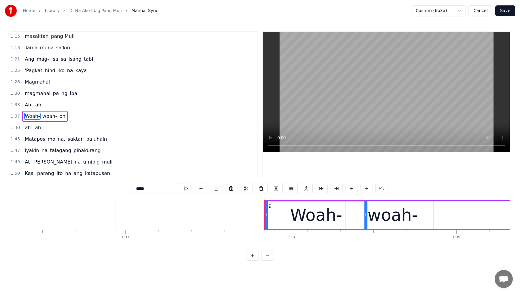
scroll to position [184, 0]
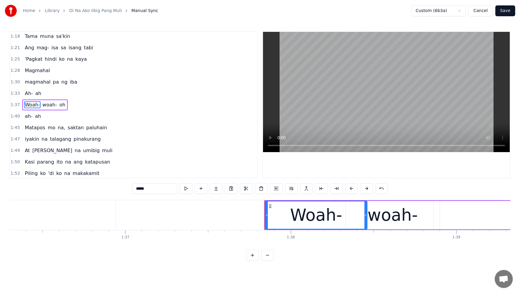
click at [404, 217] on div "woah-" at bounding box center [392, 215] width 50 height 25
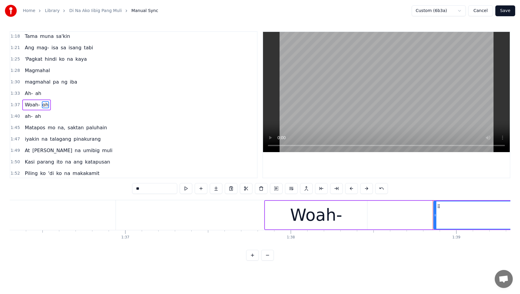
click at [33, 103] on span "Woah-" at bounding box center [32, 104] width 16 height 7
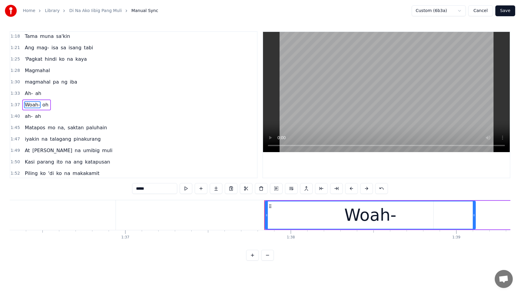
drag, startPoint x: 364, startPoint y: 216, endPoint x: 477, endPoint y: 219, distance: 113.4
click at [475, 219] on div at bounding box center [473, 214] width 2 height 27
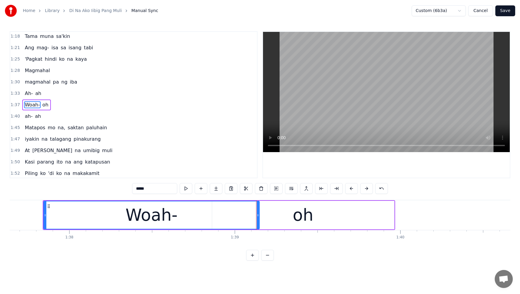
scroll to position [0, 16183]
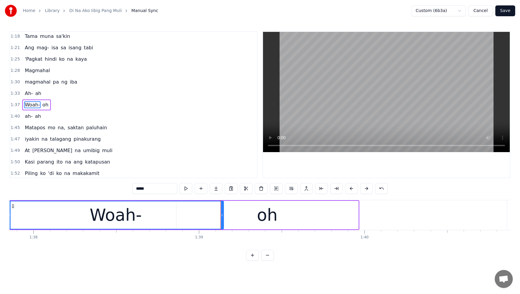
click at [275, 221] on div "oh" at bounding box center [267, 215] width 21 height 25
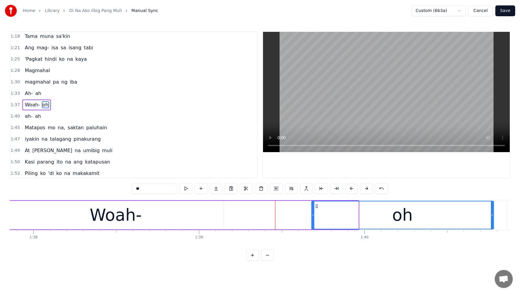
drag, startPoint x: 187, startPoint y: 207, endPoint x: 142, endPoint y: 211, distance: 44.9
click at [315, 207] on circle at bounding box center [315, 207] width 0 height 0
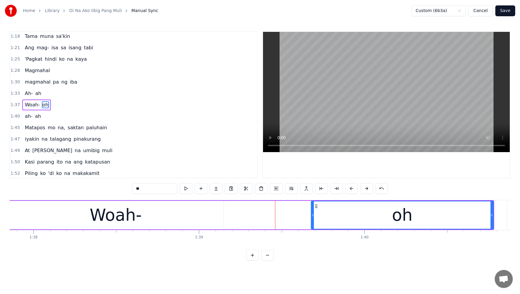
click at [60, 210] on div "Woah-" at bounding box center [116, 215] width 216 height 29
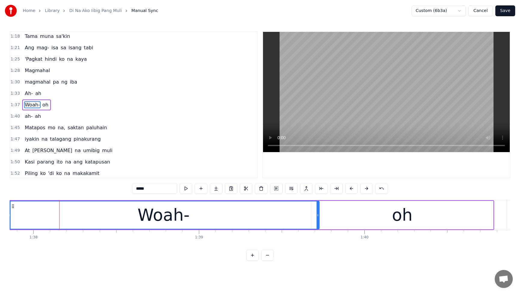
drag, startPoint x: 222, startPoint y: 216, endPoint x: 318, endPoint y: 219, distance: 95.7
click at [318, 219] on div at bounding box center [317, 214] width 2 height 27
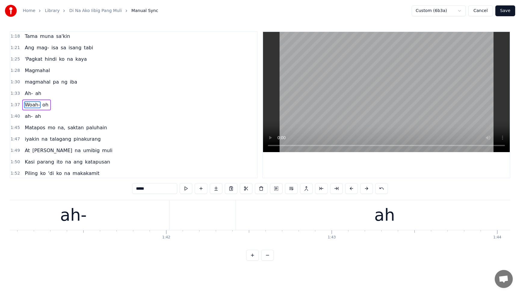
scroll to position [0, 16699]
click at [381, 215] on div "ah" at bounding box center [396, 215] width 297 height 30
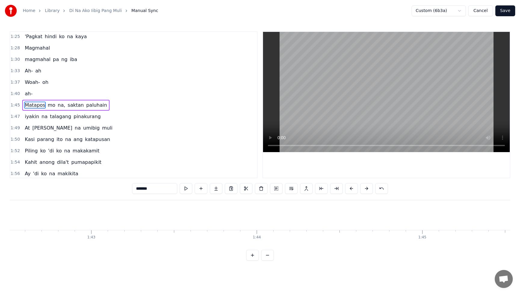
scroll to position [0, 16999]
click at [27, 85] on span "Woah-" at bounding box center [32, 82] width 16 height 7
type input "*****"
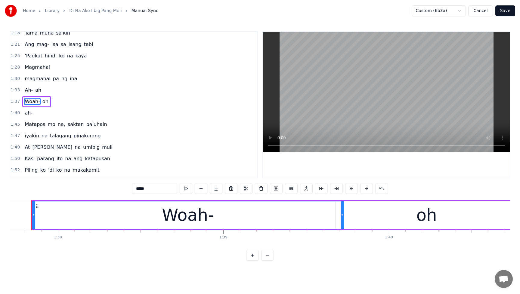
scroll to position [0, 16150]
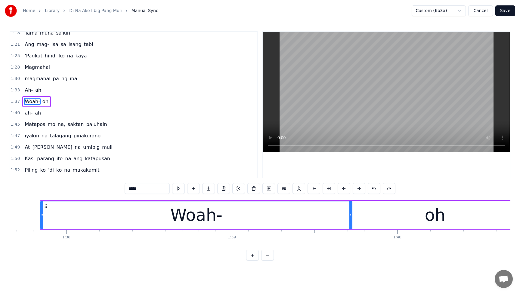
click at [27, 103] on span "Woah-" at bounding box center [32, 101] width 16 height 7
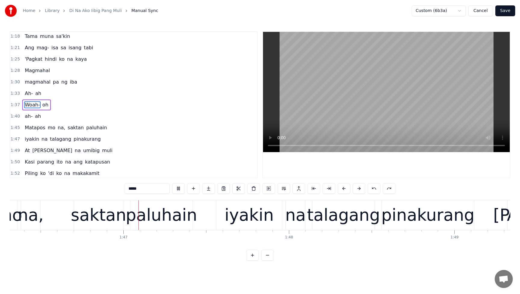
scroll to position [0, 17583]
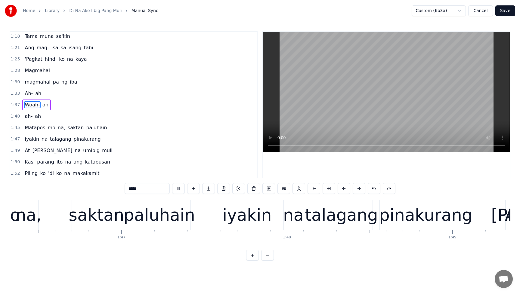
click at [506, 11] on button "Save" at bounding box center [505, 10] width 20 height 11
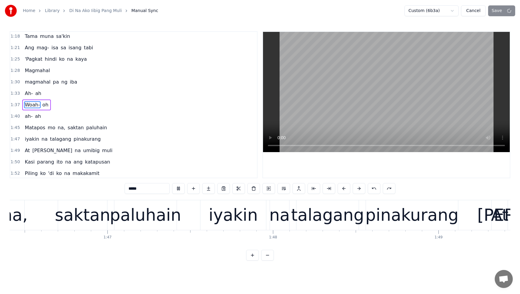
scroll to position [0, 17666]
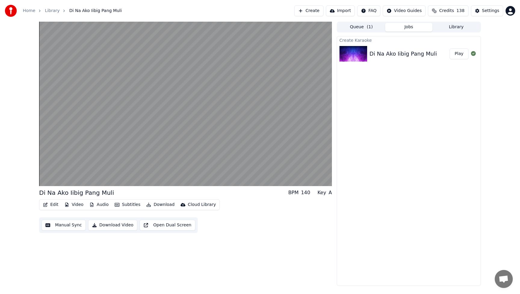
click at [53, 203] on button "Edit" at bounding box center [51, 205] width 20 height 8
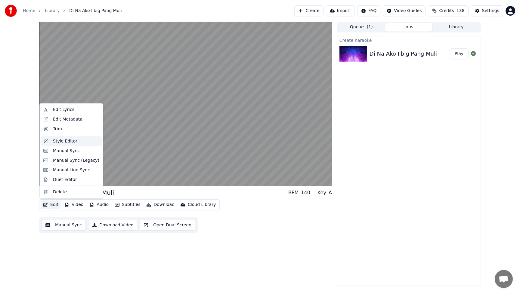
click at [60, 144] on div "Style Editor" at bounding box center [71, 141] width 61 height 10
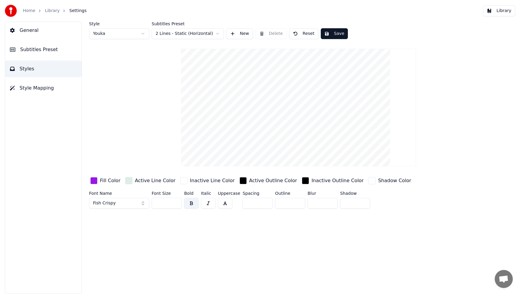
click at [94, 183] on div "button" at bounding box center [93, 180] width 7 height 7
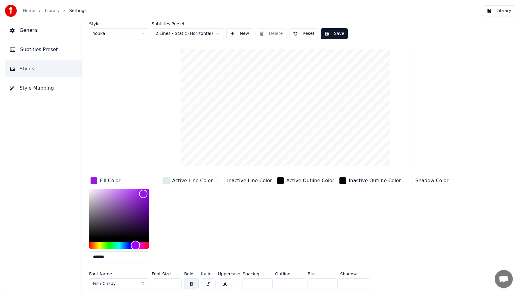
type input "*******"
click at [94, 245] on div "Hue" at bounding box center [119, 245] width 60 height 7
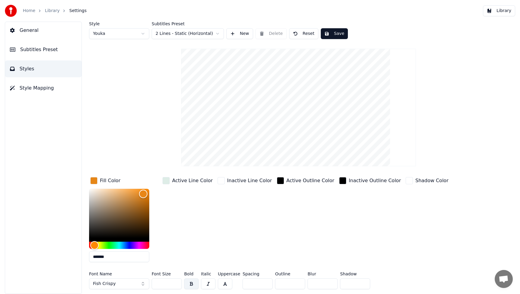
click at [237, 232] on div "Inactive Line Color" at bounding box center [244, 221] width 57 height 91
click at [144, 284] on button "Fish Crispy" at bounding box center [119, 283] width 60 height 11
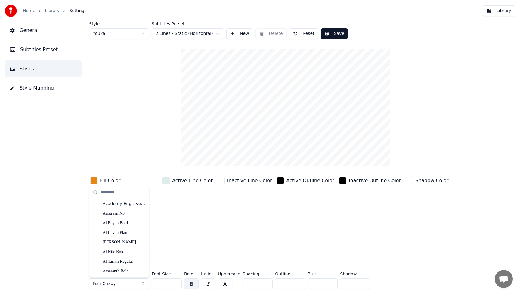
click at [141, 285] on button "Fish Crispy" at bounding box center [119, 283] width 60 height 11
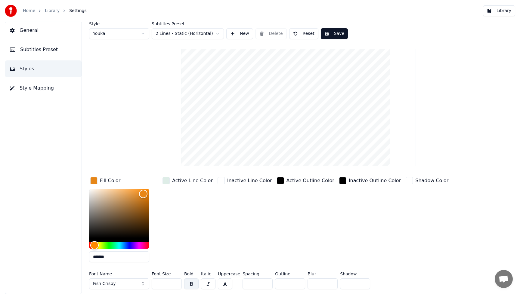
click at [141, 284] on button "Fish Crispy" at bounding box center [119, 283] width 60 height 11
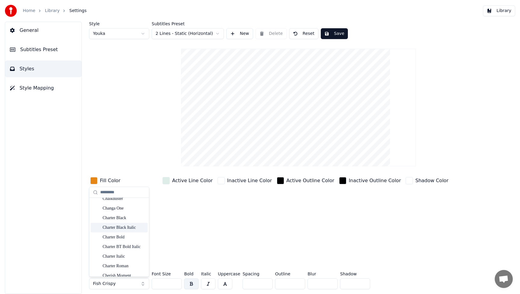
scroll to position [1284, 0]
click at [122, 235] on div "Cherish Moment" at bounding box center [124, 237] width 43 height 6
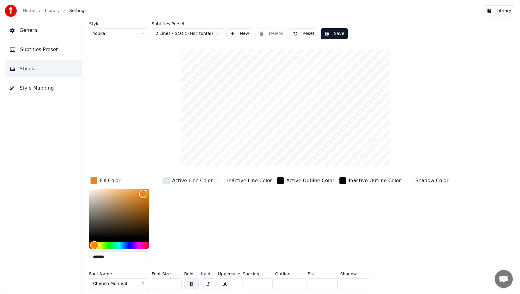
drag, startPoint x: 169, startPoint y: 283, endPoint x: 151, endPoint y: 284, distance: 18.4
click at [151, 284] on div "Font Name Cherish Moment Font Size *** Bold Italic Uppercase Spacing * Outline …" at bounding box center [271, 282] width 364 height 20
type input "***"
click at [324, 235] on div "Fill Color ******* Active Line Color Inactive Line Color Active Outline Color I…" at bounding box center [271, 221] width 364 height 91
click at [338, 34] on button "Save" at bounding box center [334, 33] width 27 height 11
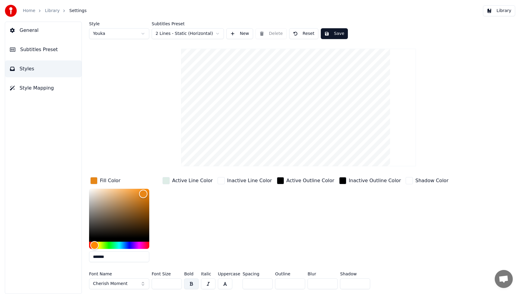
click at [509, 11] on button "Library" at bounding box center [499, 10] width 32 height 11
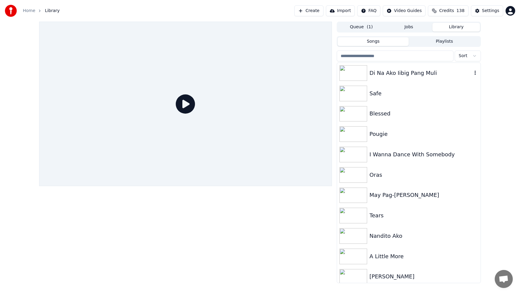
click at [391, 69] on div "Di Na Ako Iibig Pang Muli" at bounding box center [420, 73] width 103 height 8
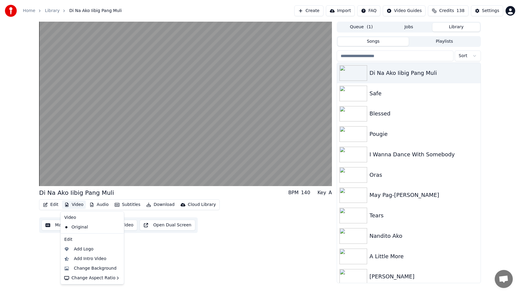
click at [83, 207] on button "Video" at bounding box center [74, 205] width 24 height 8
click at [90, 266] on div "Change Background" at bounding box center [95, 268] width 43 height 6
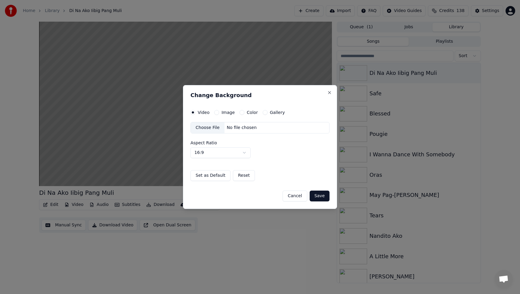
click at [209, 129] on div "Choose File" at bounding box center [208, 127] width 34 height 11
click at [320, 196] on button "Save" at bounding box center [319, 196] width 20 height 11
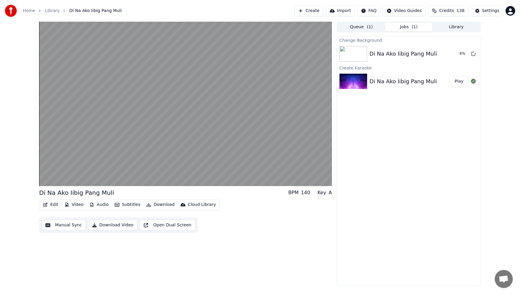
click at [54, 207] on button "Edit" at bounding box center [51, 205] width 20 height 8
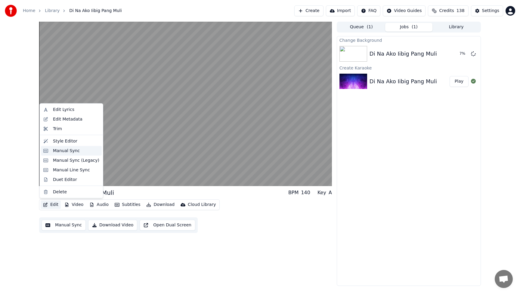
click at [64, 149] on div "Manual Sync" at bounding box center [66, 151] width 27 height 6
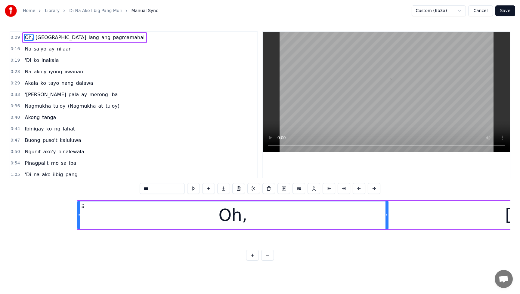
scroll to position [0, 1620]
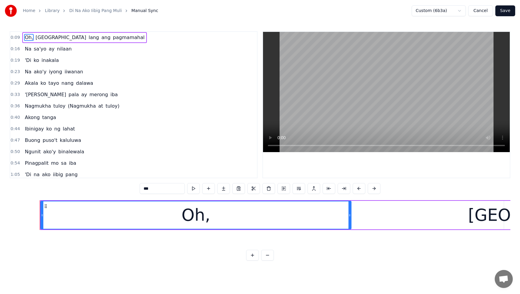
click at [56, 51] on span "nilaan" at bounding box center [64, 48] width 16 height 7
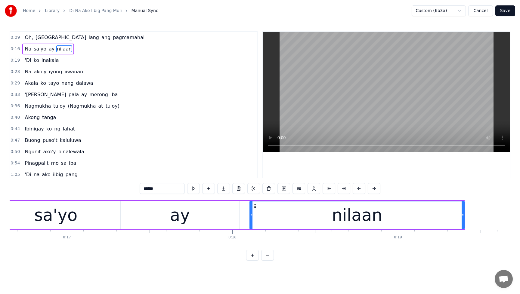
click at [143, 189] on input "******" at bounding box center [162, 188] width 45 height 11
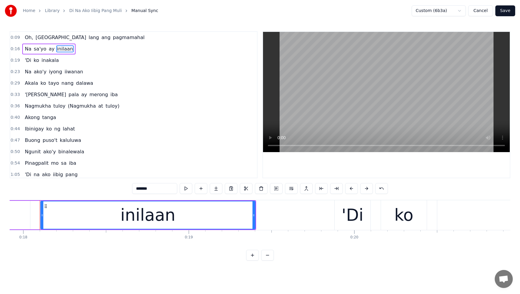
type input "*******"
click at [506, 13] on button "Save" at bounding box center [505, 10] width 20 height 11
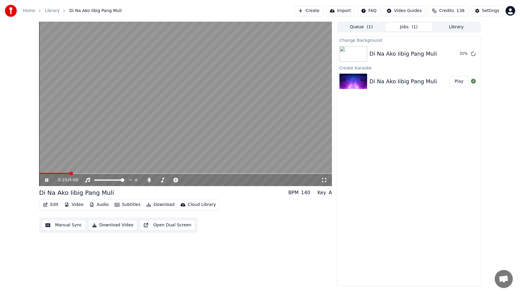
click at [54, 202] on button "Edit" at bounding box center [51, 205] width 20 height 8
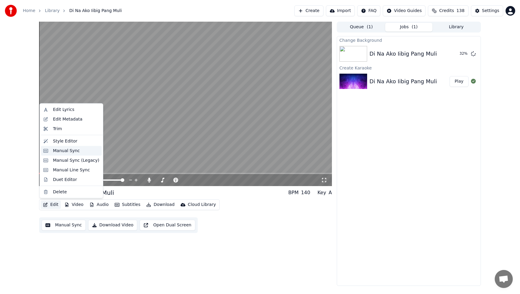
click at [64, 153] on div "Manual Sync" at bounding box center [66, 151] width 27 height 6
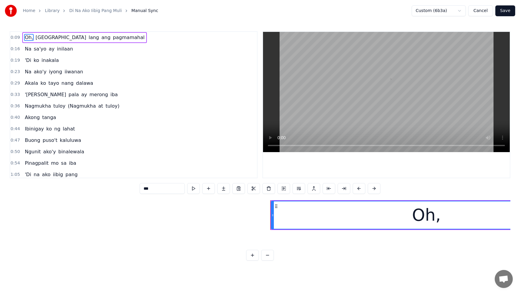
scroll to position [0, 1620]
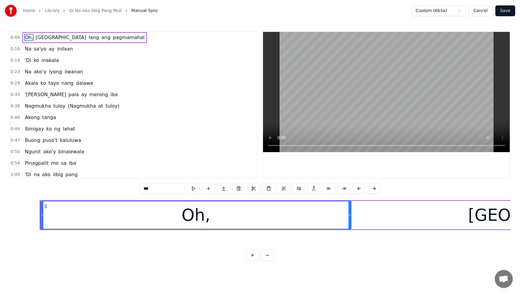
click at [62, 48] on span "inilaan" at bounding box center [64, 48] width 17 height 7
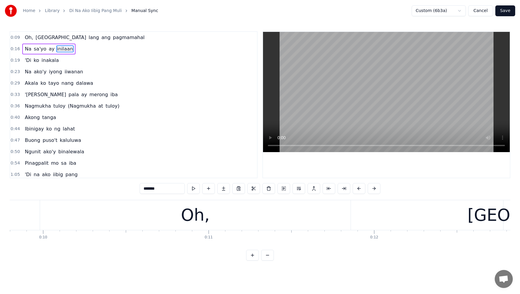
type input "*******"
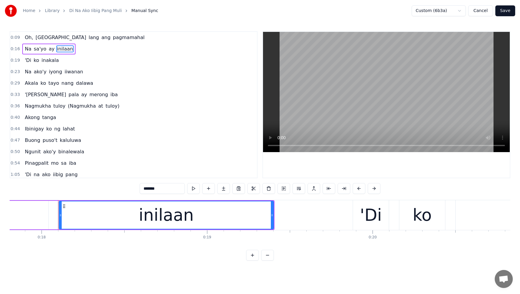
scroll to position [0, 2963]
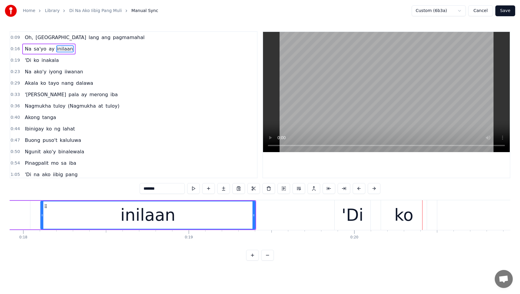
click at [130, 215] on div "inilaan" at bounding box center [147, 215] width 55 height 25
drag, startPoint x: 42, startPoint y: 217, endPoint x: 32, endPoint y: 217, distance: 10.5
click at [32, 217] on icon at bounding box center [31, 215] width 2 height 5
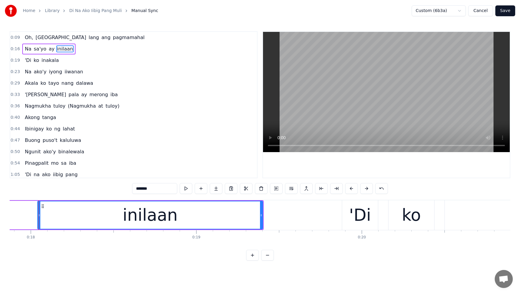
scroll to position [0, 2954]
click at [504, 10] on button "Save" at bounding box center [505, 10] width 20 height 11
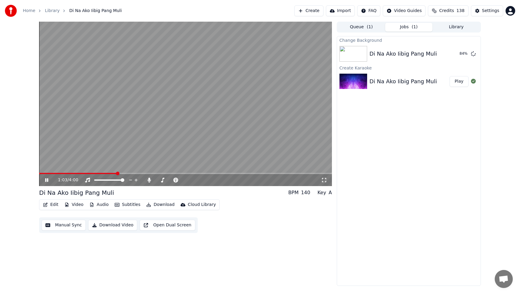
click at [57, 204] on button "Edit" at bounding box center [51, 205] width 20 height 8
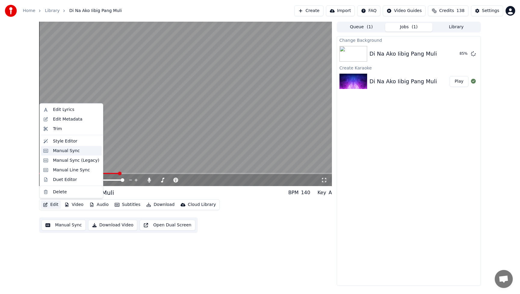
click at [65, 149] on div "Manual Sync" at bounding box center [66, 151] width 27 height 6
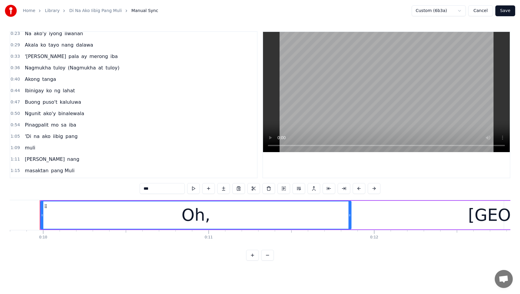
scroll to position [75, 0]
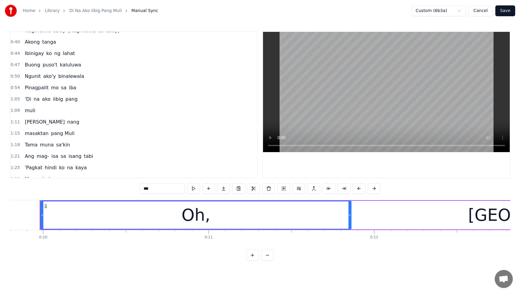
click at [60, 90] on span "sa" at bounding box center [63, 87] width 7 height 7
type input "**"
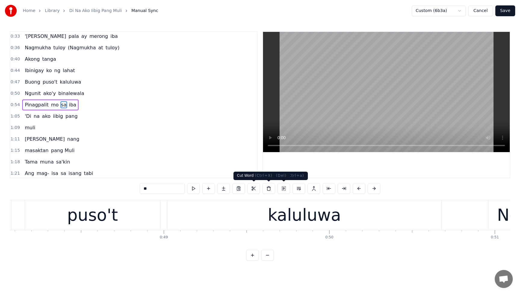
scroll to position [0, 9528]
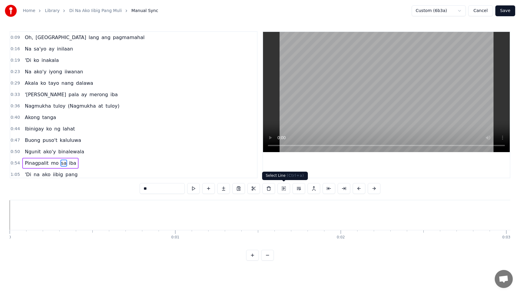
scroll to position [0, 9528]
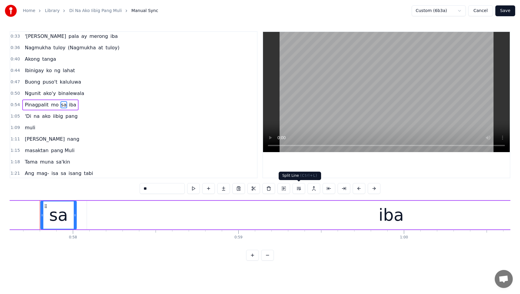
click at [299, 189] on button at bounding box center [298, 188] width 13 height 11
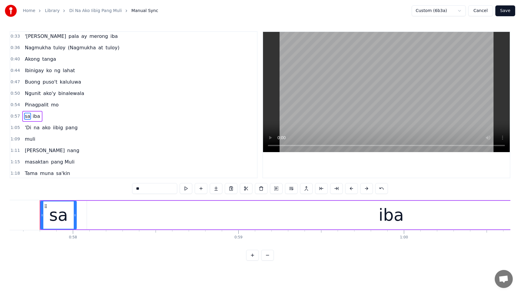
scroll to position [70, 0]
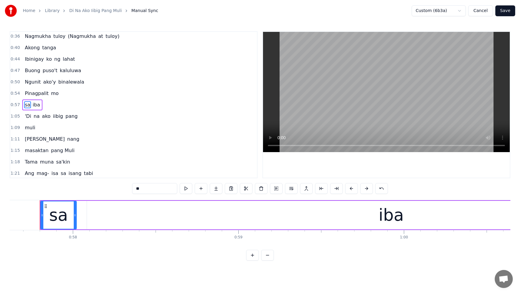
click at [28, 104] on span "sa" at bounding box center [27, 104] width 7 height 7
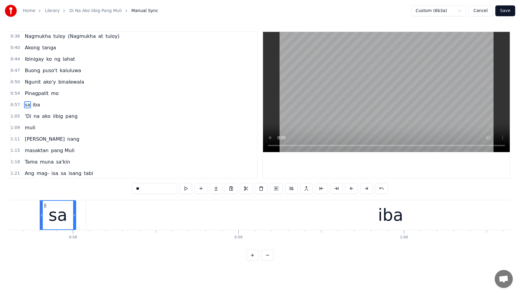
click at [30, 92] on span "Pinagpalit" at bounding box center [36, 93] width 25 height 7
type input "**********"
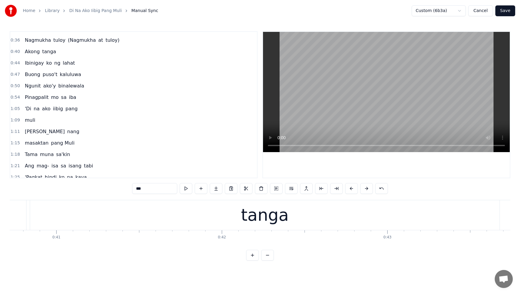
scroll to position [0, 1620]
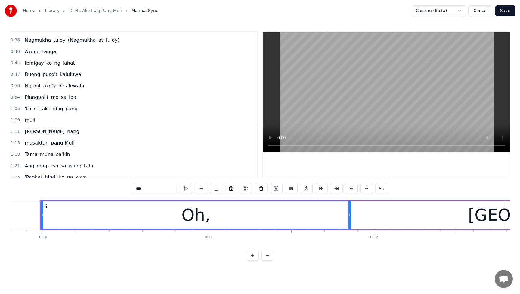
click at [33, 98] on span "Pinagpalit" at bounding box center [36, 97] width 25 height 7
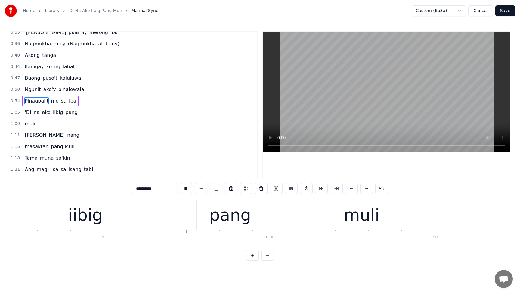
scroll to position [0, 11319]
click at [185, 189] on button at bounding box center [186, 188] width 13 height 11
click at [53, 113] on span "iibig" at bounding box center [57, 112] width 11 height 7
type input "*****"
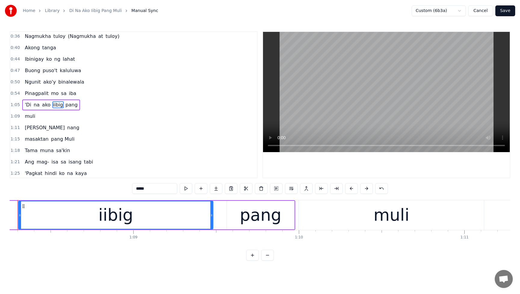
scroll to position [0, 11265]
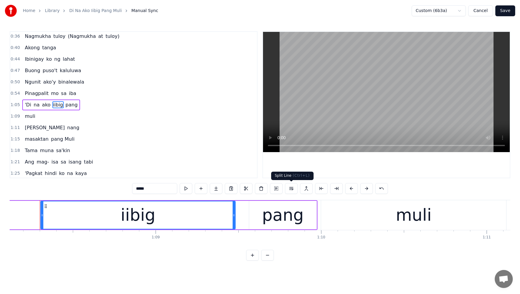
click at [290, 189] on button at bounding box center [291, 188] width 13 height 11
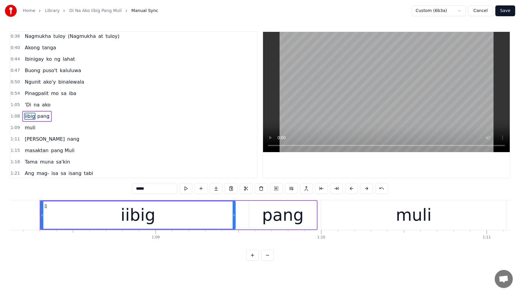
scroll to position [81, 0]
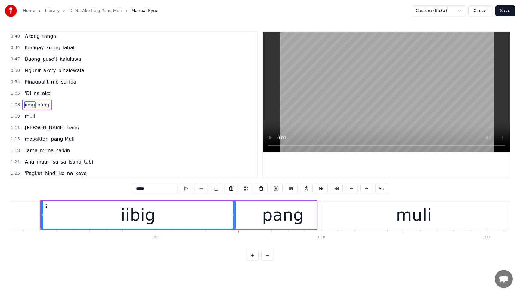
click at [505, 12] on button "Save" at bounding box center [505, 10] width 20 height 11
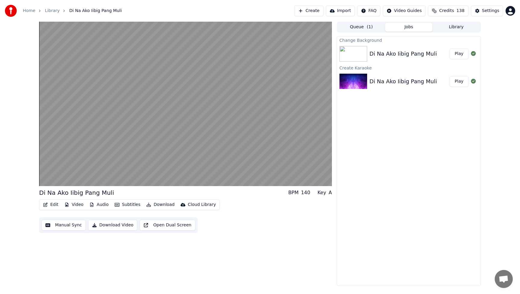
click at [457, 53] on button "Play" at bounding box center [458, 53] width 19 height 11
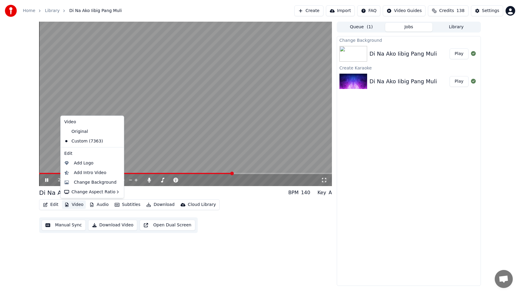
click at [78, 205] on button "Video" at bounding box center [74, 205] width 24 height 8
click at [92, 181] on div "Change Background" at bounding box center [95, 182] width 43 height 6
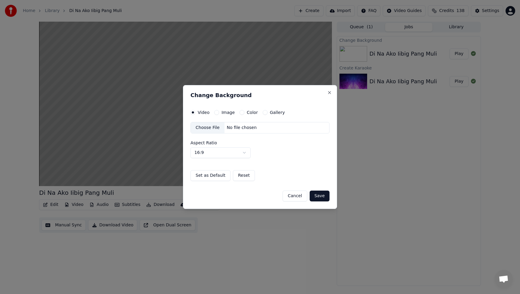
click at [297, 196] on button "Cancel" at bounding box center [294, 196] width 24 height 11
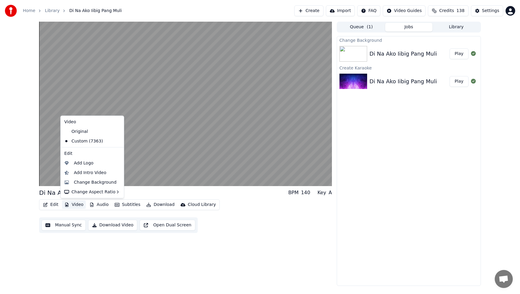
click at [81, 205] on button "Video" at bounding box center [74, 205] width 24 height 8
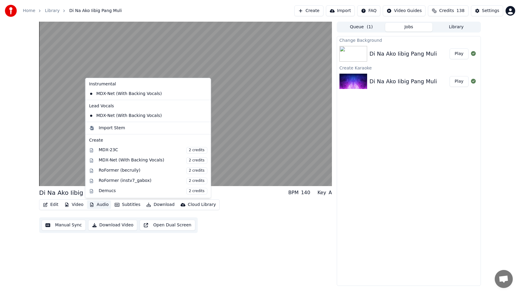
drag, startPoint x: 208, startPoint y: 254, endPoint x: 159, endPoint y: 245, distance: 49.4
click at [208, 254] on div "Di Na Ako Iibig Pang Muli BPM 140 Key A Edit Video Audio Subtitles Download Clo…" at bounding box center [185, 154] width 293 height 264
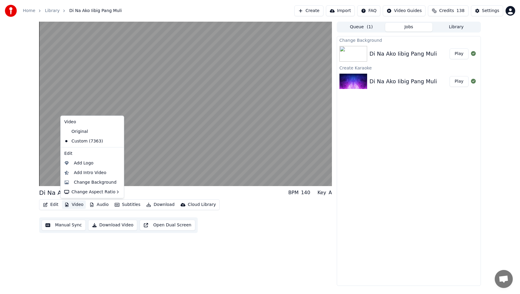
click at [70, 206] on button "Video" at bounding box center [74, 205] width 24 height 8
click at [86, 175] on div "Add Intro Video" at bounding box center [90, 173] width 32 height 6
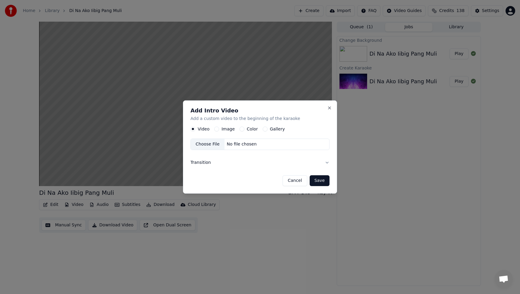
click at [215, 129] on button "Image" at bounding box center [216, 129] width 5 height 5
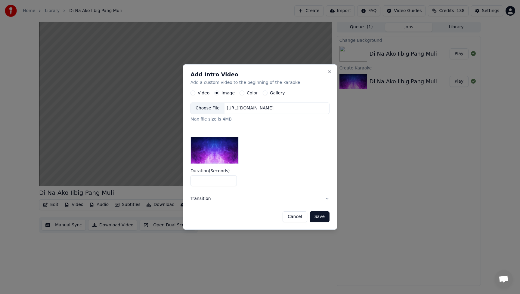
click at [208, 107] on div "Choose File" at bounding box center [208, 108] width 34 height 11
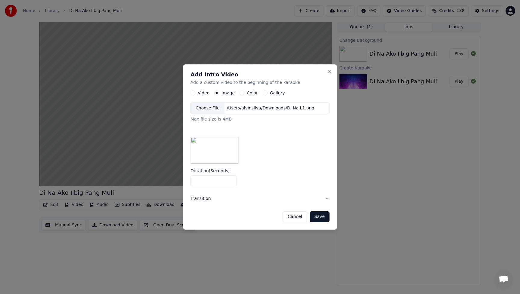
click at [324, 219] on button "Save" at bounding box center [319, 216] width 20 height 11
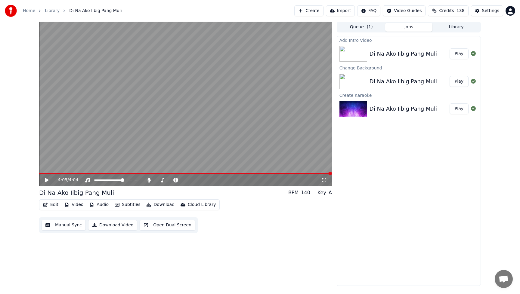
click at [456, 54] on button "Play" at bounding box center [458, 53] width 19 height 11
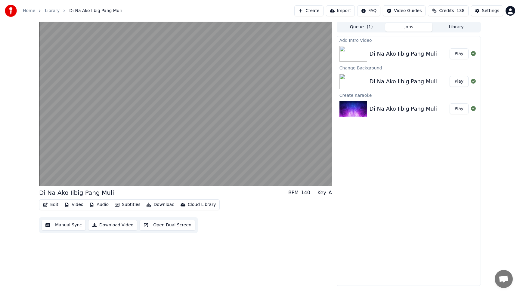
click at [57, 205] on button "Edit" at bounding box center [51, 205] width 20 height 8
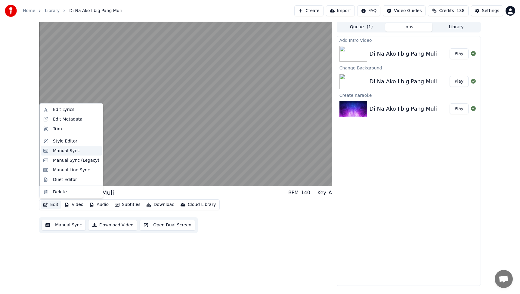
click at [63, 151] on div "Manual Sync" at bounding box center [66, 151] width 27 height 6
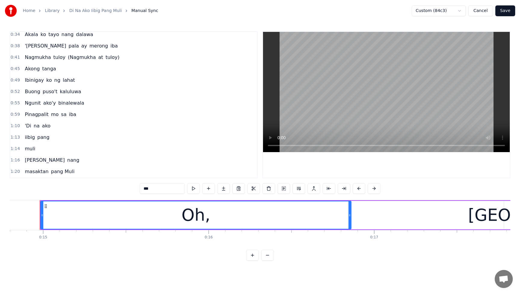
scroll to position [52, 0]
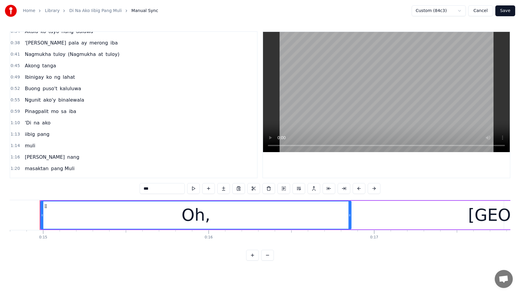
click at [60, 114] on span "sa" at bounding box center [63, 111] width 7 height 7
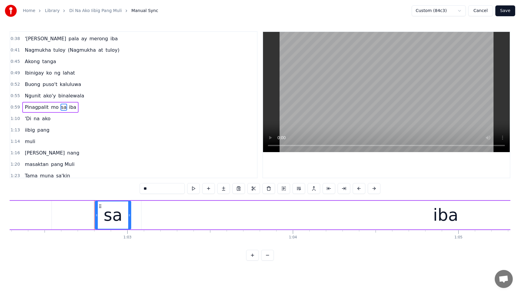
scroll to position [0, 10355]
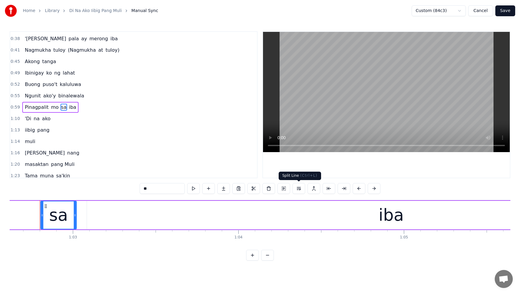
click at [298, 189] on button at bounding box center [298, 188] width 13 height 11
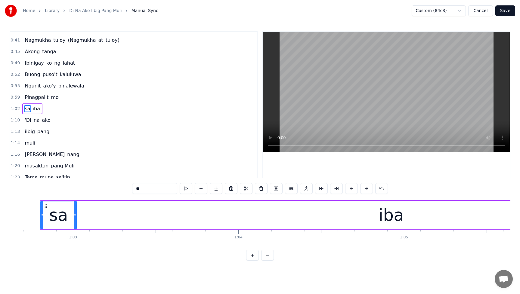
scroll to position [70, 0]
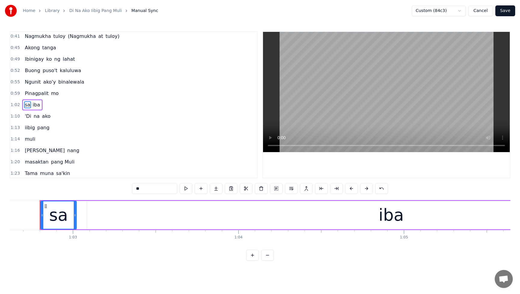
click at [30, 94] on span "Pinagpalit" at bounding box center [36, 93] width 25 height 7
type input "**********"
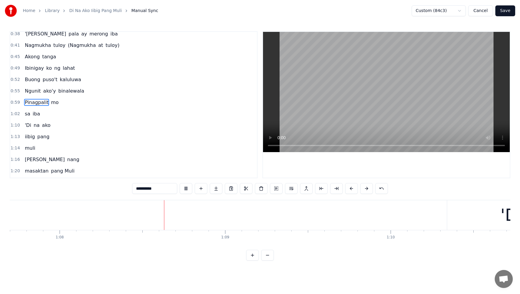
scroll to position [0, 11227]
click at [483, 13] on button "Cancel" at bounding box center [480, 10] width 24 height 11
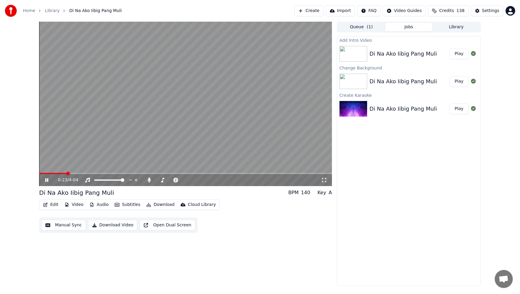
click at [67, 173] on span at bounding box center [185, 173] width 293 height 1
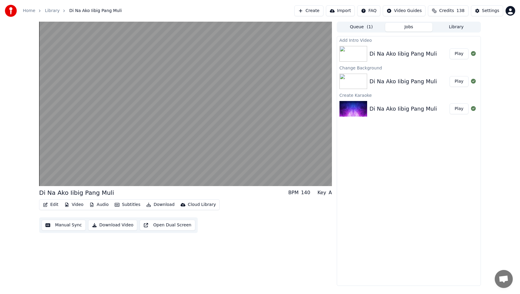
click at [460, 54] on button "Play" at bounding box center [458, 53] width 19 height 11
click at [122, 224] on button "Download Video" at bounding box center [112, 225] width 49 height 11
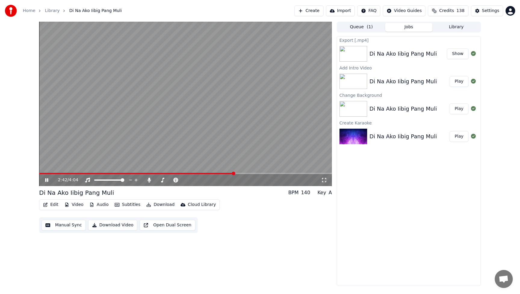
click at [46, 181] on icon at bounding box center [46, 180] width 3 height 4
click at [53, 205] on button "Edit" at bounding box center [51, 205] width 20 height 8
click at [78, 262] on div "2:42 / 4:04 Di Na Ako Iibig Pang Muli BPM 140 Key A Edit Video Audio Subtitles …" at bounding box center [185, 154] width 293 height 264
click at [52, 205] on button "Edit" at bounding box center [51, 205] width 20 height 8
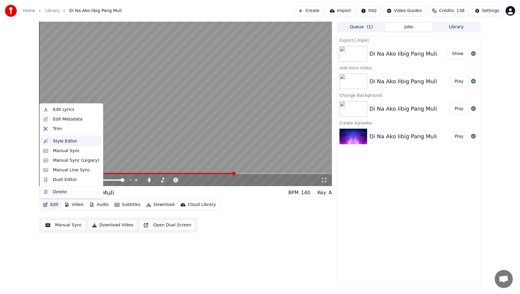
click at [65, 142] on div "Style Editor" at bounding box center [65, 141] width 24 height 6
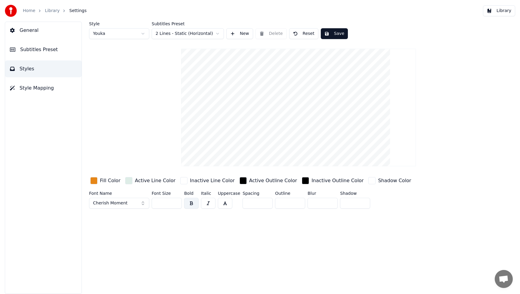
click at [94, 181] on div "button" at bounding box center [93, 180] width 7 height 7
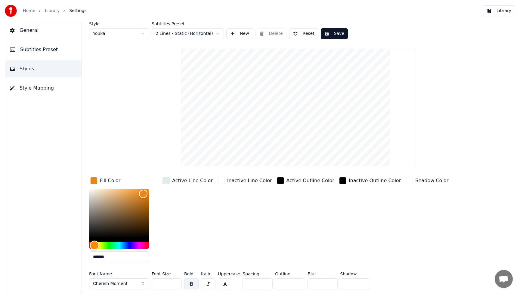
type input "*******"
click at [123, 246] on div "Hue" at bounding box center [119, 245] width 60 height 7
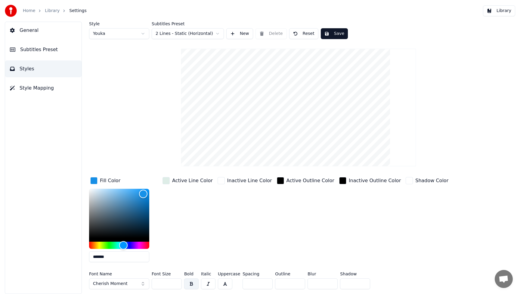
click at [237, 252] on div "Inactive Line Color" at bounding box center [244, 221] width 57 height 91
click at [142, 285] on button "Cherish Moment" at bounding box center [119, 283] width 60 height 11
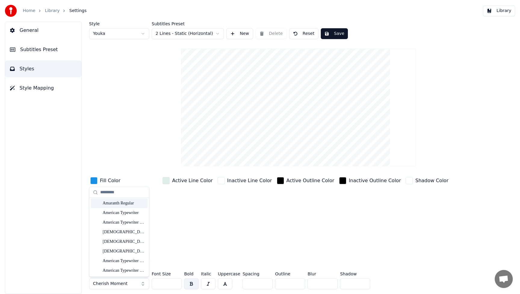
scroll to position [107, 0]
click at [122, 250] on div "Anak Paud" at bounding box center [124, 251] width 43 height 6
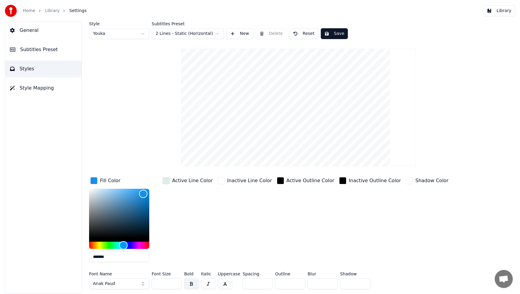
drag, startPoint x: 164, startPoint y: 285, endPoint x: 149, endPoint y: 285, distance: 15.6
click at [149, 285] on div "Font Name Anak Paud Font Size *** Bold Italic Uppercase Spacing * Outline * Blu…" at bounding box center [271, 282] width 364 height 20
type input "***"
click at [306, 245] on div "Active Outline Color" at bounding box center [305, 221] width 60 height 91
click at [343, 36] on button "Save" at bounding box center [334, 33] width 27 height 11
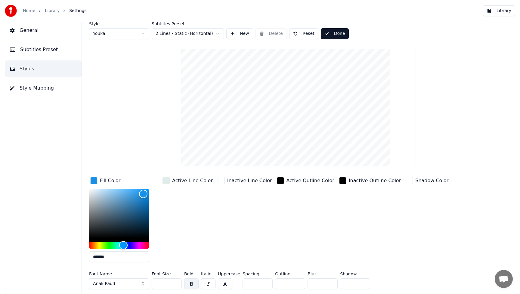
click at [505, 13] on button "Library" at bounding box center [499, 10] width 32 height 11
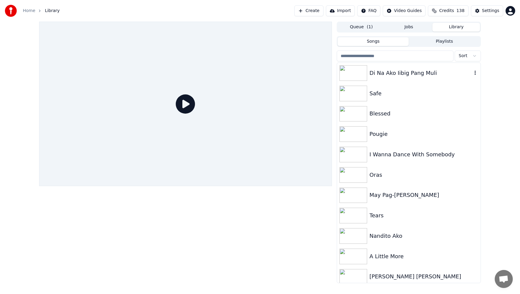
click at [383, 73] on div "Di Na Ako Iibig Pang Muli" at bounding box center [420, 73] width 103 height 8
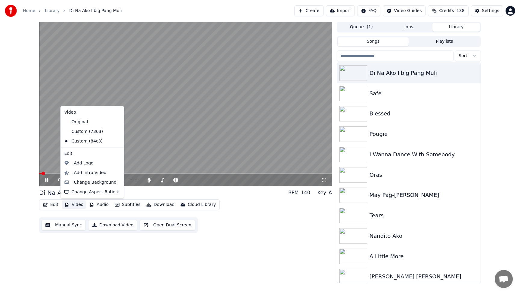
click at [76, 206] on button "Video" at bounding box center [74, 205] width 24 height 8
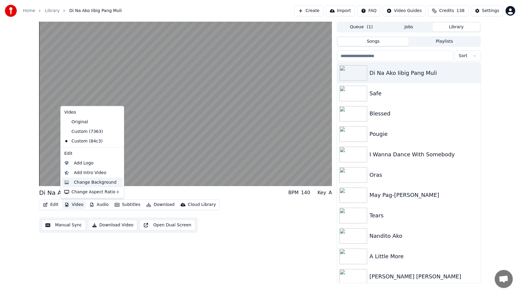
click at [91, 184] on div "Change Background" at bounding box center [95, 182] width 43 height 6
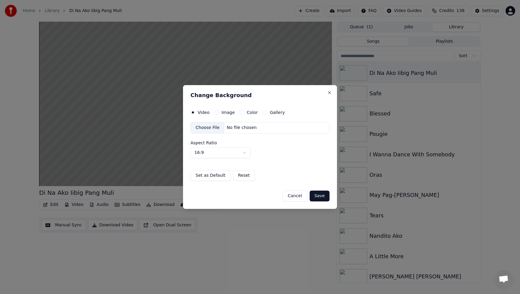
click at [211, 127] on div "Choose File" at bounding box center [208, 127] width 34 height 11
click at [323, 198] on button "Save" at bounding box center [319, 196] width 20 height 11
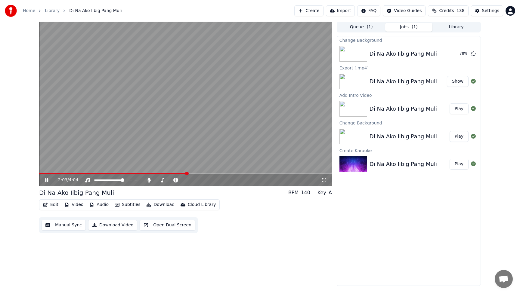
click at [47, 181] on icon at bounding box center [46, 180] width 3 height 4
click at [458, 53] on button "Play" at bounding box center [458, 53] width 19 height 11
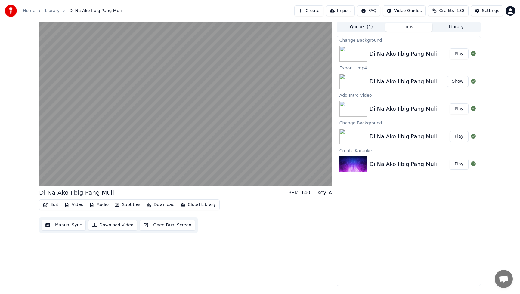
click at [78, 204] on button "Video" at bounding box center [74, 205] width 24 height 8
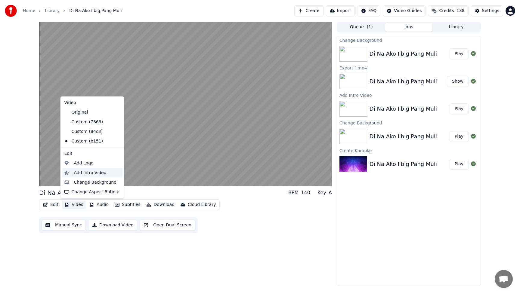
click at [99, 172] on div "Add Intro Video" at bounding box center [90, 173] width 32 height 6
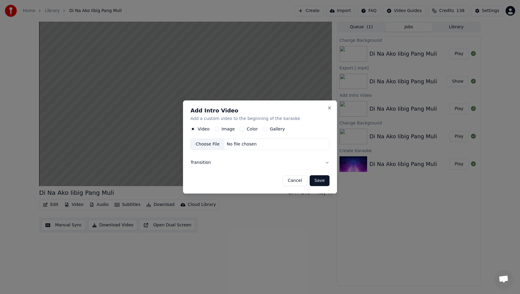
click at [214, 129] on button "Image" at bounding box center [216, 129] width 5 height 5
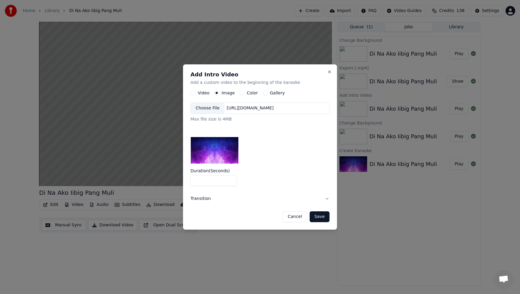
click at [207, 109] on div "Choose File" at bounding box center [208, 108] width 34 height 11
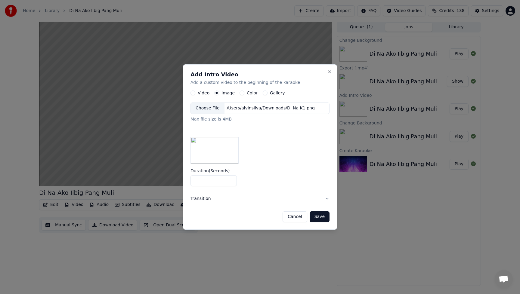
click at [319, 217] on button "Save" at bounding box center [319, 216] width 20 height 11
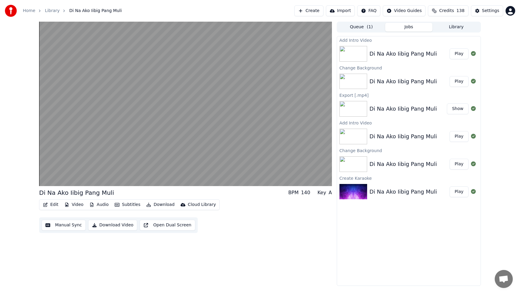
click at [460, 54] on button "Play" at bounding box center [458, 53] width 19 height 11
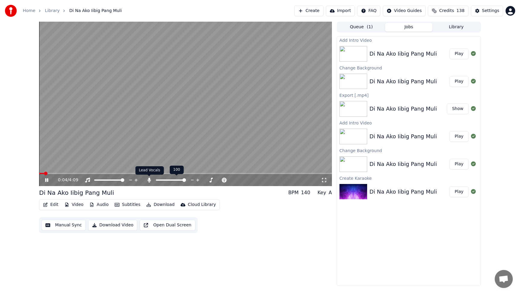
click at [149, 180] on icon at bounding box center [148, 180] width 3 height 5
click at [147, 180] on icon at bounding box center [149, 180] width 6 height 5
click at [147, 179] on icon at bounding box center [149, 180] width 6 height 5
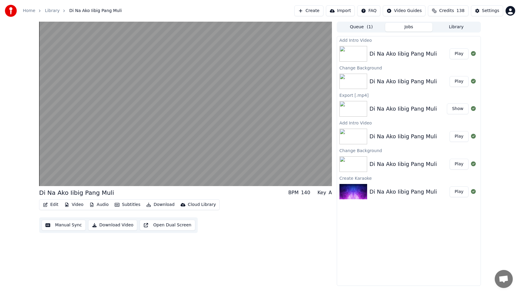
click at [117, 226] on button "Download Video" at bounding box center [112, 225] width 49 height 11
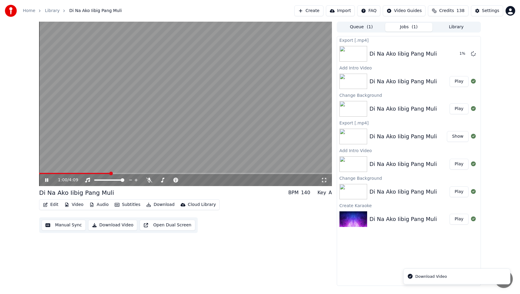
click at [48, 181] on icon at bounding box center [51, 180] width 14 height 5
